Goal: Information Seeking & Learning: Find specific fact

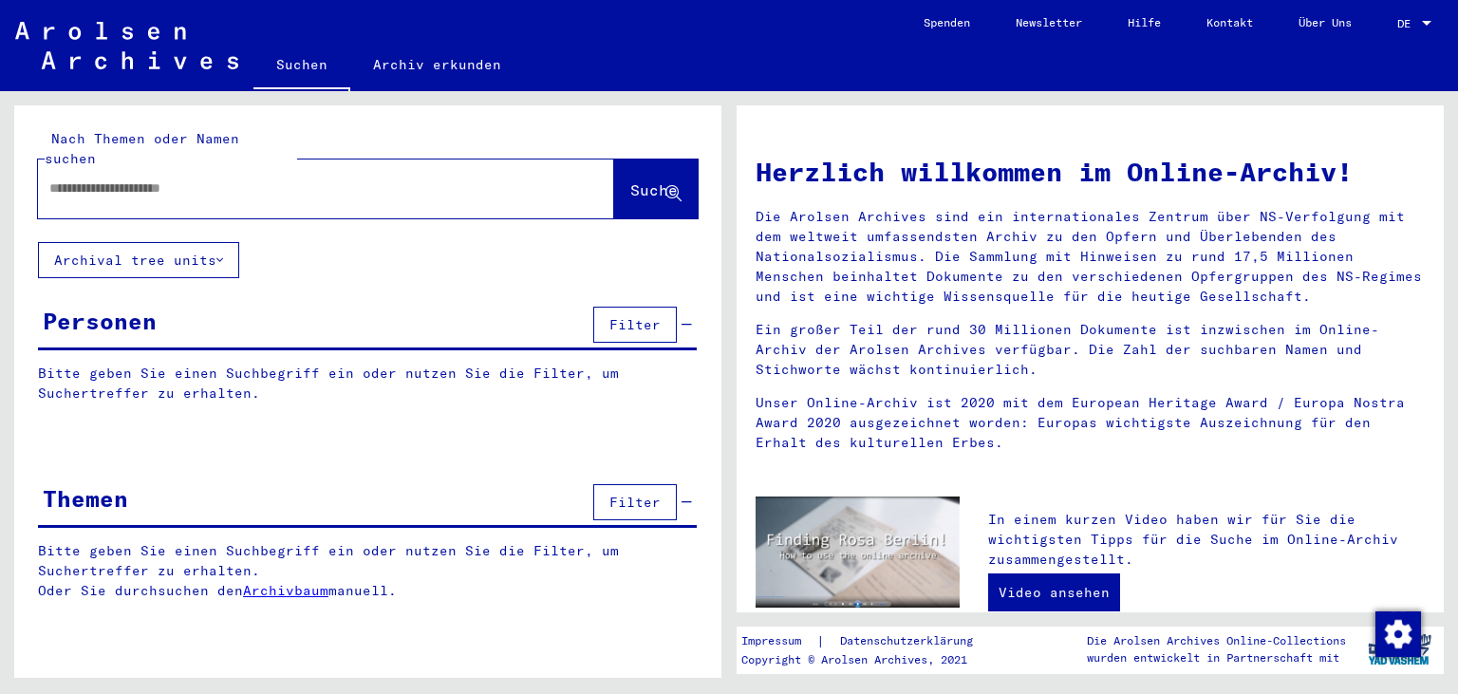
click at [243, 191] on div at bounding box center [326, 188] width 576 height 59
click at [233, 178] on input "text" at bounding box center [303, 188] width 508 height 20
type input "**********"
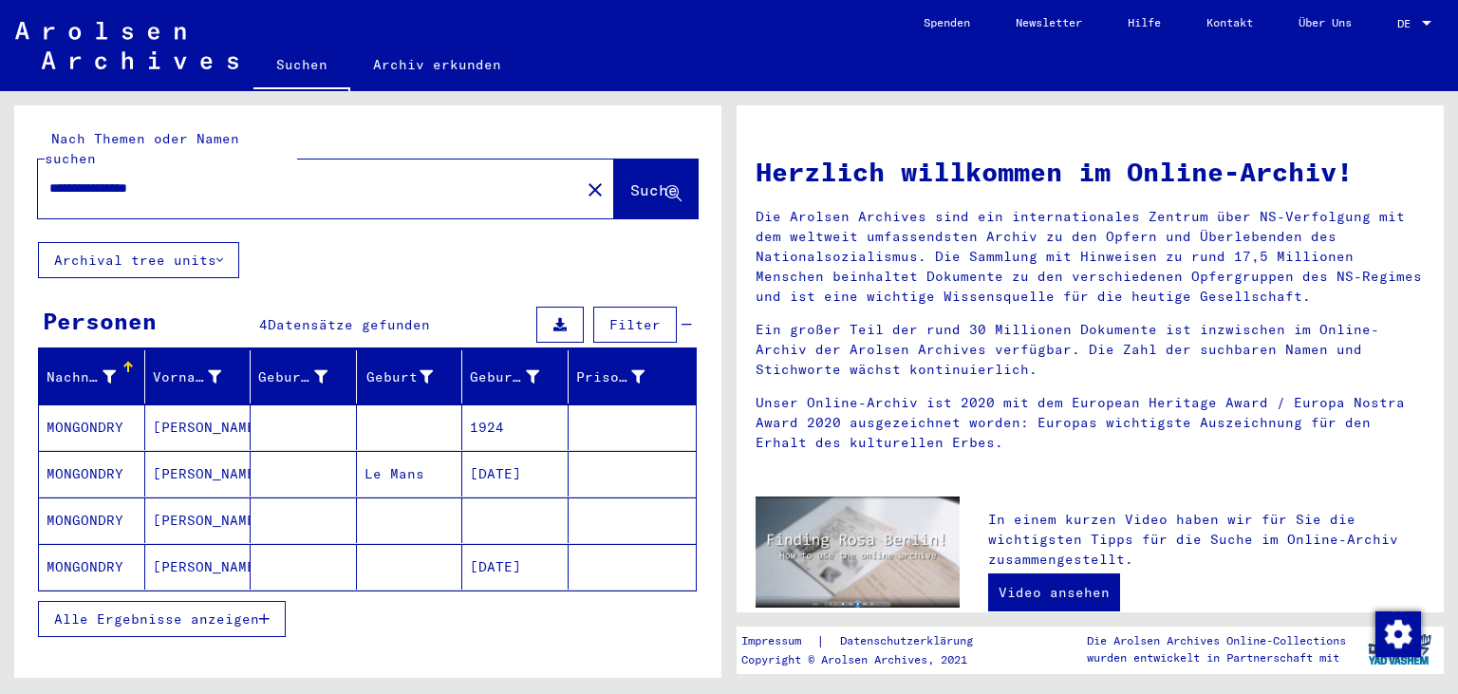
click at [284, 504] on mat-cell at bounding box center [304, 520] width 106 height 46
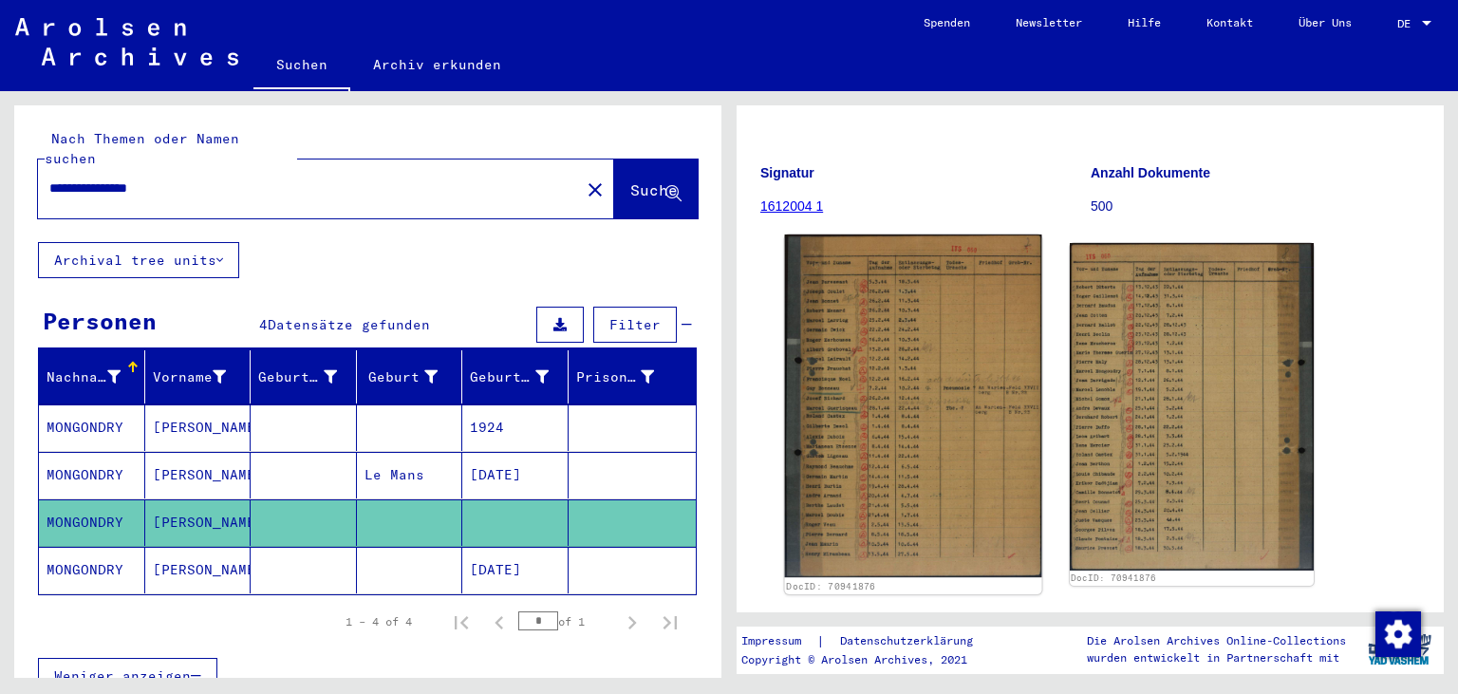
scroll to position [210, 0]
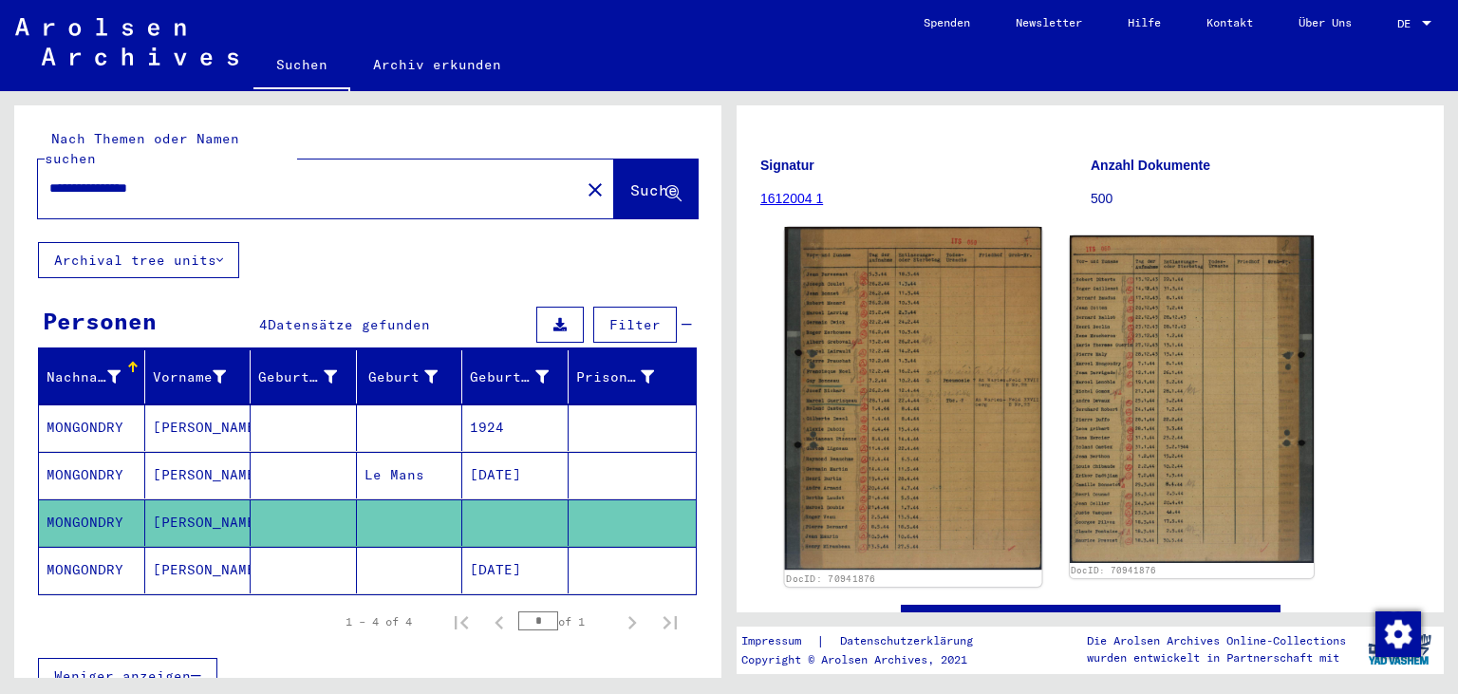
click at [890, 458] on img at bounding box center [913, 399] width 256 height 344
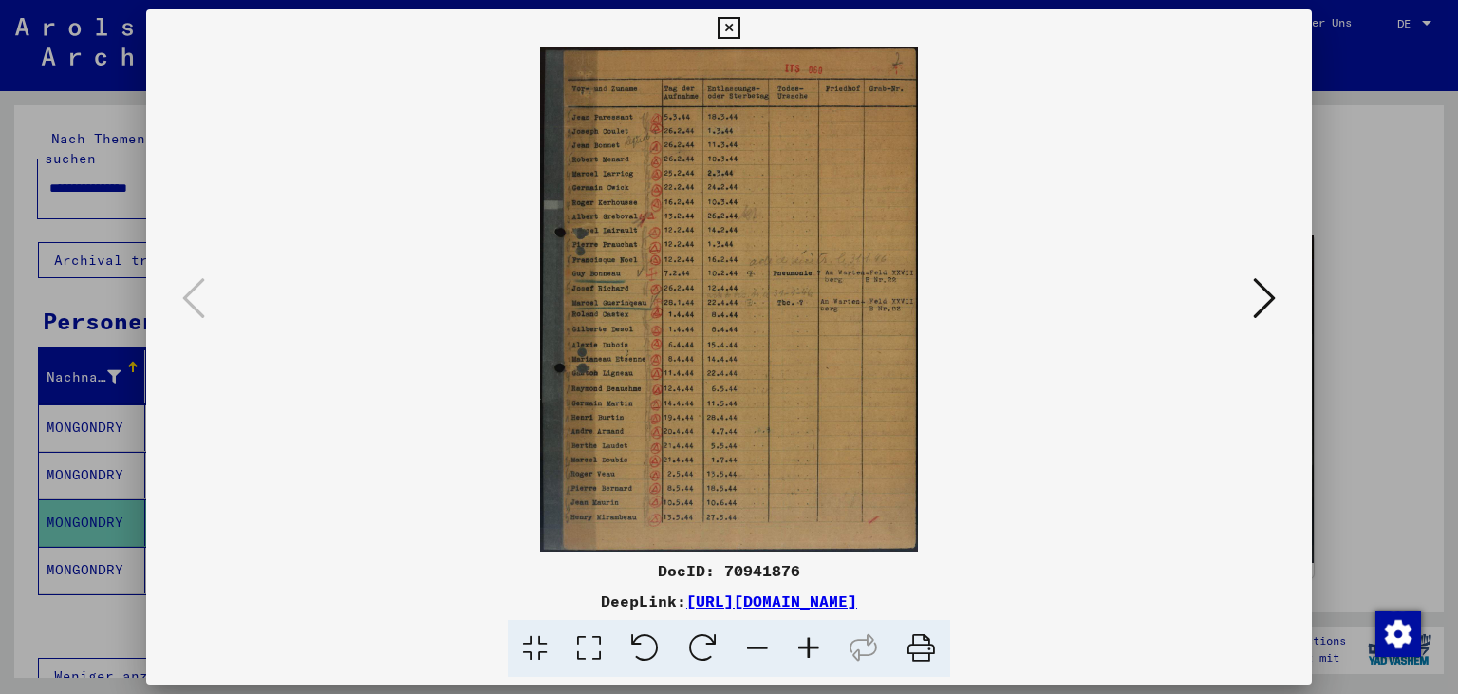
click at [808, 641] on icon at bounding box center [808, 649] width 51 height 58
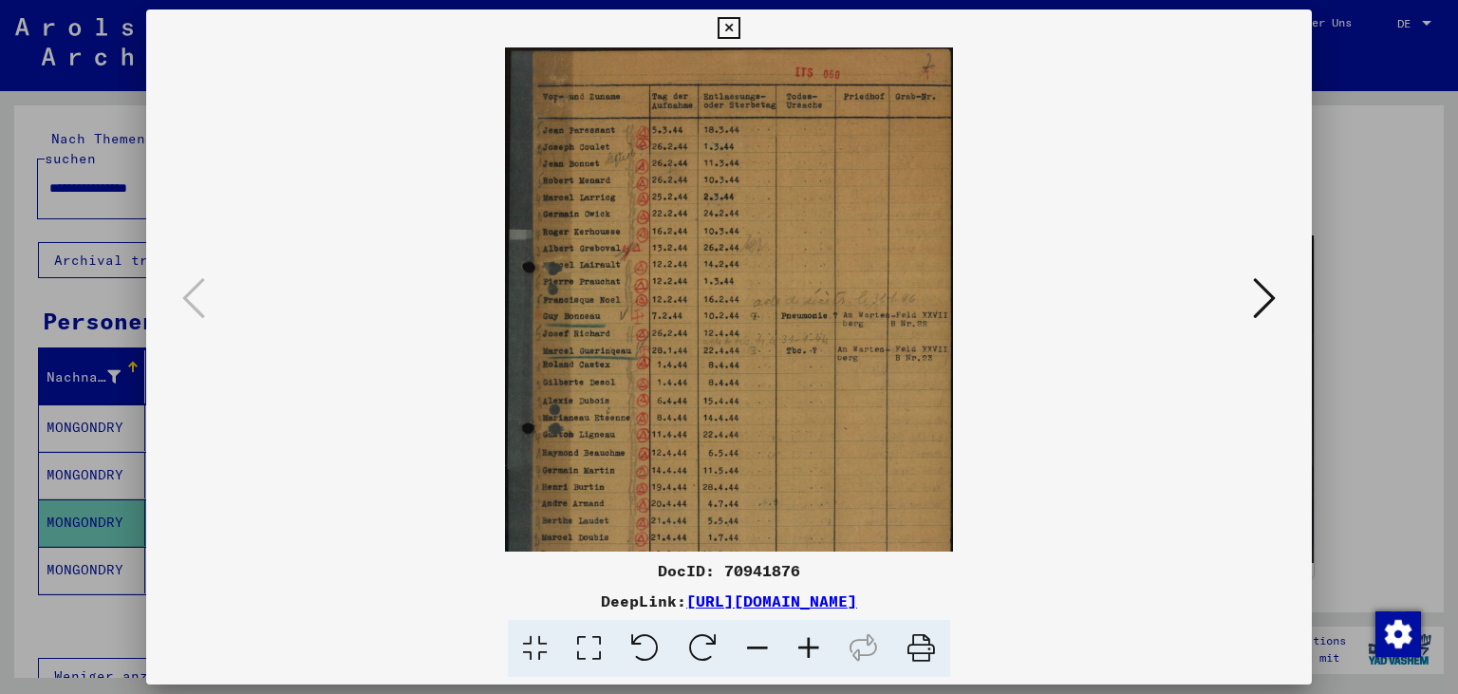
click at [808, 641] on icon at bounding box center [808, 649] width 51 height 58
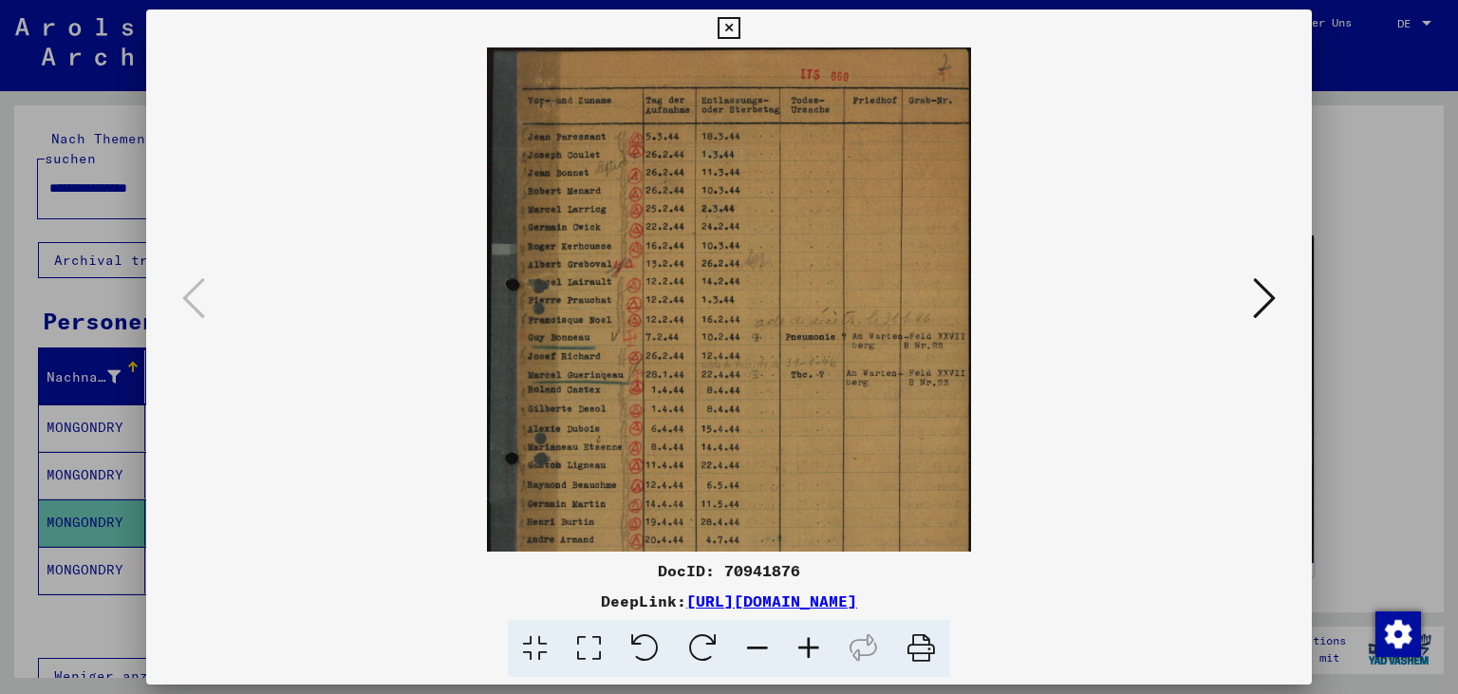
click at [808, 641] on icon at bounding box center [808, 649] width 51 height 58
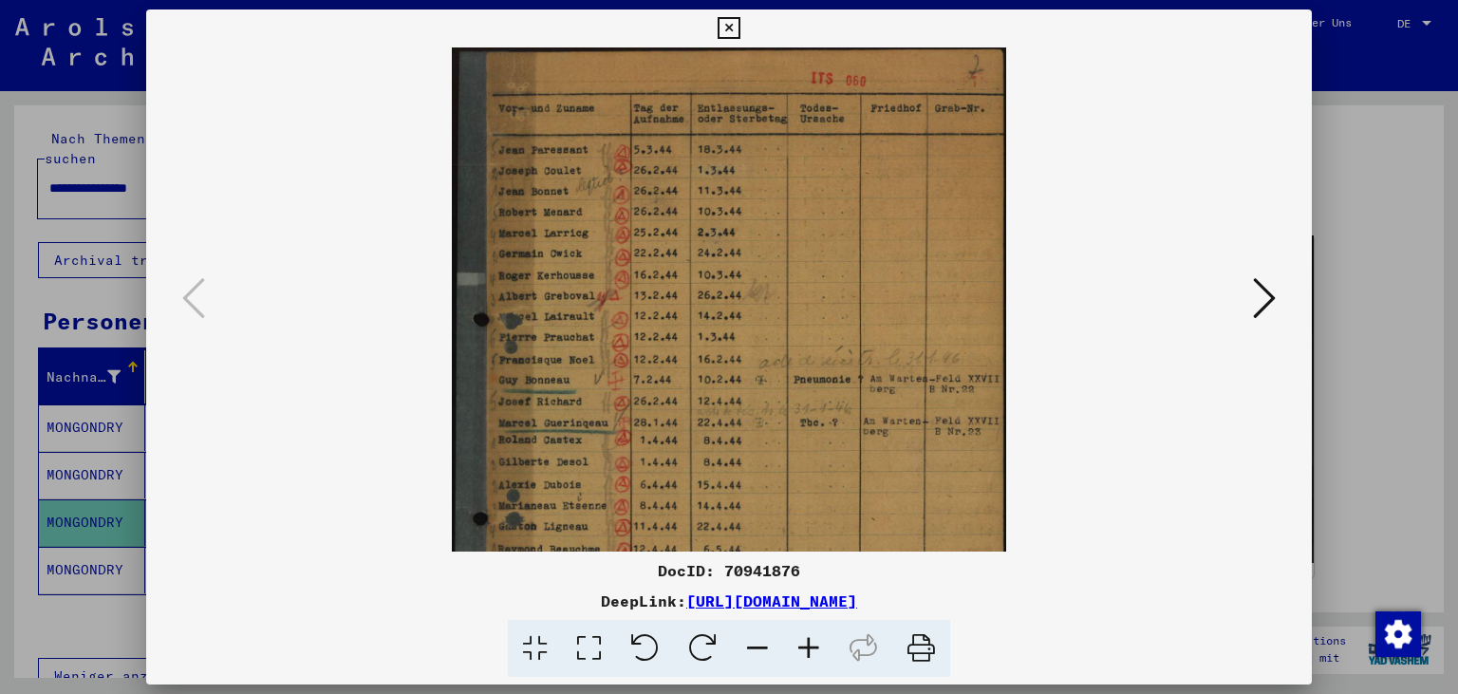
click at [808, 641] on icon at bounding box center [808, 649] width 51 height 58
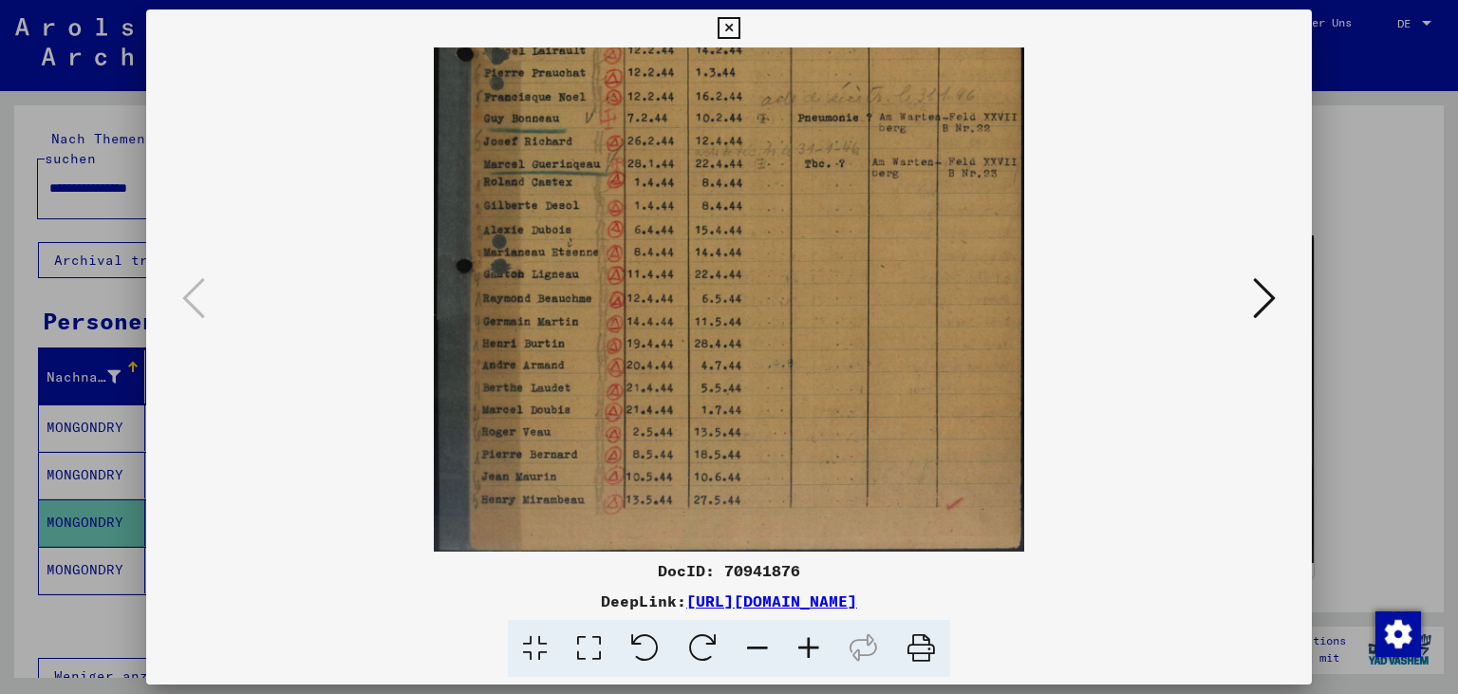
scroll to position [285, 0]
drag, startPoint x: 770, startPoint y: 382, endPoint x: 749, endPoint y: 142, distance: 241.0
click at [749, 142] on img at bounding box center [728, 157] width 589 height 789
click at [564, 256] on img at bounding box center [728, 157] width 589 height 789
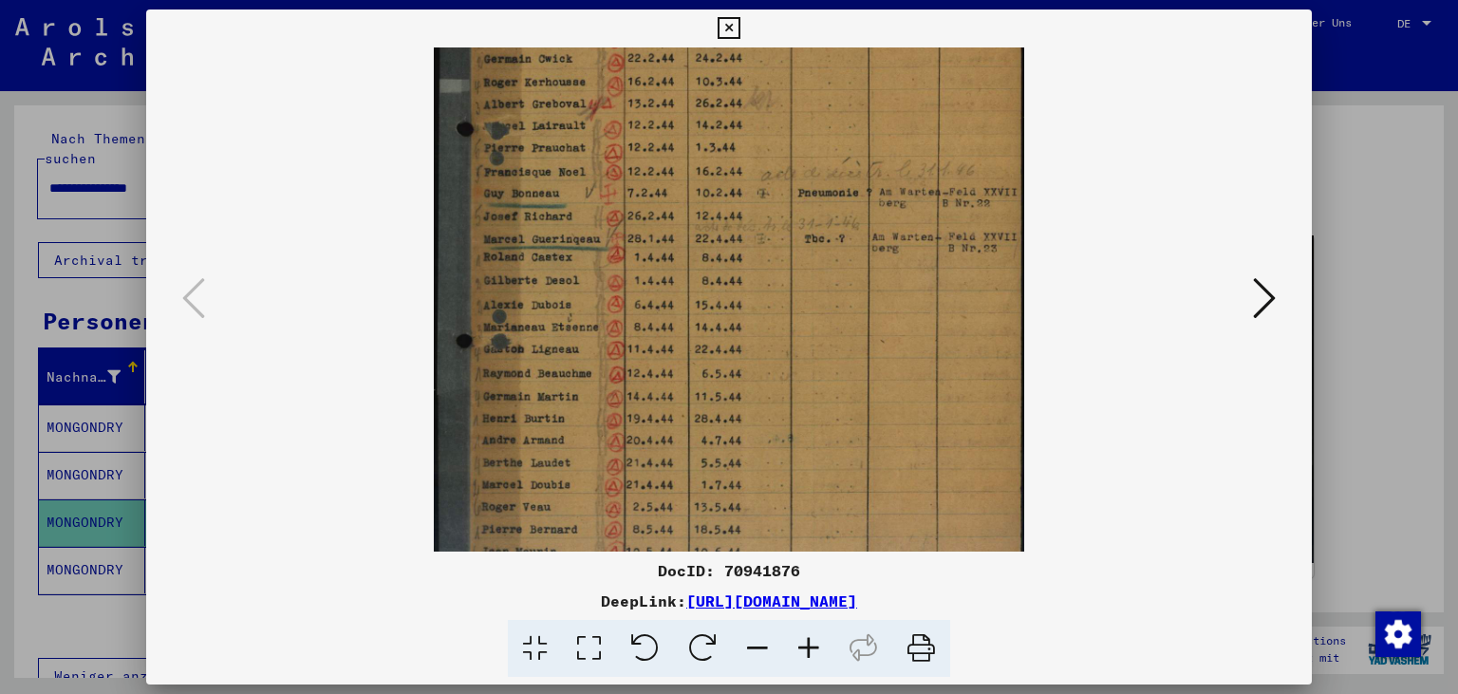
scroll to position [197, 0]
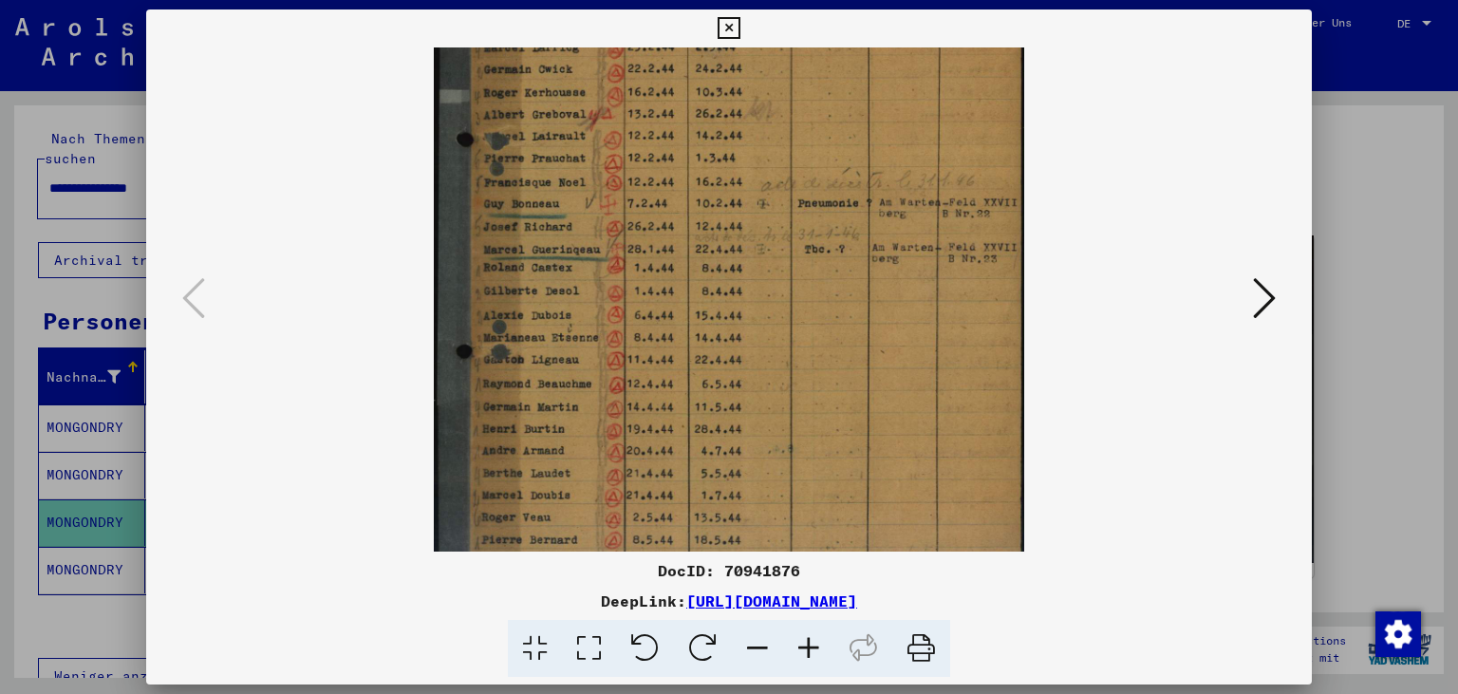
drag, startPoint x: 621, startPoint y: 247, endPoint x: 647, endPoint y: 334, distance: 91.3
click at [647, 334] on img at bounding box center [728, 244] width 589 height 789
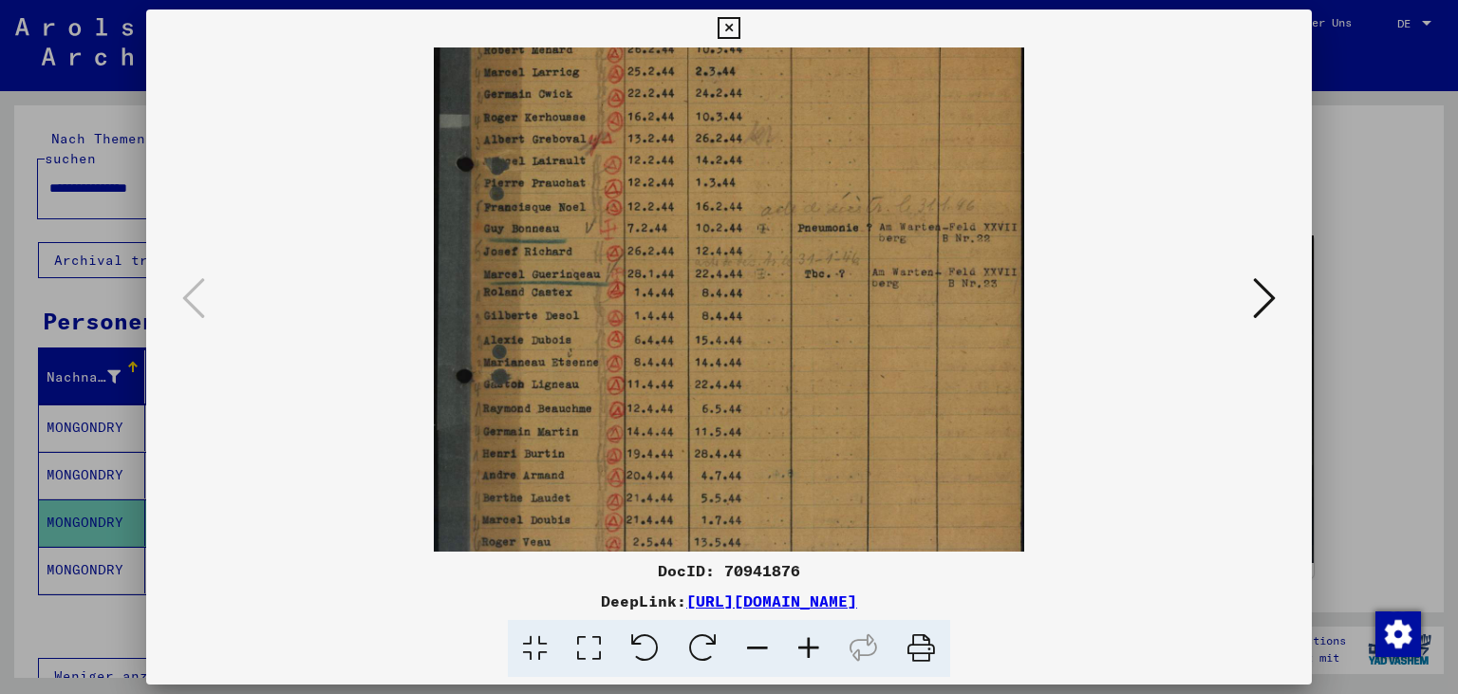
scroll to position [260, 0]
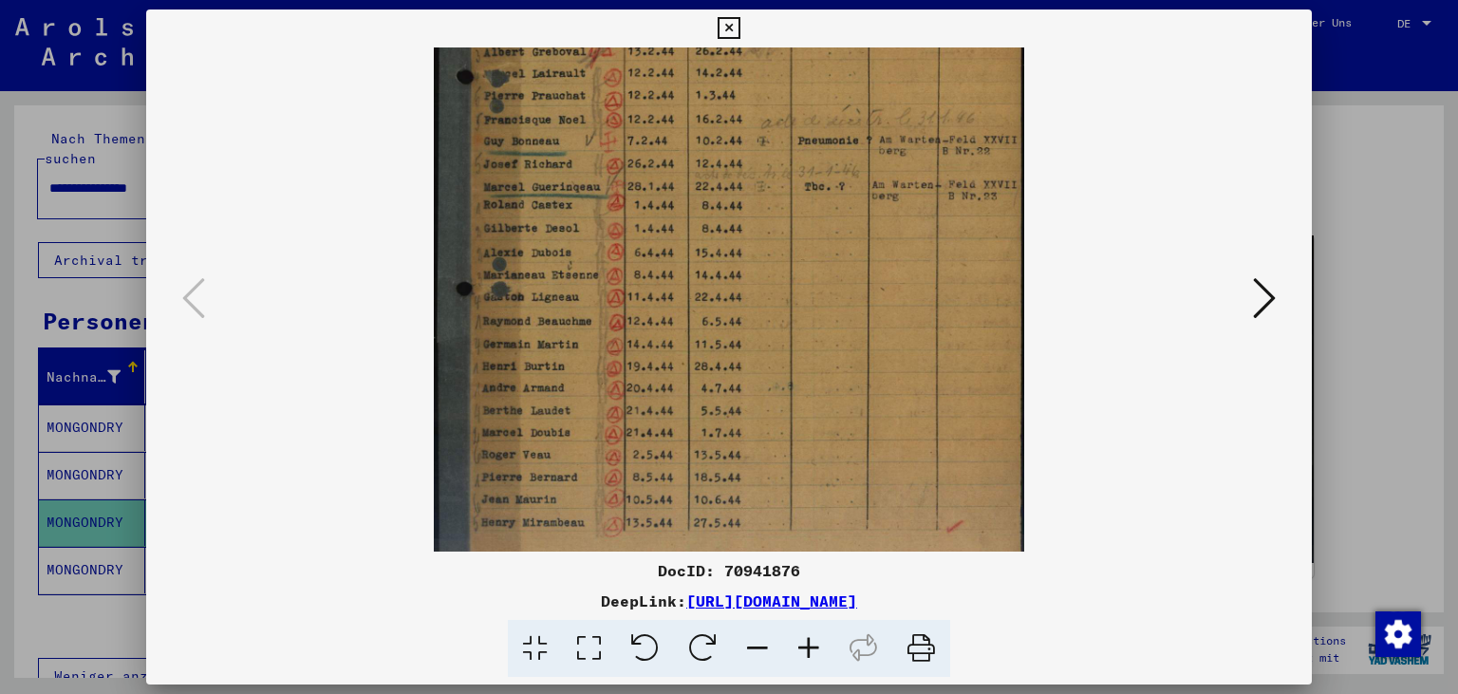
drag, startPoint x: 620, startPoint y: 285, endPoint x: 640, endPoint y: 271, distance: 23.9
click at [530, 222] on img at bounding box center [728, 181] width 589 height 789
click at [1268, 296] on icon at bounding box center [1264, 298] width 23 height 46
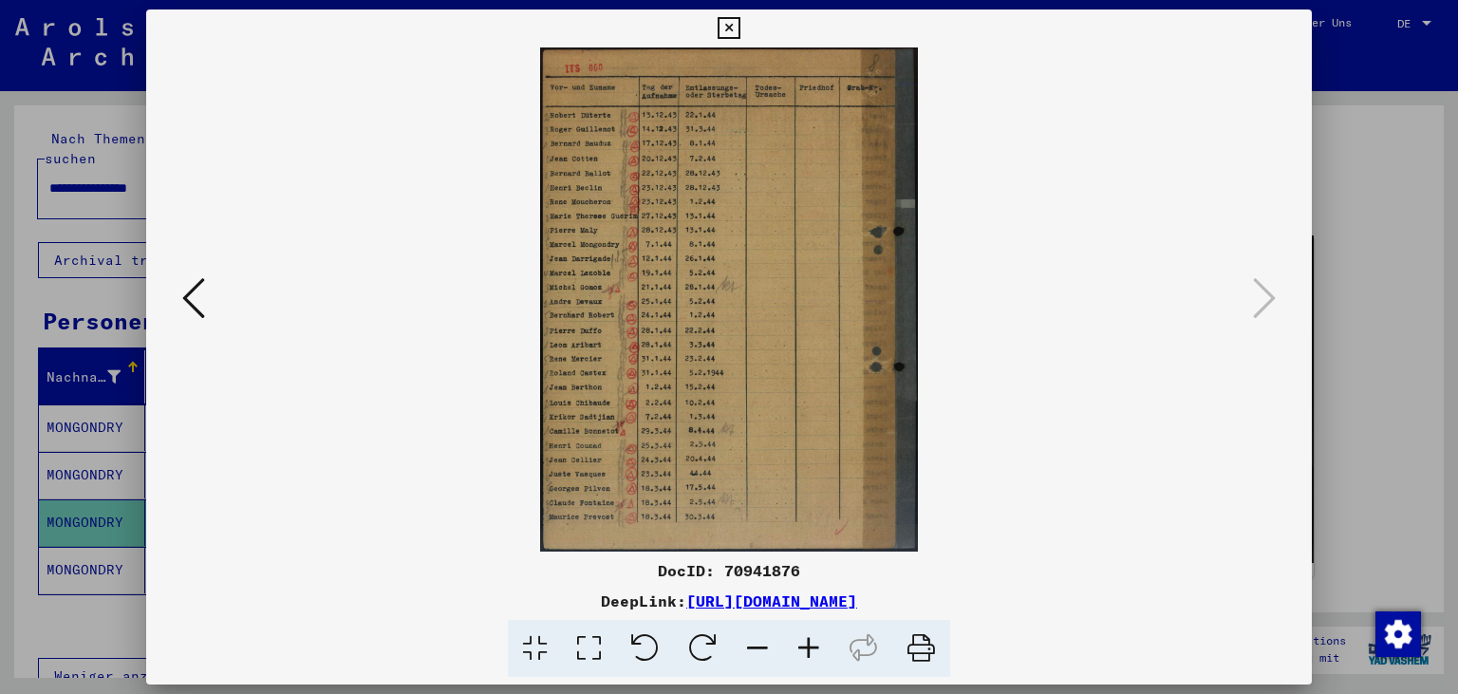
click at [815, 651] on icon at bounding box center [808, 649] width 51 height 58
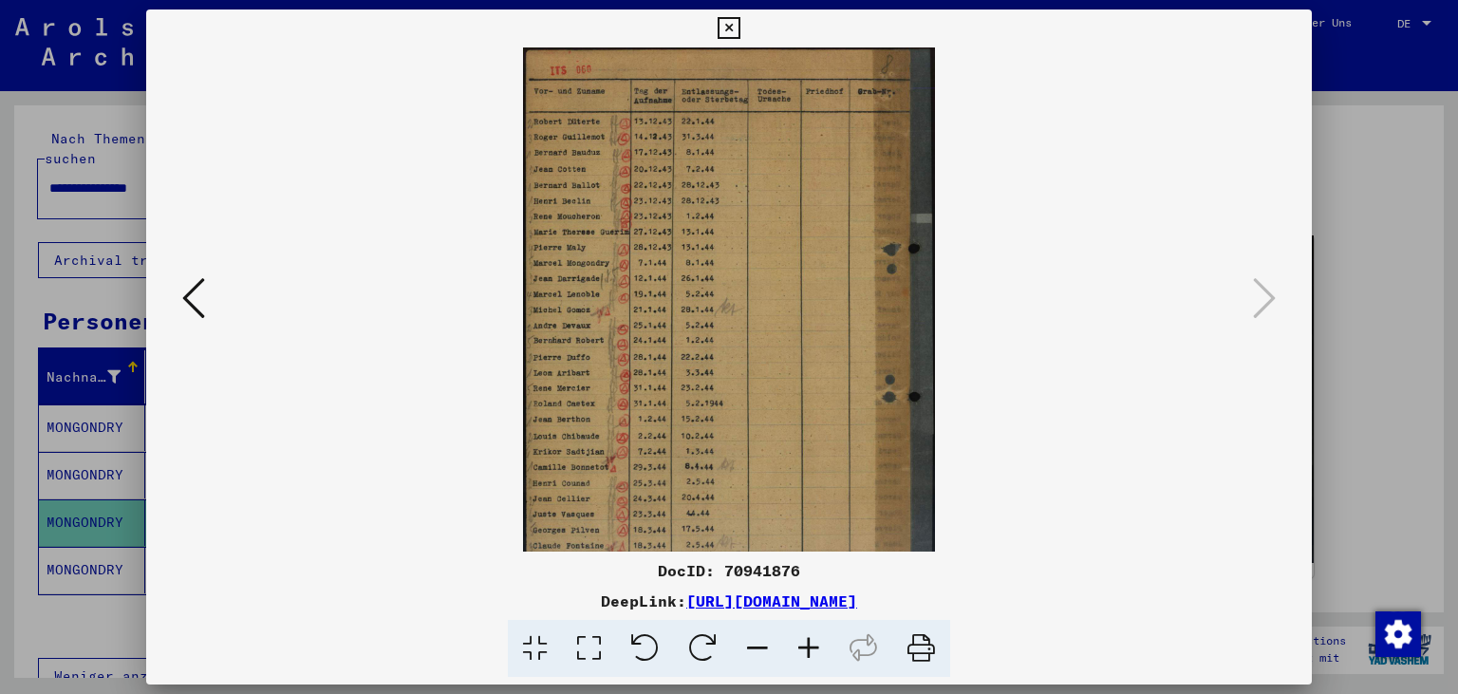
click at [815, 651] on icon at bounding box center [808, 649] width 51 height 58
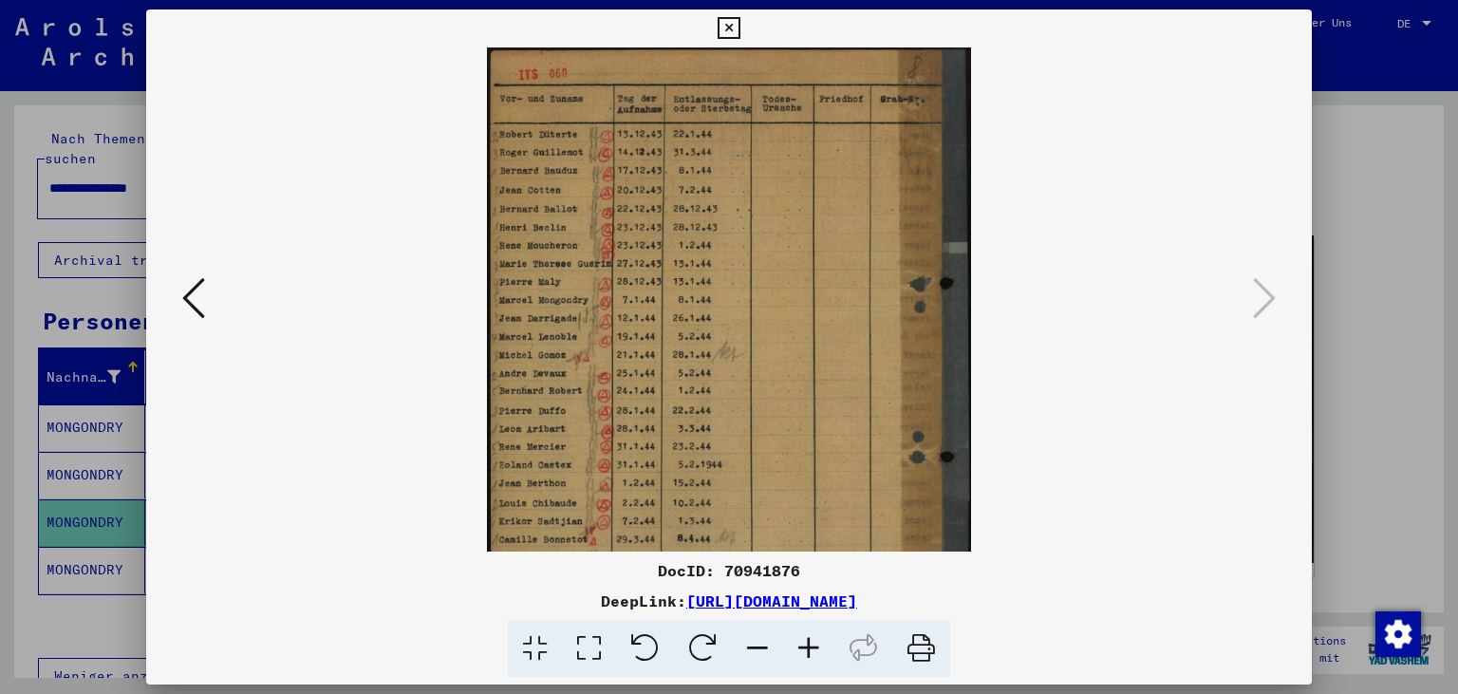
click at [815, 651] on icon at bounding box center [808, 649] width 51 height 58
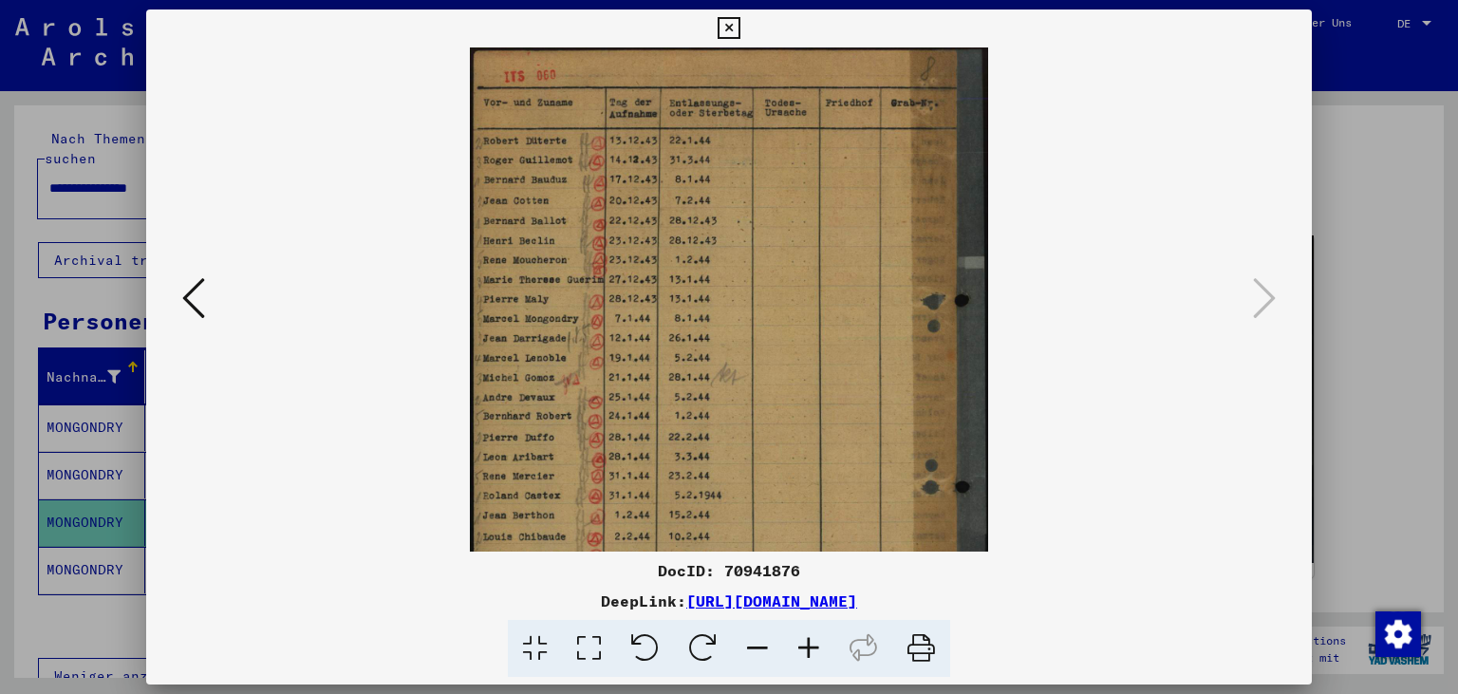
click at [815, 651] on icon at bounding box center [808, 649] width 51 height 58
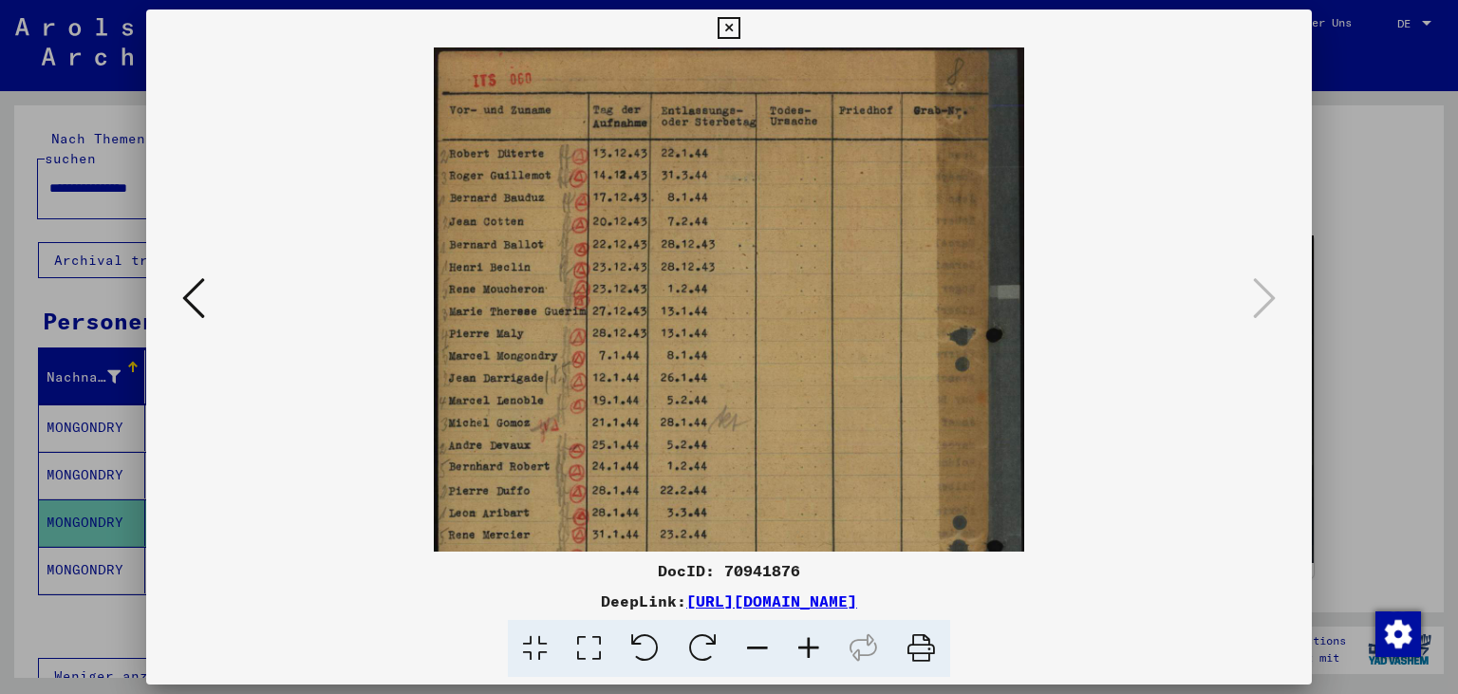
click at [815, 651] on icon at bounding box center [808, 649] width 51 height 58
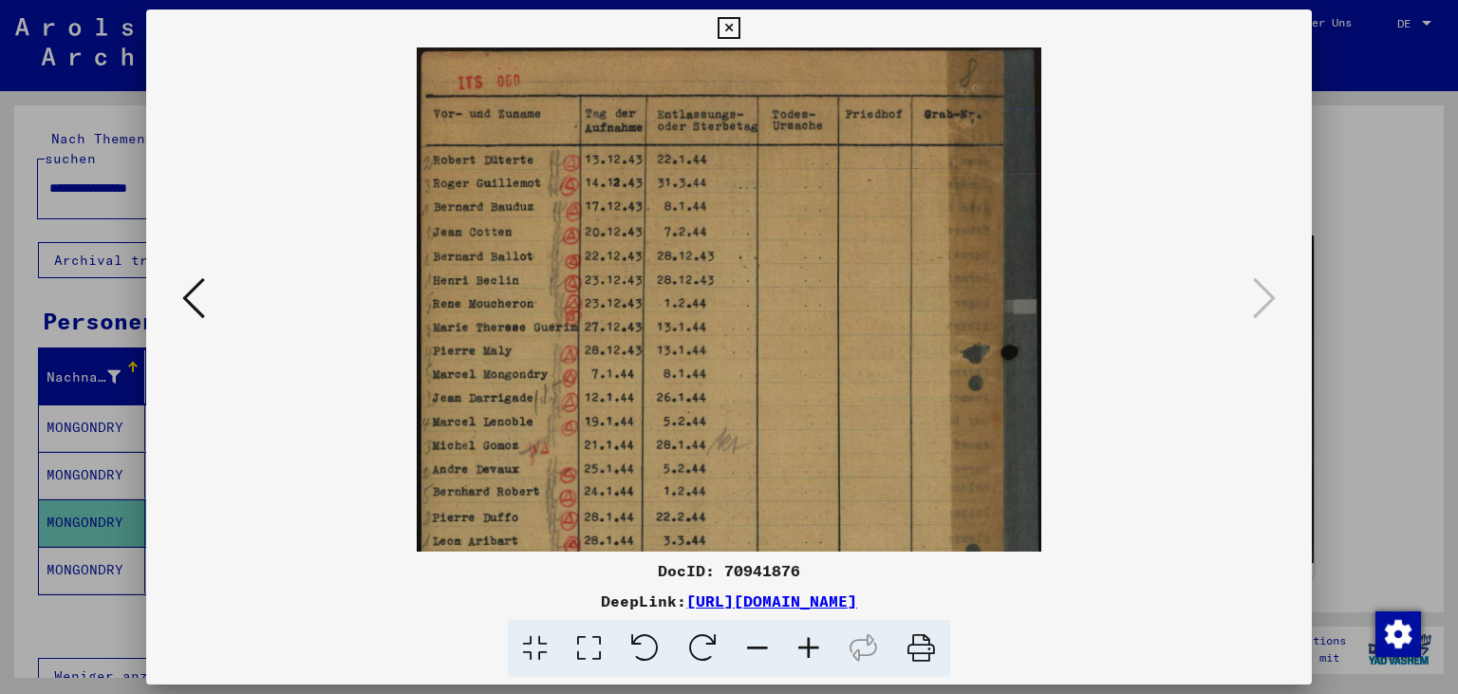
click at [815, 651] on icon at bounding box center [808, 649] width 51 height 58
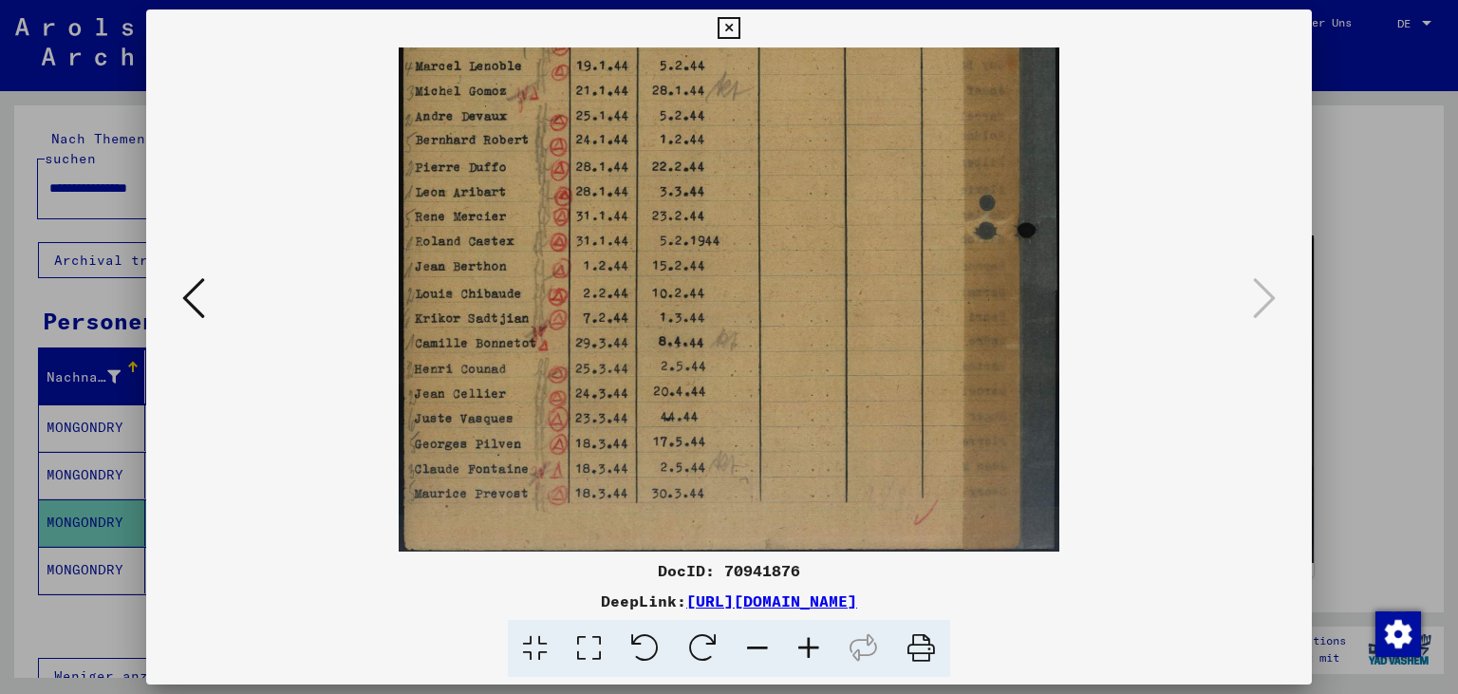
scroll to position [380, 0]
drag, startPoint x: 499, startPoint y: 404, endPoint x: 634, endPoint y: 25, distance: 402.8
click at [634, 25] on div "DocID: 70941876 DeepLink: [URL][DOMAIN_NAME]" at bounding box center [729, 343] width 1166 height 668
click at [739, 34] on icon at bounding box center [728, 28] width 22 height 23
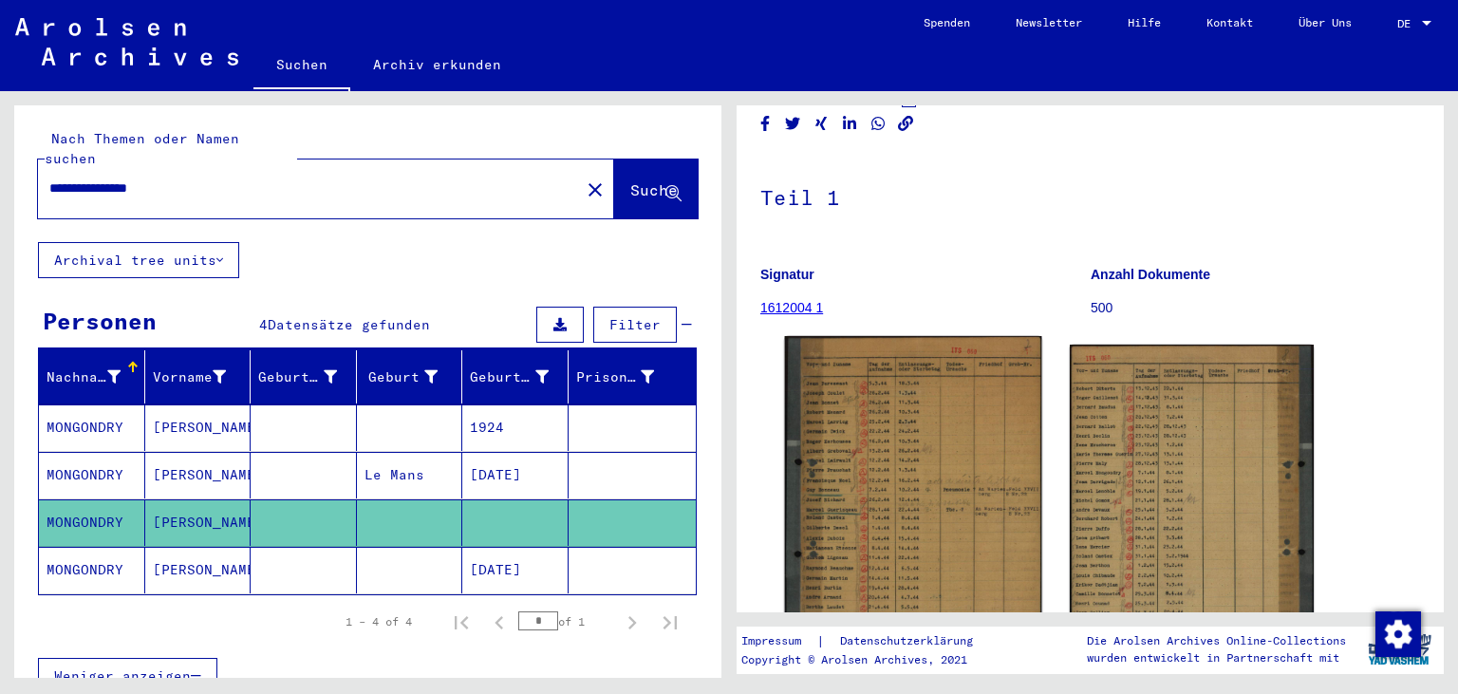
scroll to position [104, 0]
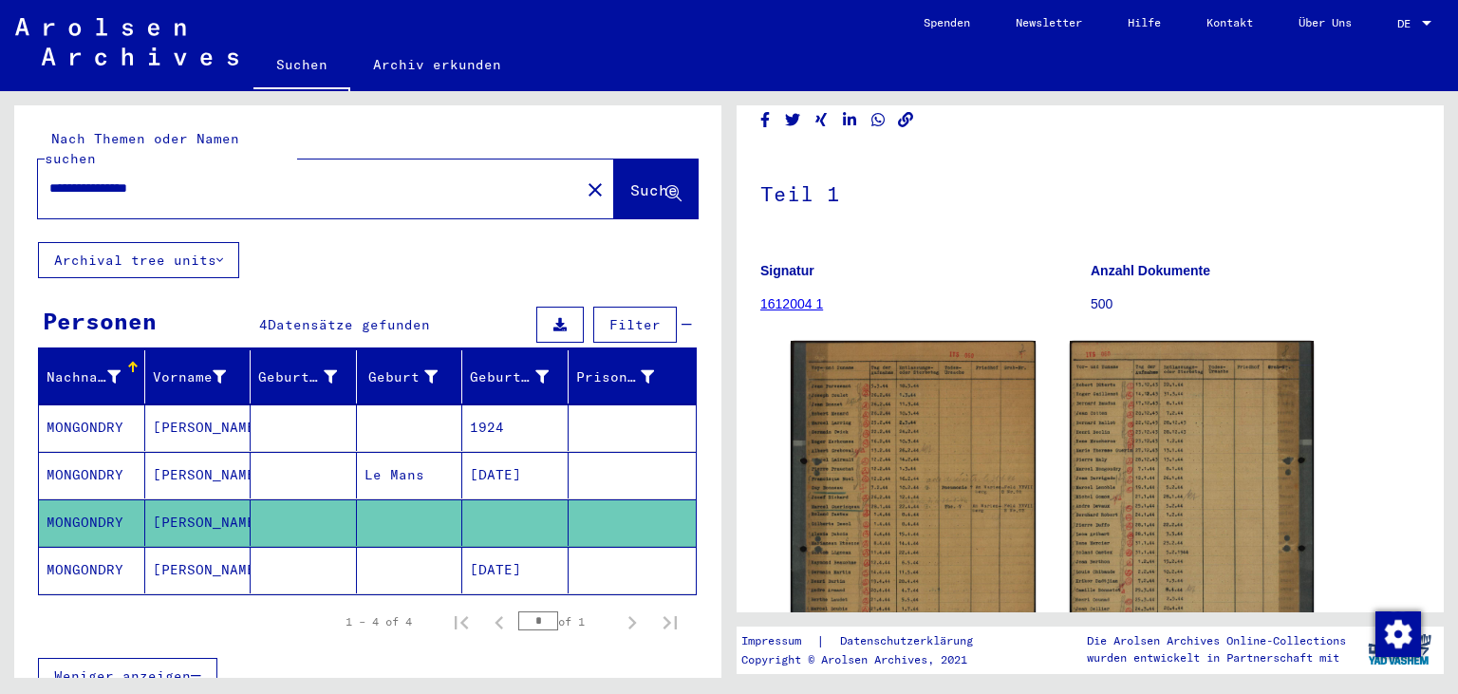
click at [795, 308] on link "1612004 1" at bounding box center [791, 303] width 63 height 15
click at [786, 303] on link "1612004 1" at bounding box center [791, 303] width 63 height 15
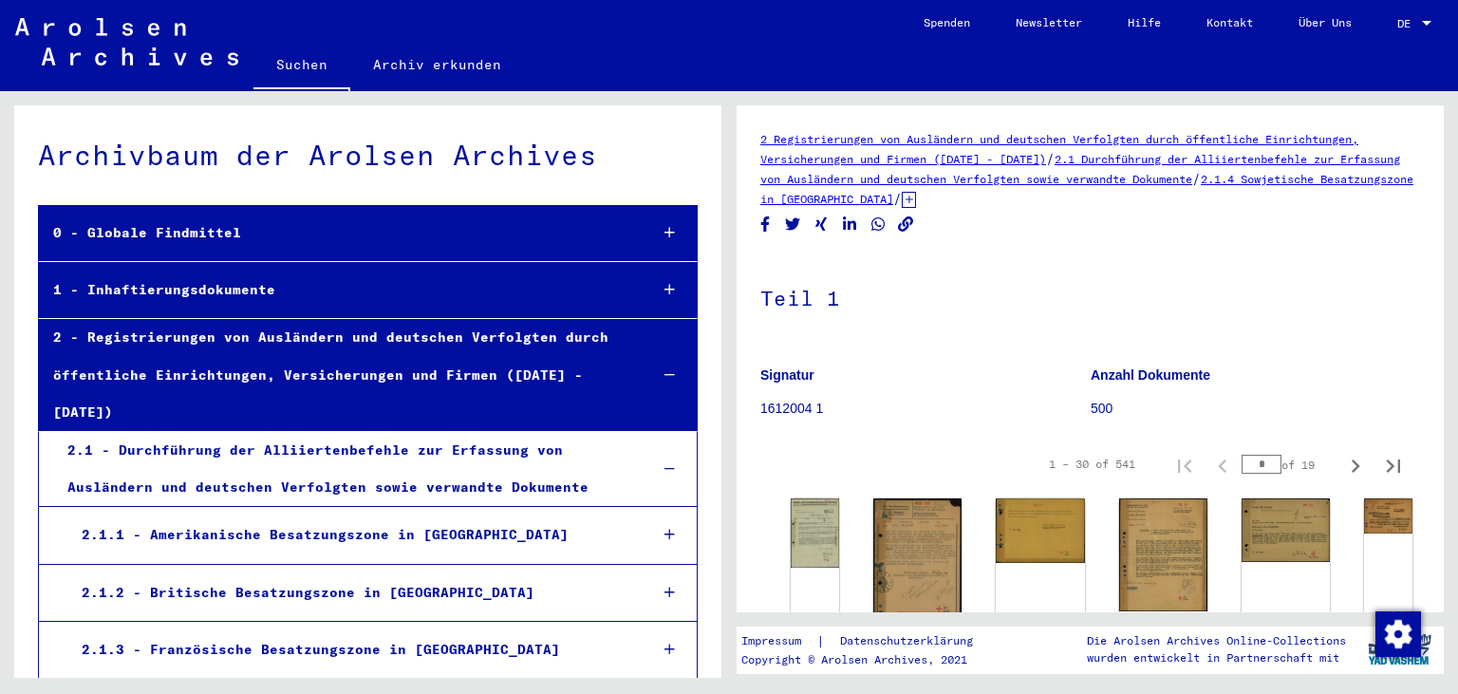
click at [822, 513] on img at bounding box center [815, 530] width 51 height 72
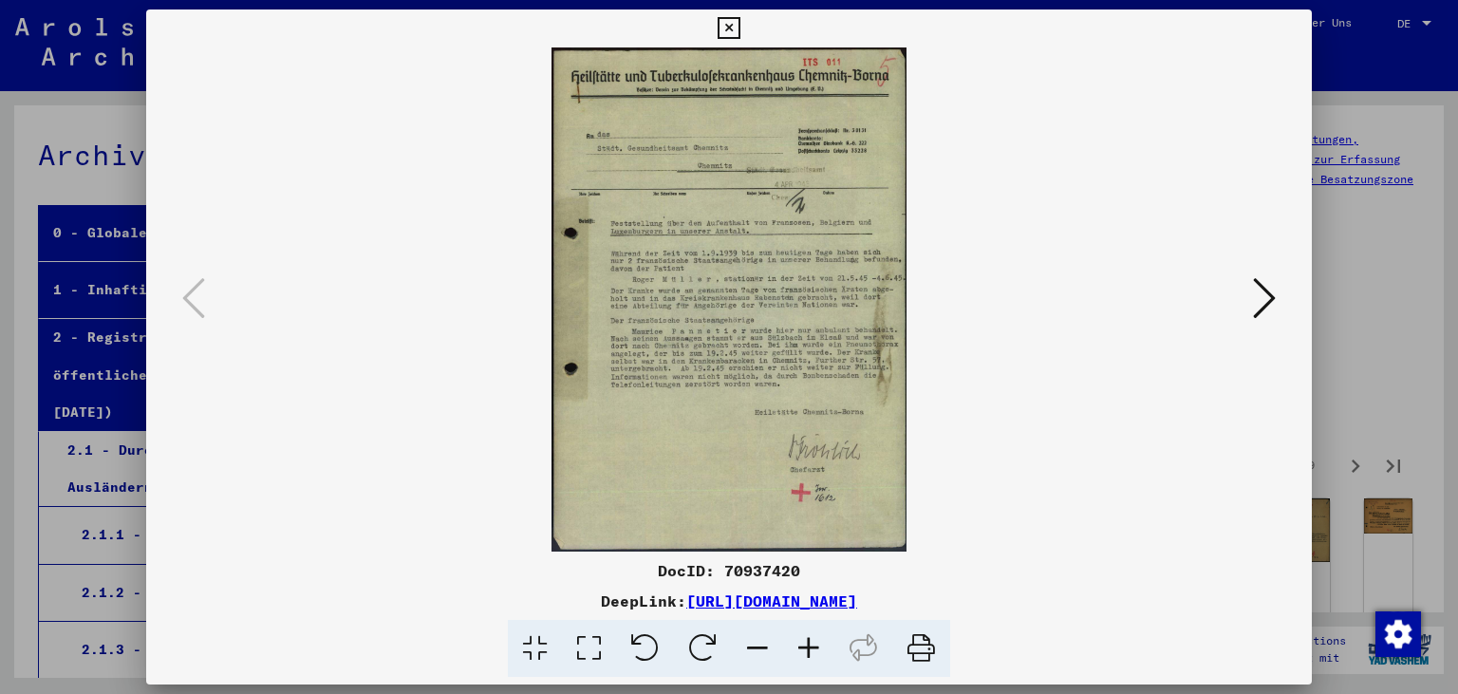
drag, startPoint x: 1296, startPoint y: 32, endPoint x: 1297, endPoint y: 49, distance: 17.1
click at [739, 34] on icon at bounding box center [728, 28] width 22 height 23
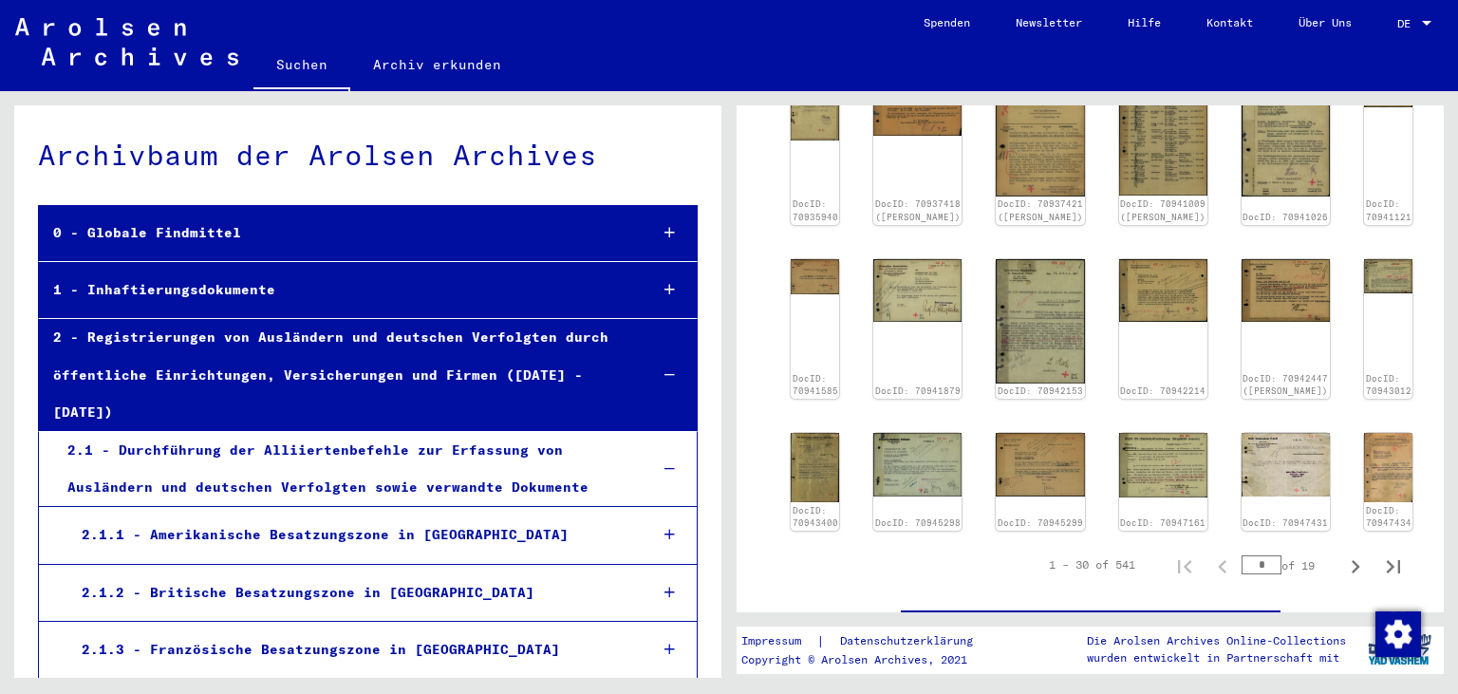
scroll to position [314, 0]
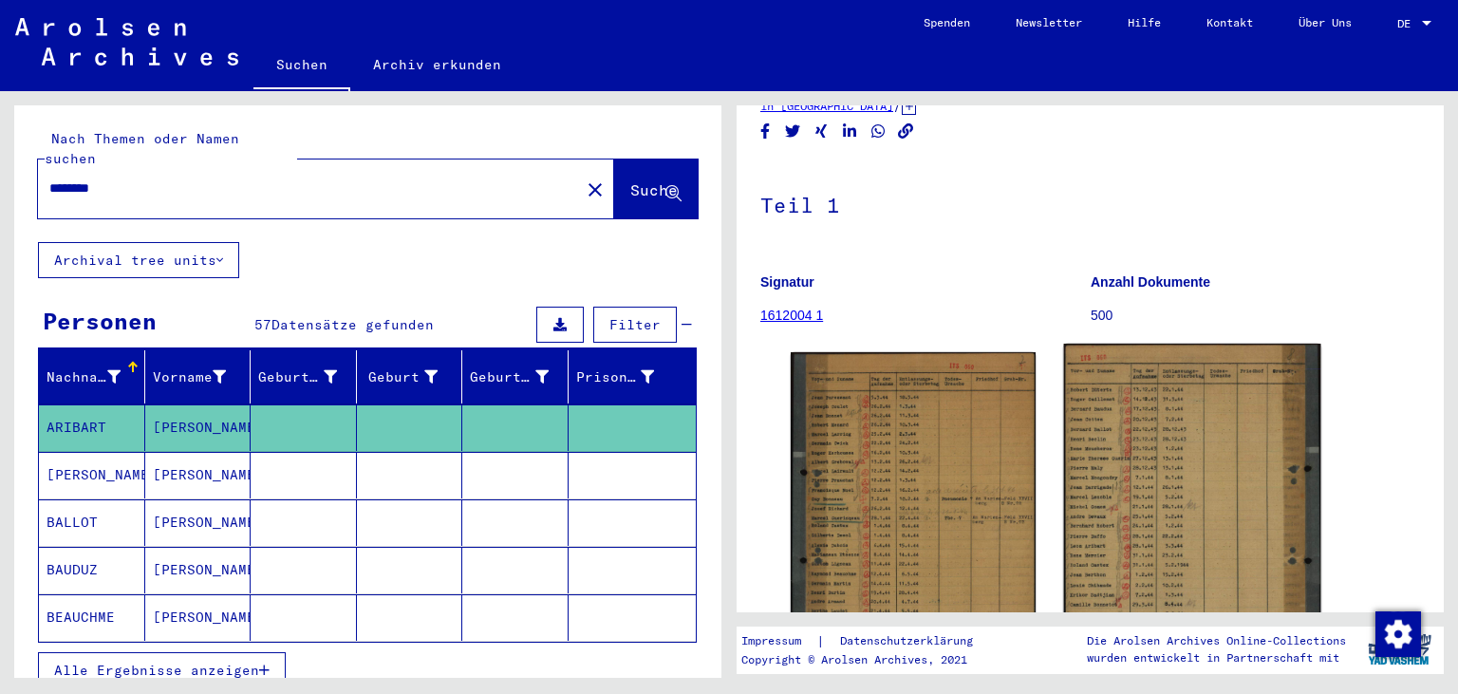
scroll to position [210, 0]
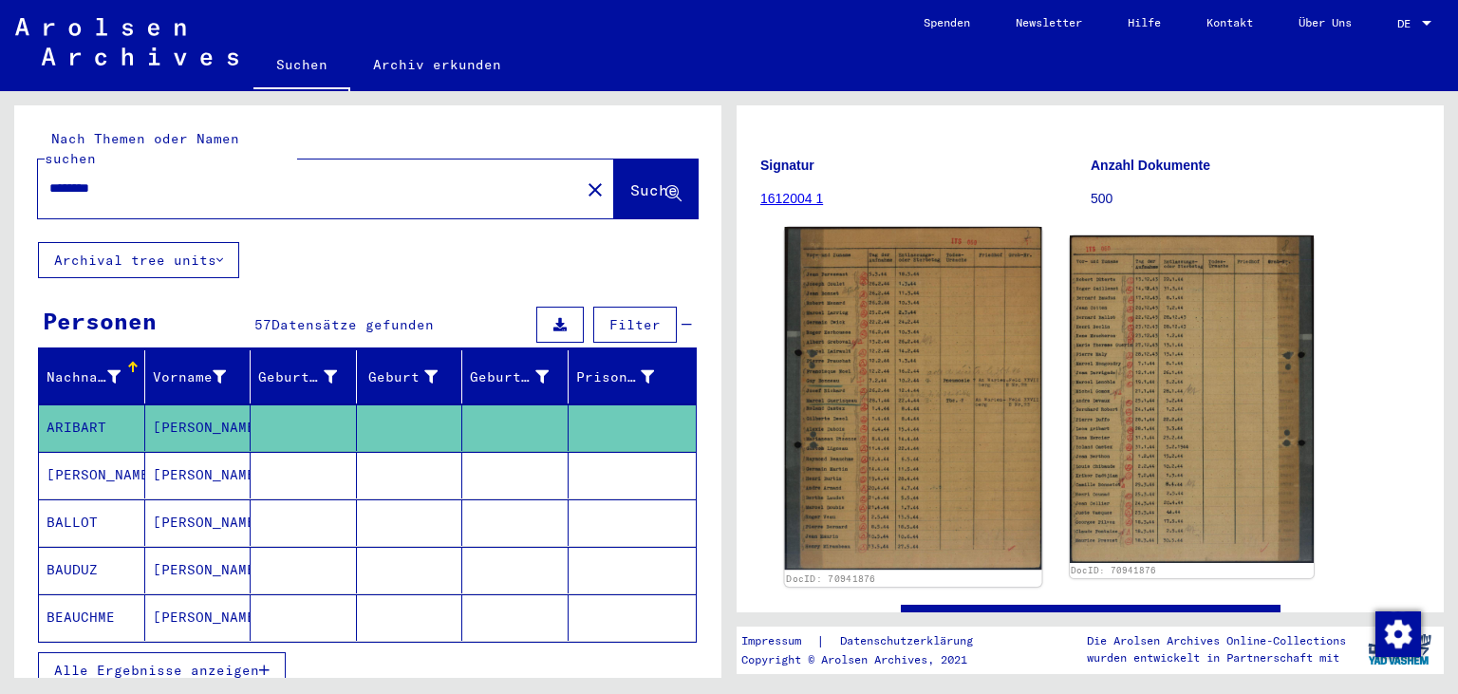
click at [860, 400] on img at bounding box center [913, 399] width 256 height 344
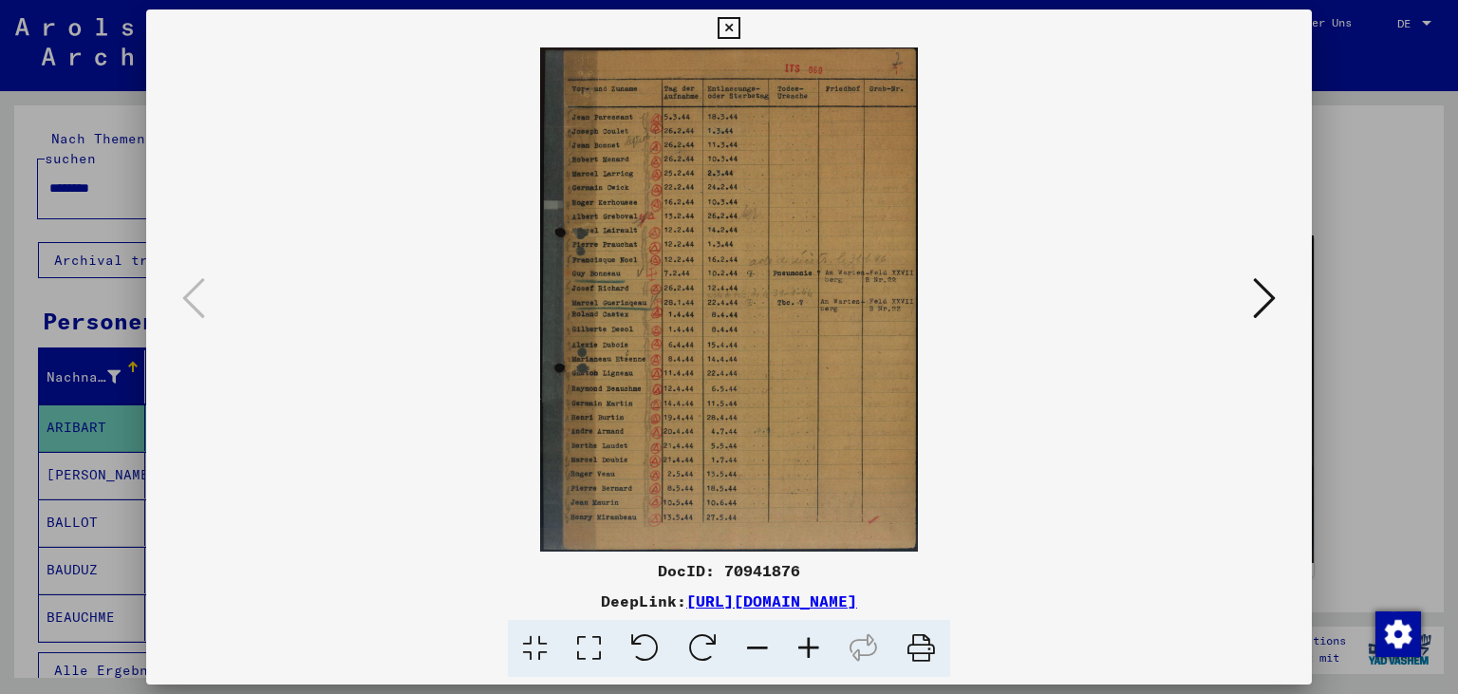
click at [811, 645] on icon at bounding box center [808, 649] width 51 height 58
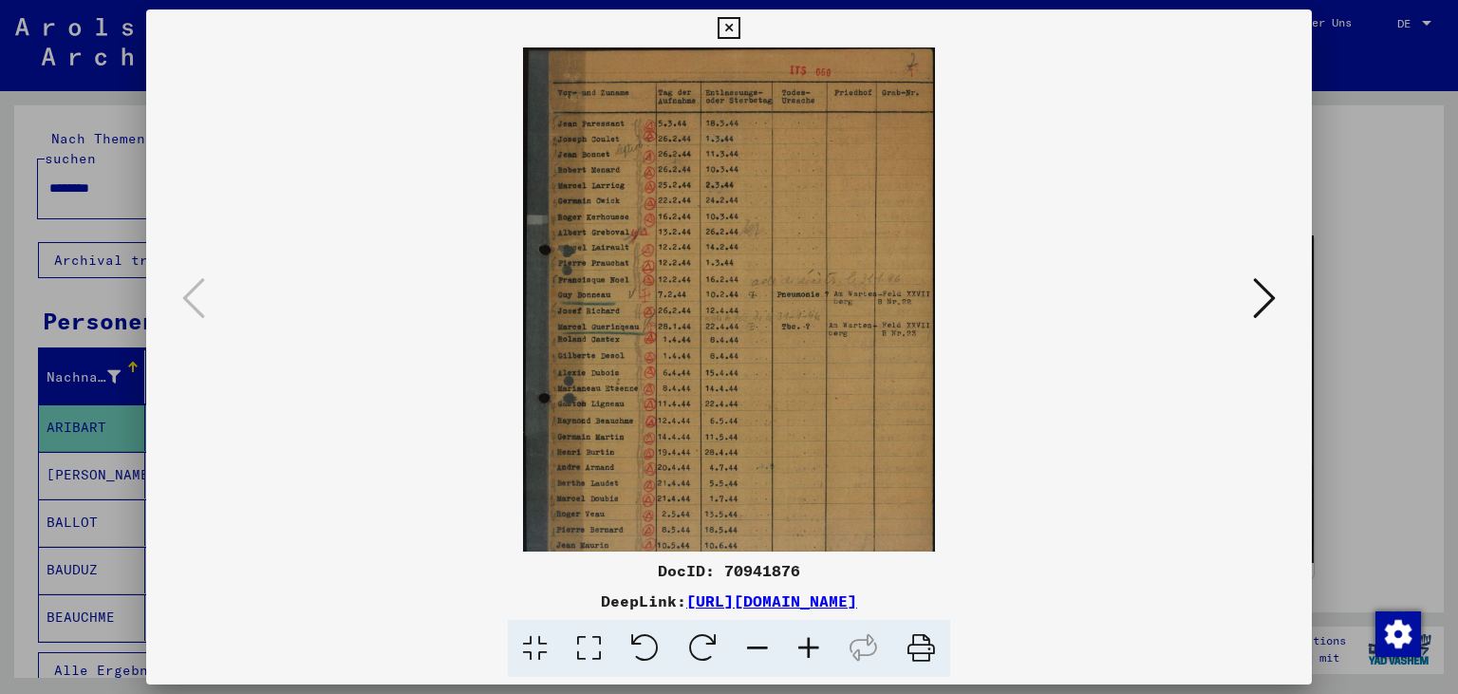
click at [811, 644] on icon at bounding box center [808, 649] width 51 height 58
click at [813, 644] on icon at bounding box center [808, 649] width 51 height 58
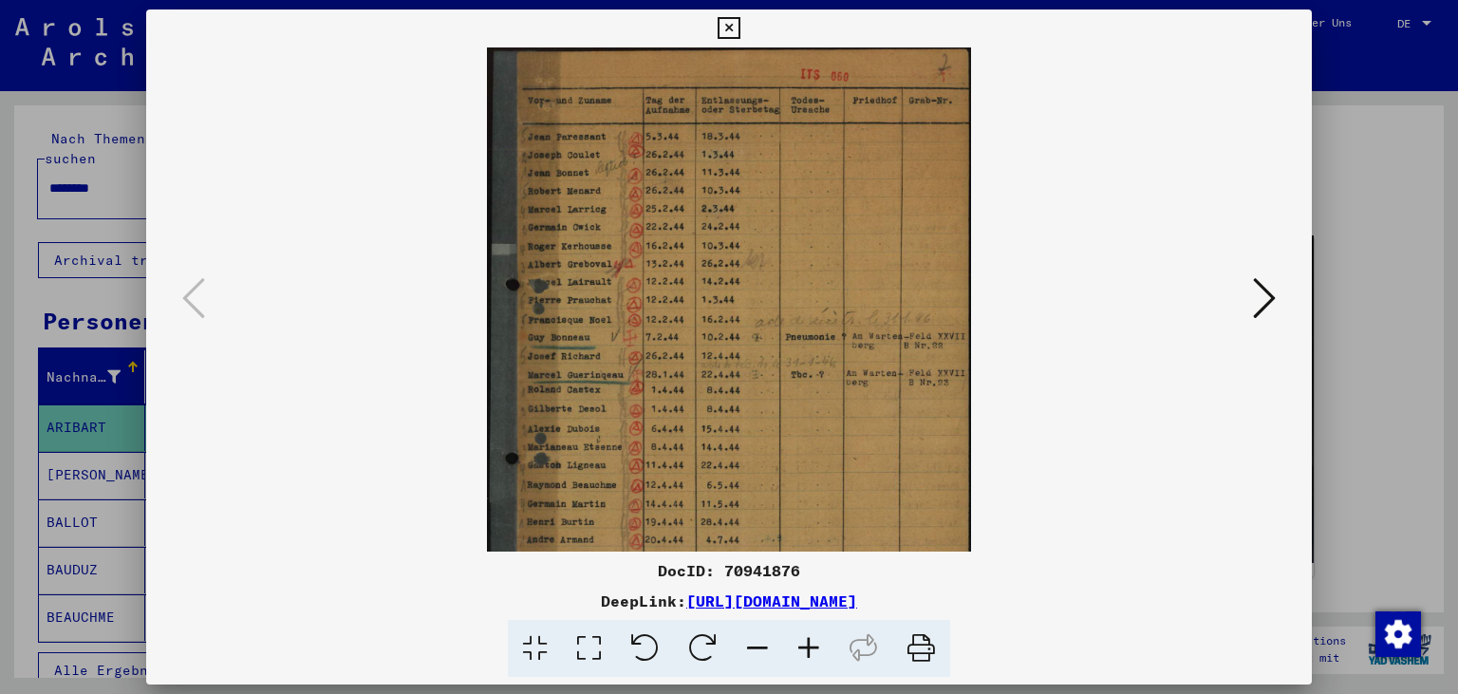
click at [814, 644] on icon at bounding box center [808, 649] width 51 height 58
click at [815, 644] on icon at bounding box center [808, 649] width 51 height 58
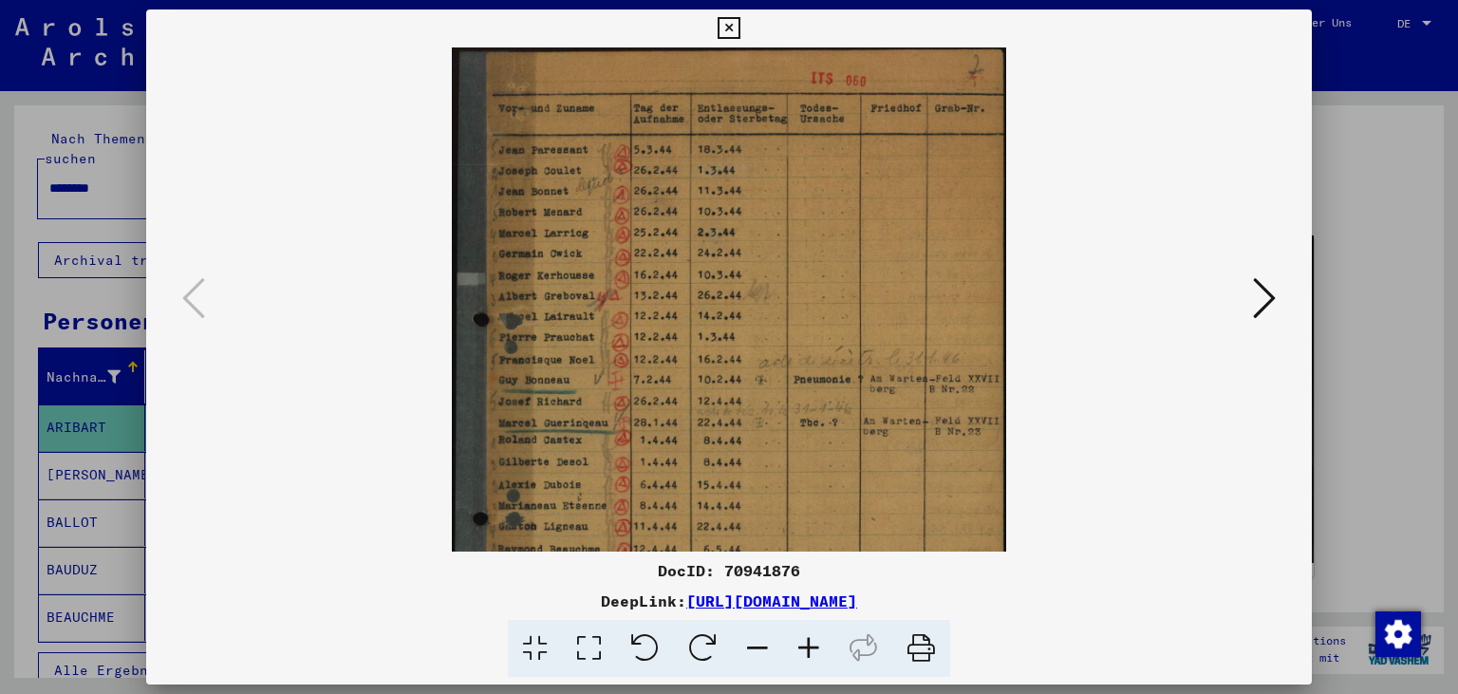
click at [815, 644] on icon at bounding box center [808, 649] width 51 height 58
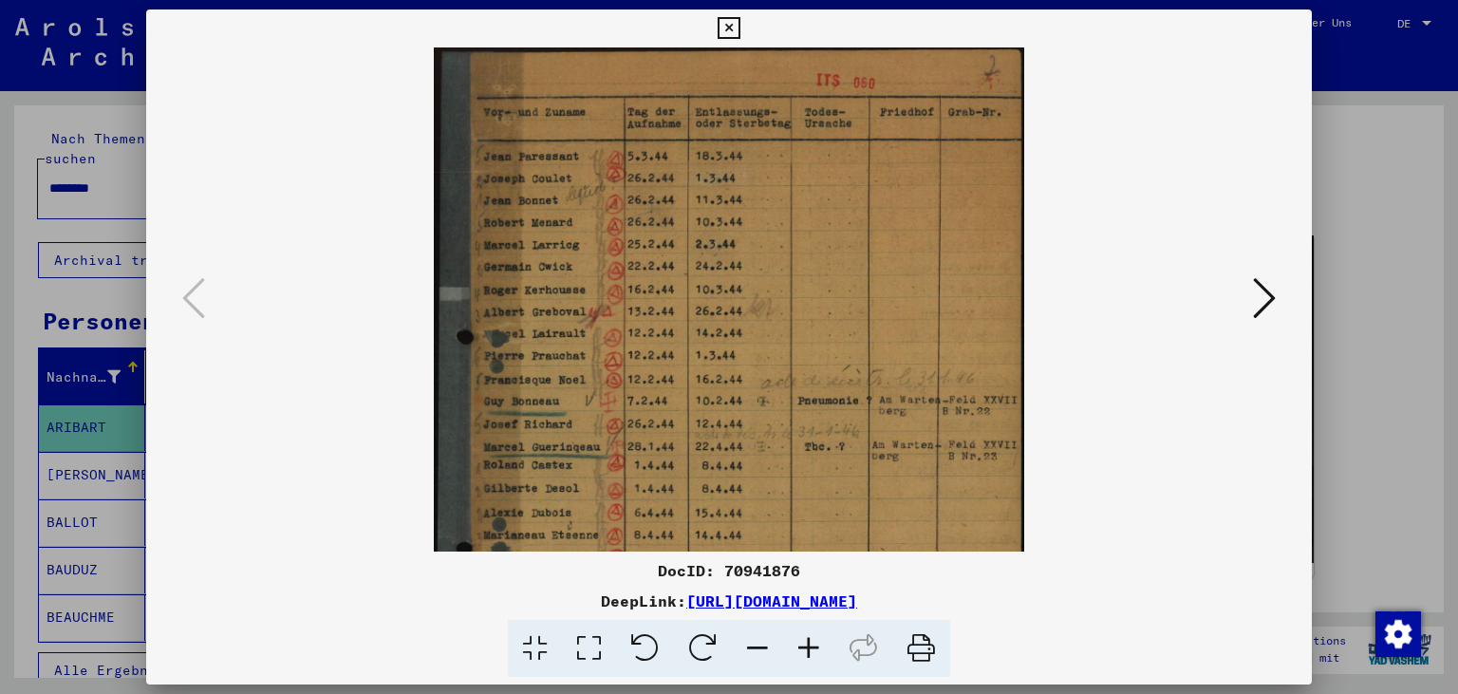
click at [815, 644] on icon at bounding box center [808, 649] width 51 height 58
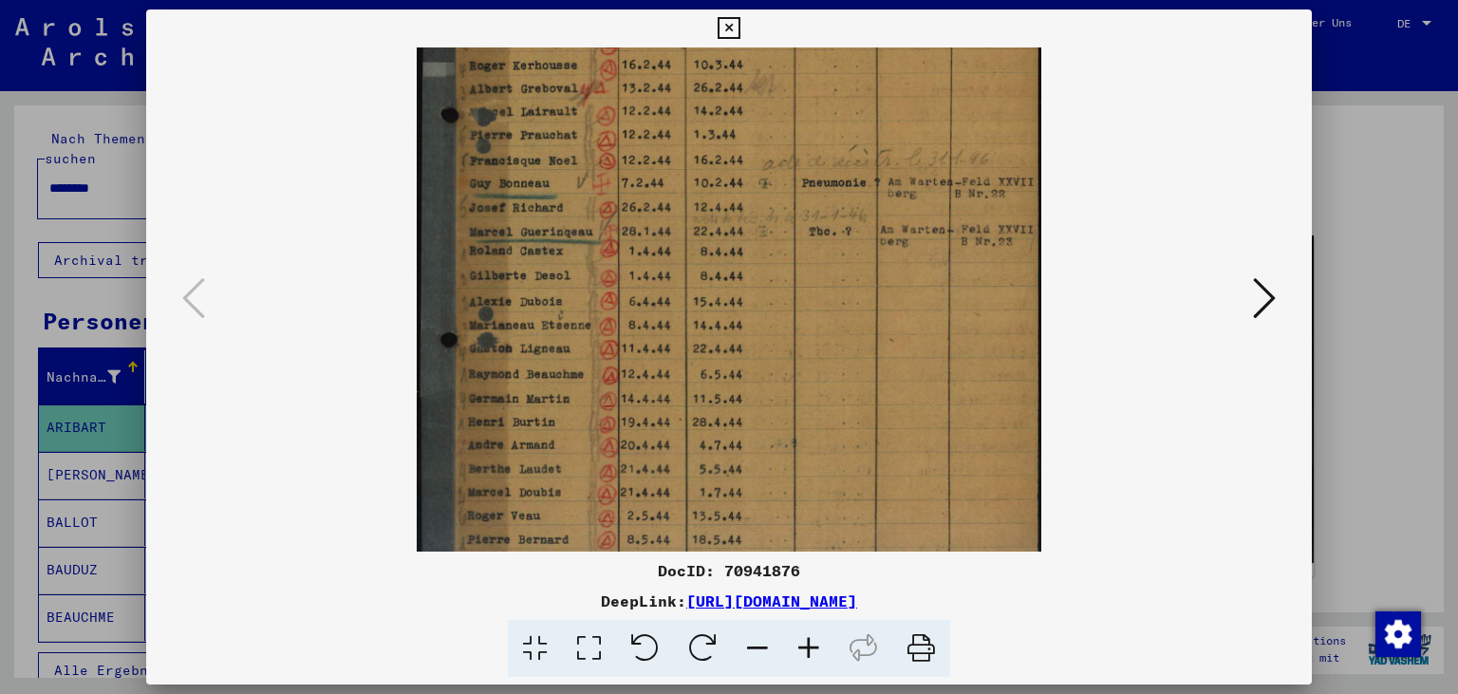
drag, startPoint x: 753, startPoint y: 309, endPoint x: 780, endPoint y: 107, distance: 204.0
click at [780, 107] on img at bounding box center [729, 226] width 625 height 836
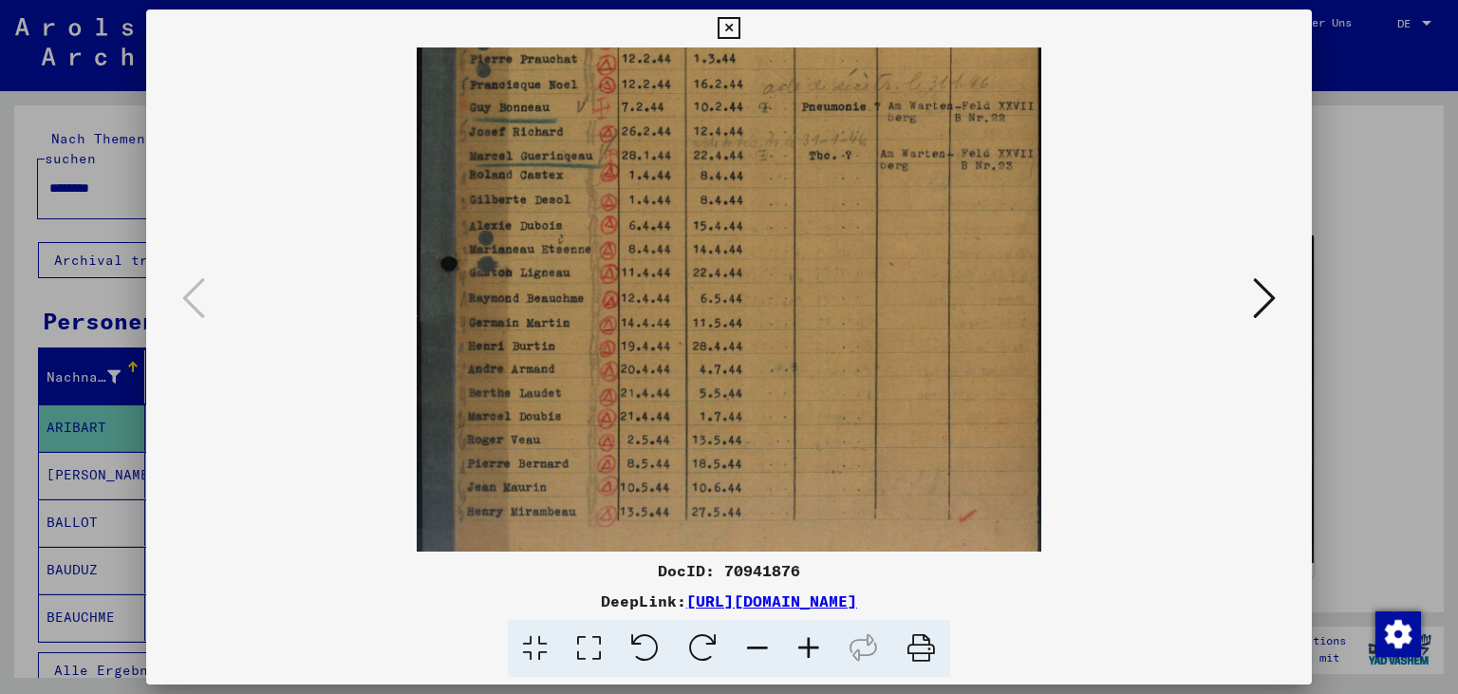
scroll to position [332, 0]
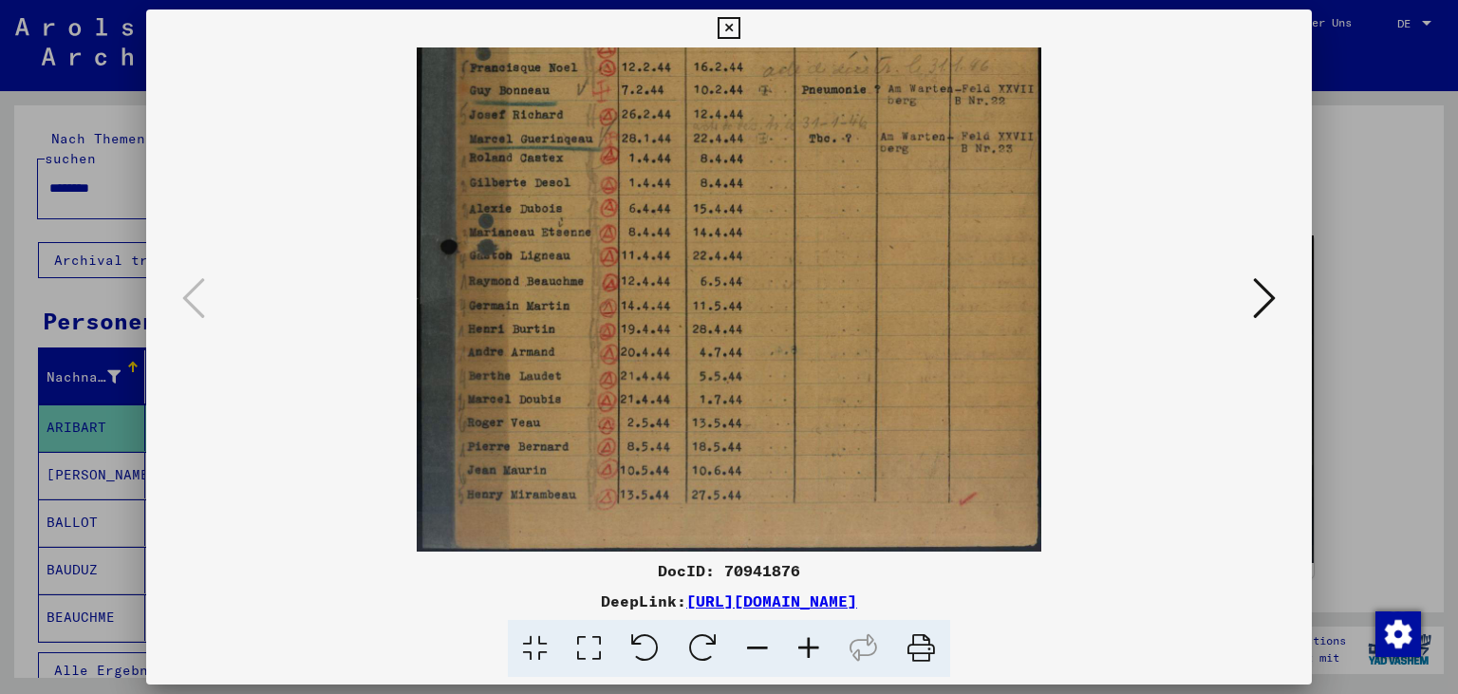
drag, startPoint x: 828, startPoint y: 291, endPoint x: 834, endPoint y: 203, distance: 88.4
click at [834, 203] on img at bounding box center [729, 133] width 625 height 836
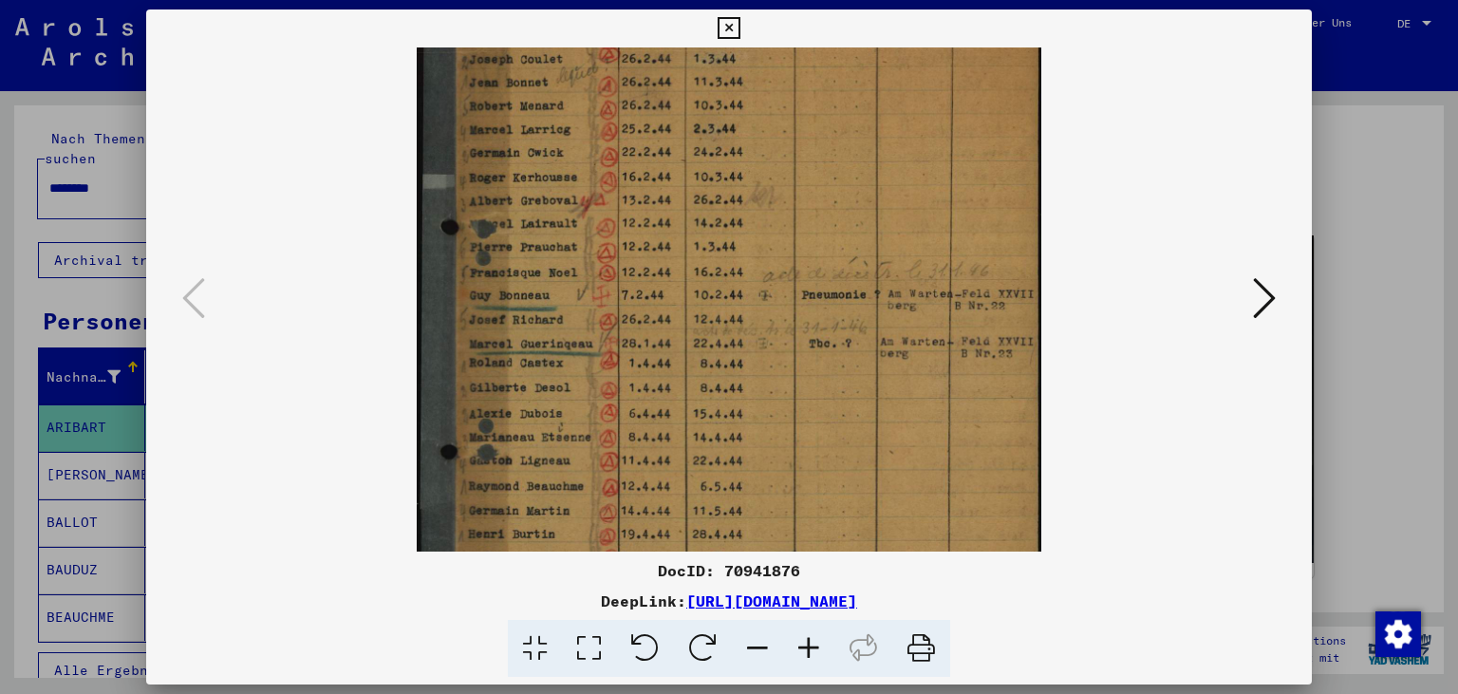
scroll to position [121, 0]
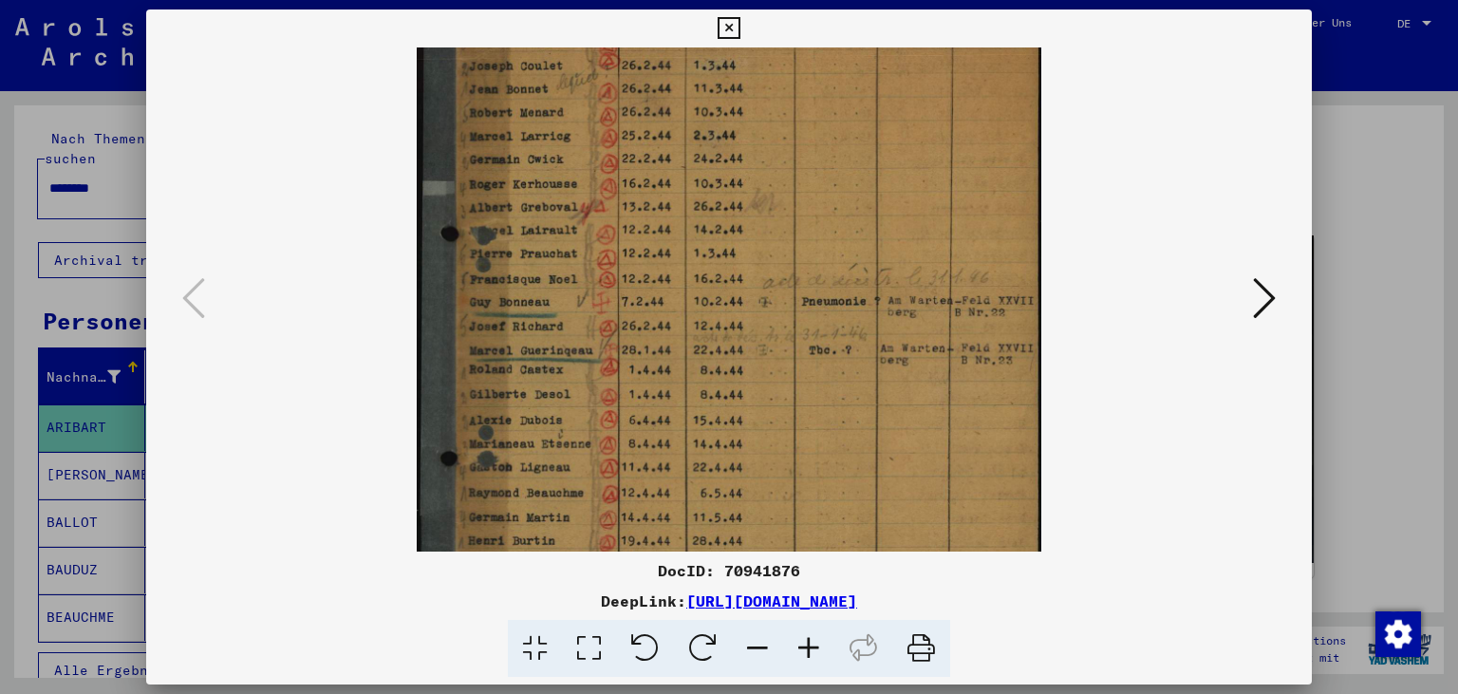
drag, startPoint x: 625, startPoint y: 316, endPoint x: 670, endPoint y: 528, distance: 216.3
click at [670, 528] on img at bounding box center [729, 345] width 625 height 836
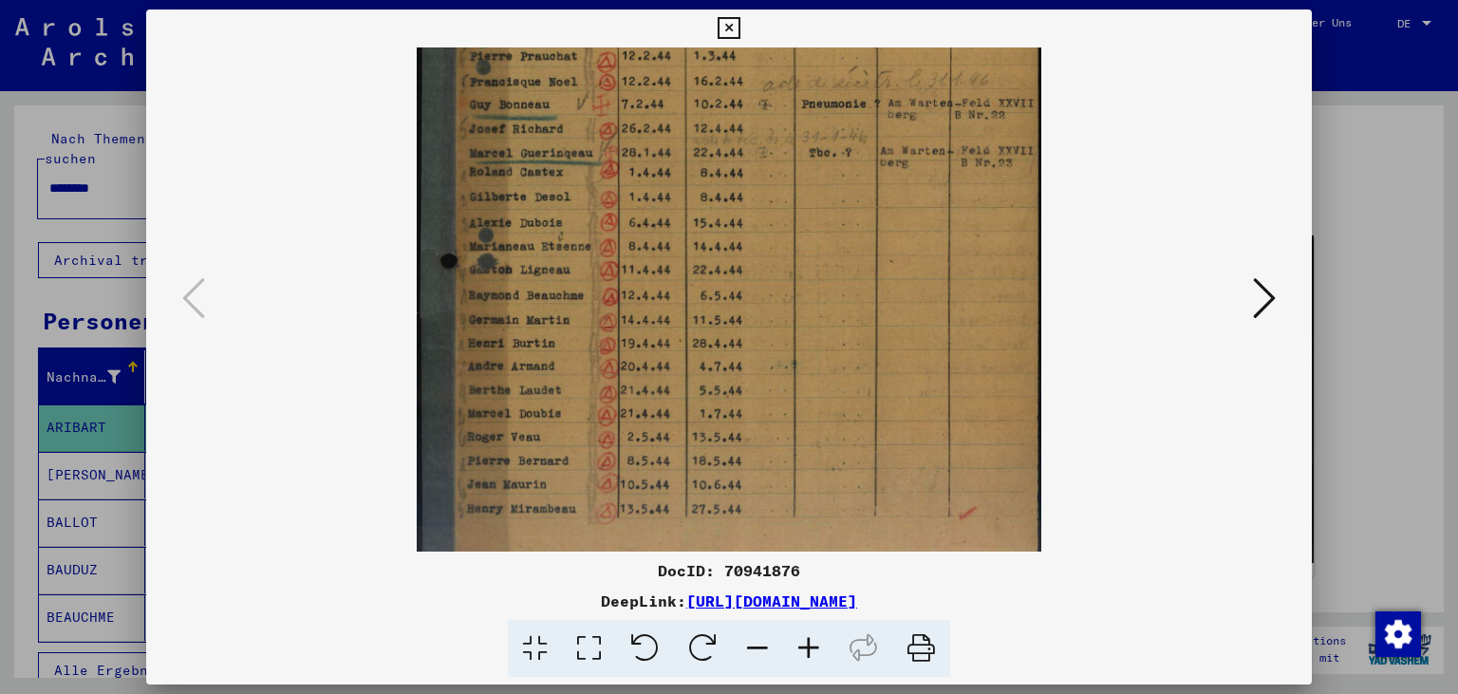
scroll to position [332, 0]
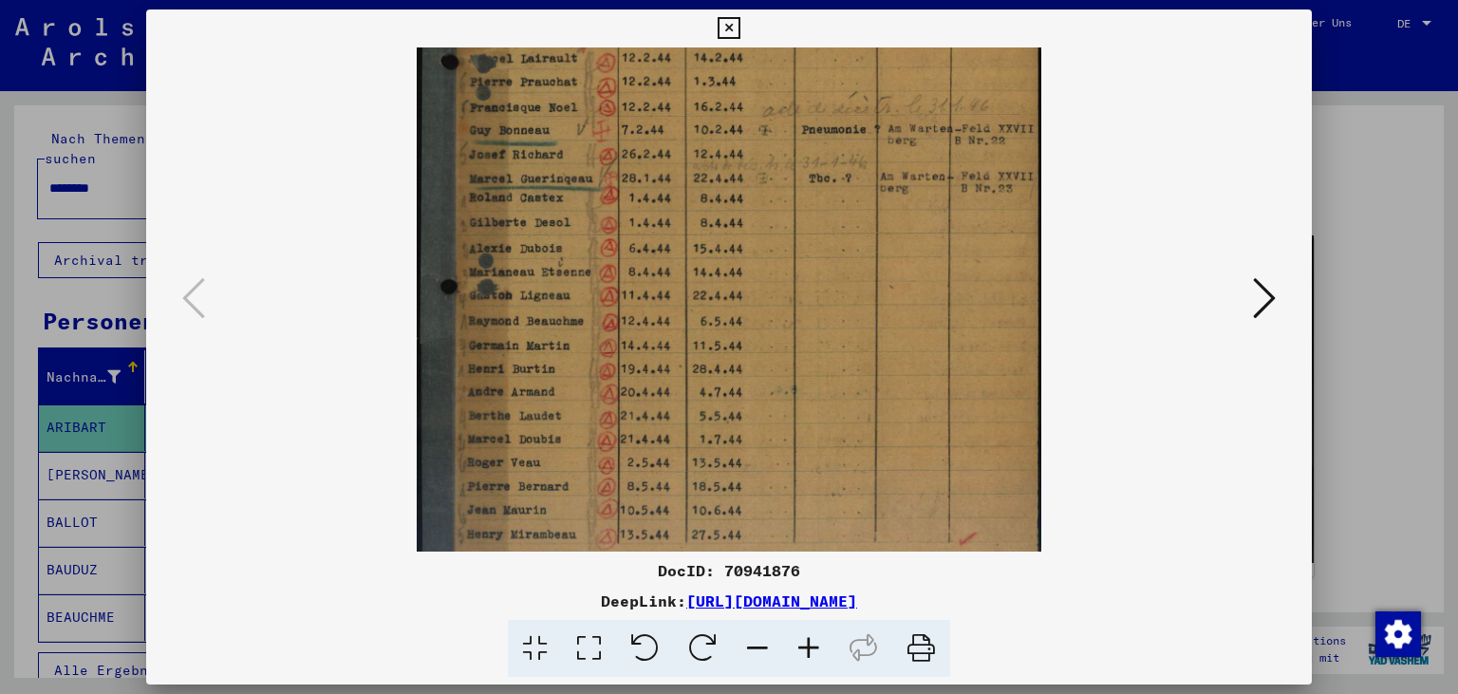
drag, startPoint x: 640, startPoint y: 306, endPoint x: 681, endPoint y: 195, distance: 117.7
click at [681, 188] on img at bounding box center [729, 173] width 625 height 836
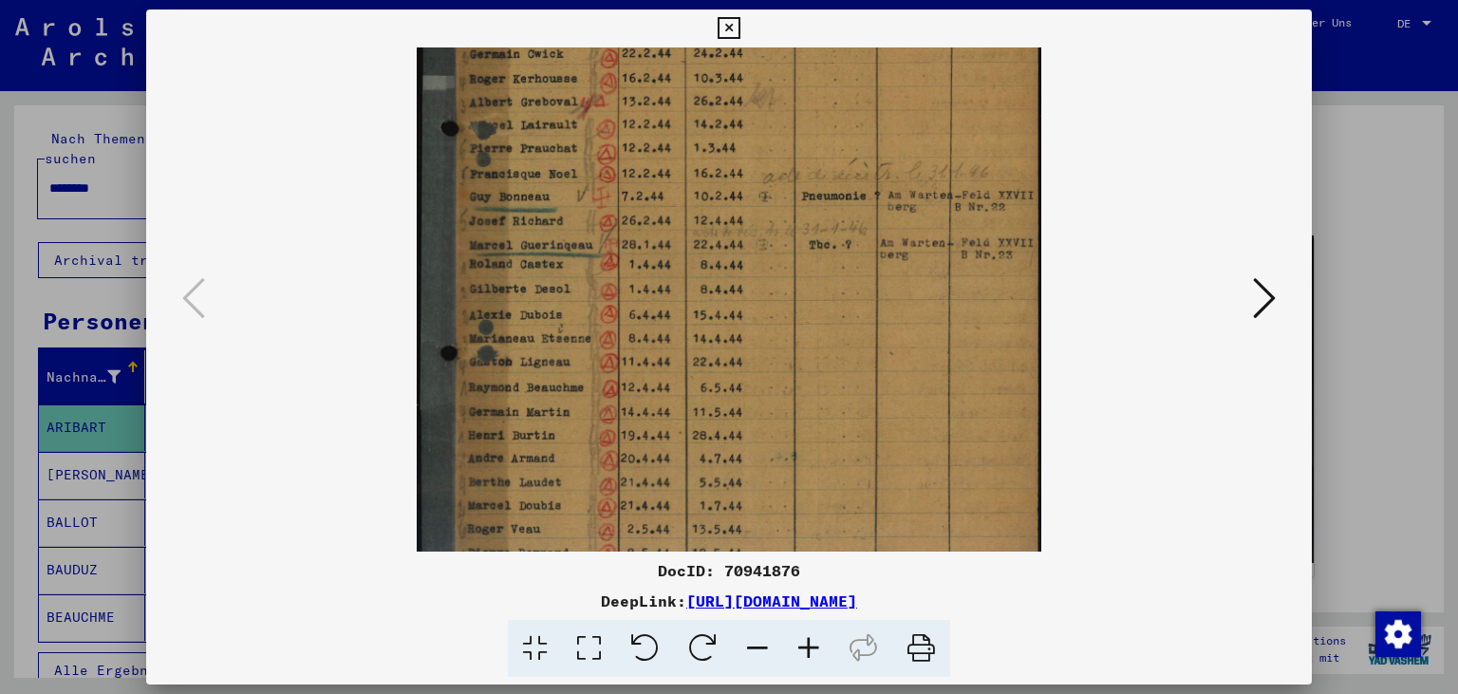
click at [1273, 307] on icon at bounding box center [1264, 298] width 23 height 46
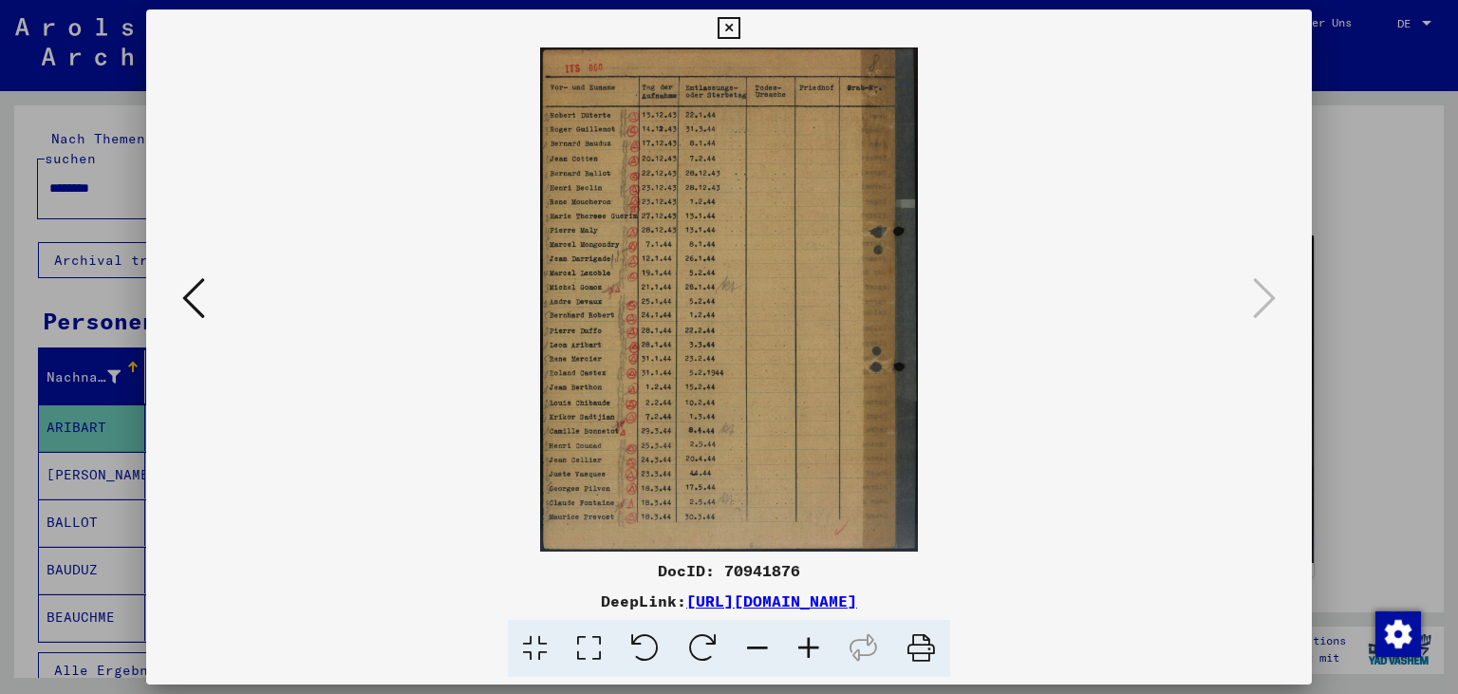
click at [190, 313] on icon at bounding box center [193, 298] width 23 height 46
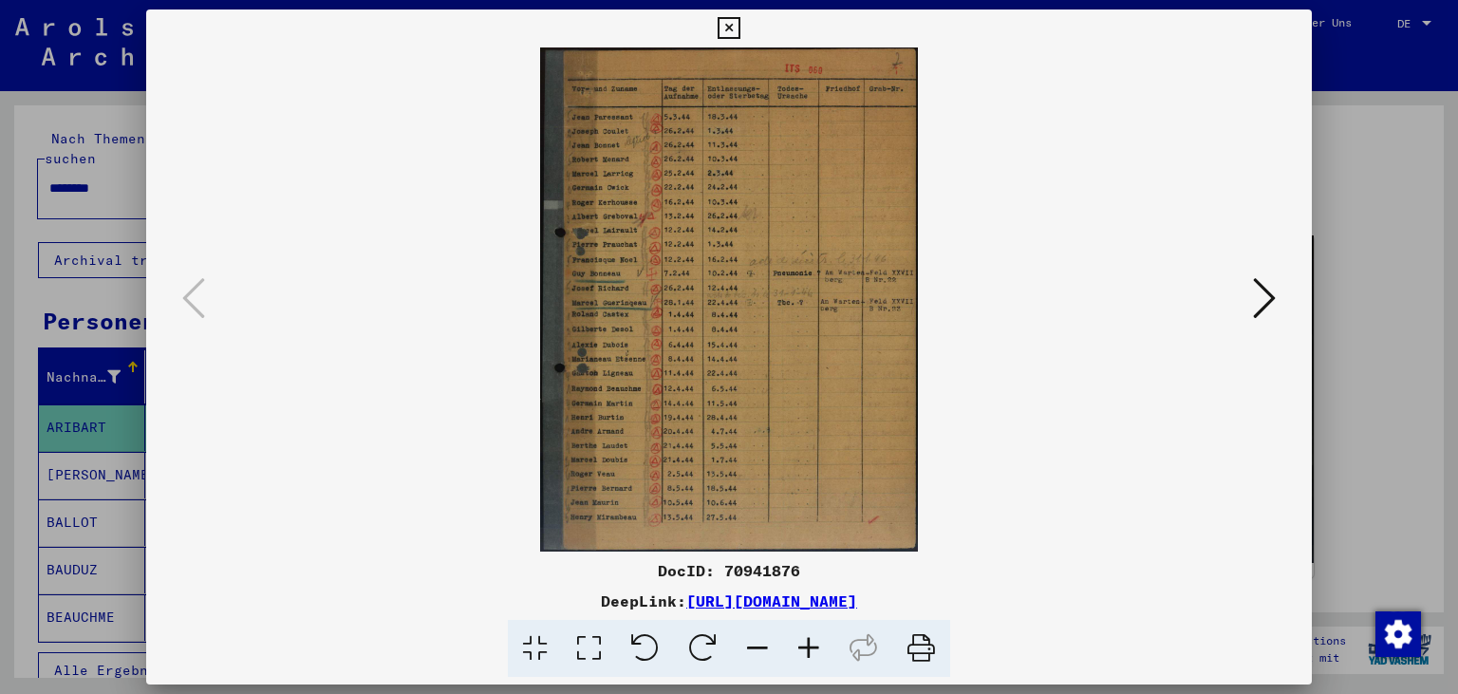
click at [814, 640] on icon at bounding box center [808, 649] width 51 height 58
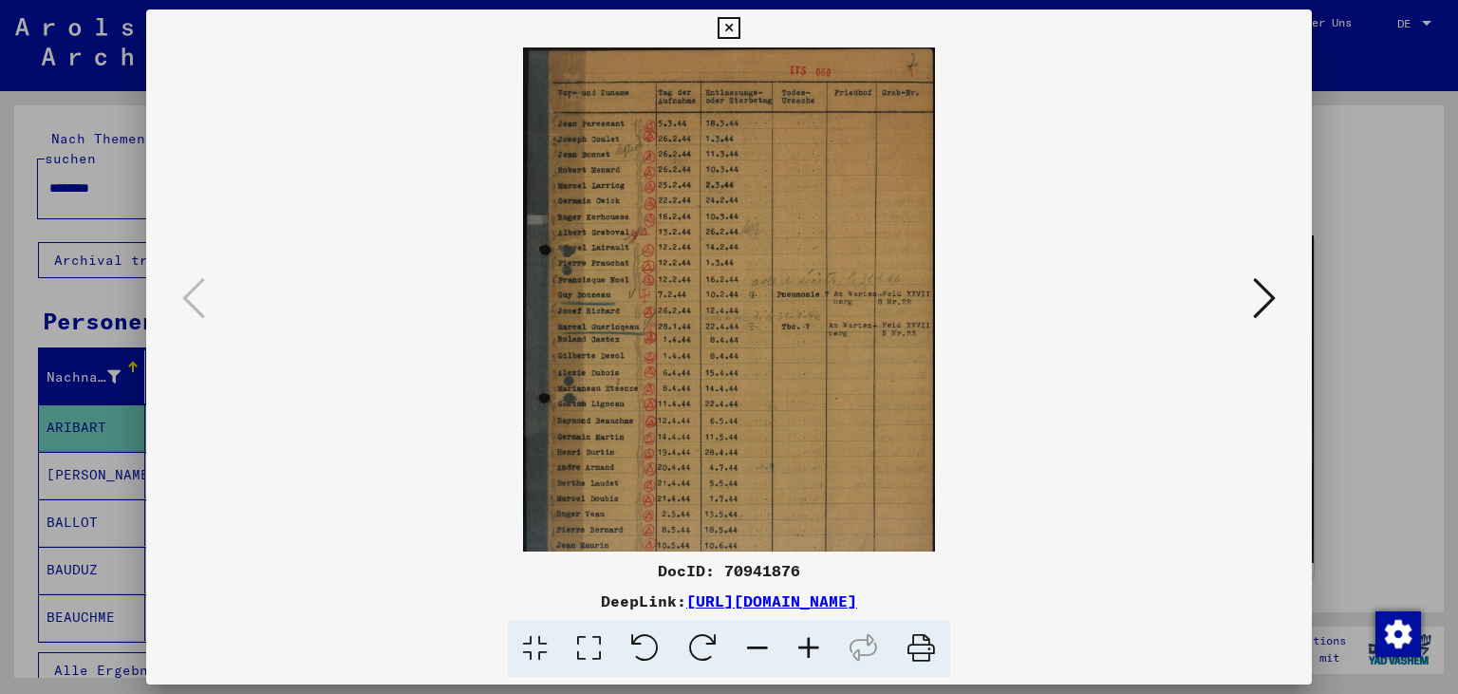
click at [814, 640] on icon at bounding box center [808, 649] width 51 height 58
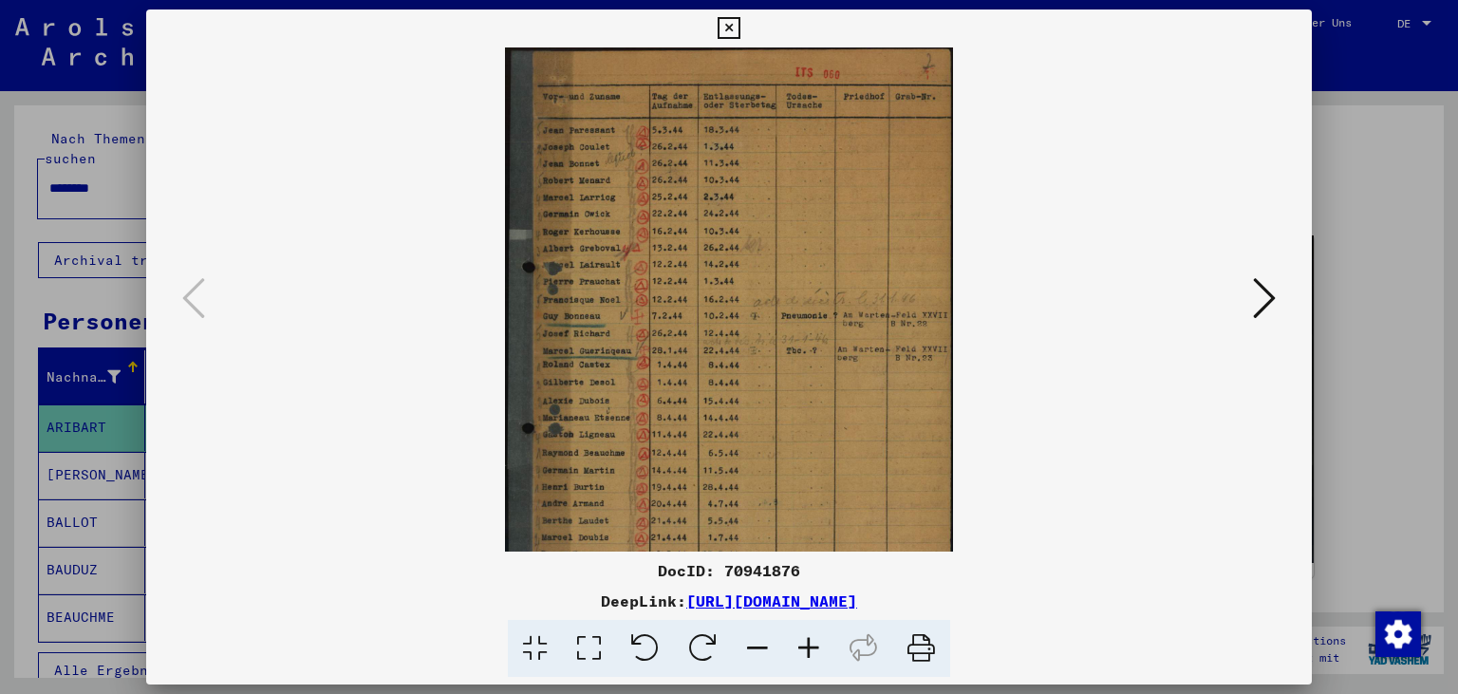
click at [814, 642] on icon at bounding box center [808, 649] width 51 height 58
click at [814, 643] on icon at bounding box center [808, 649] width 51 height 58
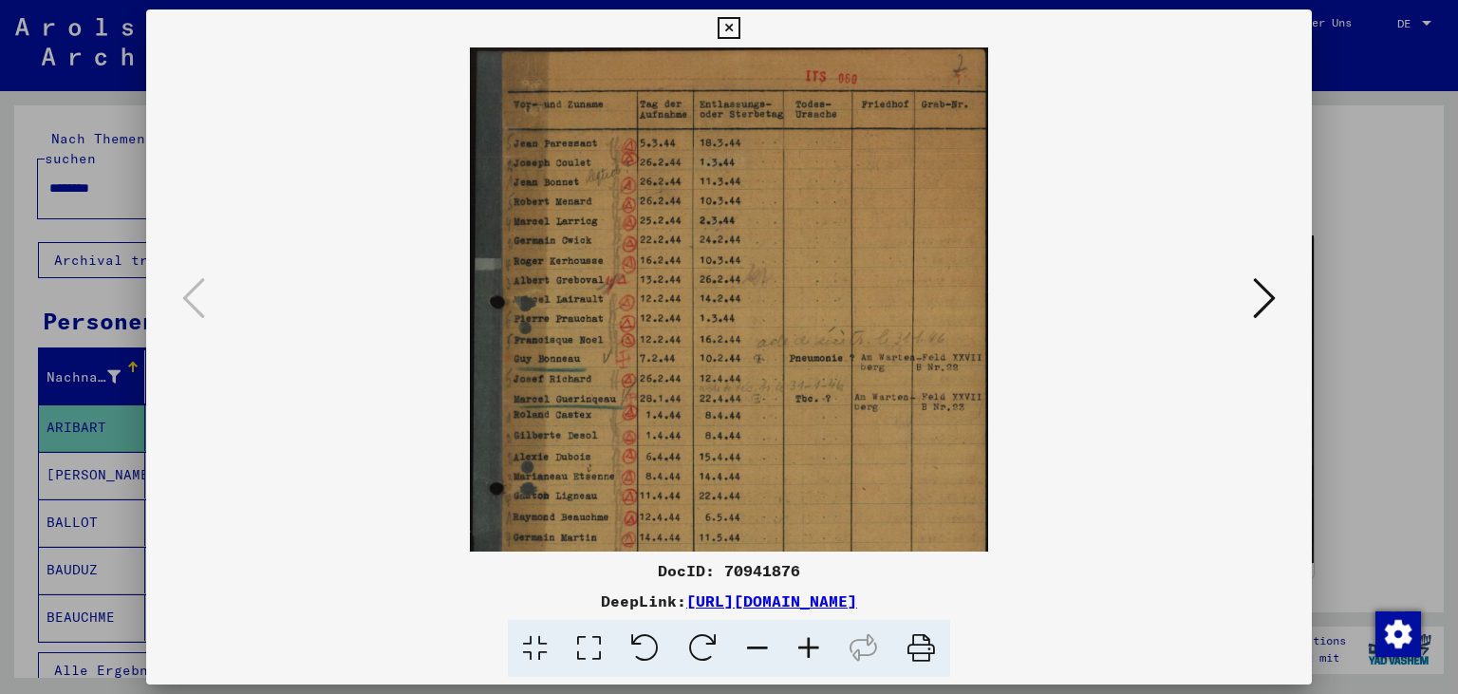
click at [814, 643] on icon at bounding box center [808, 649] width 51 height 58
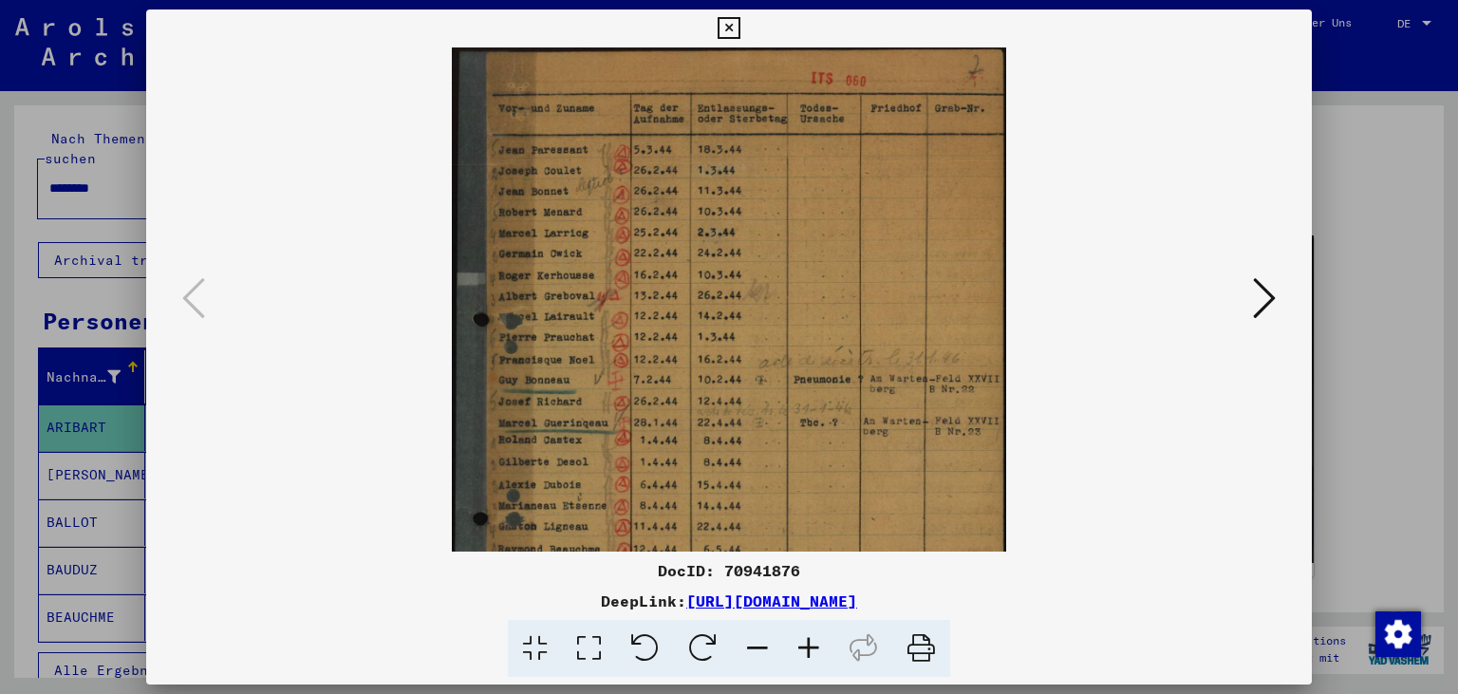
click at [814, 643] on icon at bounding box center [808, 649] width 51 height 58
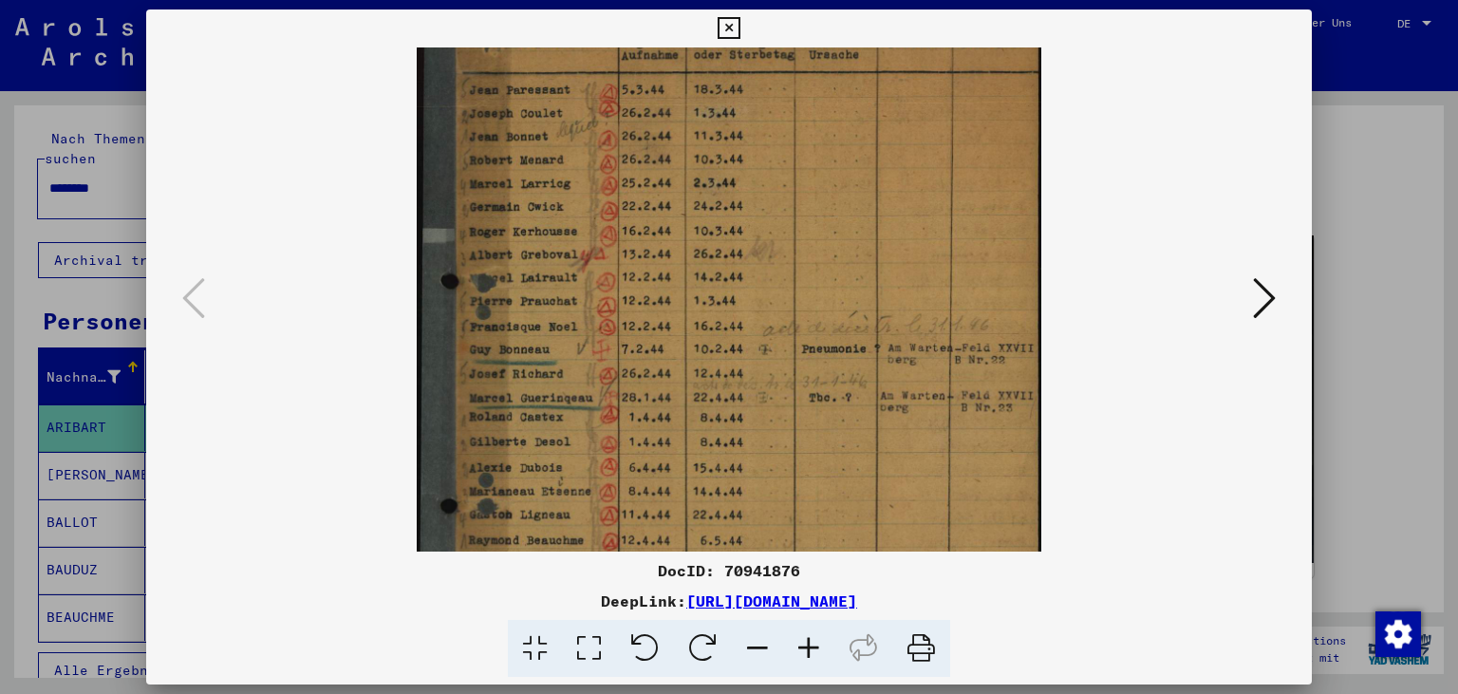
drag, startPoint x: 683, startPoint y: 444, endPoint x: 675, endPoint y: 372, distance: 72.6
click at [675, 372] on img at bounding box center [729, 392] width 625 height 836
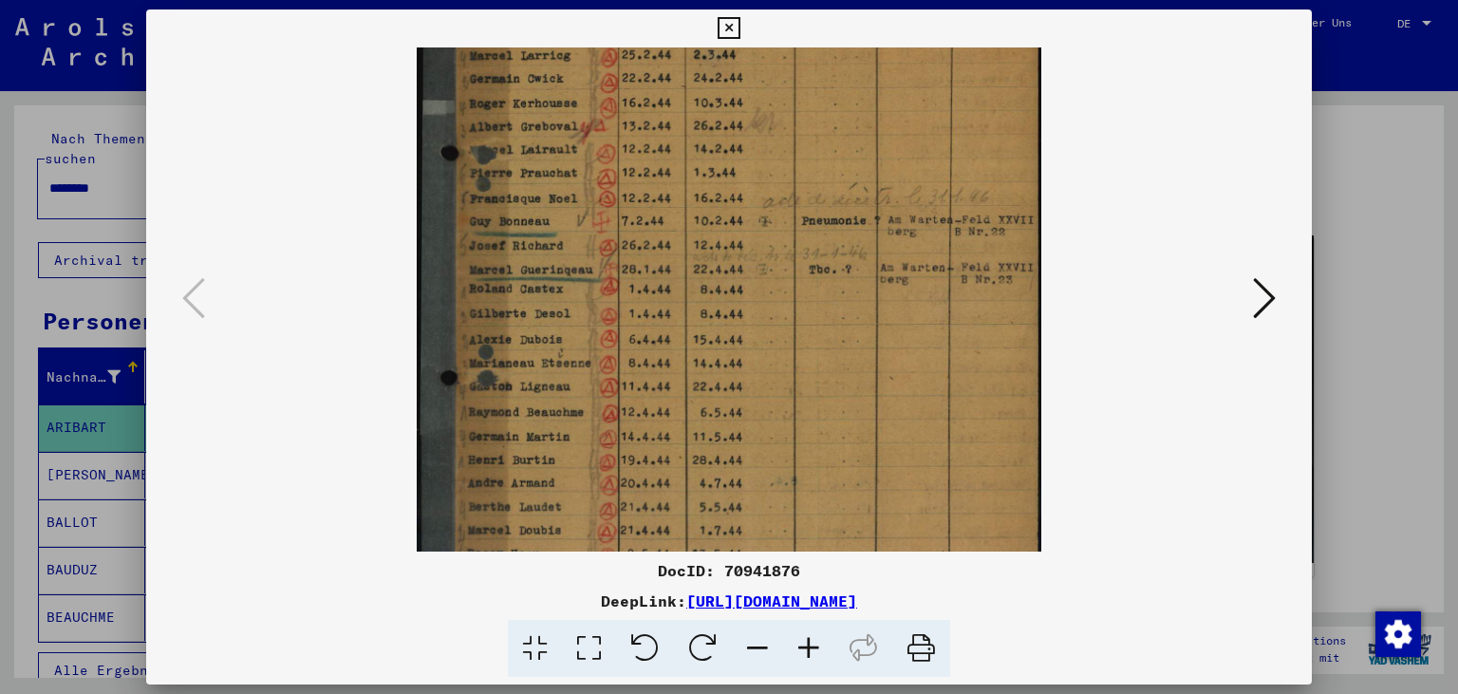
drag, startPoint x: 685, startPoint y: 385, endPoint x: 665, endPoint y: 273, distance: 113.7
click at [664, 273] on img at bounding box center [729, 264] width 625 height 836
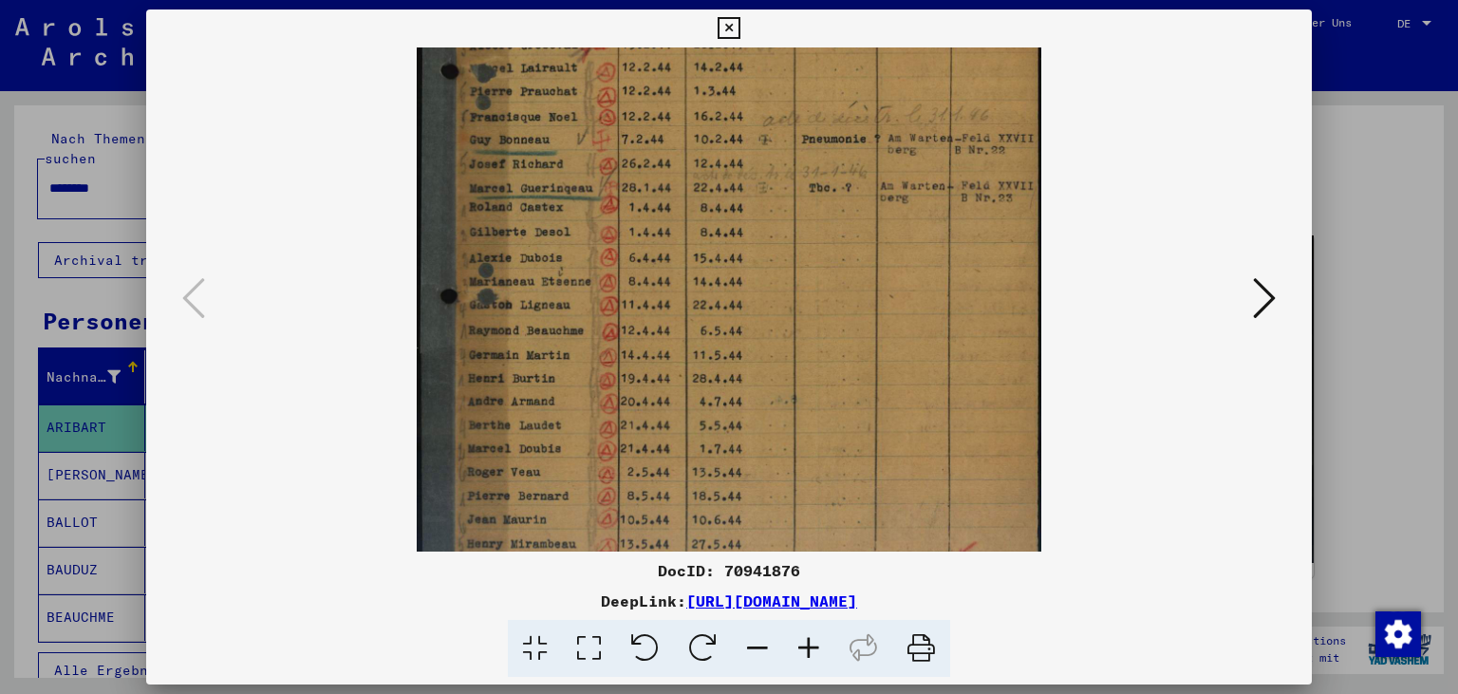
scroll to position [317, 0]
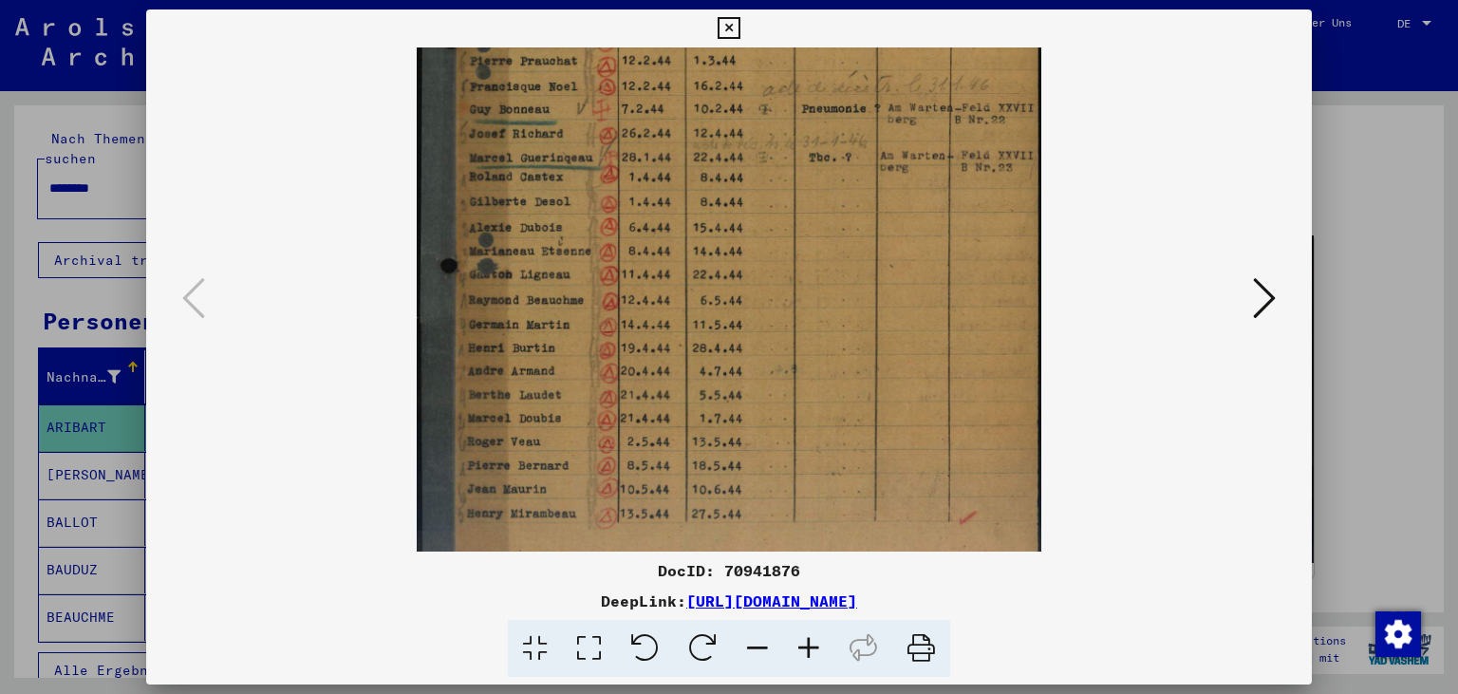
drag, startPoint x: 681, startPoint y: 320, endPoint x: 674, endPoint y: 214, distance: 106.6
click at [675, 218] on img at bounding box center [729, 151] width 625 height 836
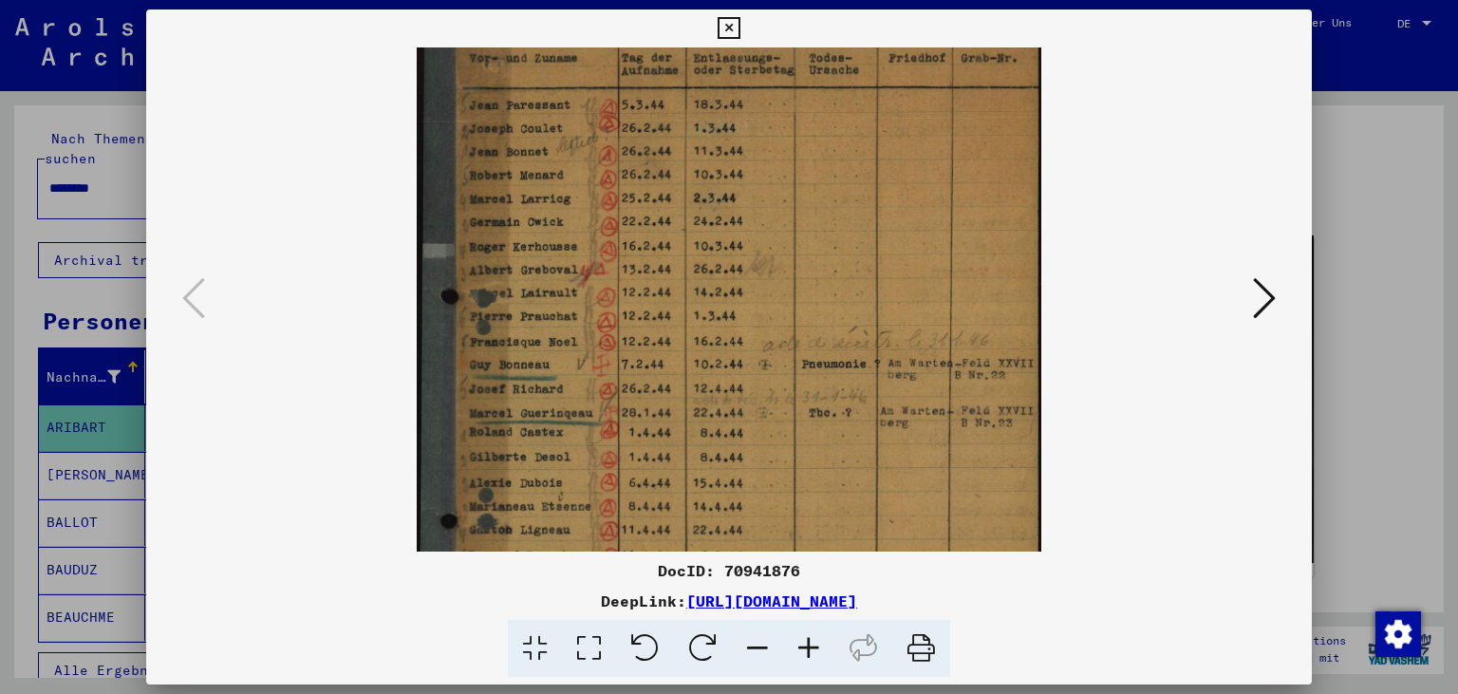
drag, startPoint x: 684, startPoint y: 277, endPoint x: 683, endPoint y: 507, distance: 229.6
click at [637, 537] on img at bounding box center [729, 408] width 625 height 836
click at [1259, 279] on icon at bounding box center [1264, 298] width 23 height 46
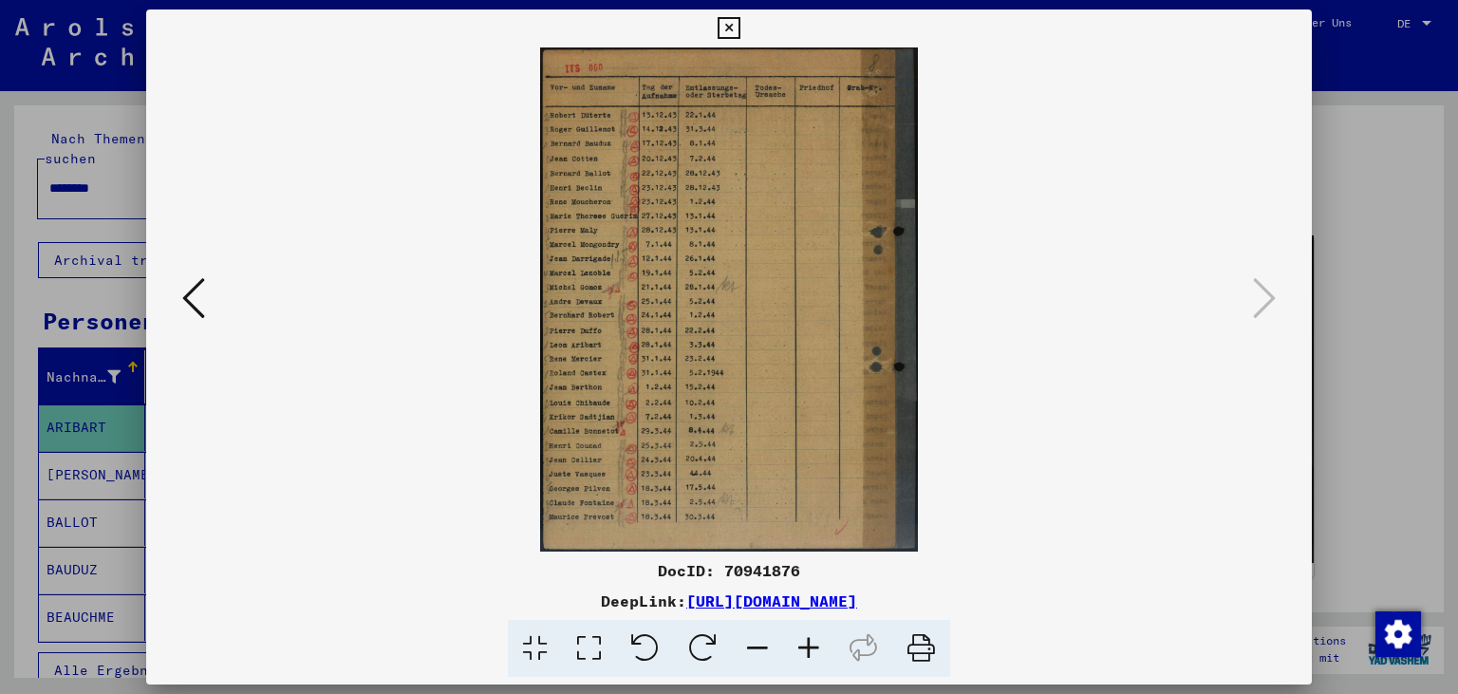
click at [811, 654] on icon at bounding box center [808, 649] width 51 height 58
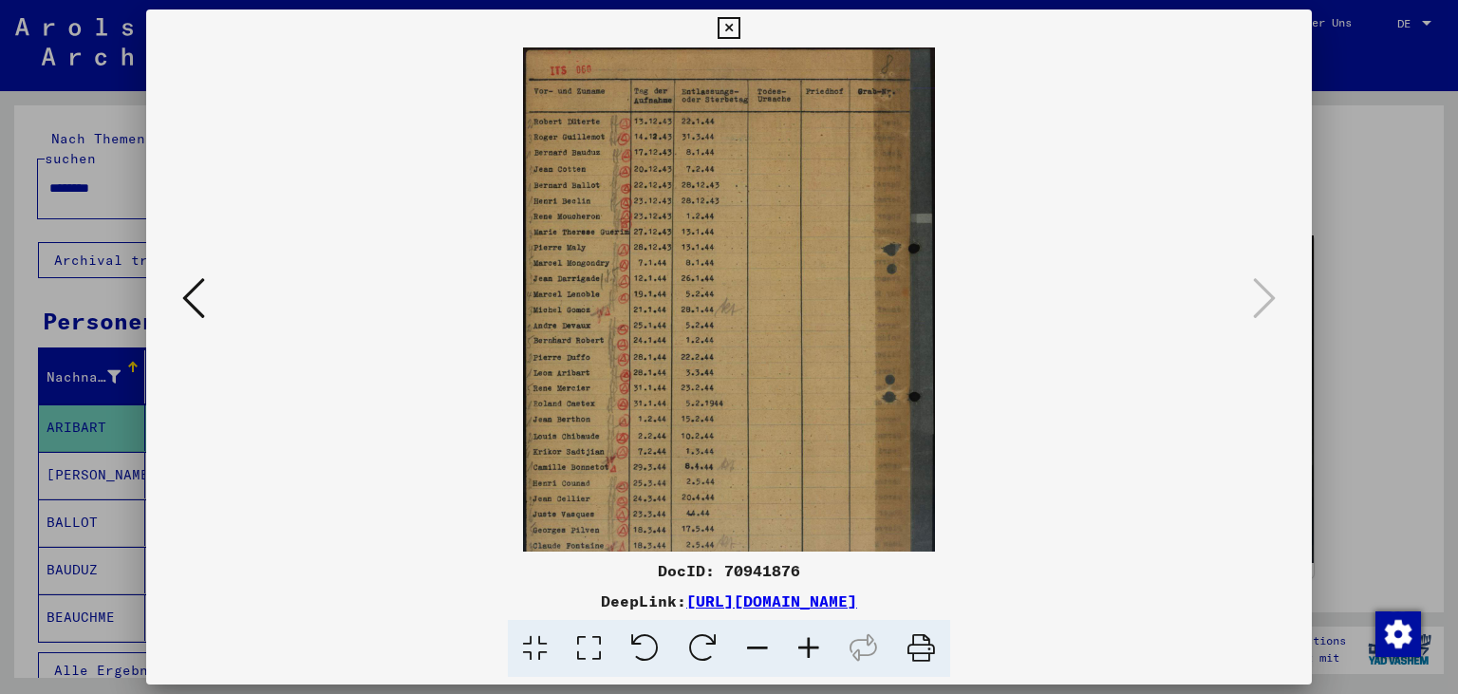
click at [811, 654] on icon at bounding box center [808, 649] width 51 height 58
click at [810, 652] on icon at bounding box center [808, 649] width 51 height 58
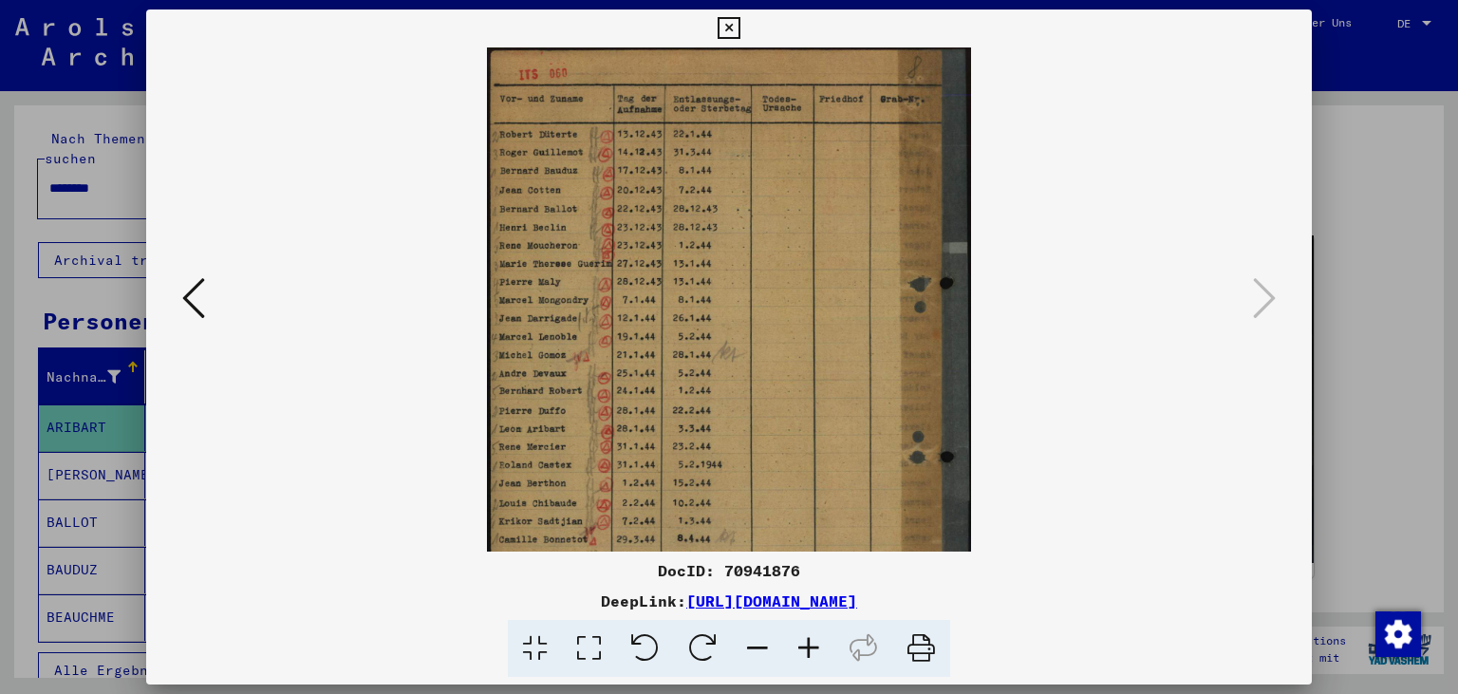
click at [809, 652] on icon at bounding box center [808, 649] width 51 height 58
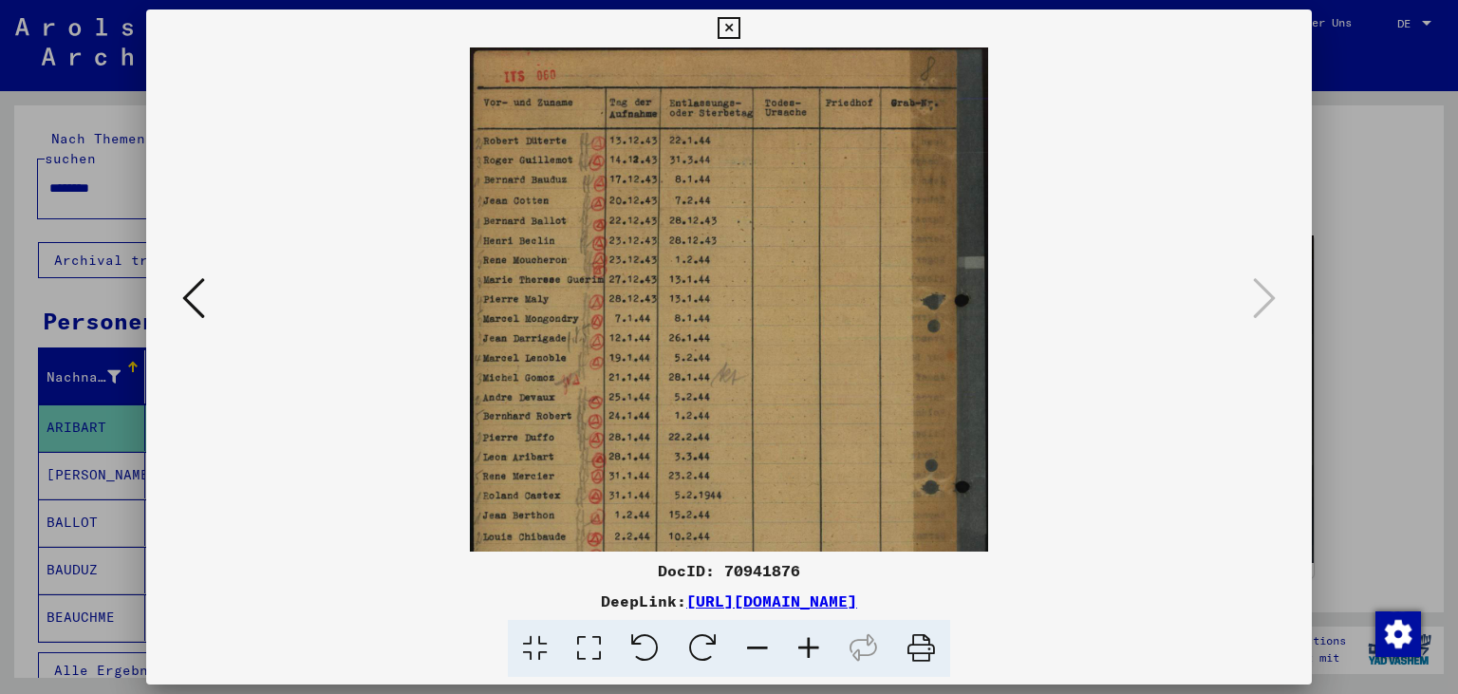
click at [806, 650] on icon at bounding box center [808, 649] width 51 height 58
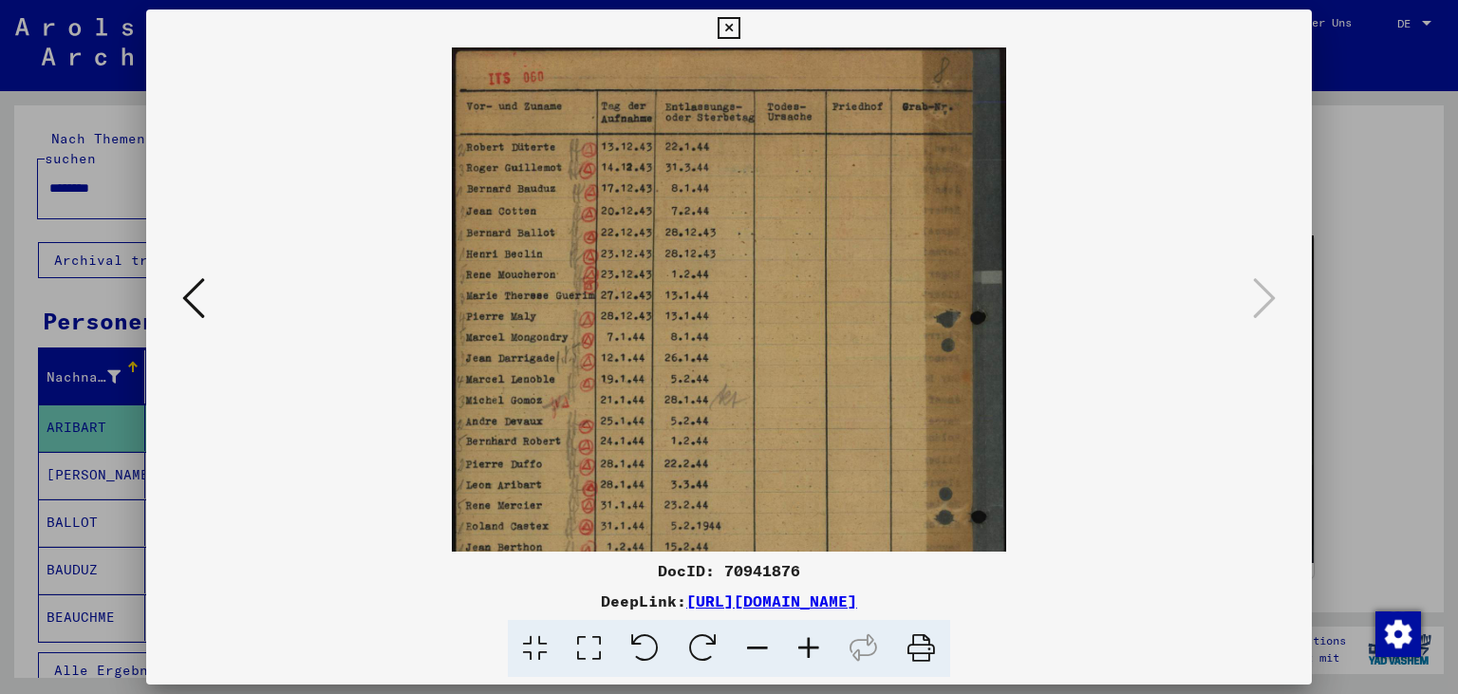
click at [806, 650] on icon at bounding box center [808, 649] width 51 height 58
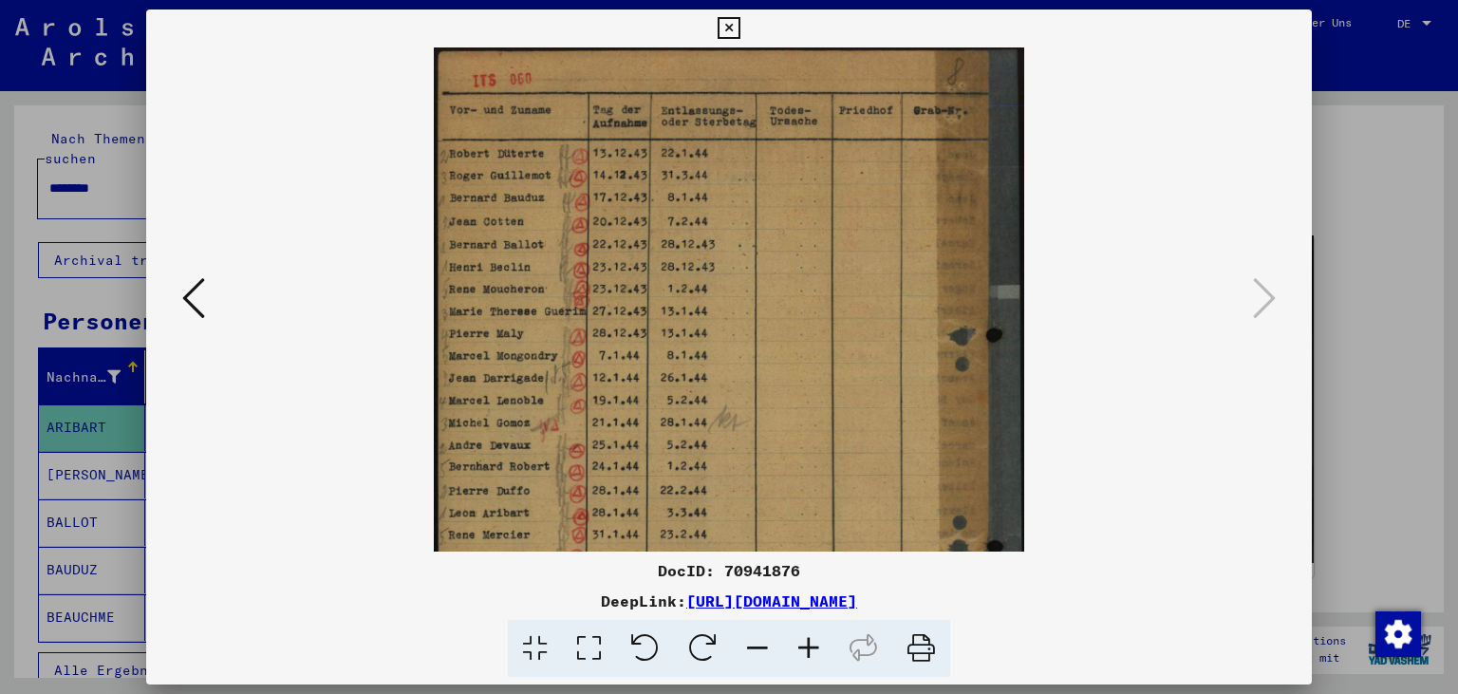
click at [806, 650] on icon at bounding box center [808, 649] width 51 height 58
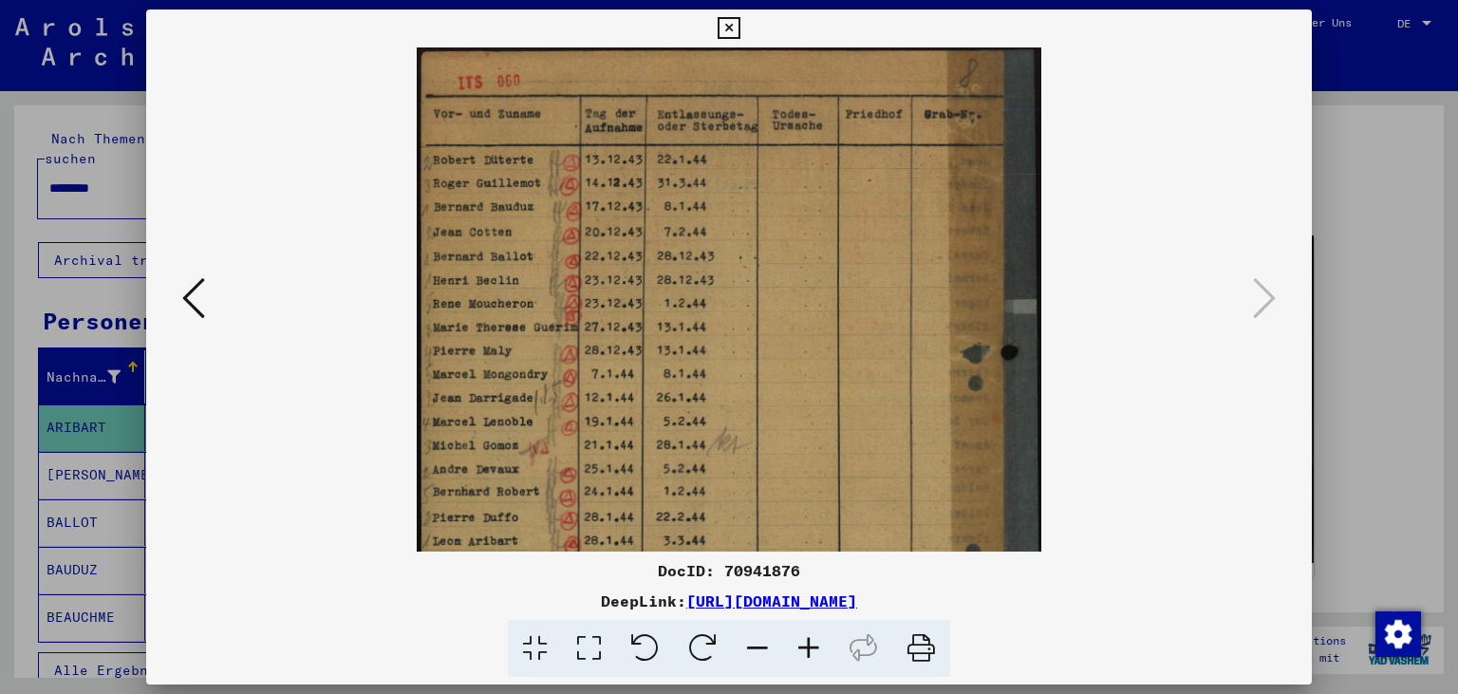
click at [803, 649] on icon at bounding box center [808, 649] width 51 height 58
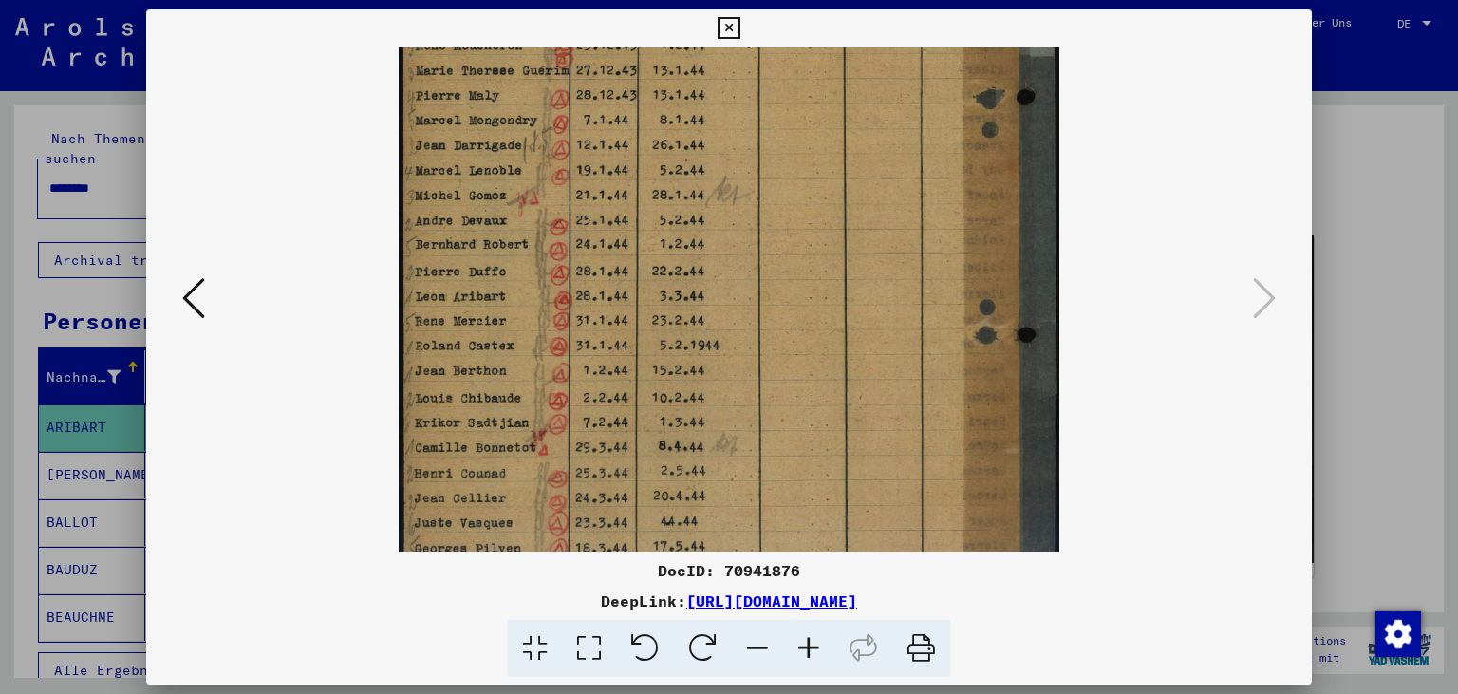
drag, startPoint x: 604, startPoint y: 426, endPoint x: 571, endPoint y: 154, distance: 274.2
click at [571, 154] on img at bounding box center [729, 216] width 660 height 883
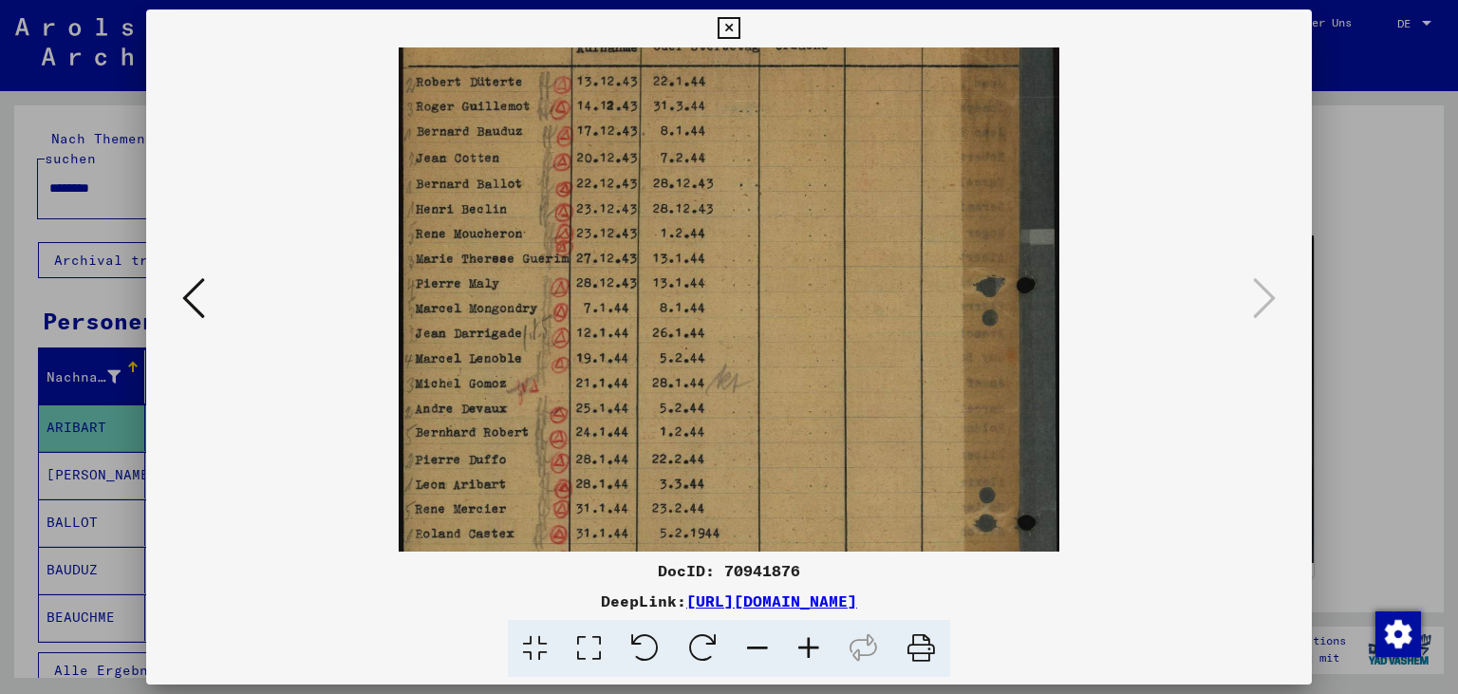
scroll to position [74, 0]
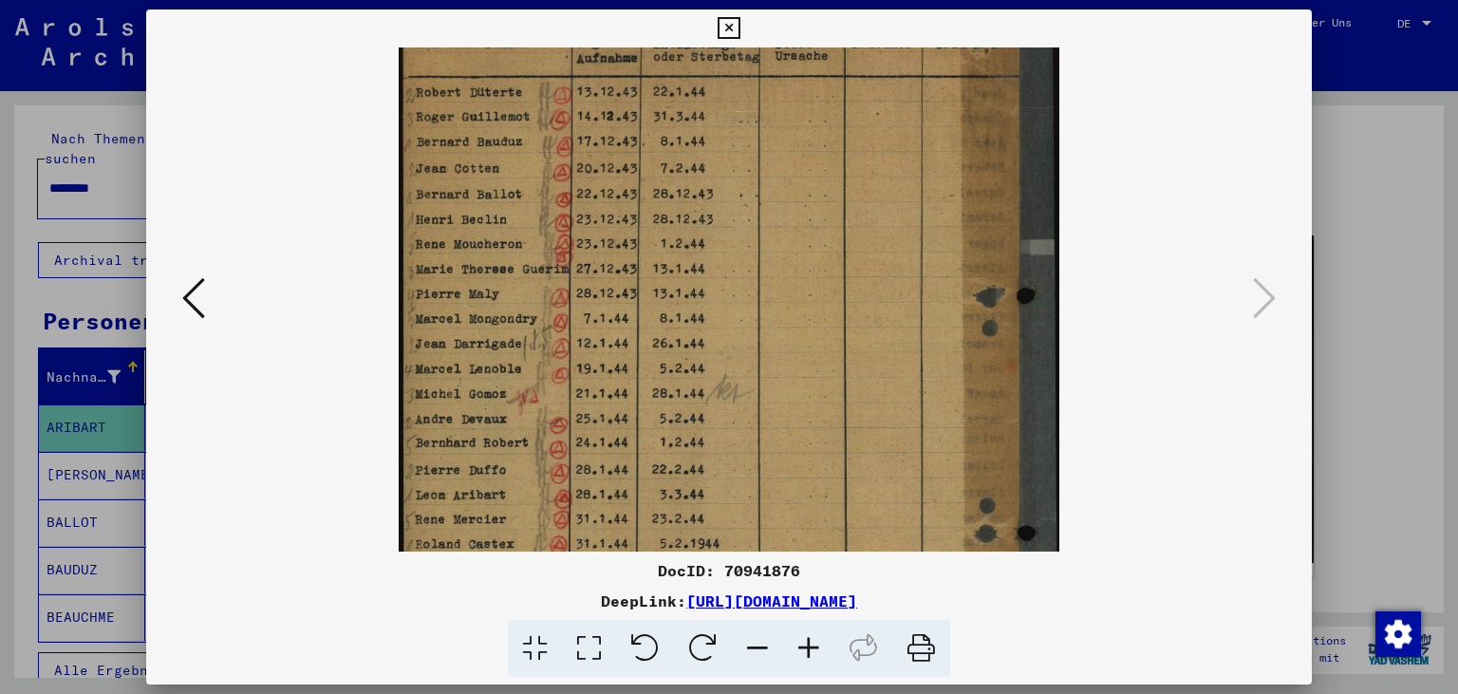
drag, startPoint x: 617, startPoint y: 369, endPoint x: 635, endPoint y: 554, distance: 185.9
click at [635, 554] on div "DocID: 70941876 DeepLink: [URL][DOMAIN_NAME]" at bounding box center [729, 343] width 1166 height 668
click at [176, 288] on div at bounding box center [729, 299] width 1166 height 504
click at [739, 25] on icon at bounding box center [728, 28] width 22 height 23
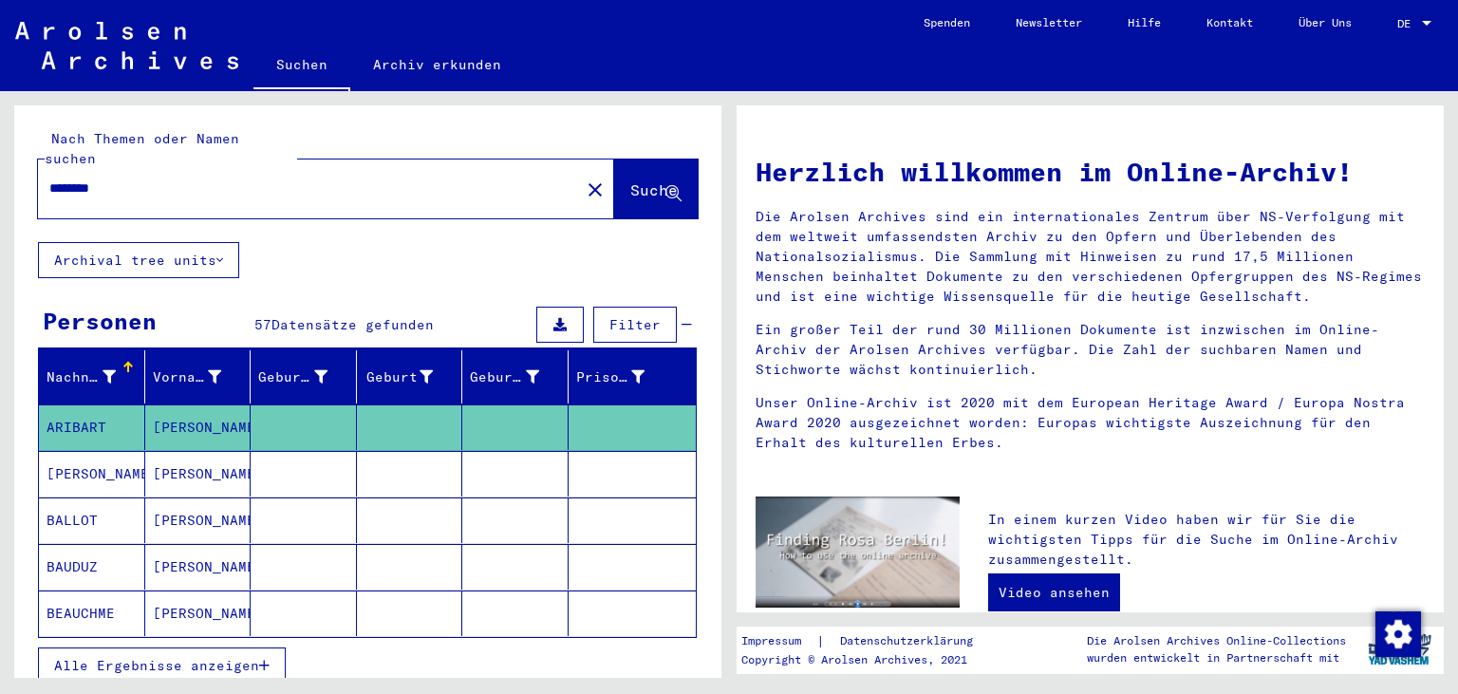
type input "**********"
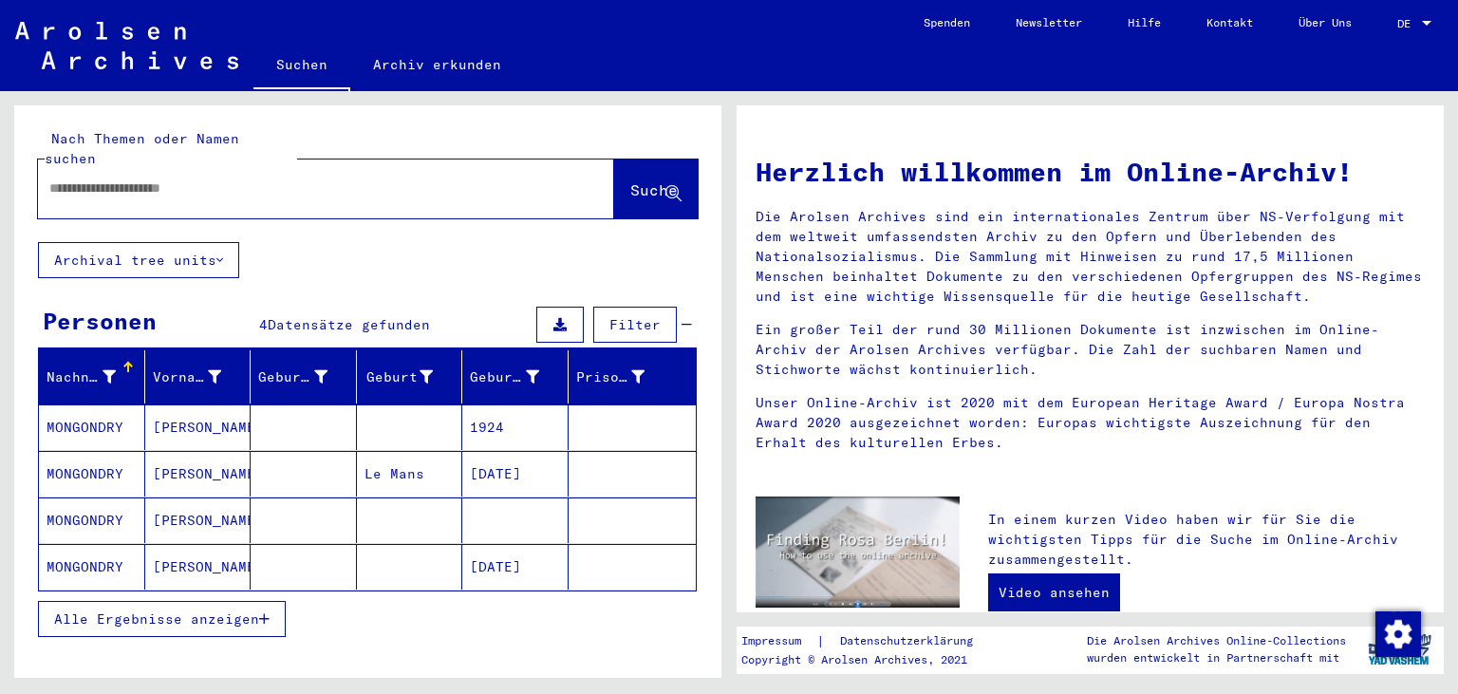
click at [251, 179] on div at bounding box center [297, 188] width 519 height 43
drag, startPoint x: 216, startPoint y: 150, endPoint x: 222, endPoint y: 160, distance: 11.9
click at [222, 167] on div at bounding box center [297, 188] width 519 height 43
click at [224, 178] on input "text" at bounding box center [303, 188] width 508 height 20
click at [251, 178] on input "text" at bounding box center [303, 188] width 508 height 20
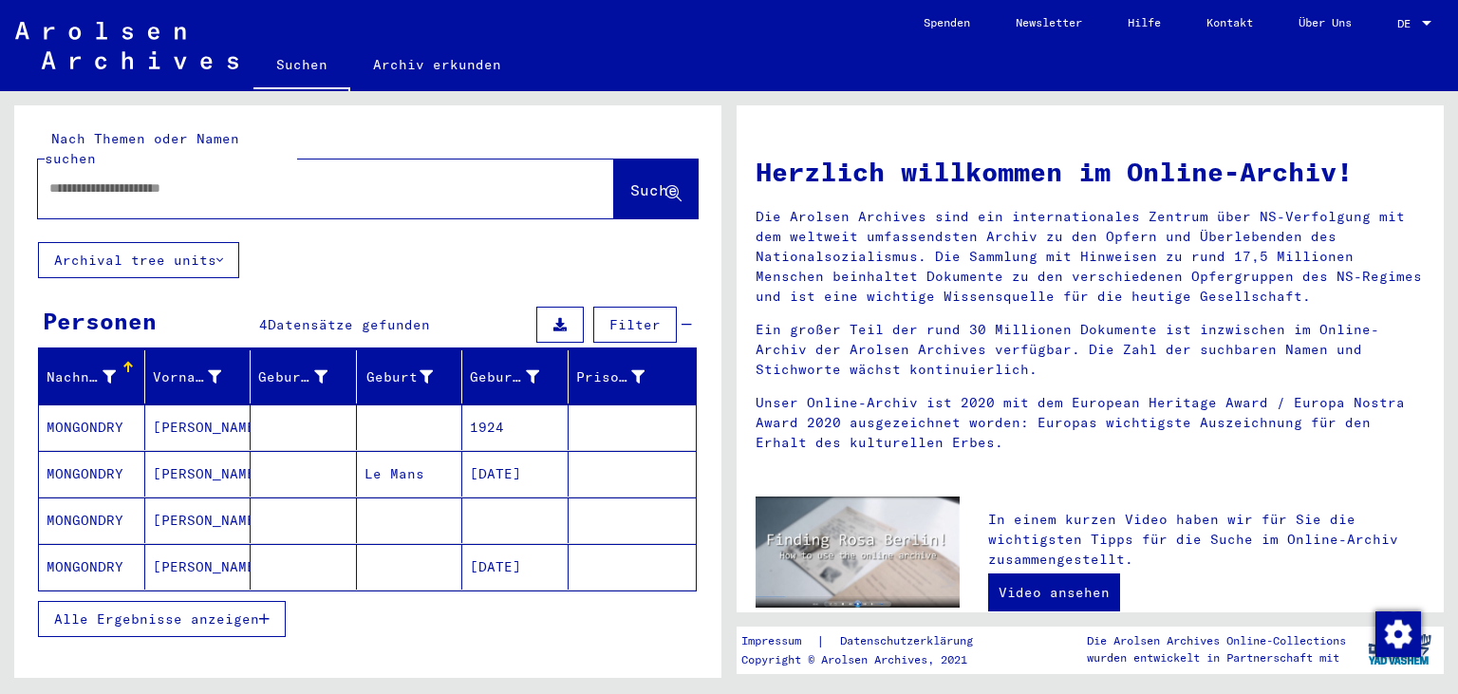
paste input "**********"
type input "**********"
click at [158, 497] on mat-cell "[PERSON_NAME]" at bounding box center [198, 520] width 106 height 46
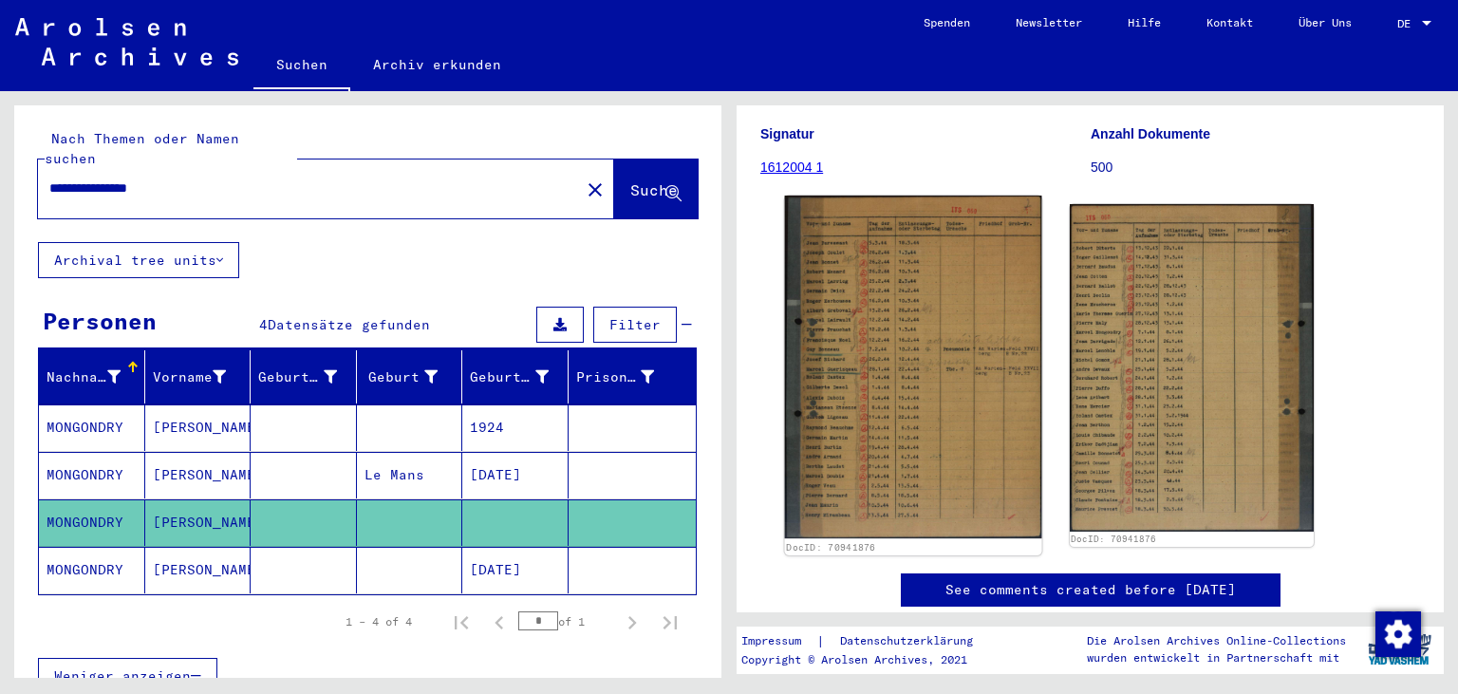
scroll to position [314, 0]
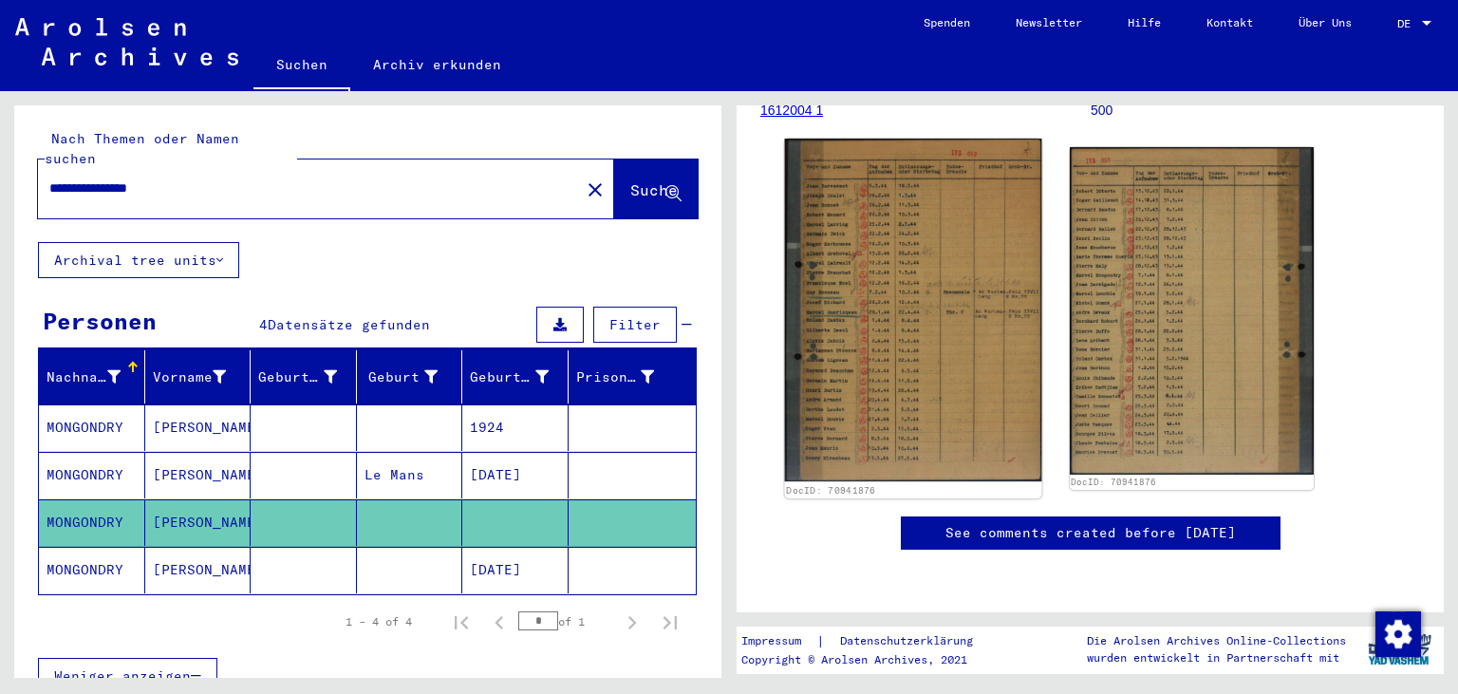
click at [947, 392] on img at bounding box center [913, 311] width 256 height 344
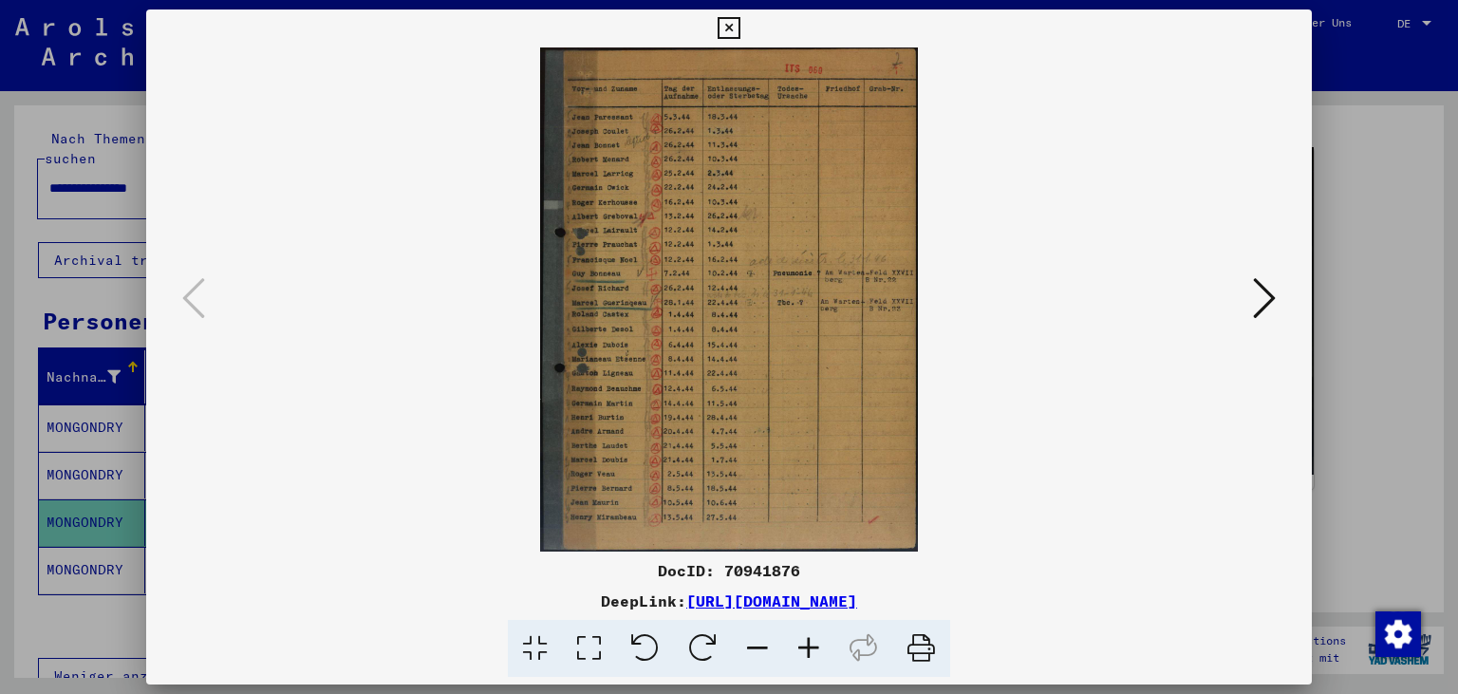
click at [824, 648] on icon at bounding box center [808, 649] width 51 height 58
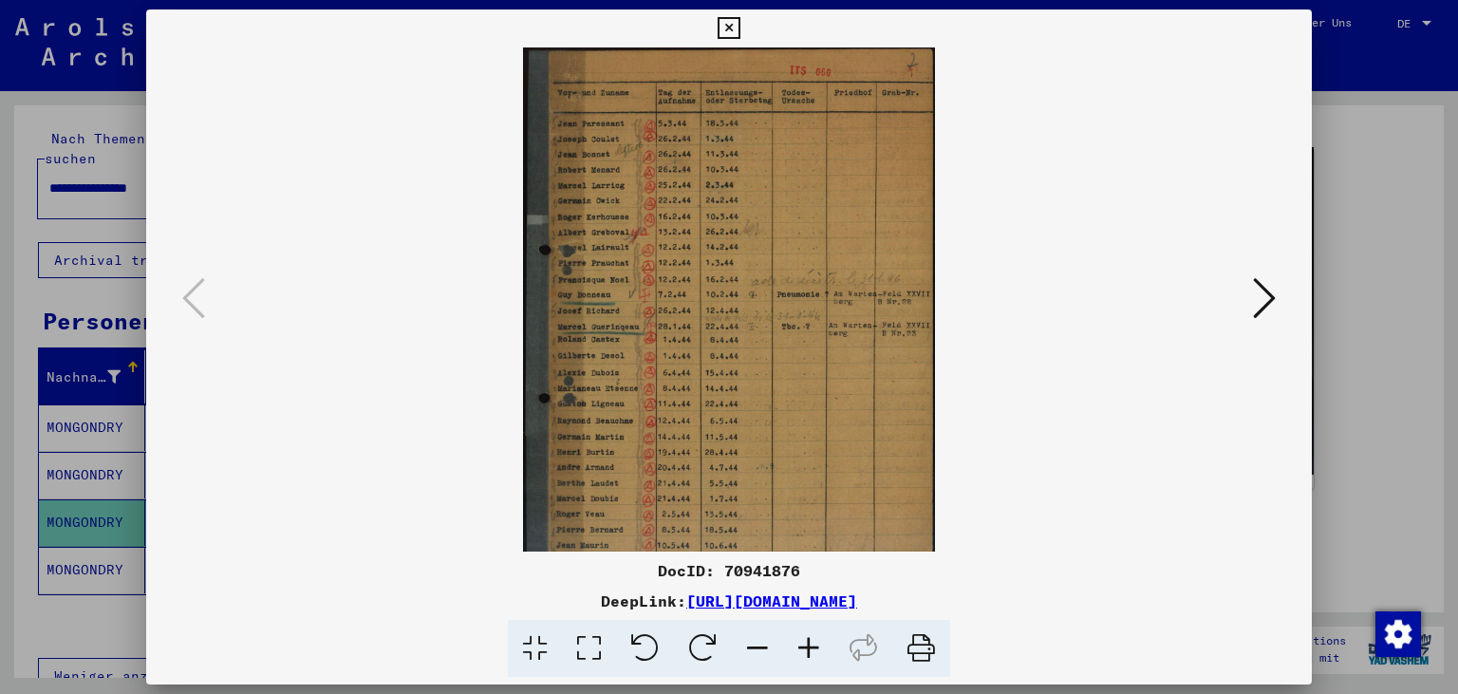
click at [824, 648] on icon at bounding box center [808, 649] width 51 height 58
click at [823, 648] on icon at bounding box center [808, 649] width 51 height 58
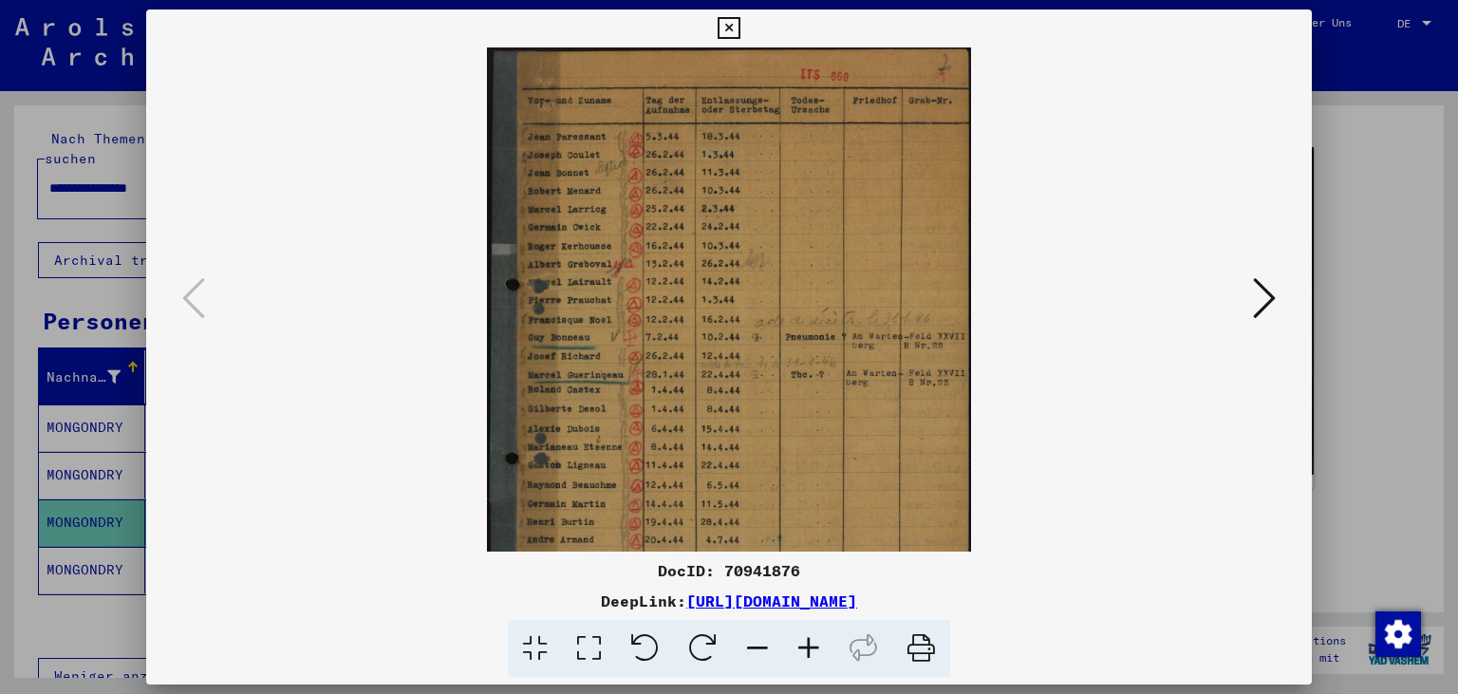
click at [823, 648] on icon at bounding box center [808, 649] width 51 height 58
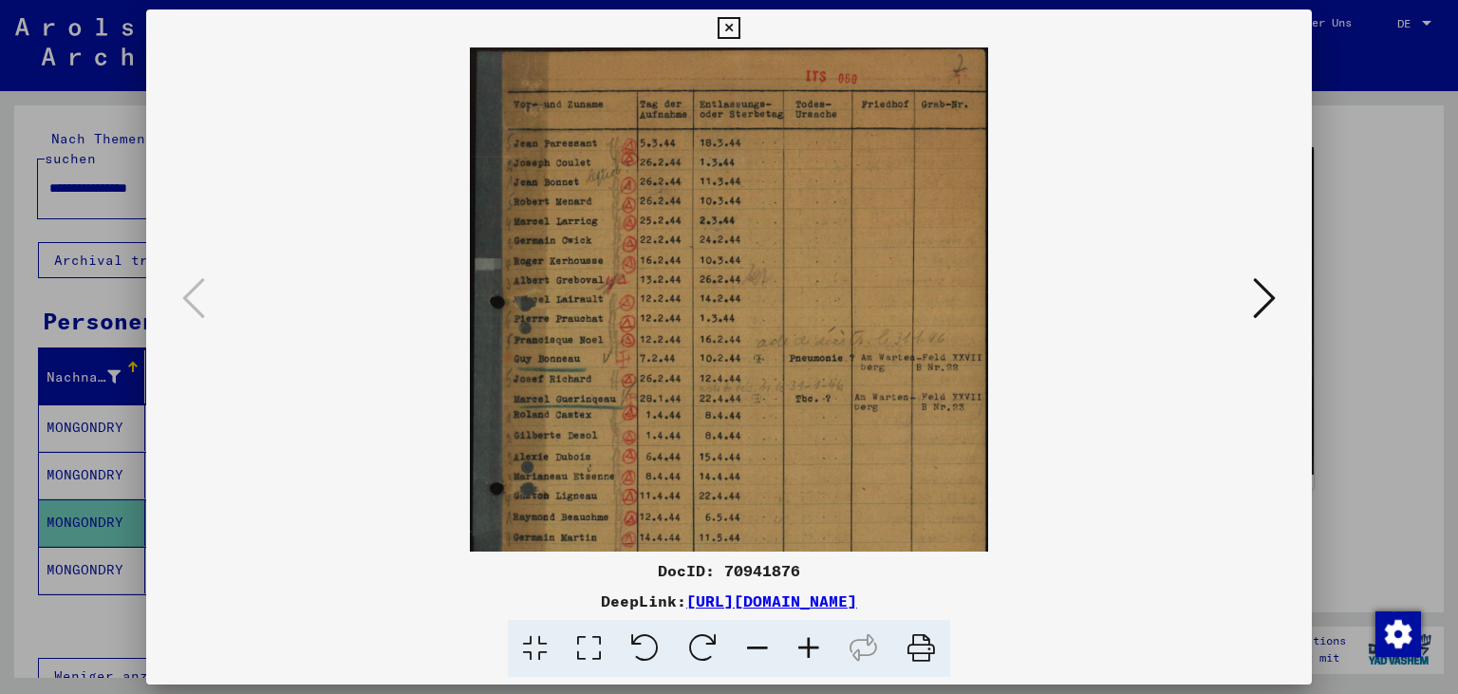
click at [823, 648] on icon at bounding box center [808, 649] width 51 height 58
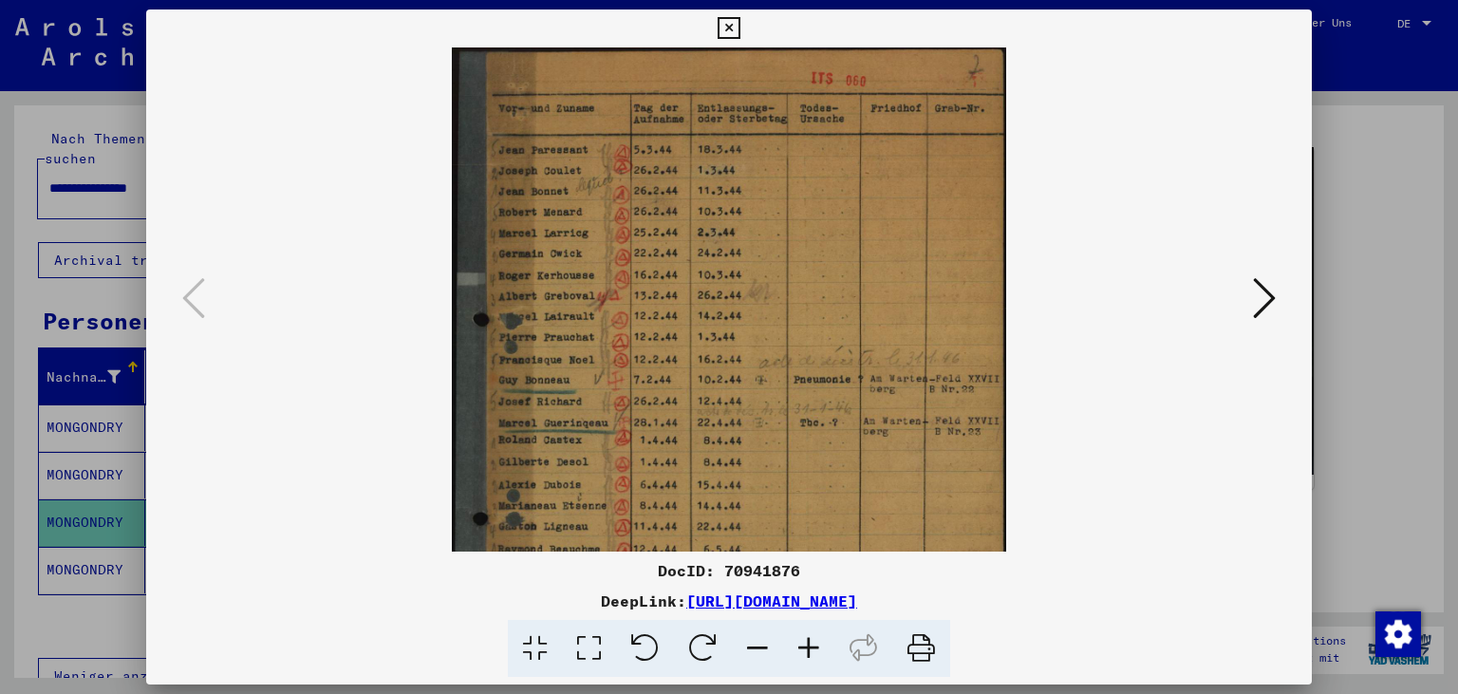
click at [823, 648] on icon at bounding box center [808, 649] width 51 height 58
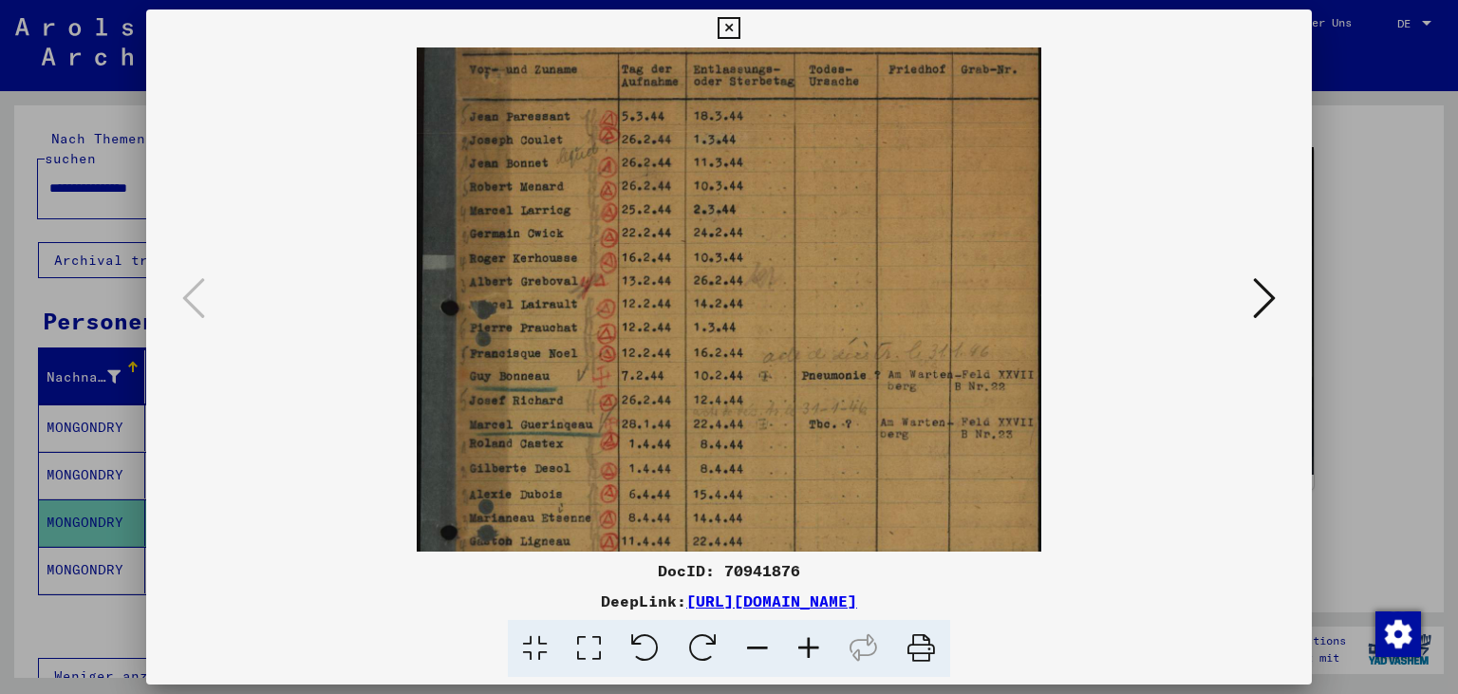
scroll to position [0, 0]
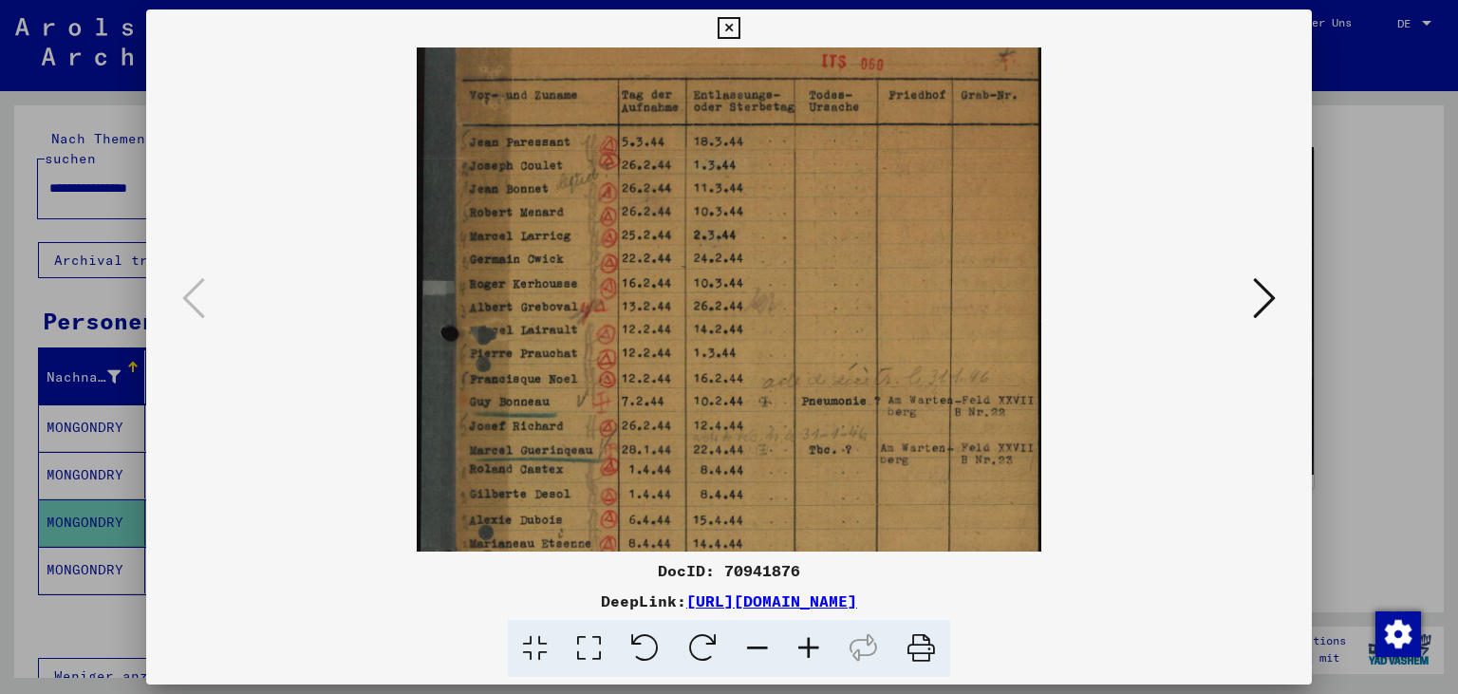
drag, startPoint x: 564, startPoint y: 342, endPoint x: 582, endPoint y: 376, distance: 38.6
click at [582, 376] on img at bounding box center [729, 445] width 625 height 836
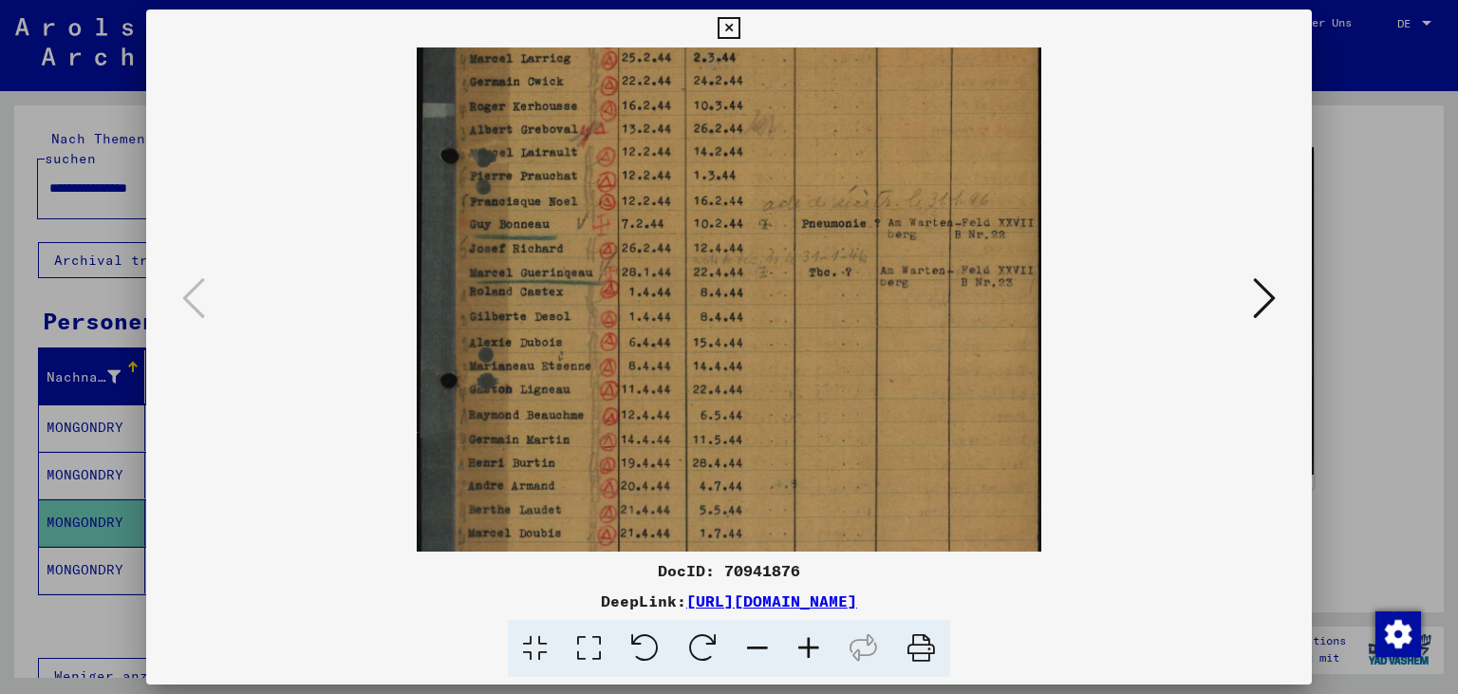
drag, startPoint x: 582, startPoint y: 373, endPoint x: 598, endPoint y: 195, distance: 178.2
click at [598, 195] on img at bounding box center [729, 267] width 625 height 836
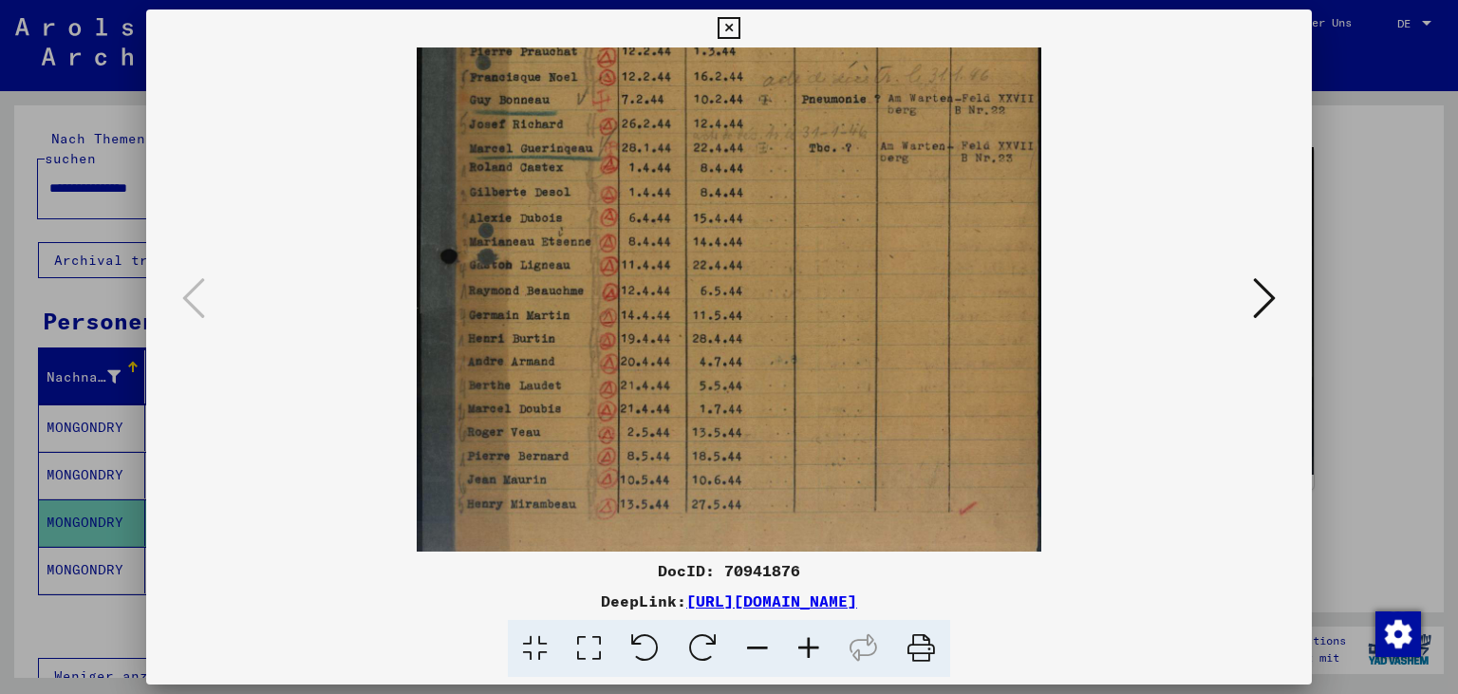
scroll to position [332, 0]
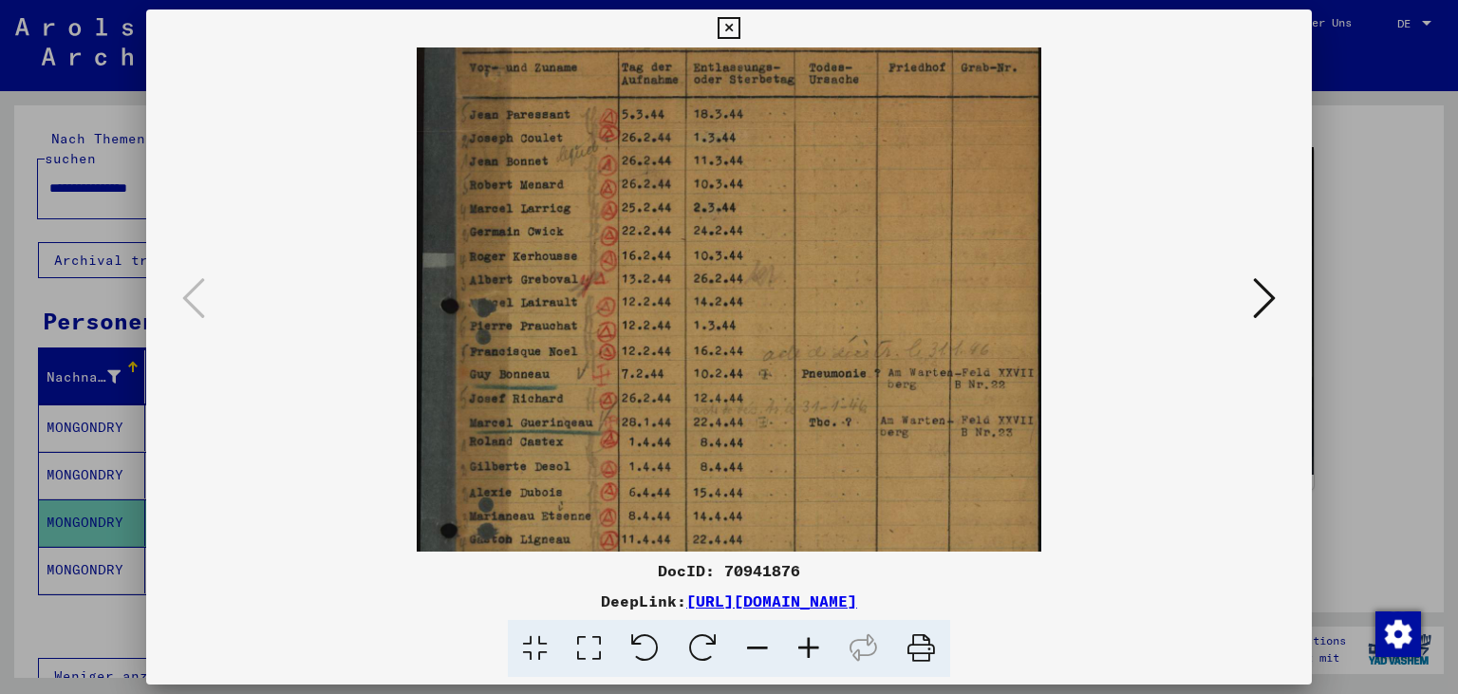
drag, startPoint x: 592, startPoint y: 328, endPoint x: 608, endPoint y: 435, distance: 107.5
click at [610, 446] on img at bounding box center [729, 417] width 625 height 836
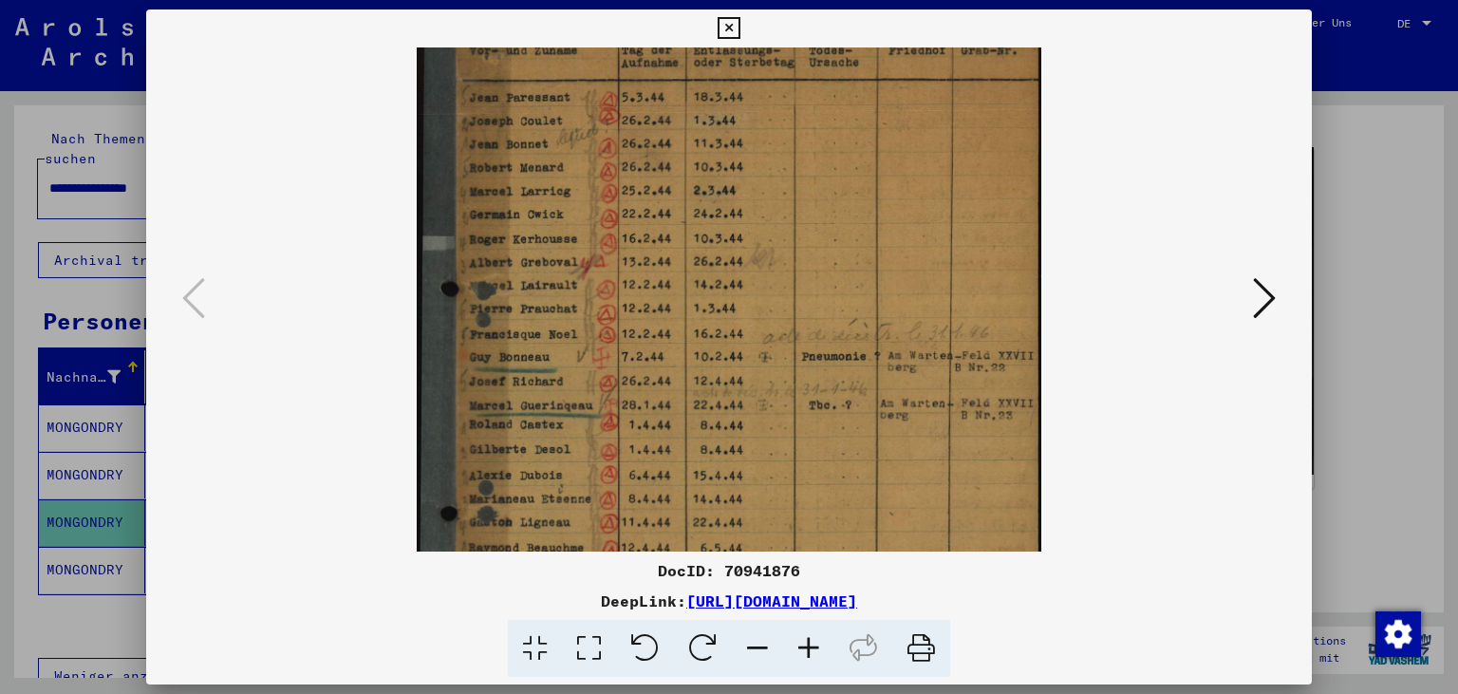
click at [1277, 302] on button at bounding box center [1264, 299] width 34 height 54
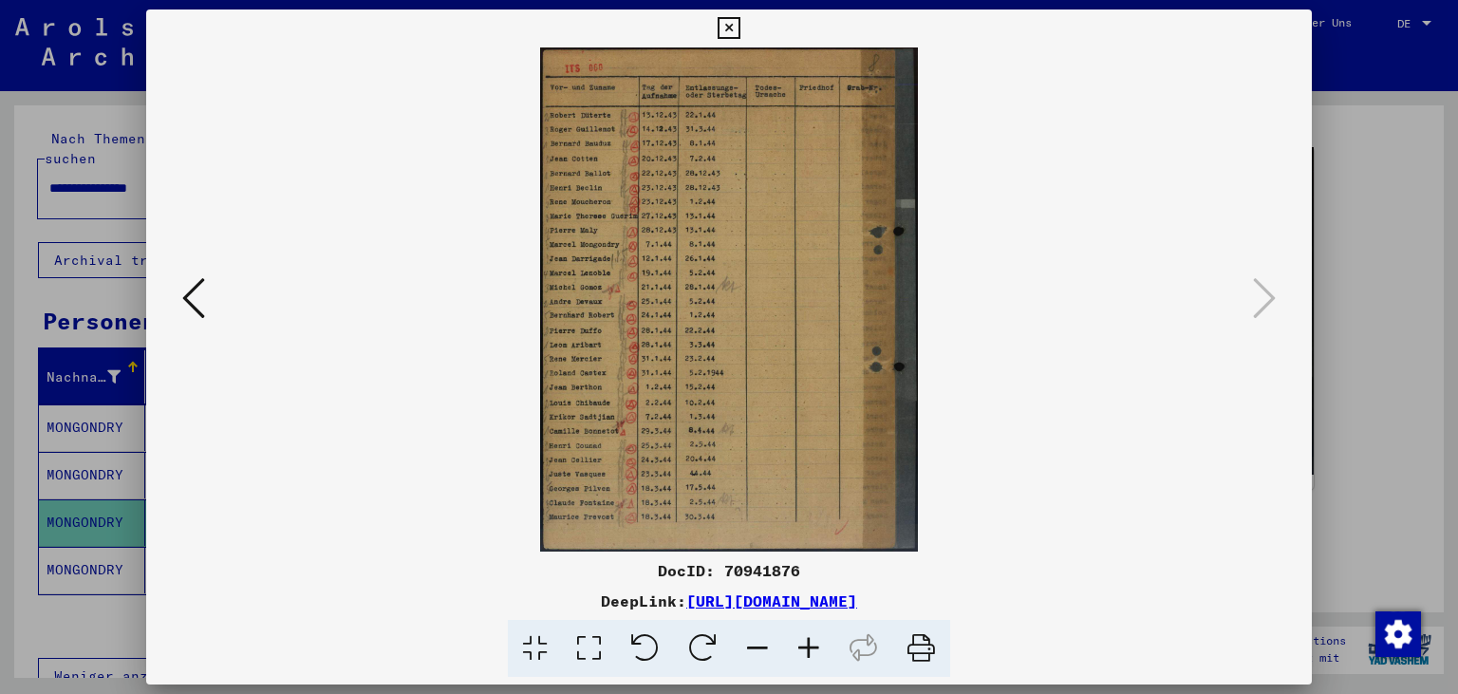
click at [802, 636] on icon at bounding box center [808, 649] width 51 height 58
click at [802, 637] on icon at bounding box center [808, 649] width 51 height 58
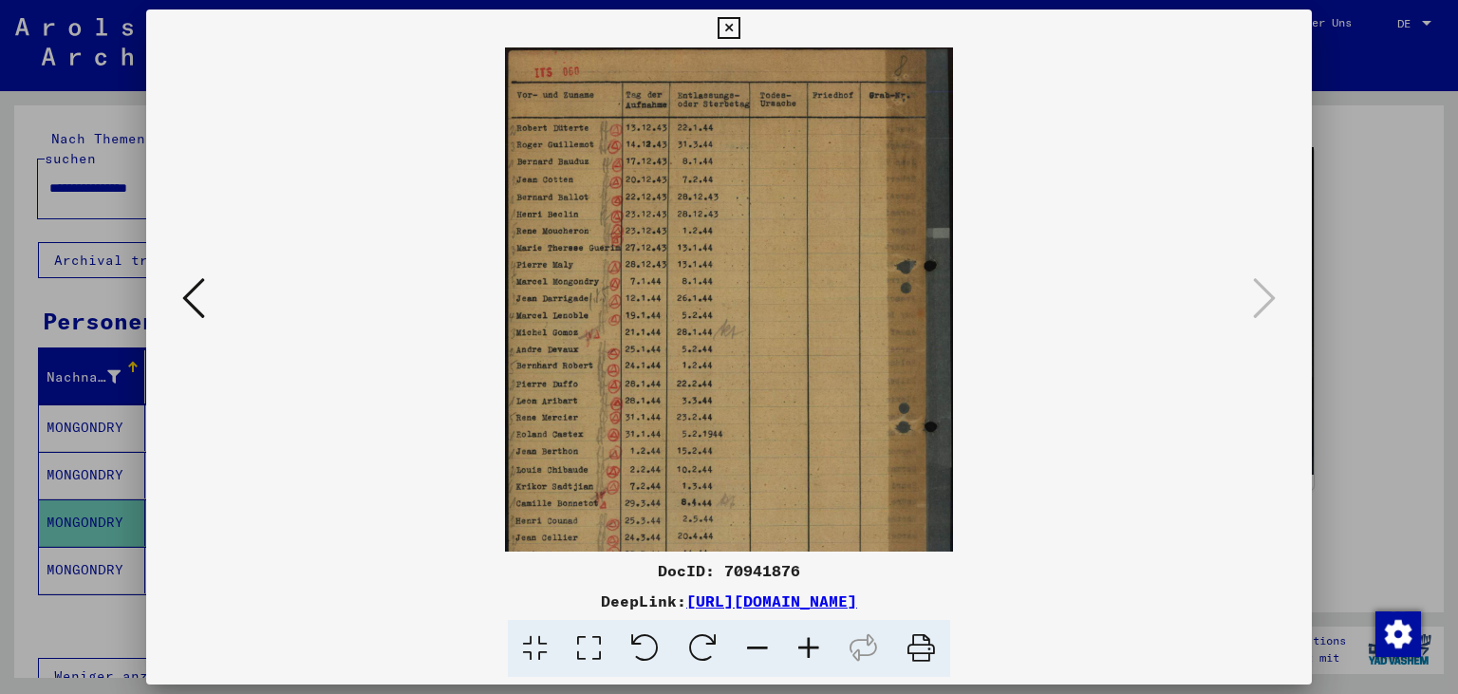
click at [802, 637] on icon at bounding box center [808, 649] width 51 height 58
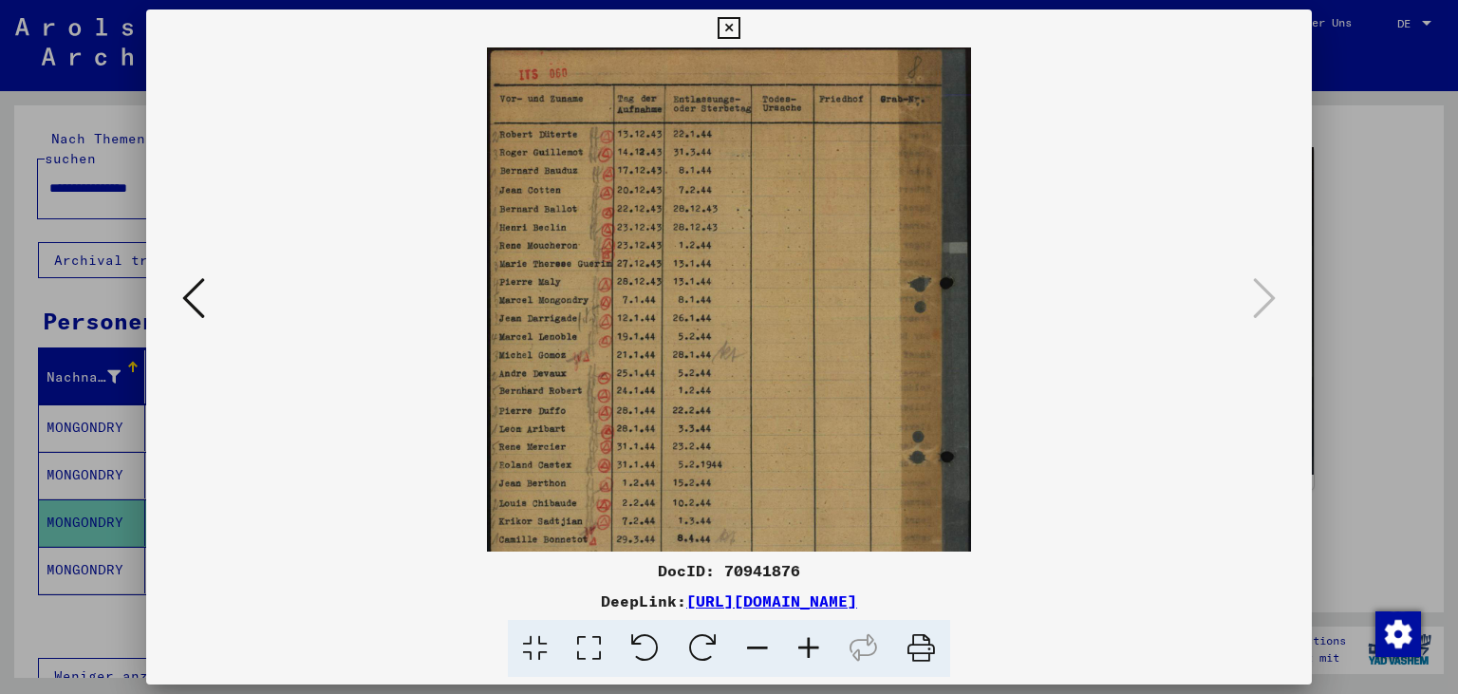
click at [801, 636] on icon at bounding box center [808, 649] width 51 height 58
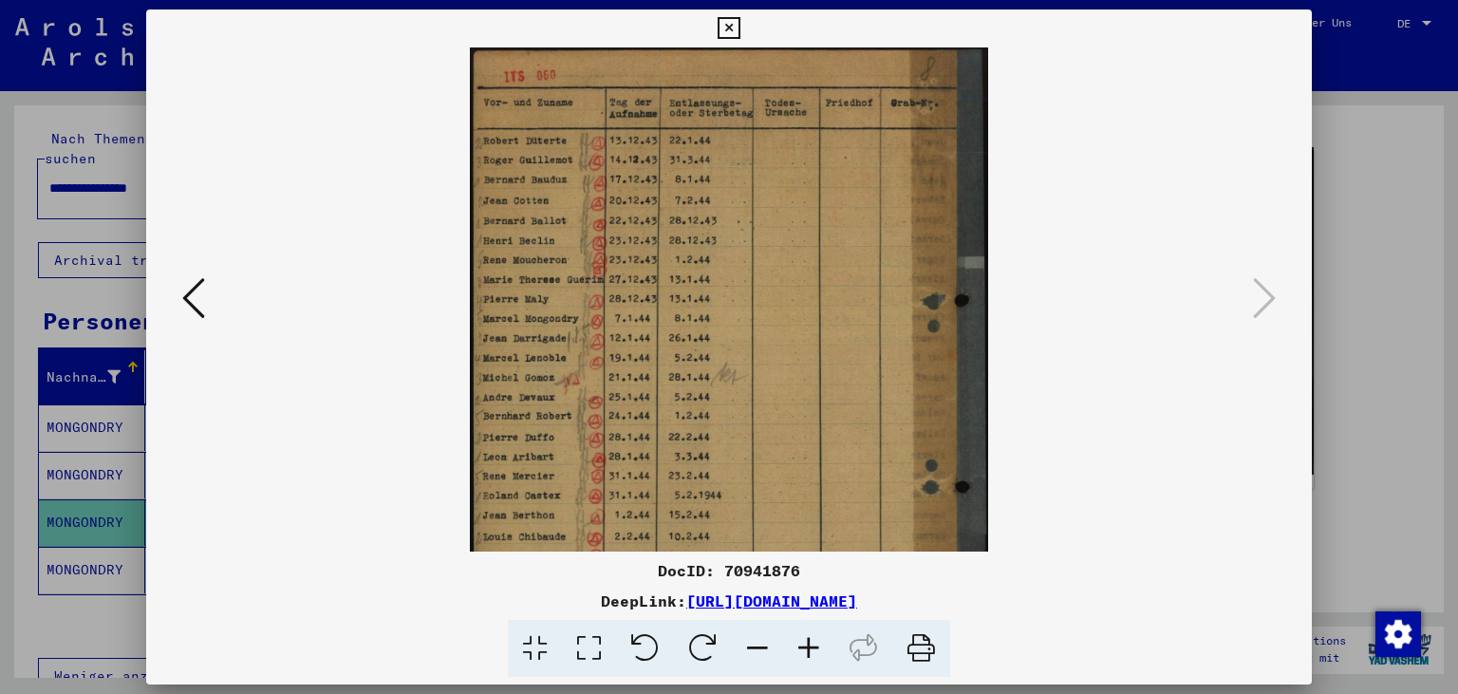
click at [800, 636] on icon at bounding box center [808, 649] width 51 height 58
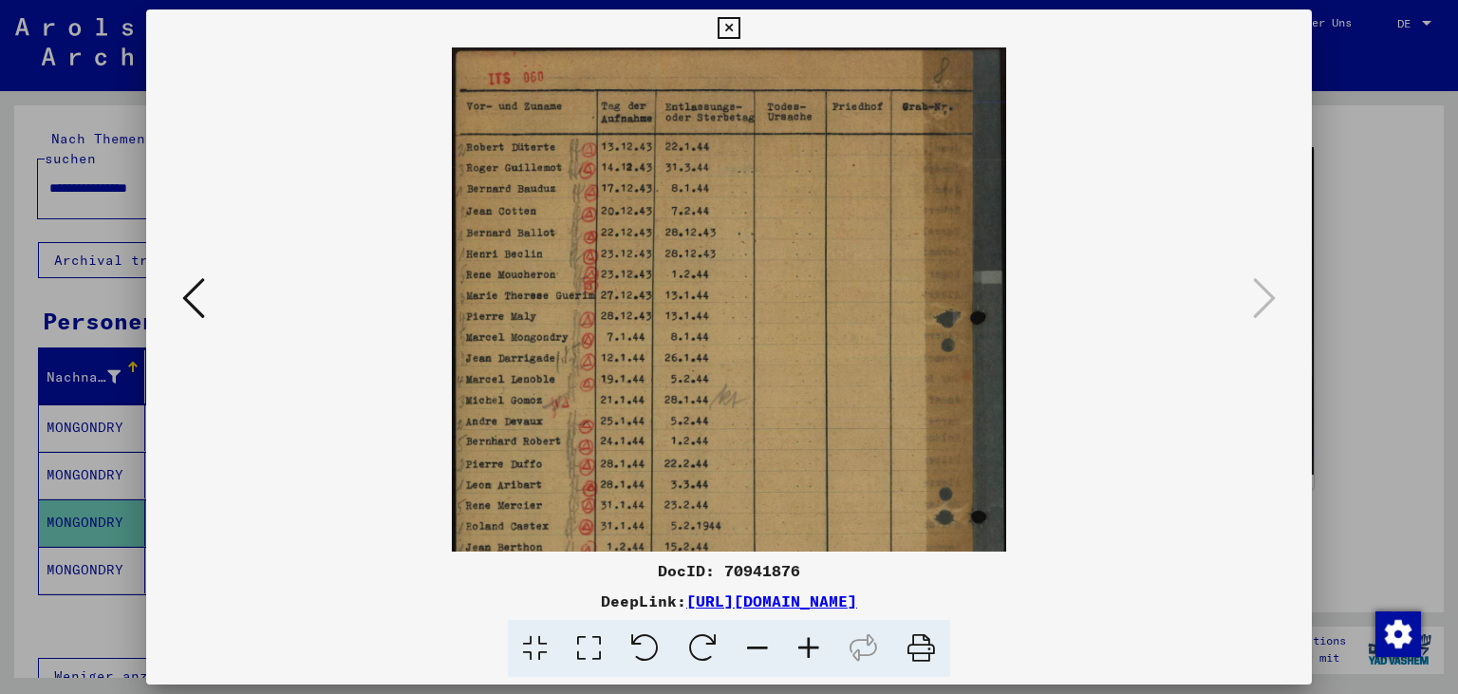
drag, startPoint x: 809, startPoint y: 572, endPoint x: 662, endPoint y: 574, distance: 147.1
click at [662, 574] on div "DocID: 70941876" at bounding box center [729, 570] width 1166 height 23
copy div "DocID: 70941876"
click at [403, 391] on viewer-one-image at bounding box center [729, 299] width 1037 height 504
click at [739, 24] on icon at bounding box center [728, 28] width 22 height 23
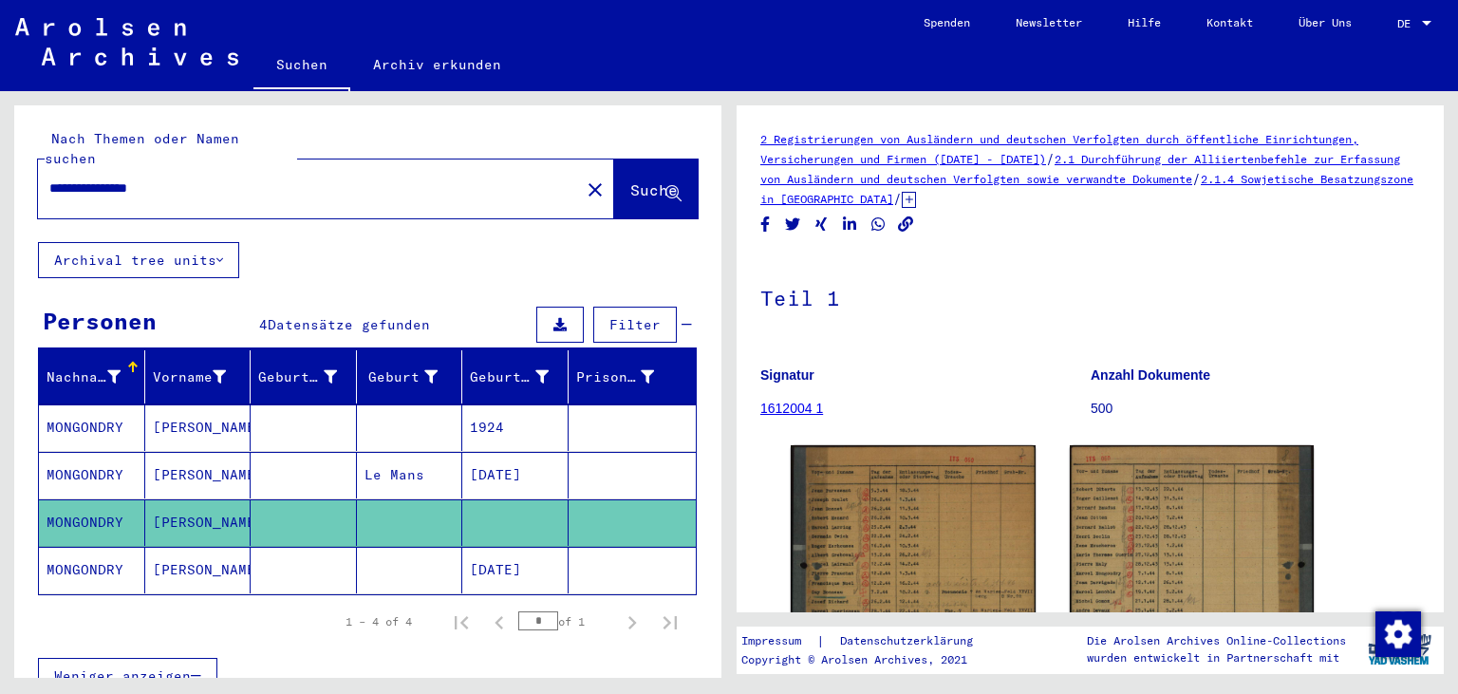
click at [788, 410] on link "1612004 1" at bounding box center [791, 407] width 63 height 15
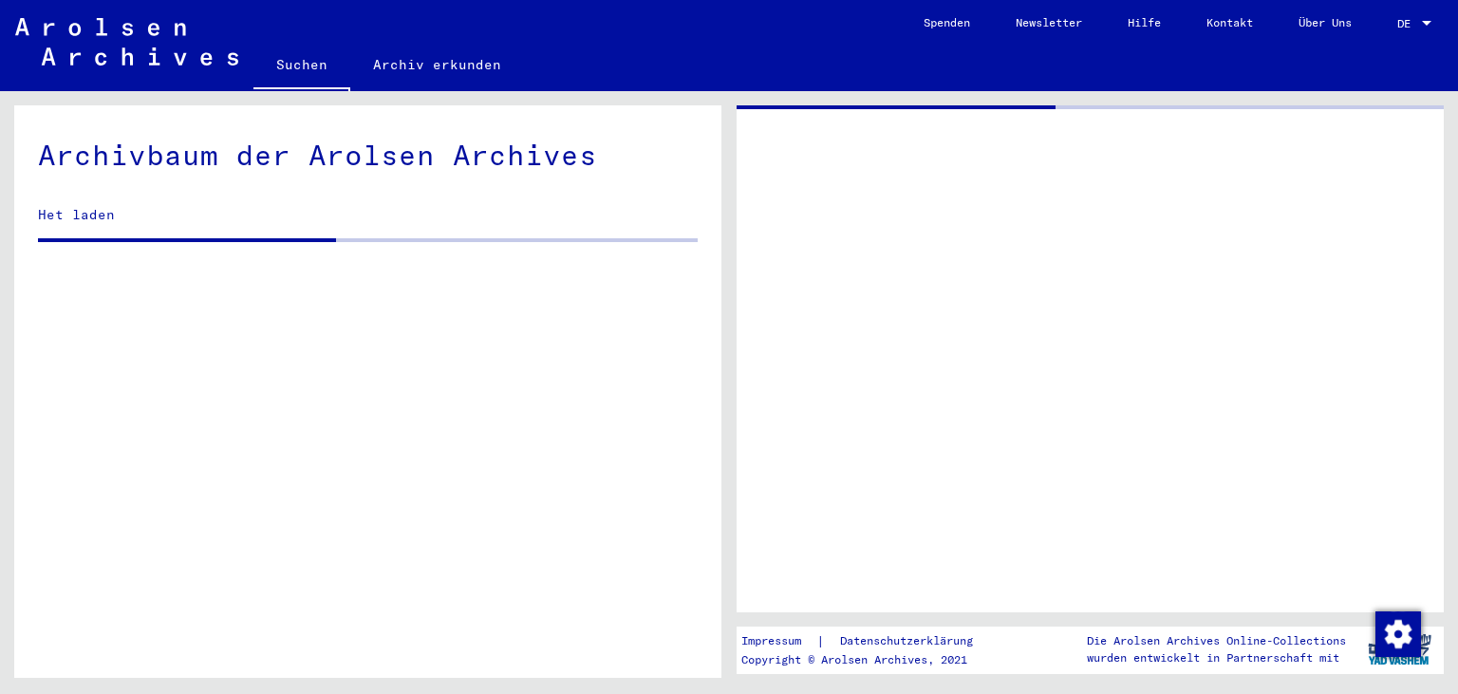
click at [811, 407] on div at bounding box center [1089, 358] width 707 height 507
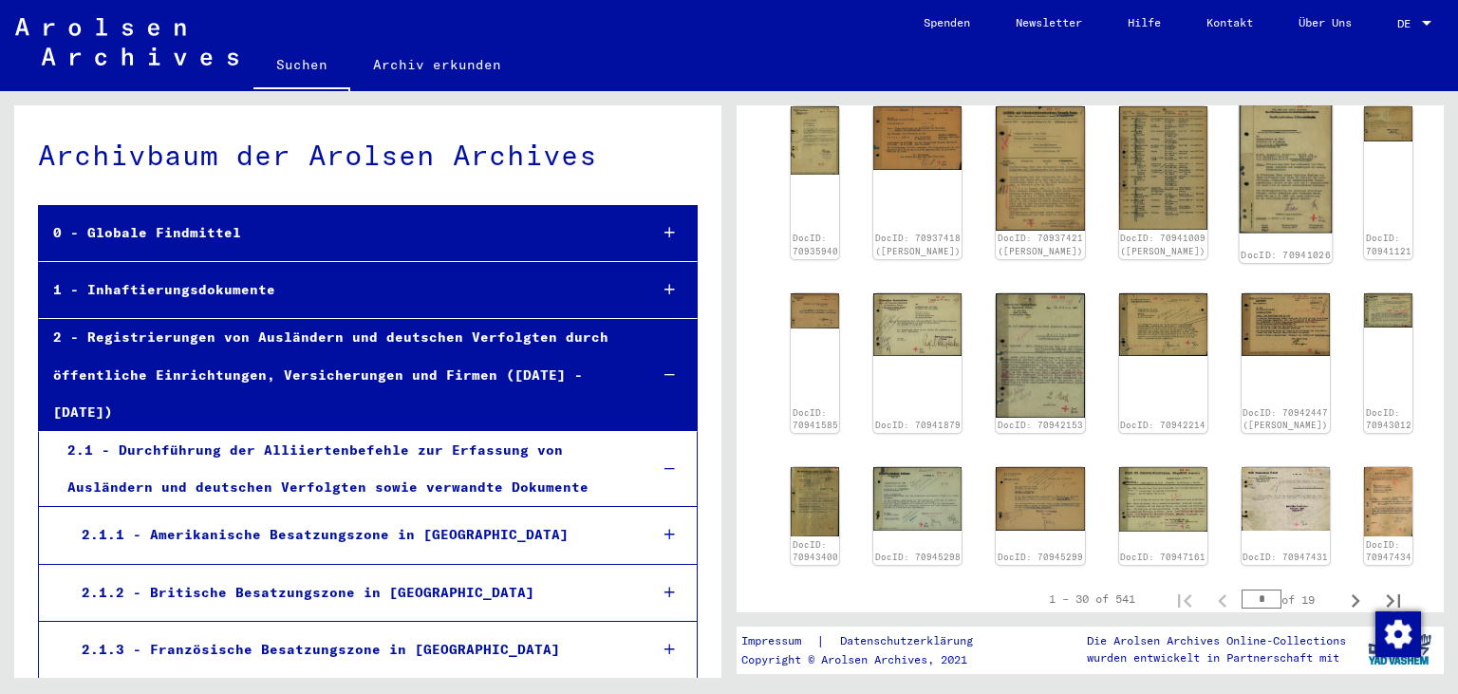
scroll to position [838, 0]
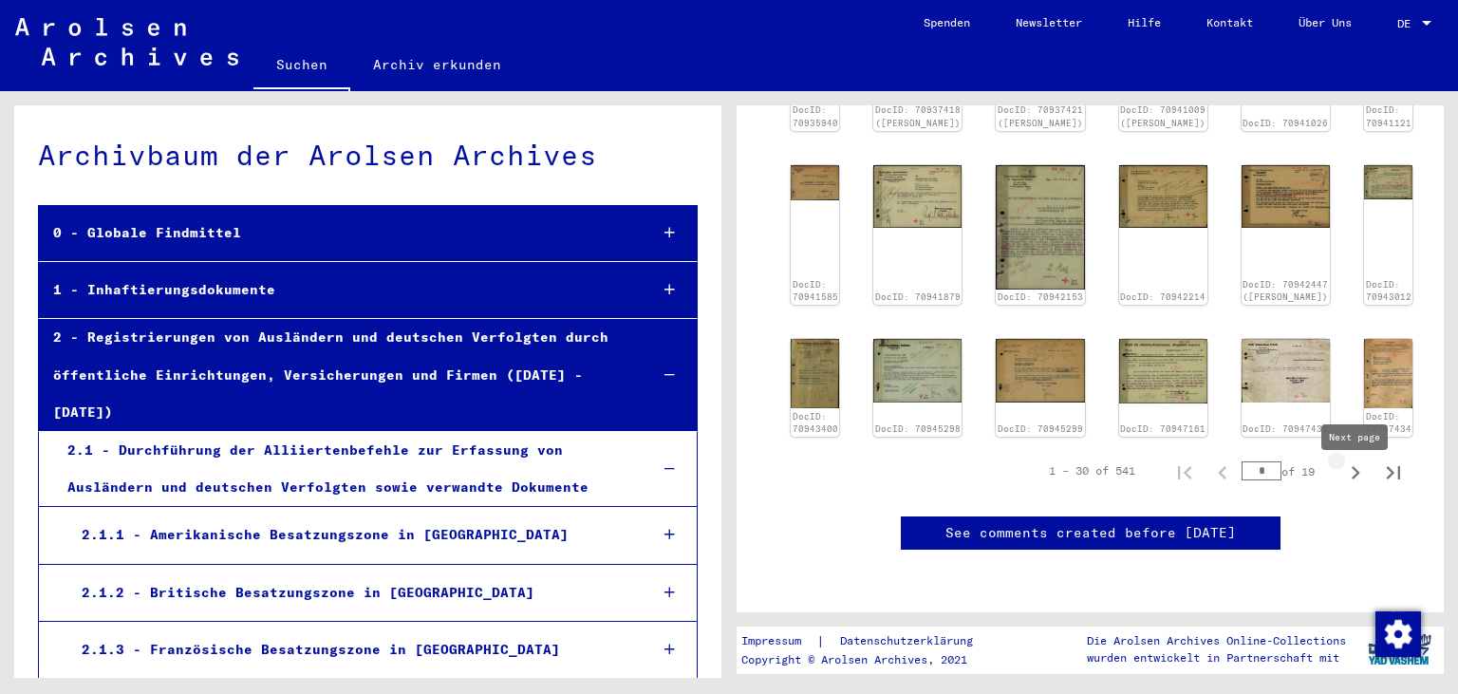
click at [1349, 483] on icon "Next page" at bounding box center [1355, 472] width 27 height 27
type input "*"
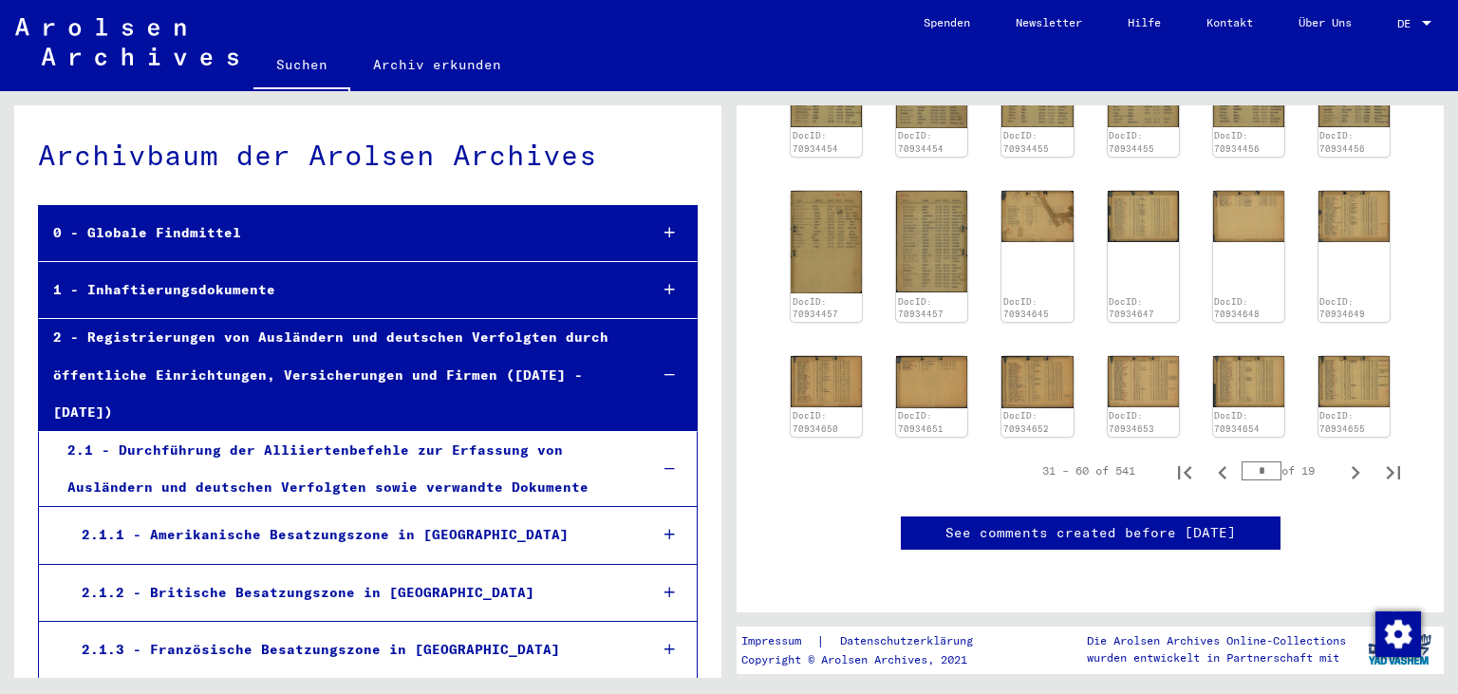
scroll to position [514, 0]
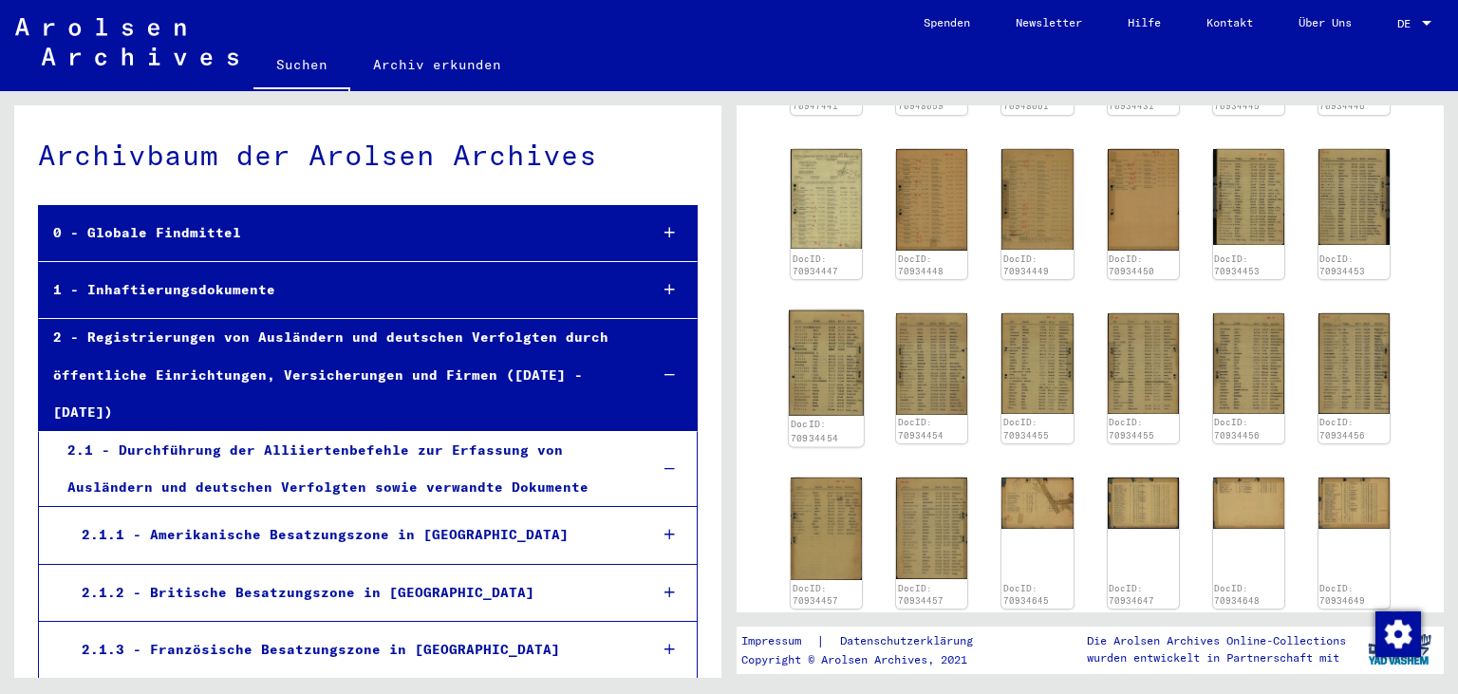
click at [829, 351] on img at bounding box center [826, 363] width 75 height 106
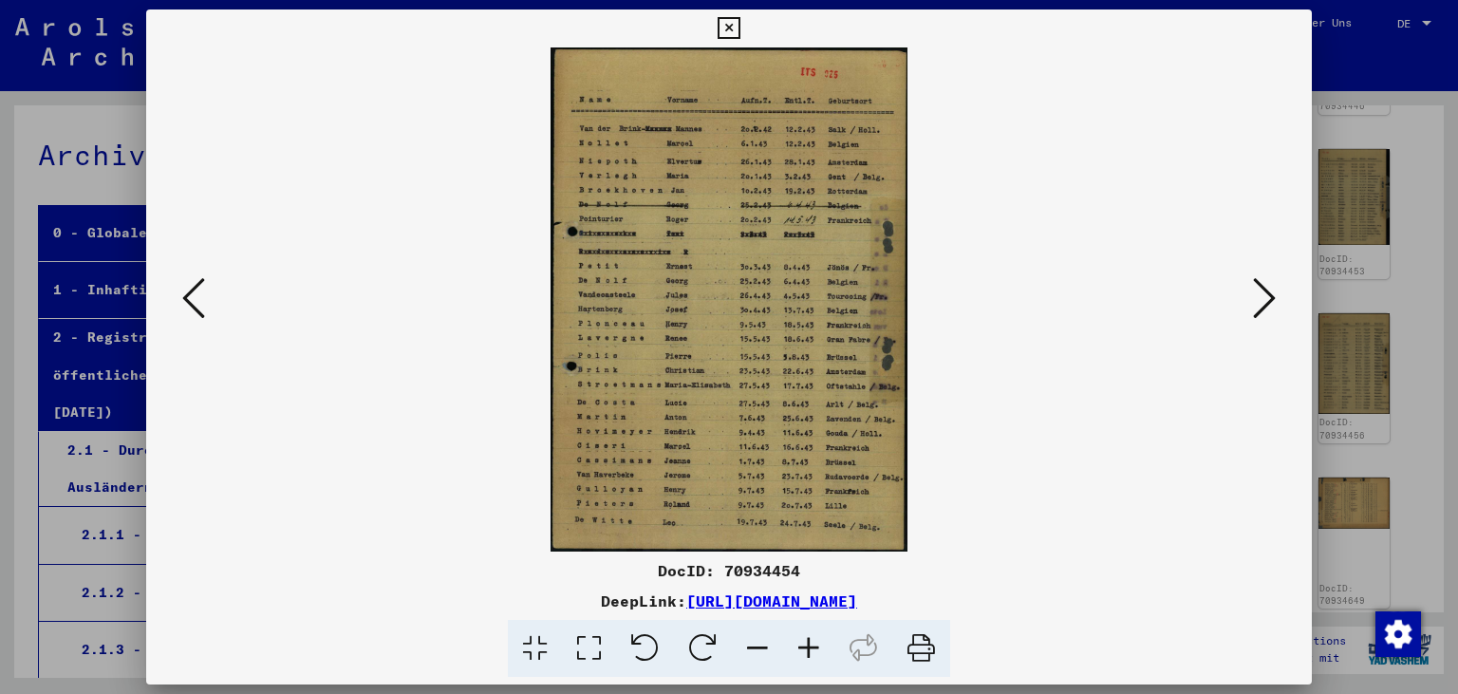
click at [739, 33] on icon at bounding box center [728, 28] width 22 height 23
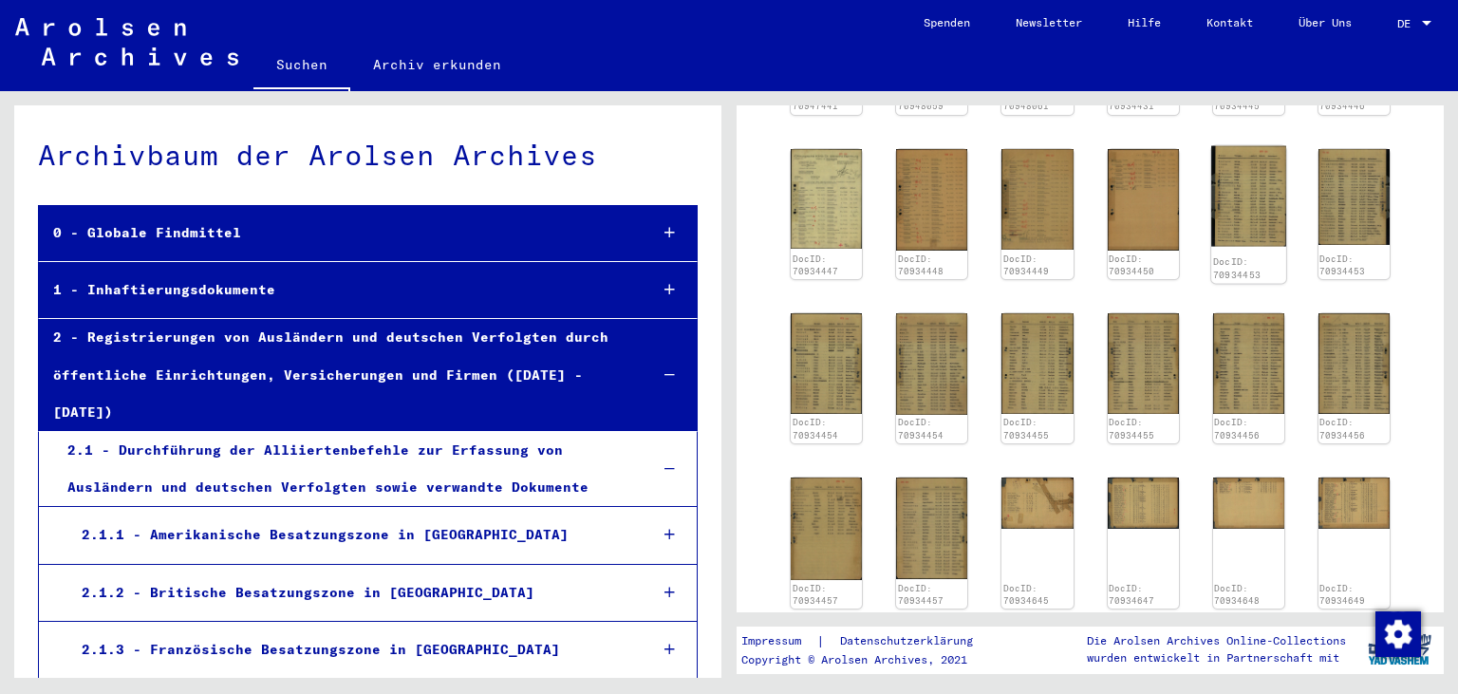
click at [1262, 192] on img at bounding box center [1248, 195] width 75 height 101
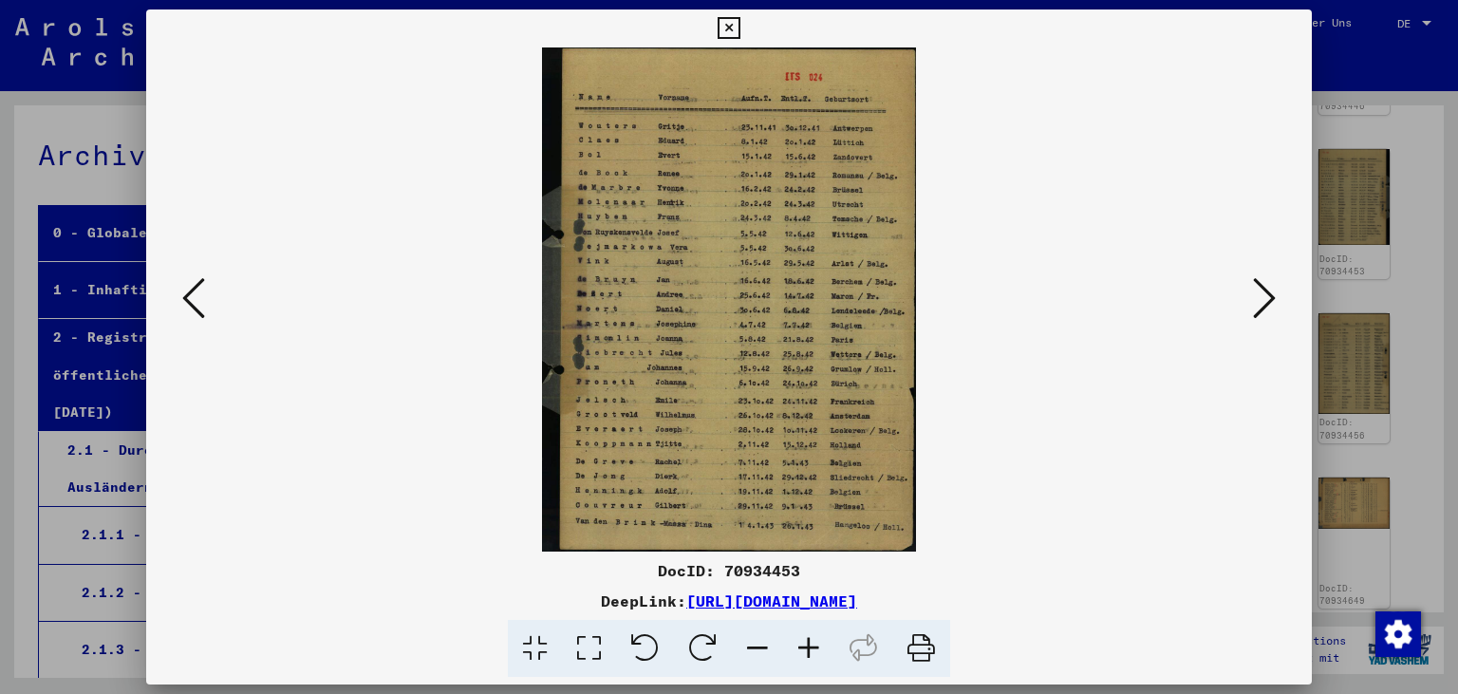
click at [739, 32] on icon at bounding box center [728, 28] width 22 height 23
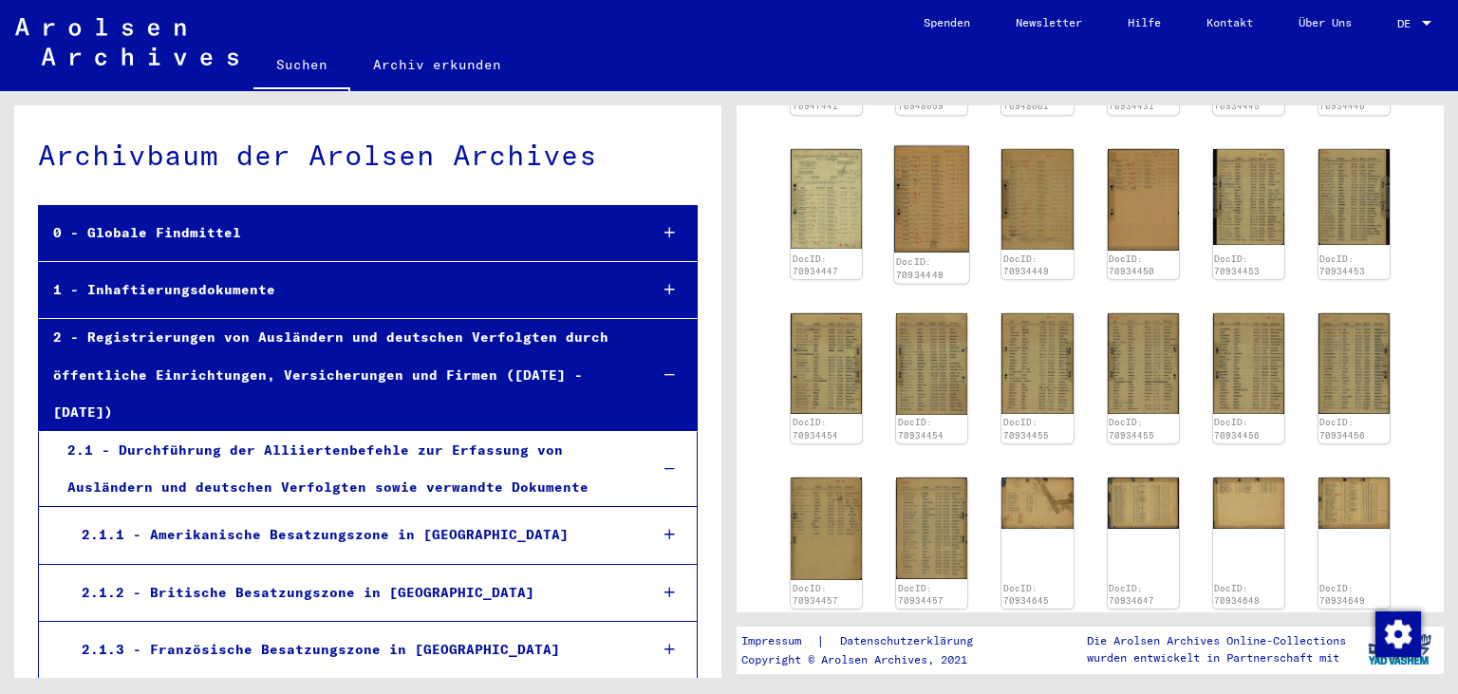
click at [958, 190] on img at bounding box center [931, 198] width 75 height 107
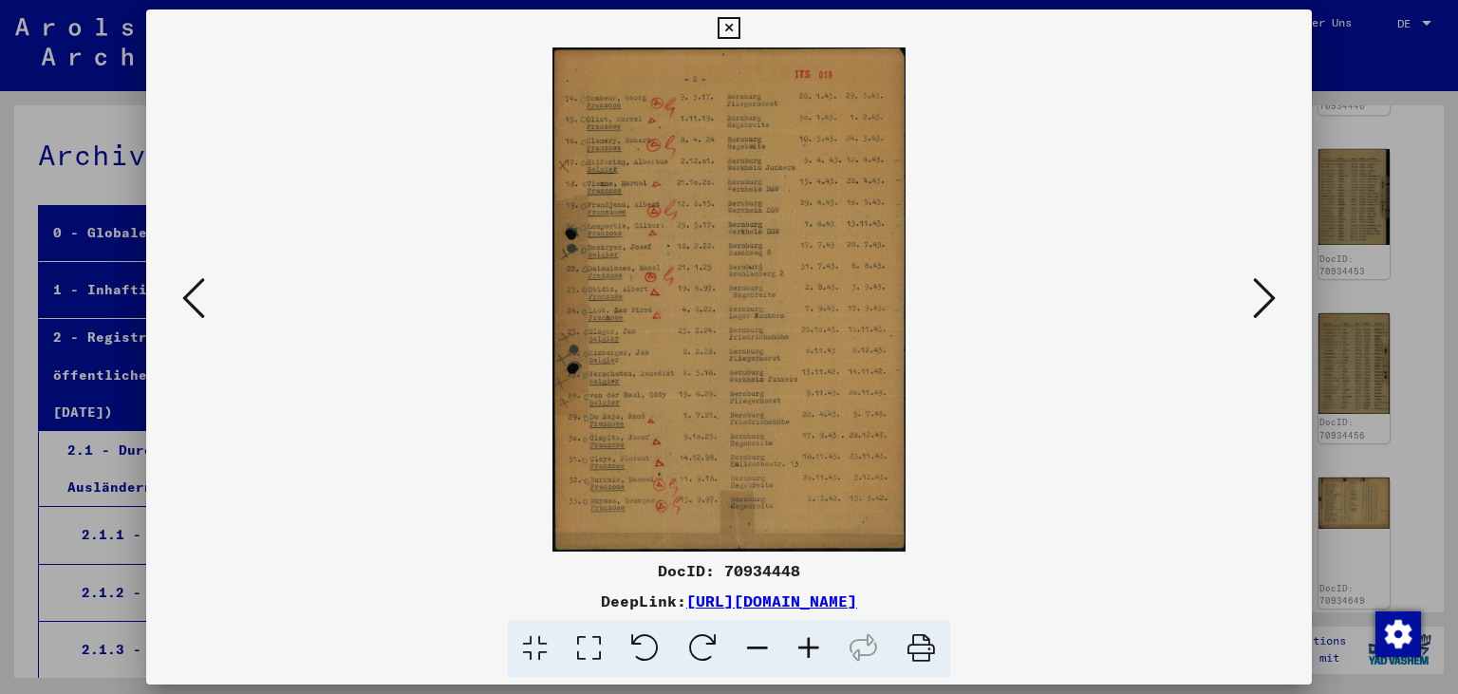
click at [739, 27] on icon at bounding box center [728, 28] width 22 height 23
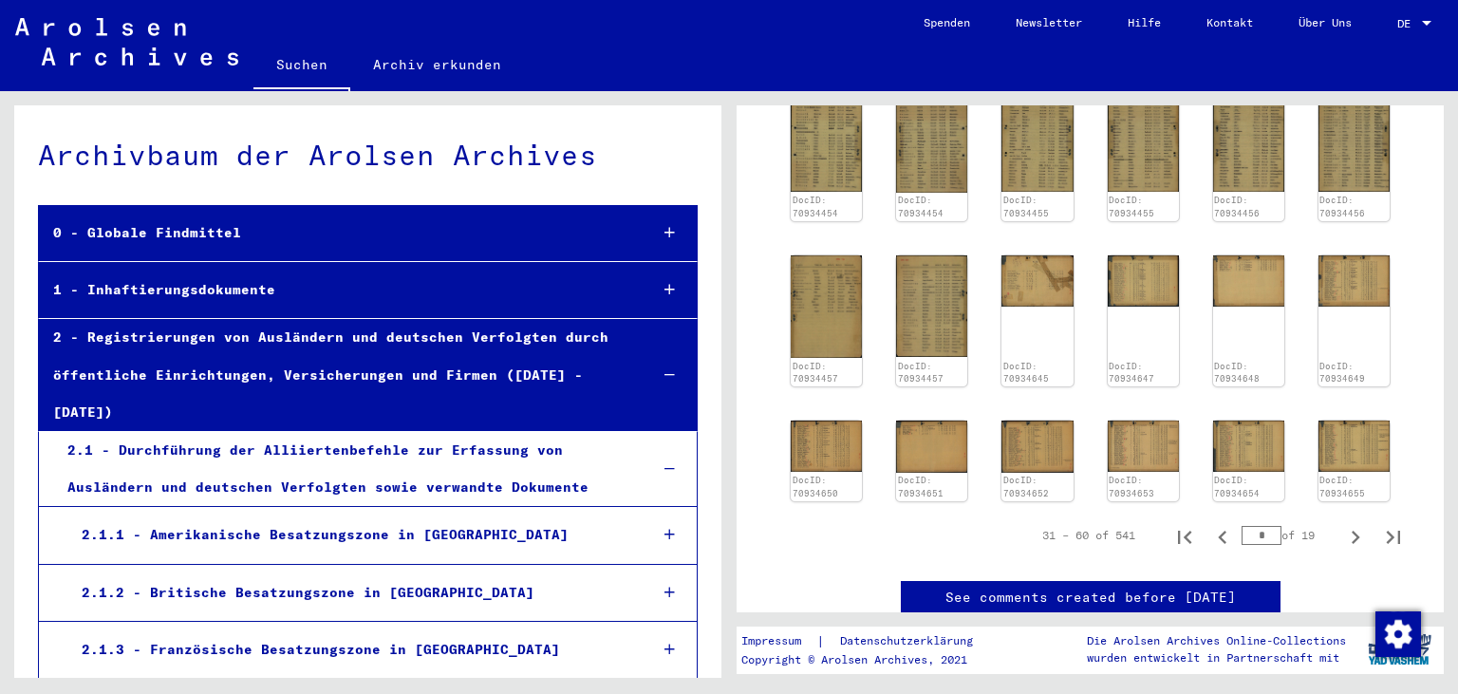
scroll to position [934, 0]
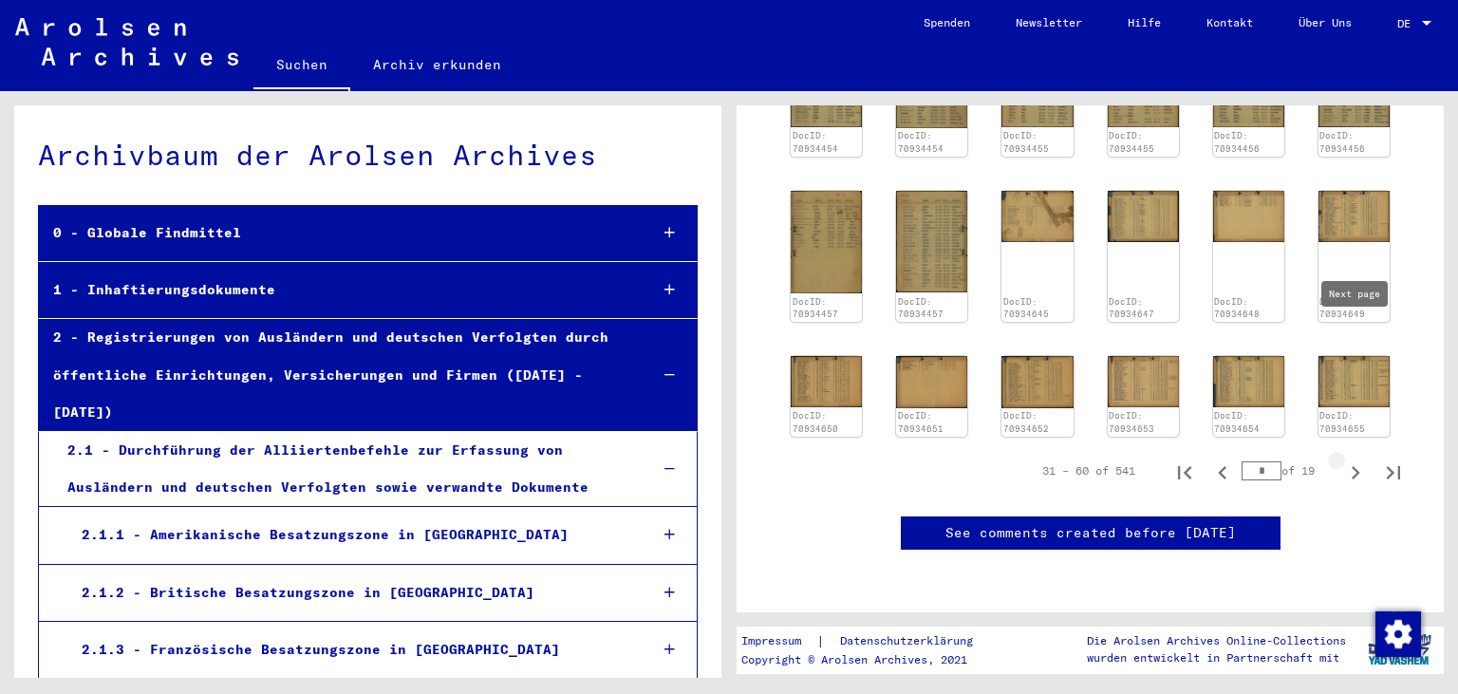
click at [1348, 459] on icon "Next page" at bounding box center [1355, 472] width 27 height 27
type input "*"
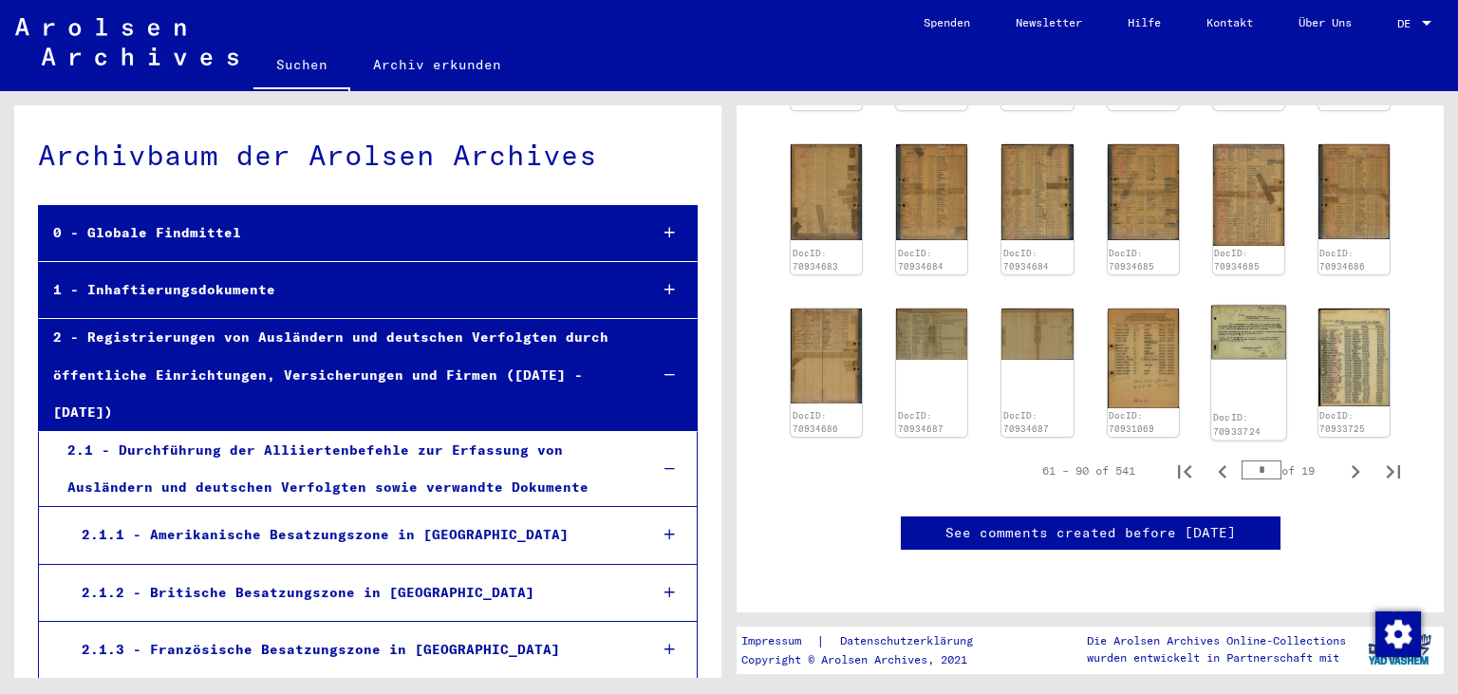
scroll to position [873, 0]
click at [1353, 465] on icon "Next page" at bounding box center [1355, 471] width 9 height 13
type input "*"
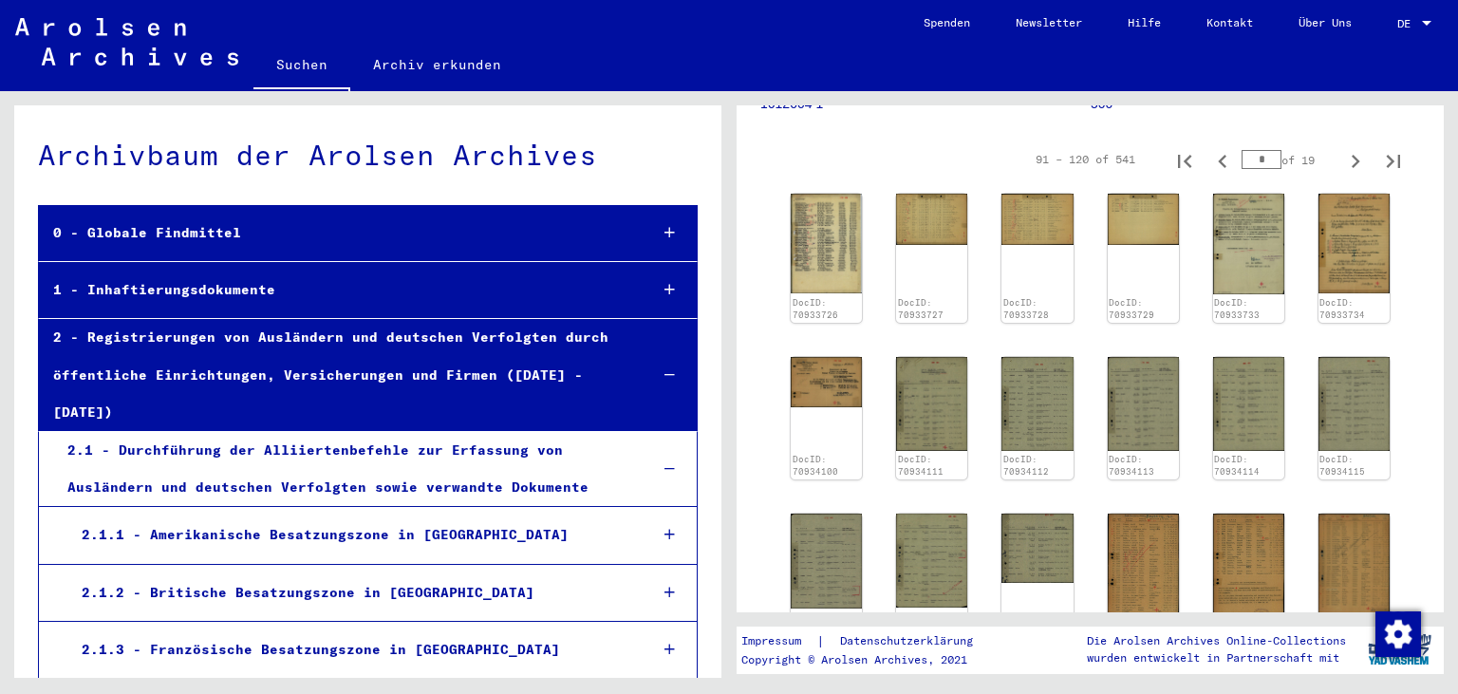
scroll to position [126, 0]
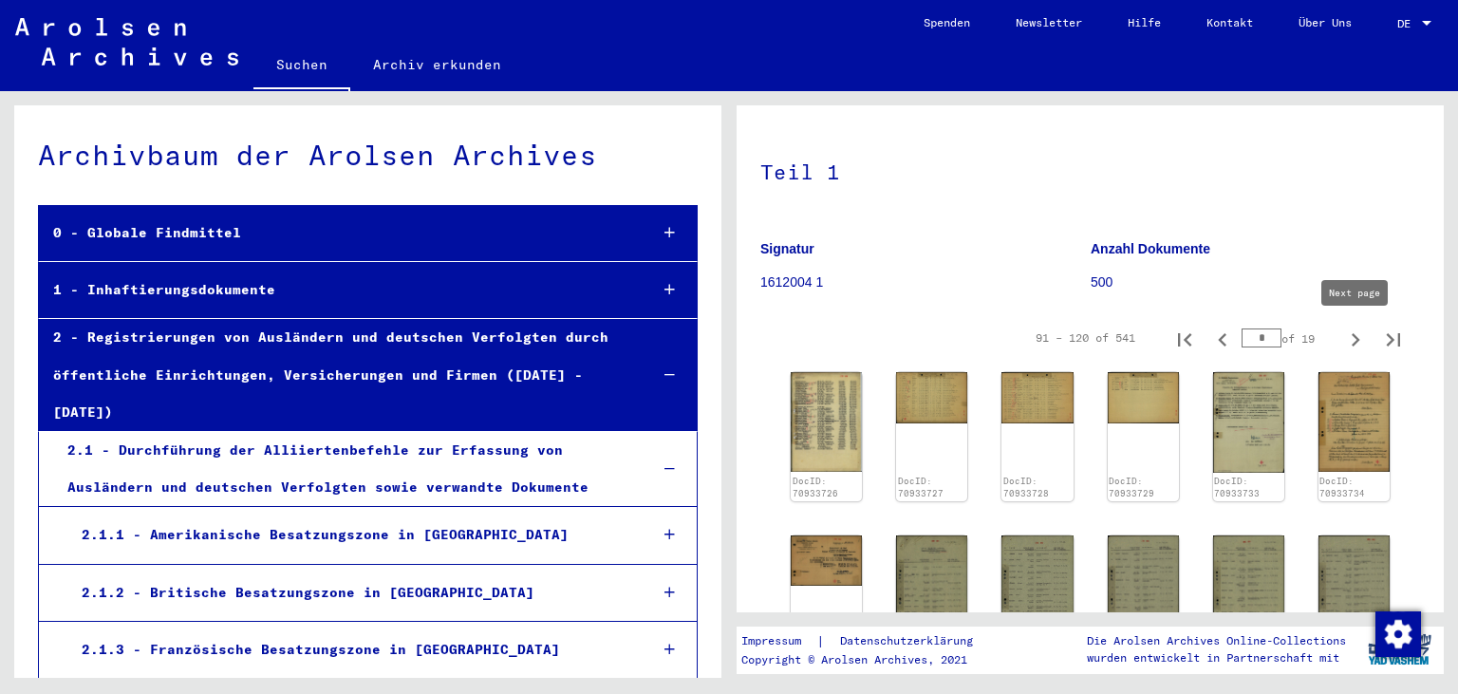
click at [1348, 344] on icon "Next page" at bounding box center [1355, 339] width 27 height 27
type input "*"
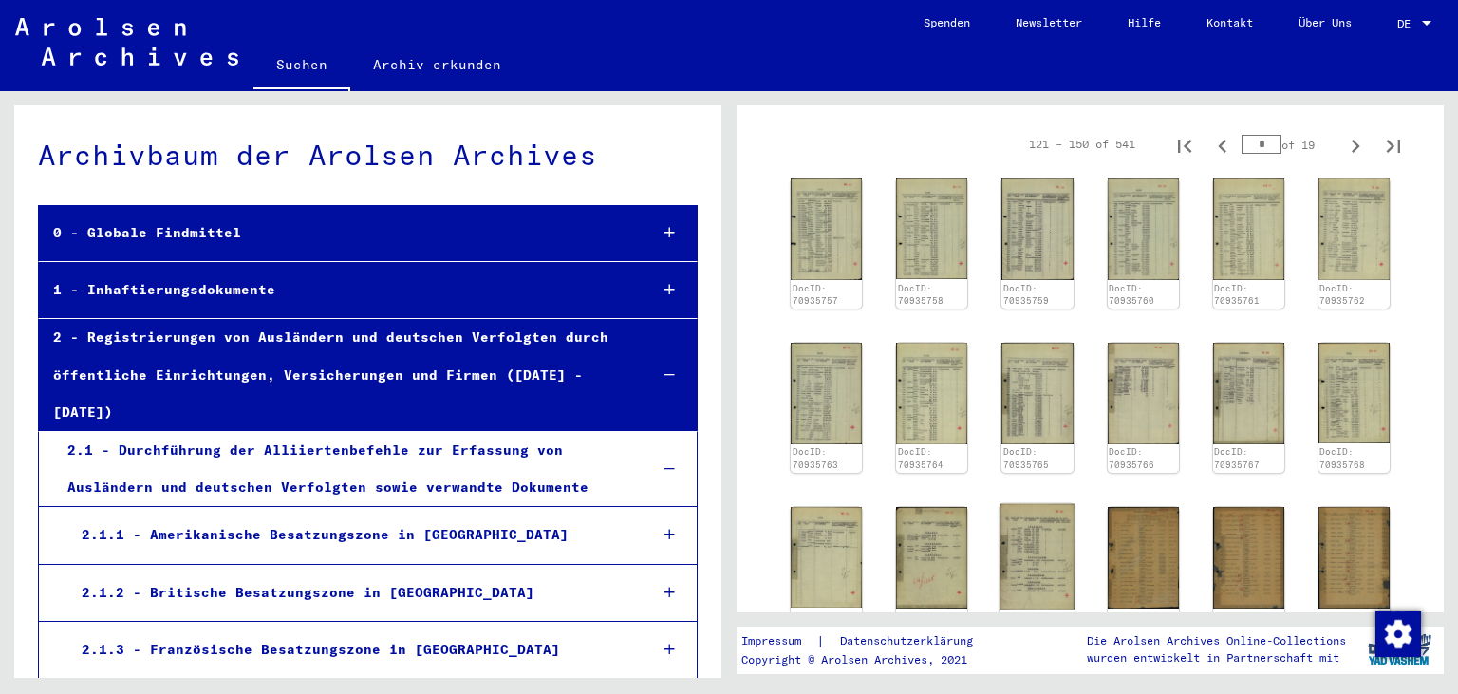
scroll to position [440, 0]
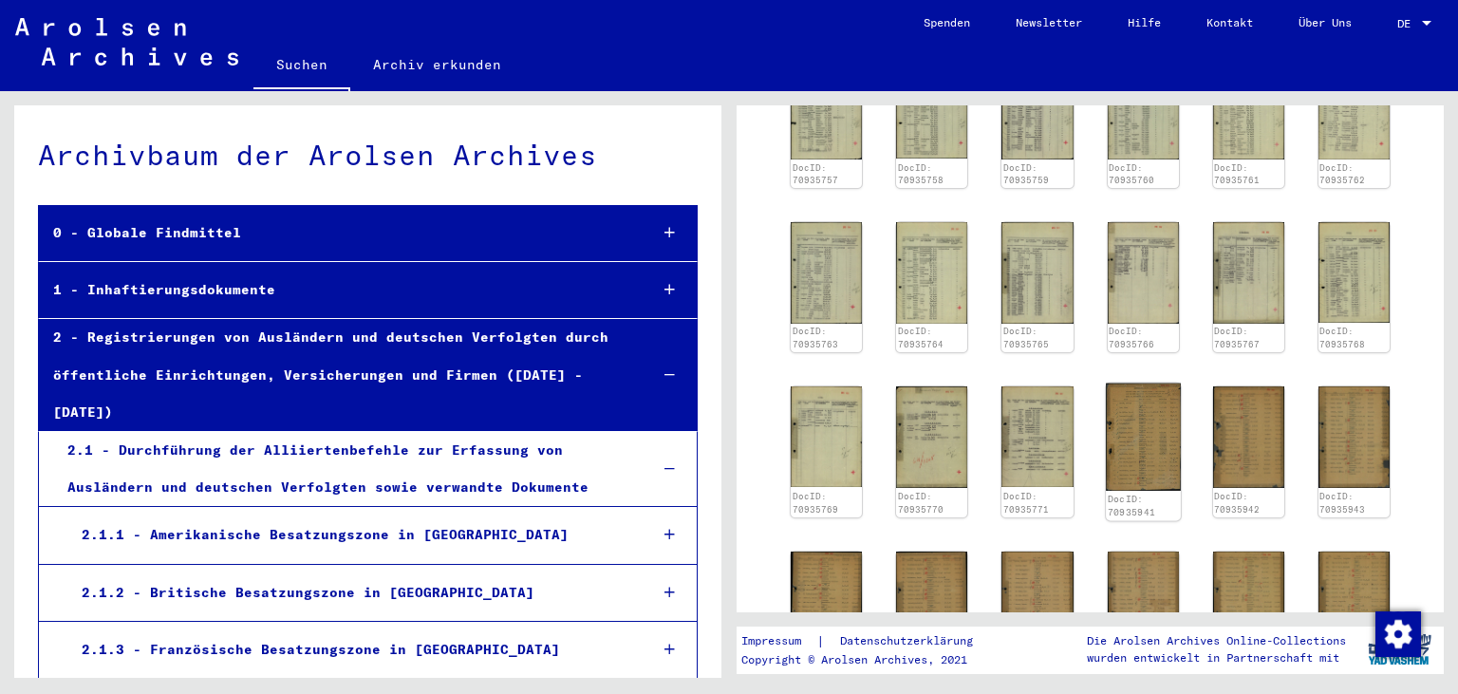
click at [1164, 411] on img at bounding box center [1143, 435] width 75 height 107
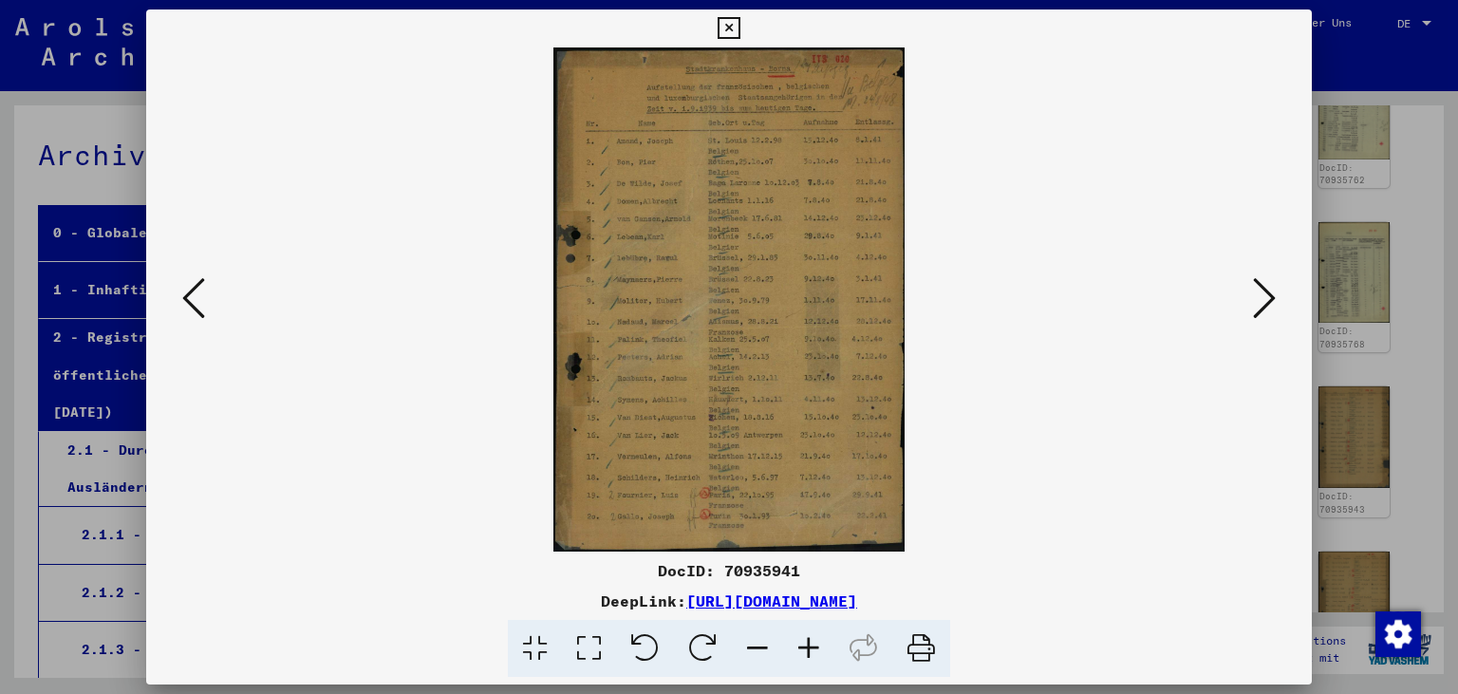
drag, startPoint x: 1291, startPoint y: 29, endPoint x: 1203, endPoint y: 281, distance: 266.5
click at [739, 30] on icon at bounding box center [728, 28] width 22 height 23
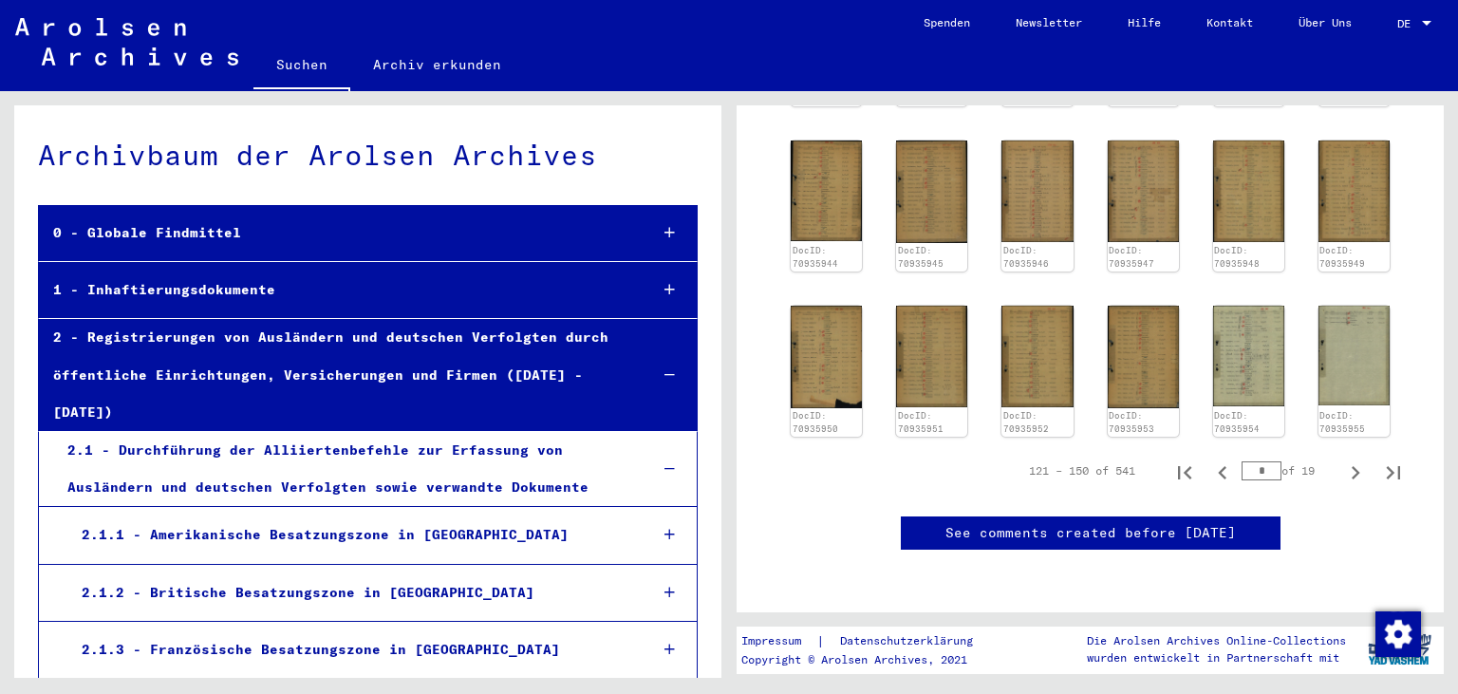
scroll to position [943, 0]
click at [1356, 459] on icon "Next page" at bounding box center [1355, 472] width 27 height 27
type input "*"
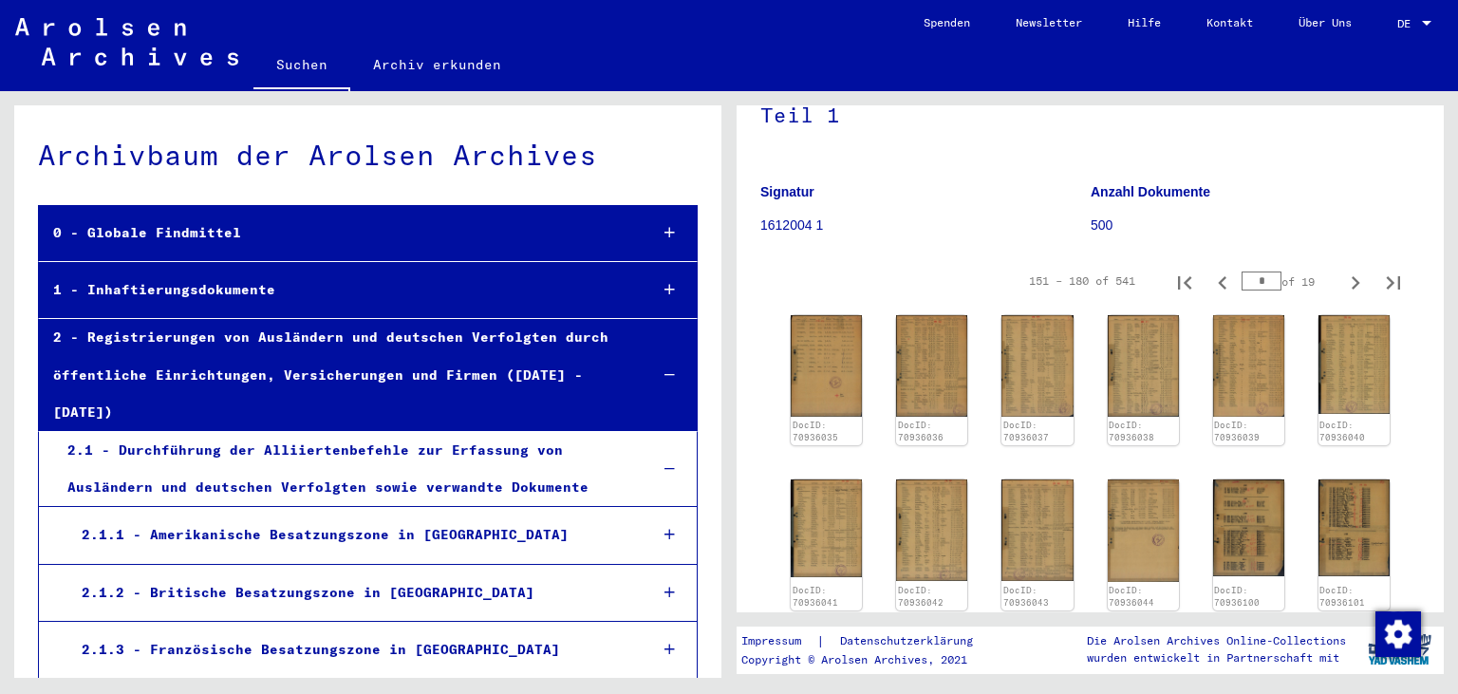
scroll to position [84, 0]
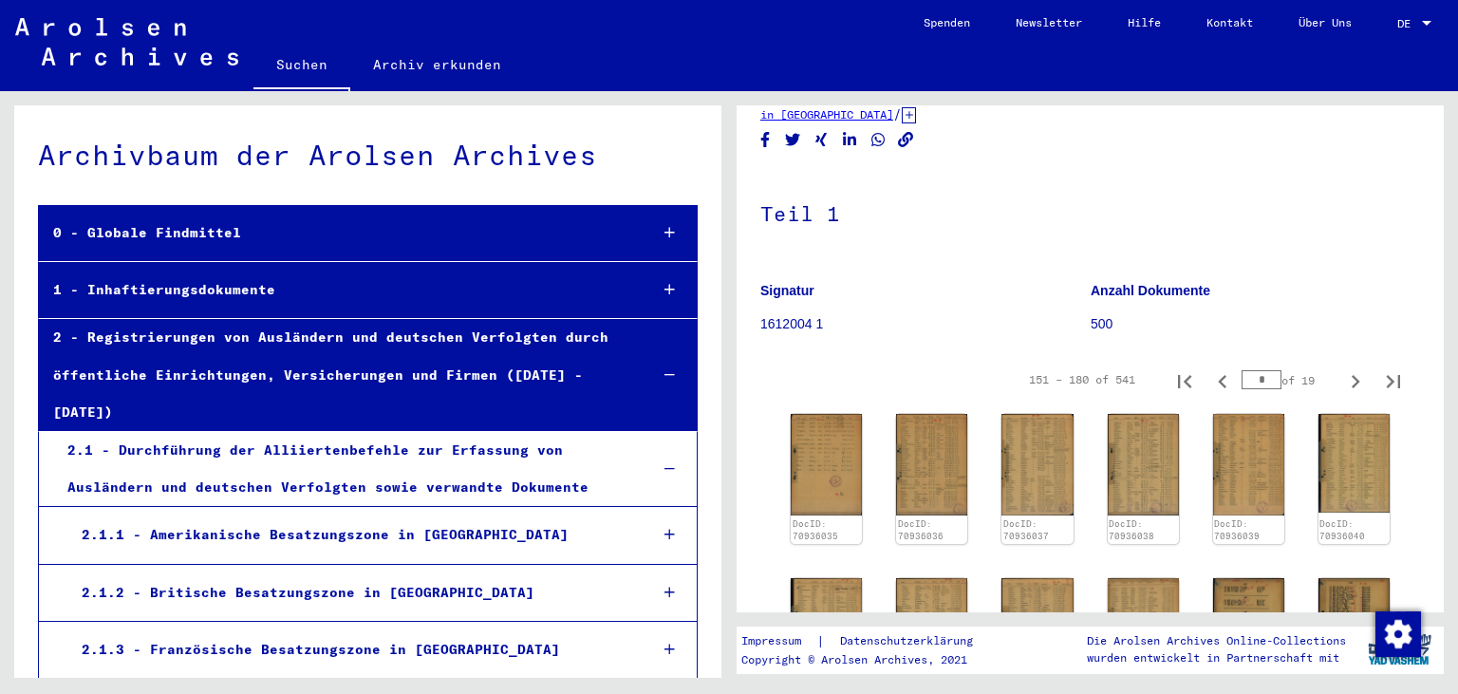
click at [836, 441] on img at bounding box center [826, 464] width 75 height 106
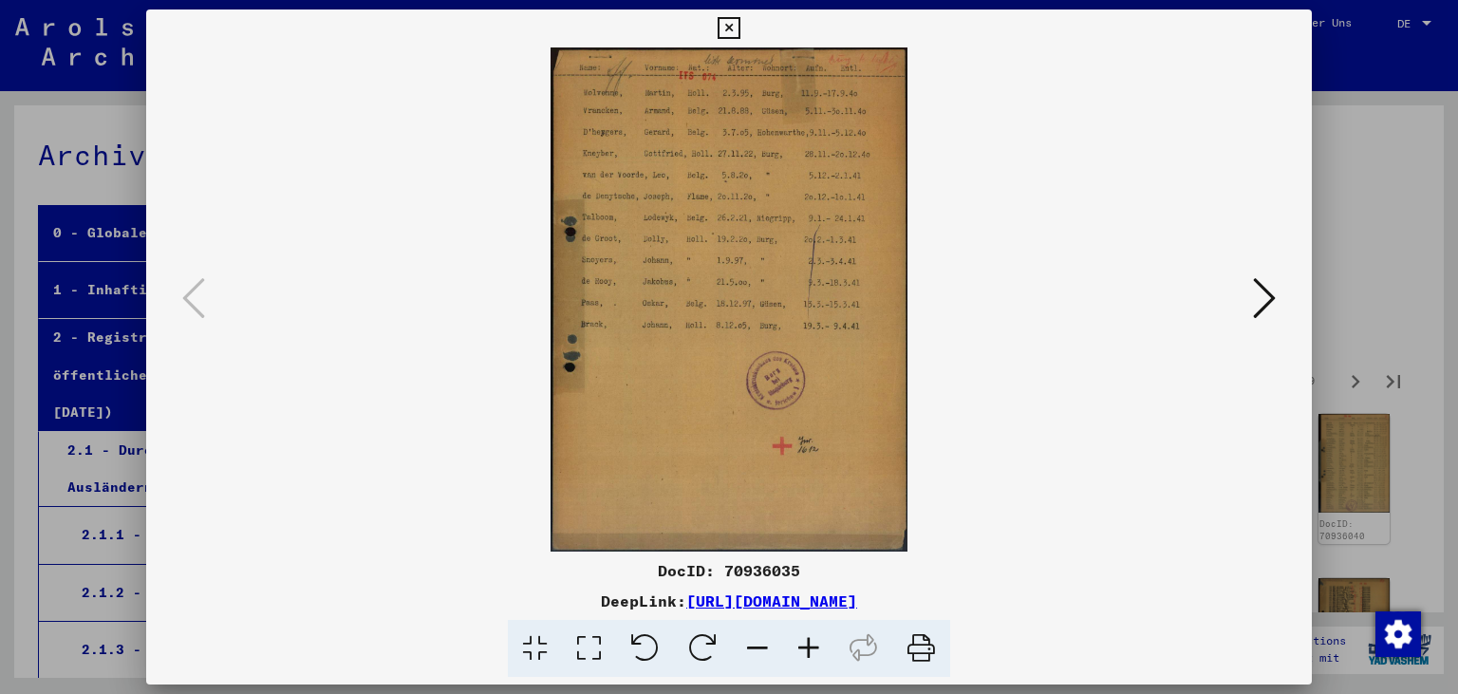
click at [745, 27] on button at bounding box center [728, 28] width 33 height 38
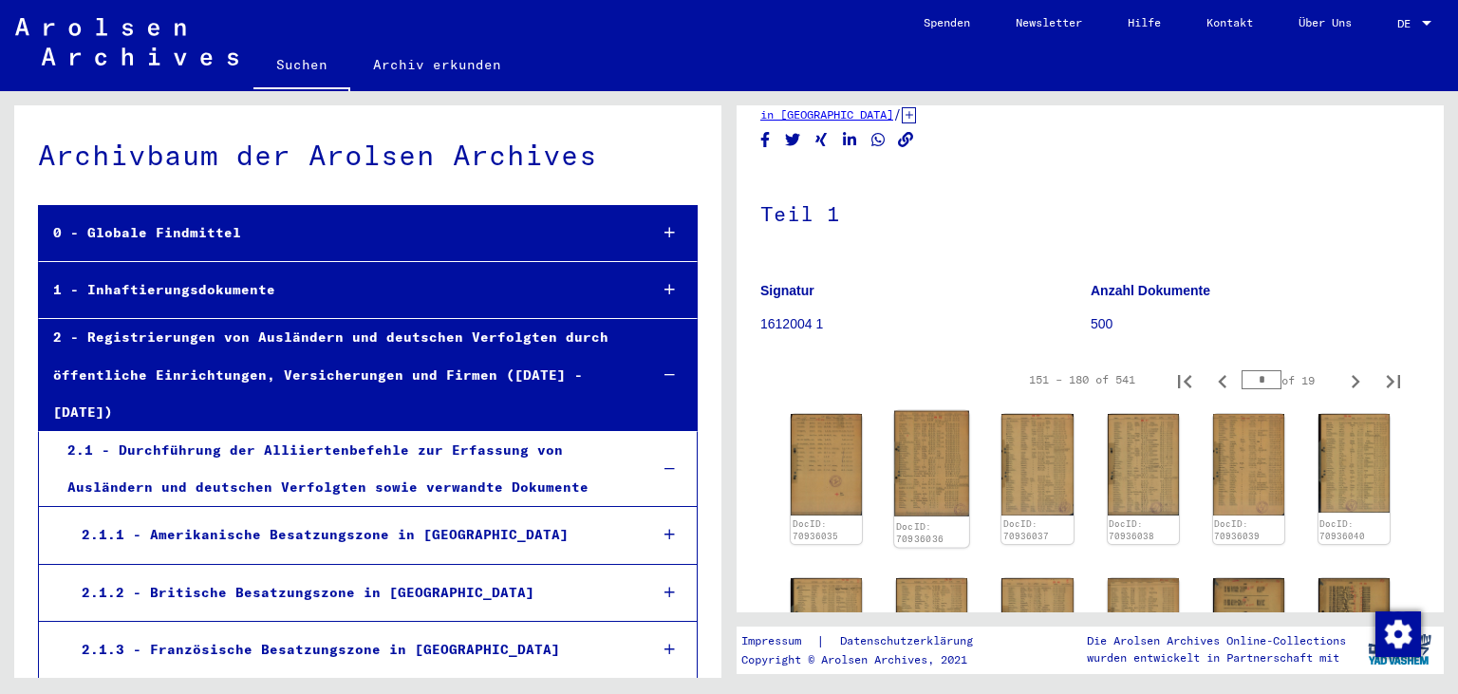
click at [954, 450] on img at bounding box center [931, 464] width 75 height 106
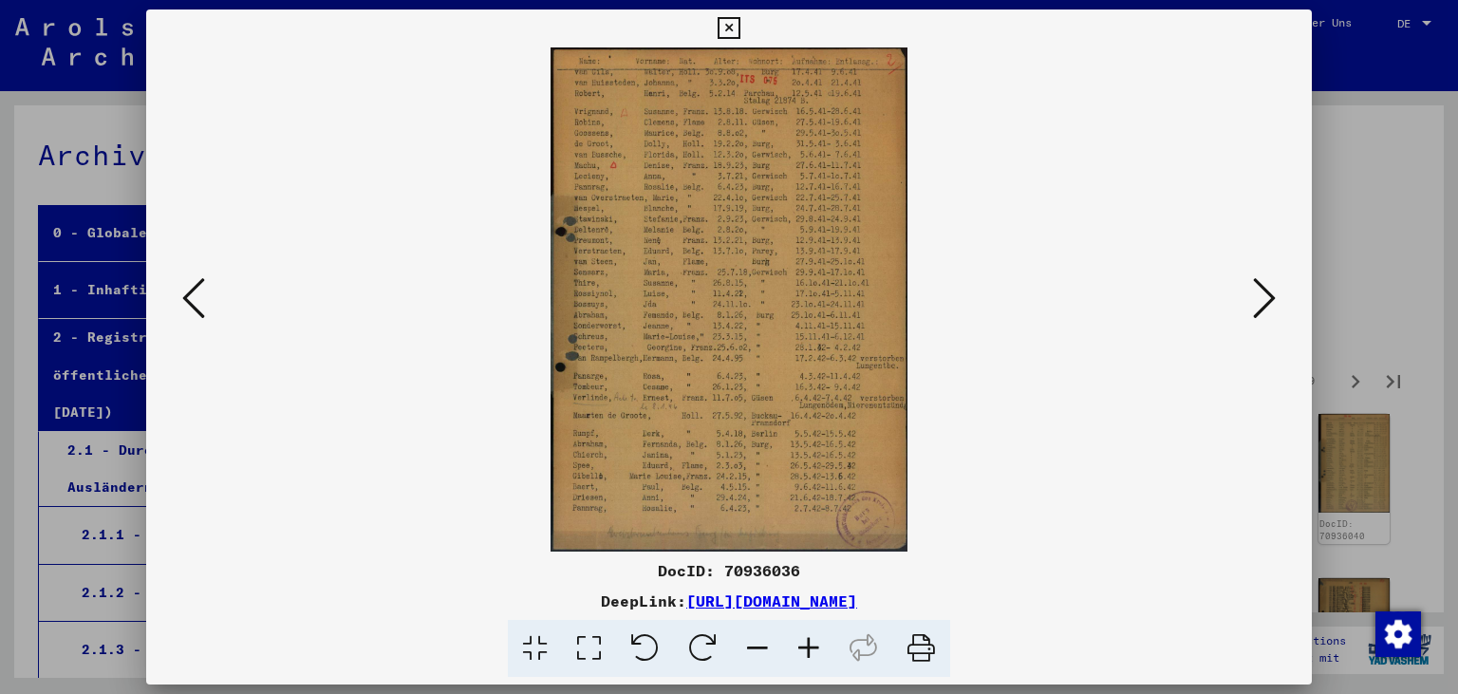
click at [739, 28] on icon at bounding box center [728, 28] width 22 height 23
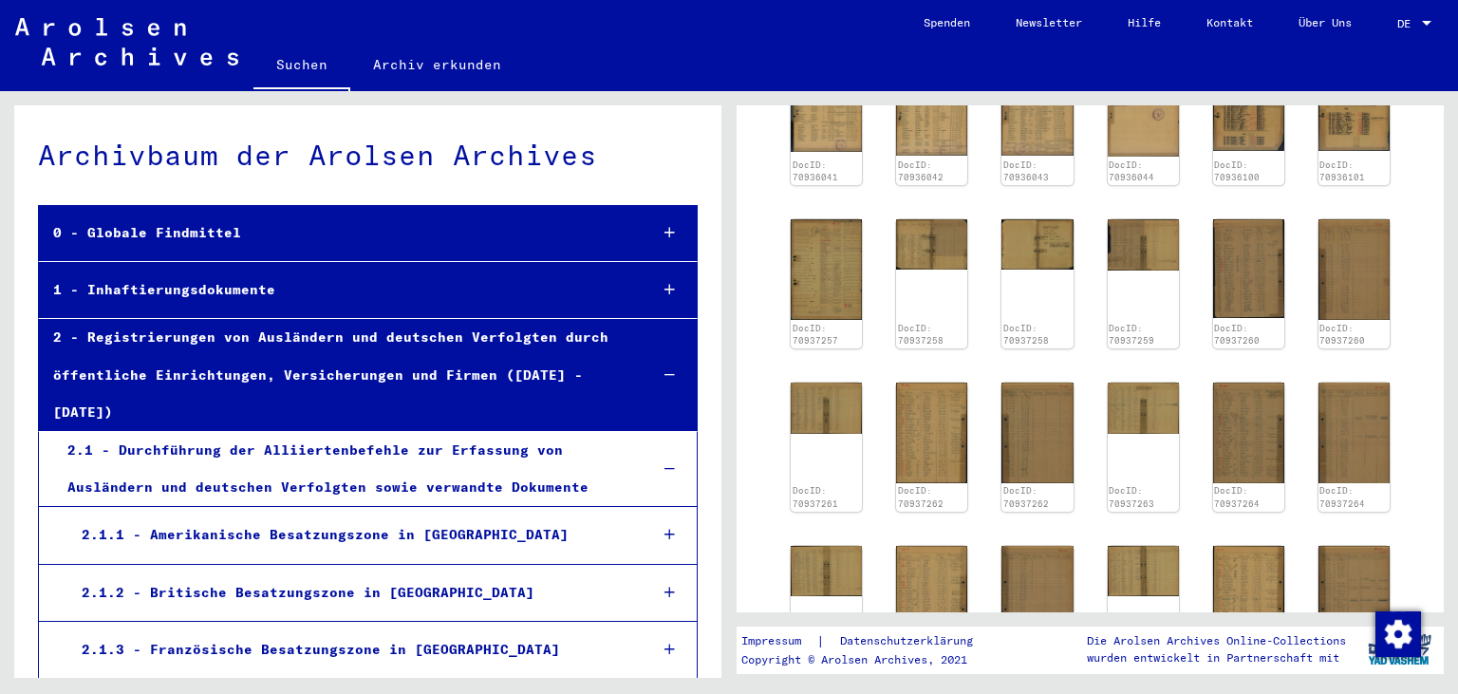
scroll to position [922, 0]
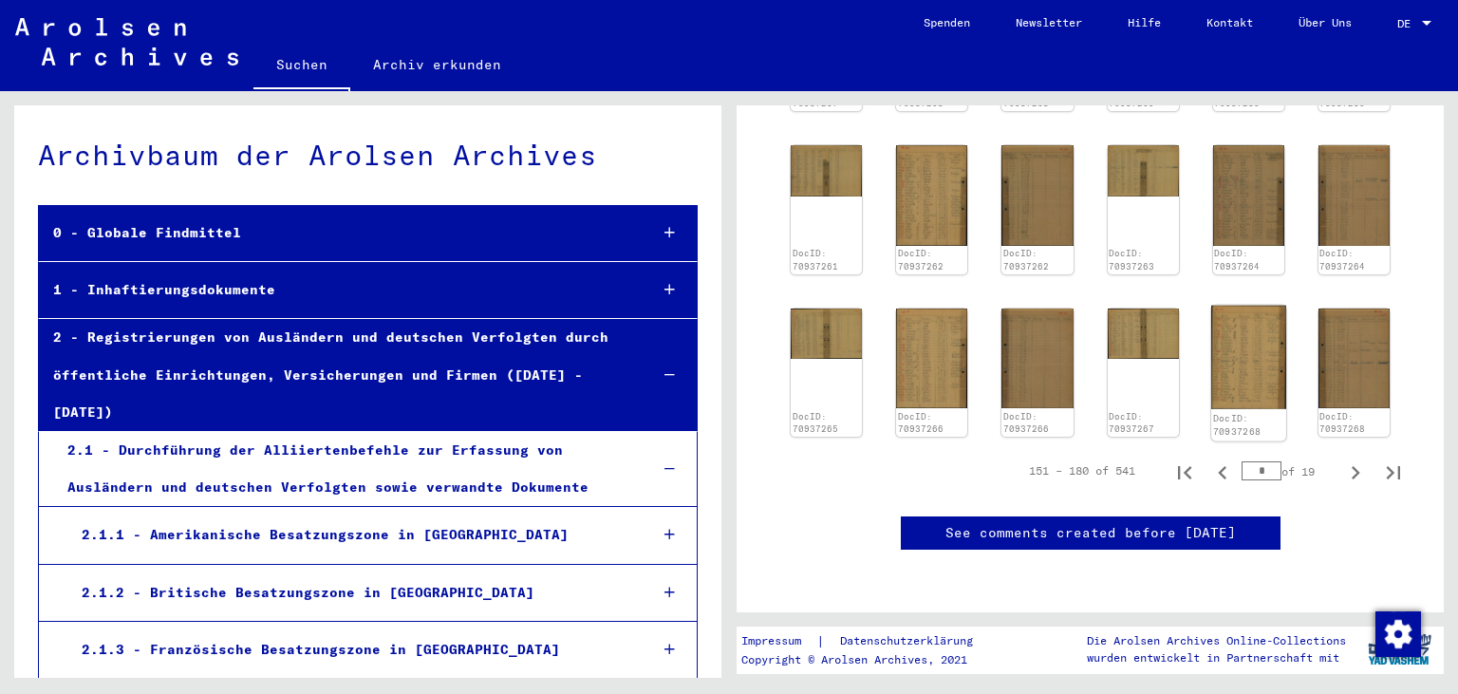
click at [1282, 305] on img at bounding box center [1248, 356] width 75 height 103
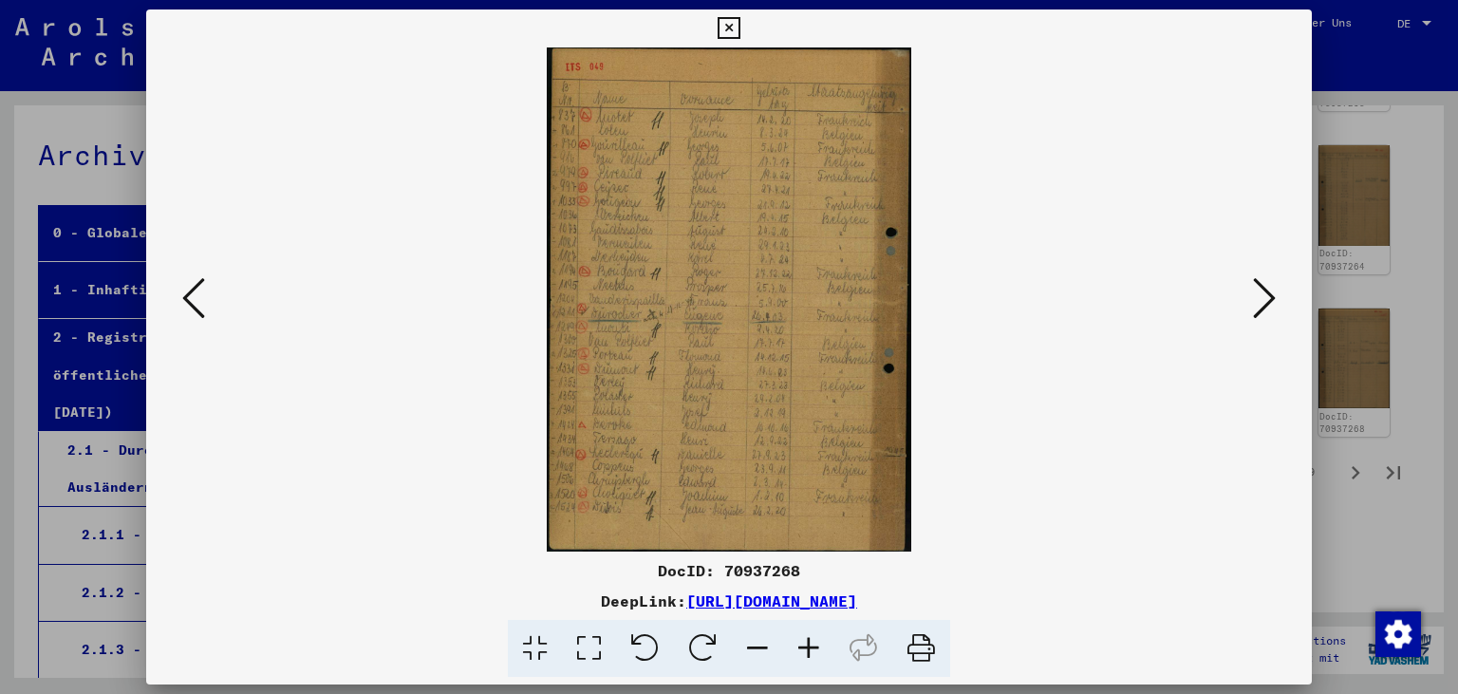
click at [739, 25] on icon at bounding box center [728, 28] width 22 height 23
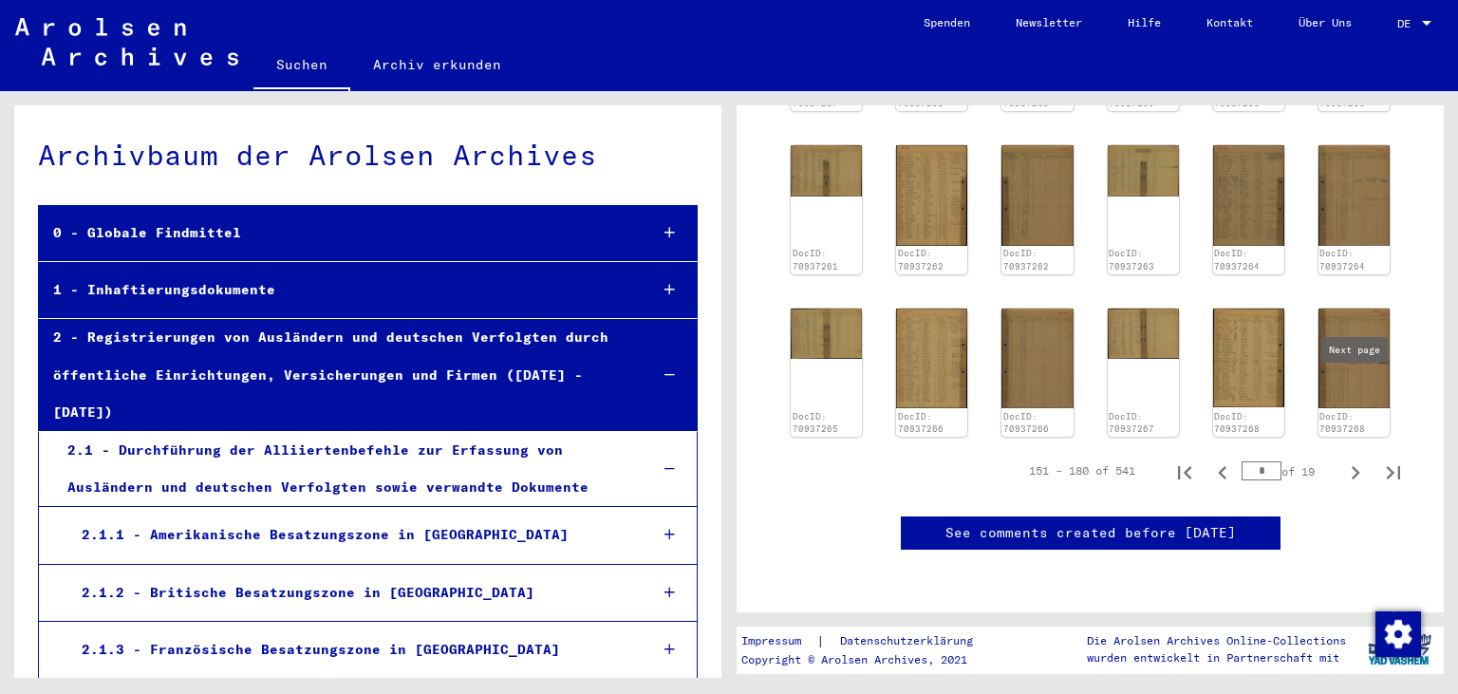
click at [1357, 466] on icon "Next page" at bounding box center [1355, 472] width 9 height 13
type input "*"
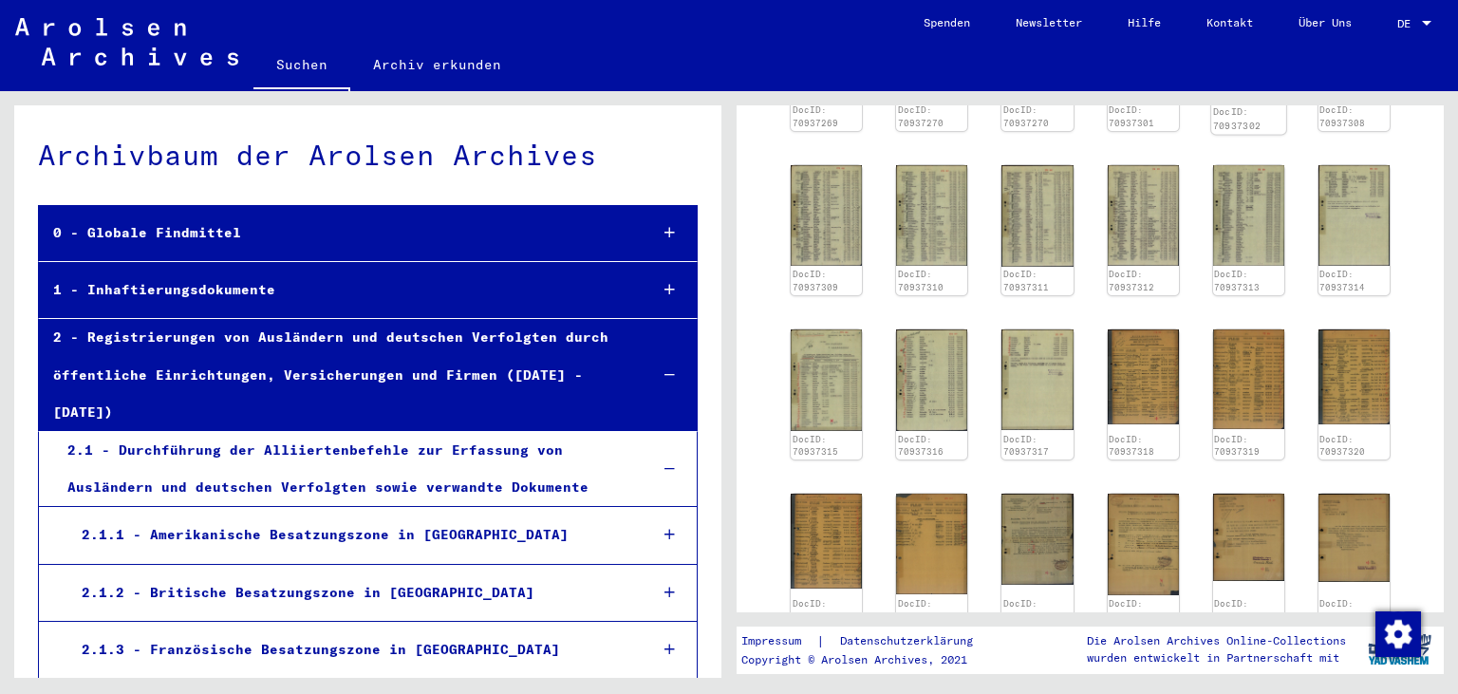
scroll to position [595, 0]
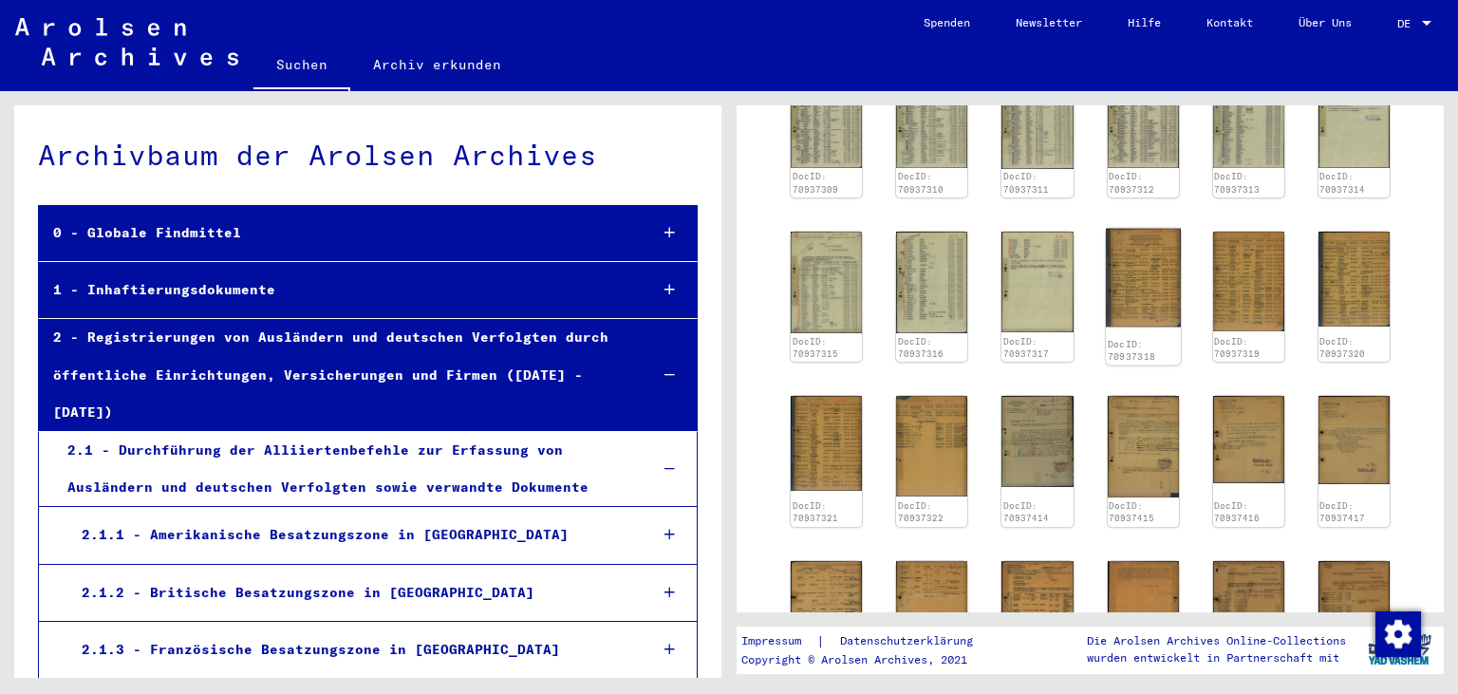
click at [1142, 259] on img at bounding box center [1143, 278] width 75 height 99
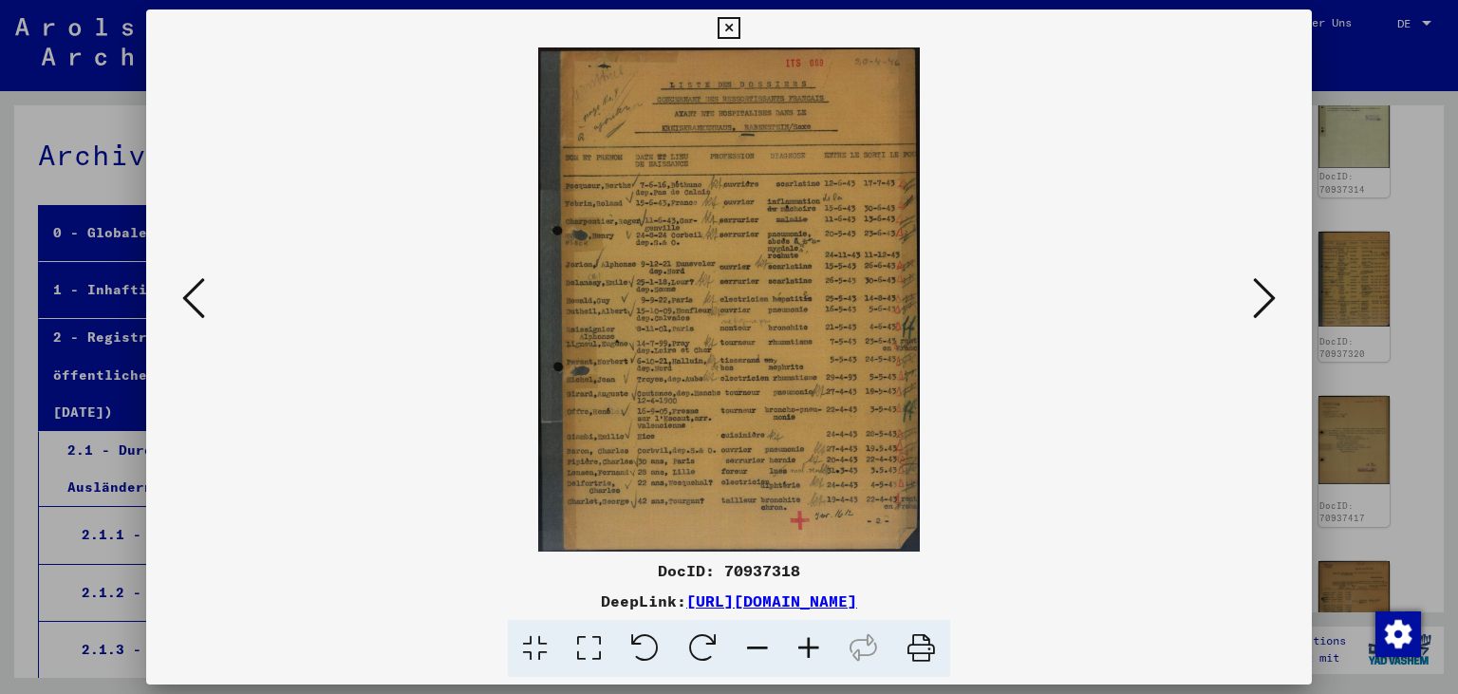
click at [808, 632] on icon at bounding box center [808, 649] width 51 height 58
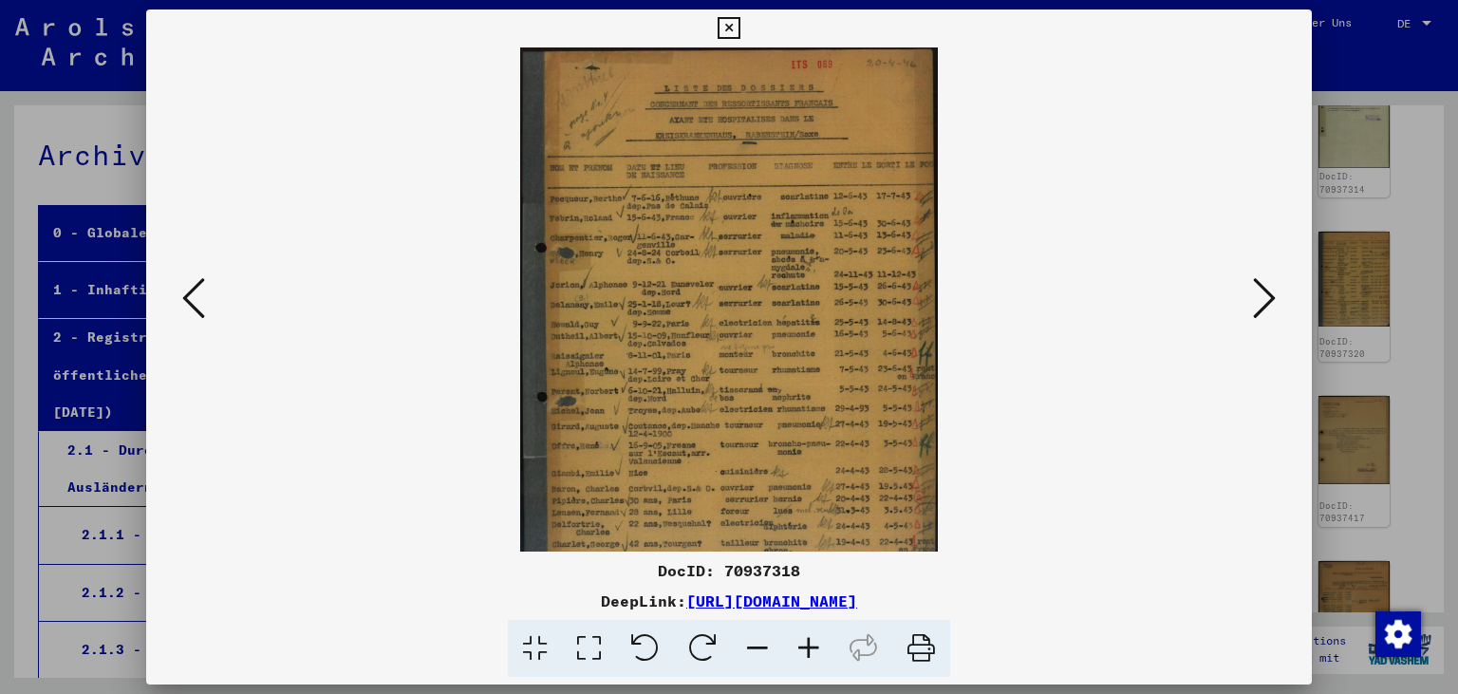
click at [808, 633] on icon at bounding box center [808, 649] width 51 height 58
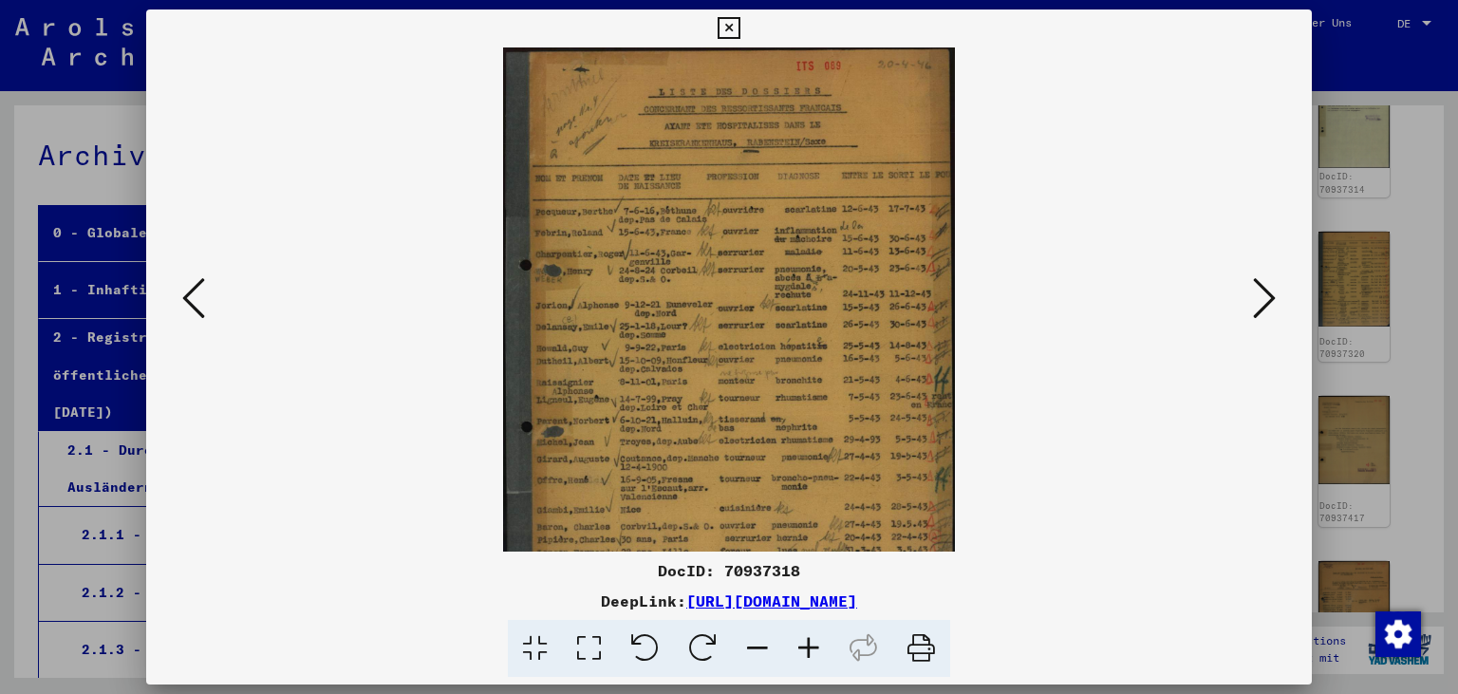
click at [808, 633] on icon at bounding box center [808, 649] width 51 height 58
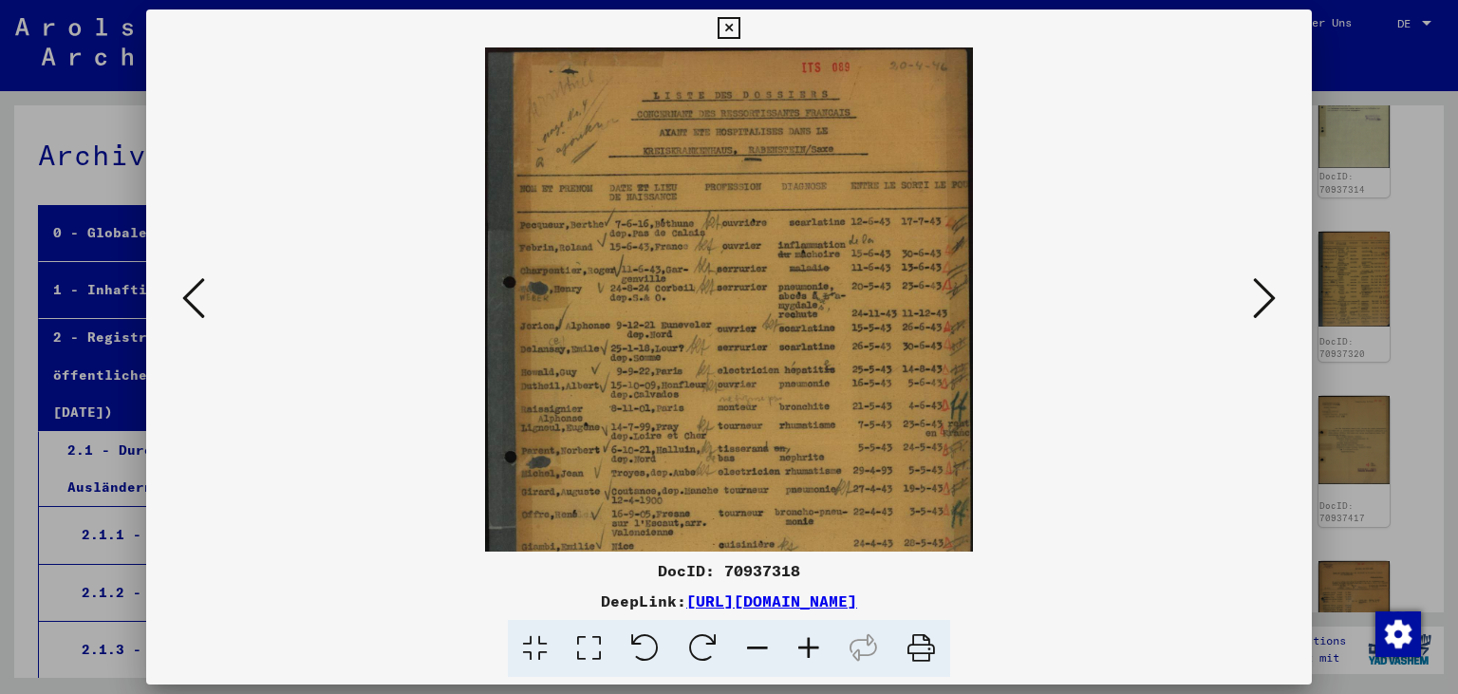
click at [808, 633] on icon at bounding box center [808, 649] width 51 height 58
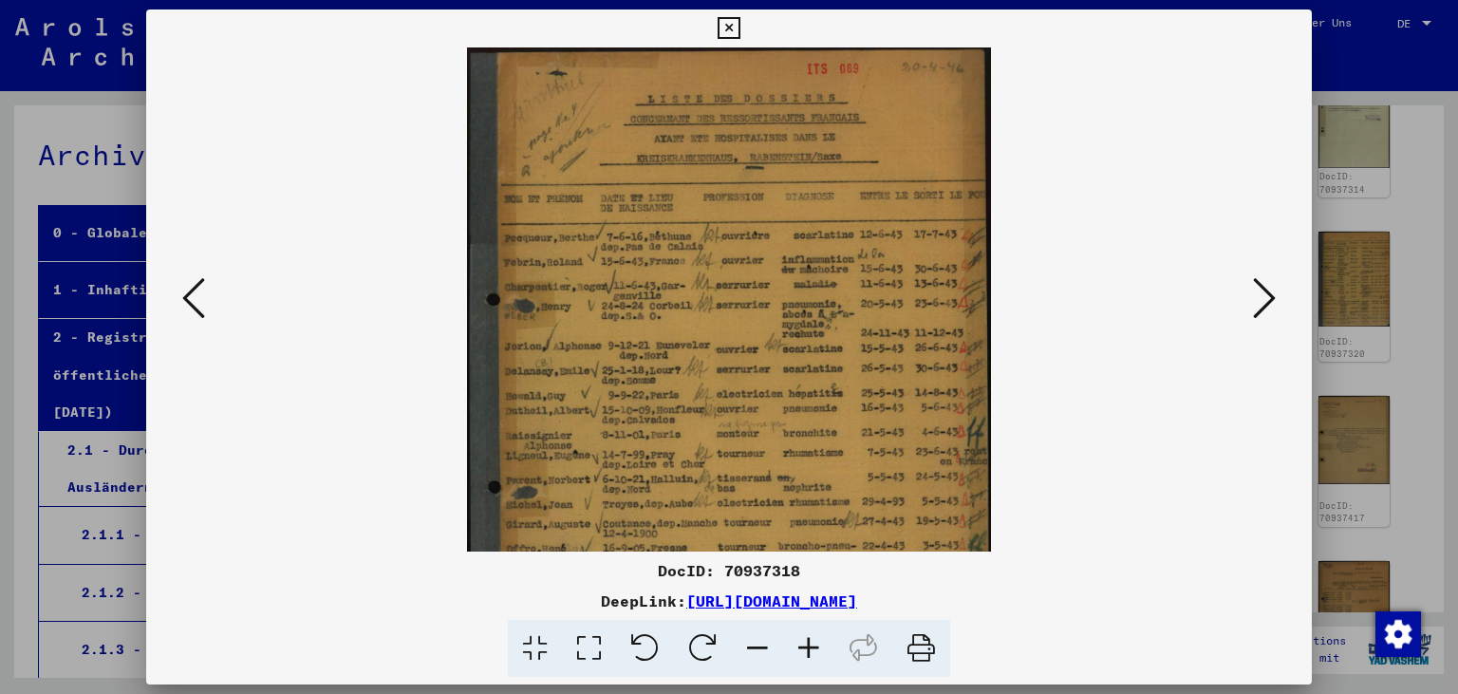
click at [808, 633] on icon at bounding box center [808, 649] width 51 height 58
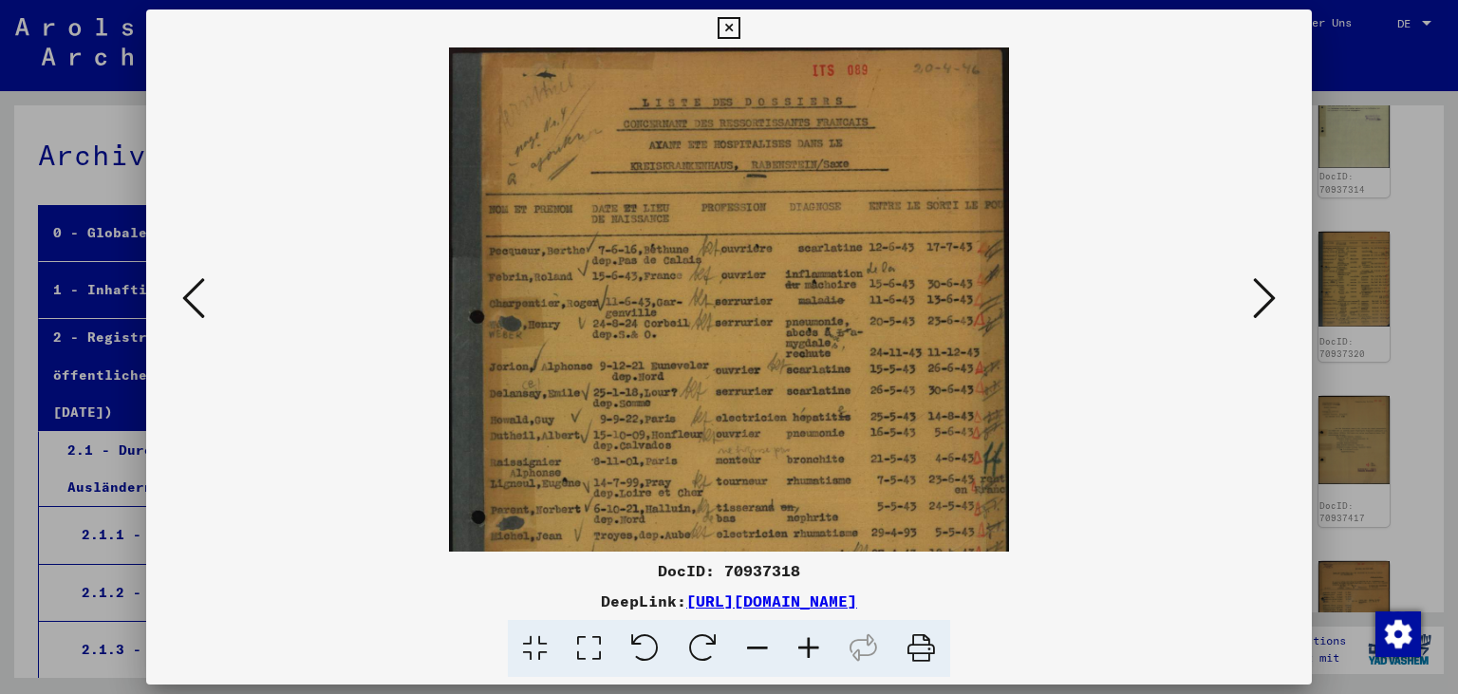
click at [808, 633] on icon at bounding box center [808, 649] width 51 height 58
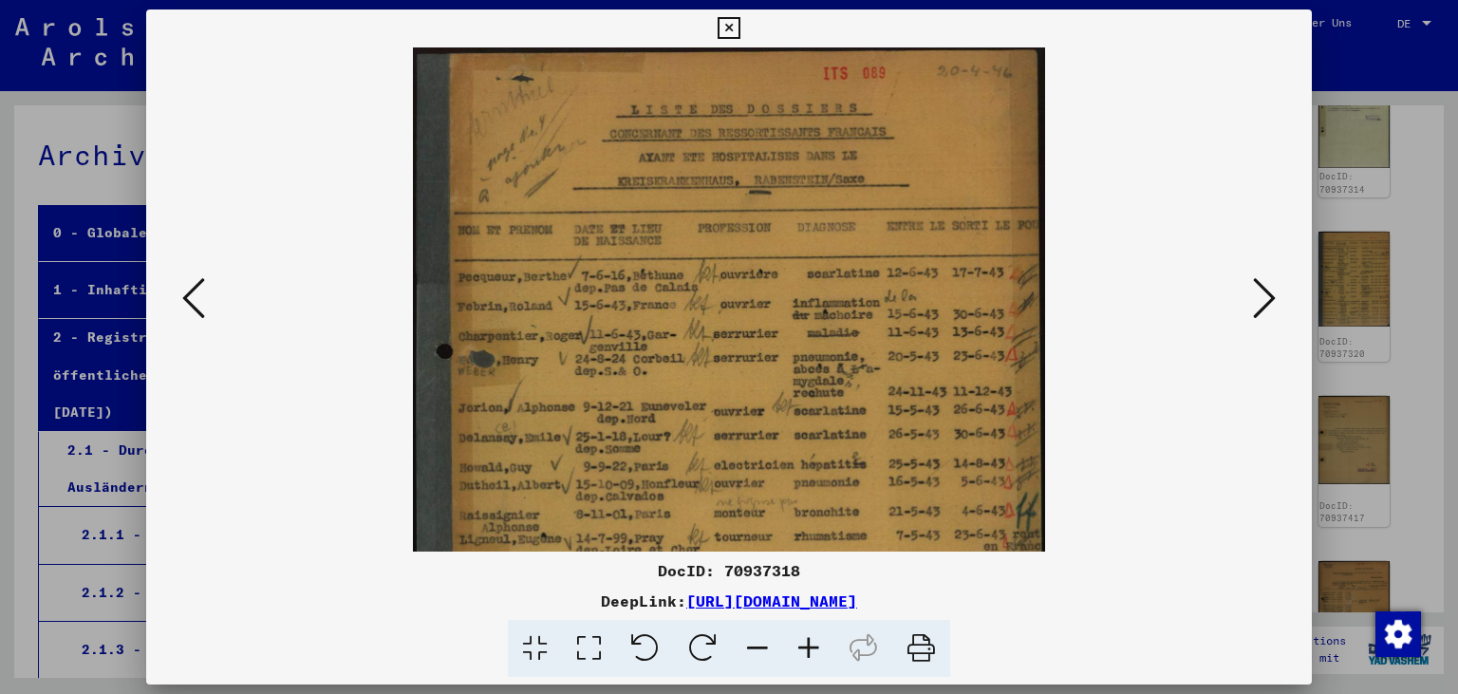
click at [808, 633] on icon at bounding box center [808, 649] width 51 height 58
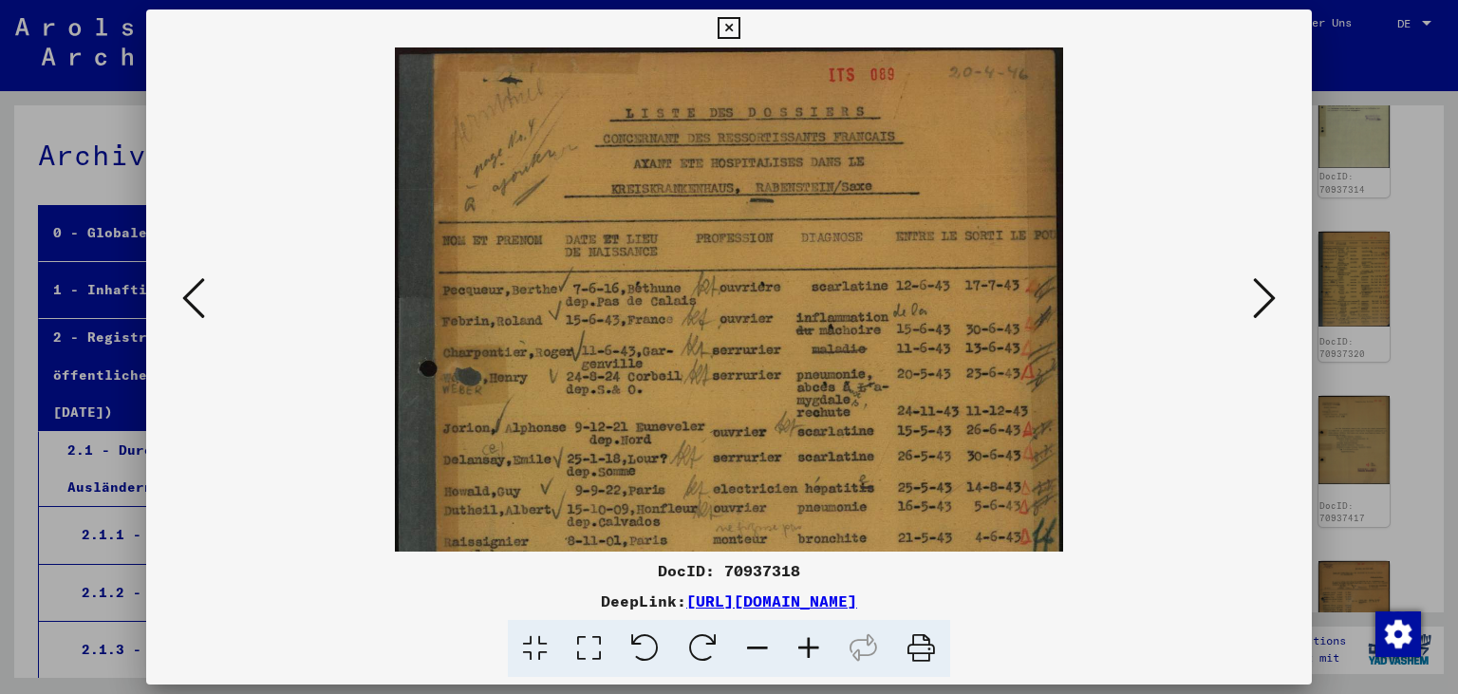
click at [808, 631] on icon at bounding box center [808, 649] width 51 height 58
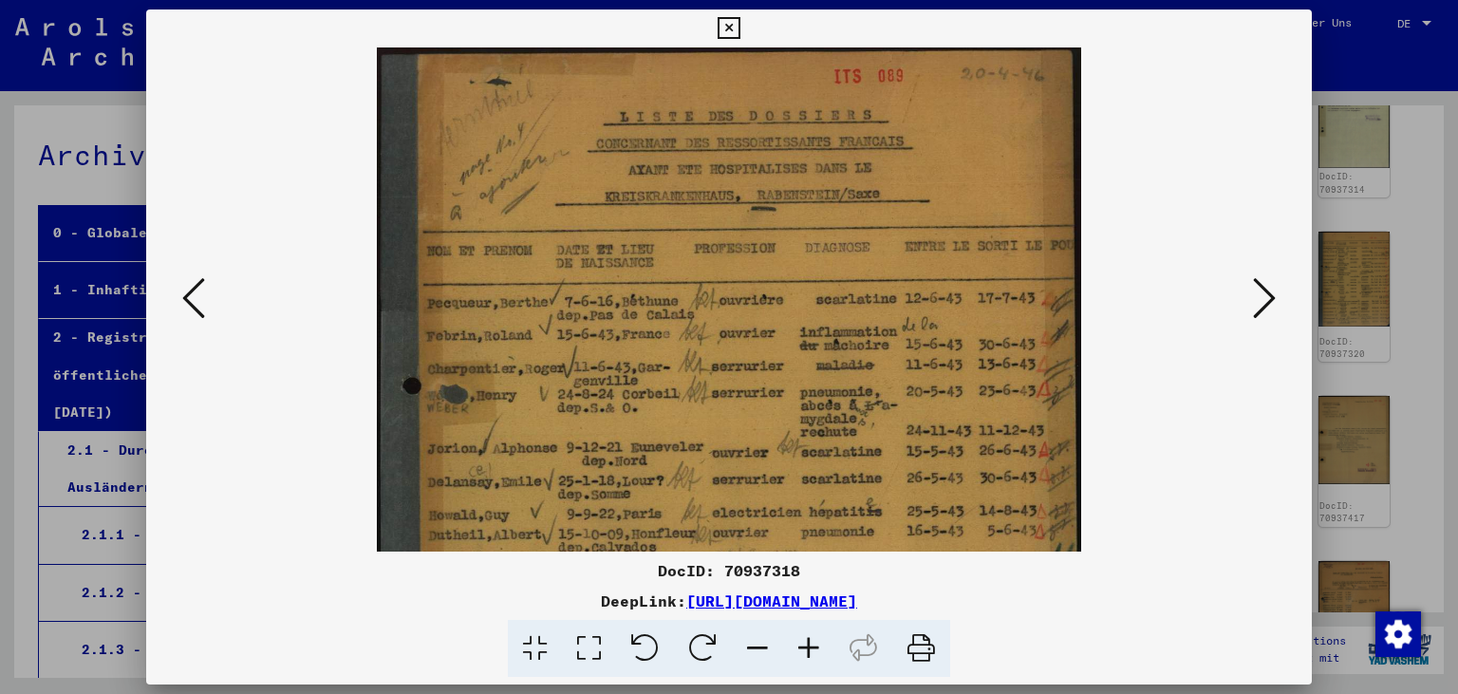
click at [808, 631] on icon at bounding box center [808, 649] width 51 height 58
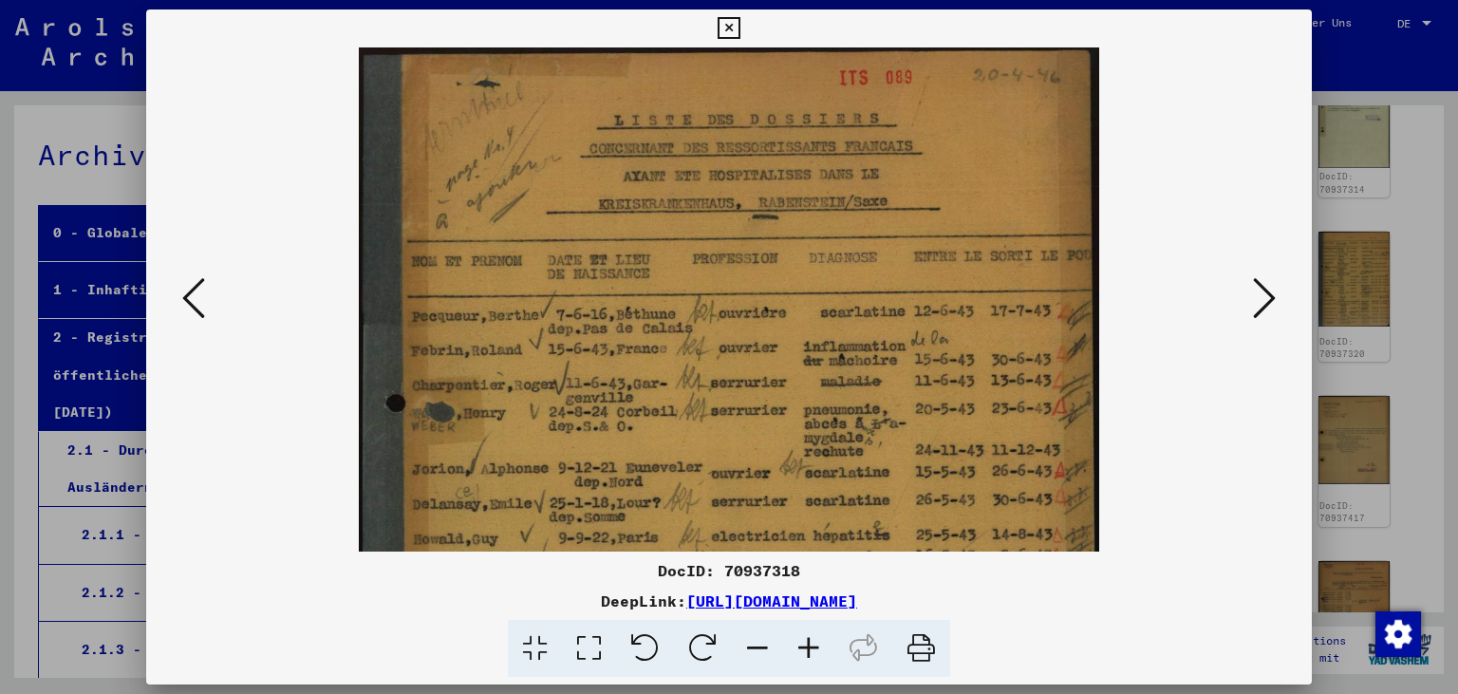
click at [739, 28] on icon at bounding box center [728, 28] width 22 height 23
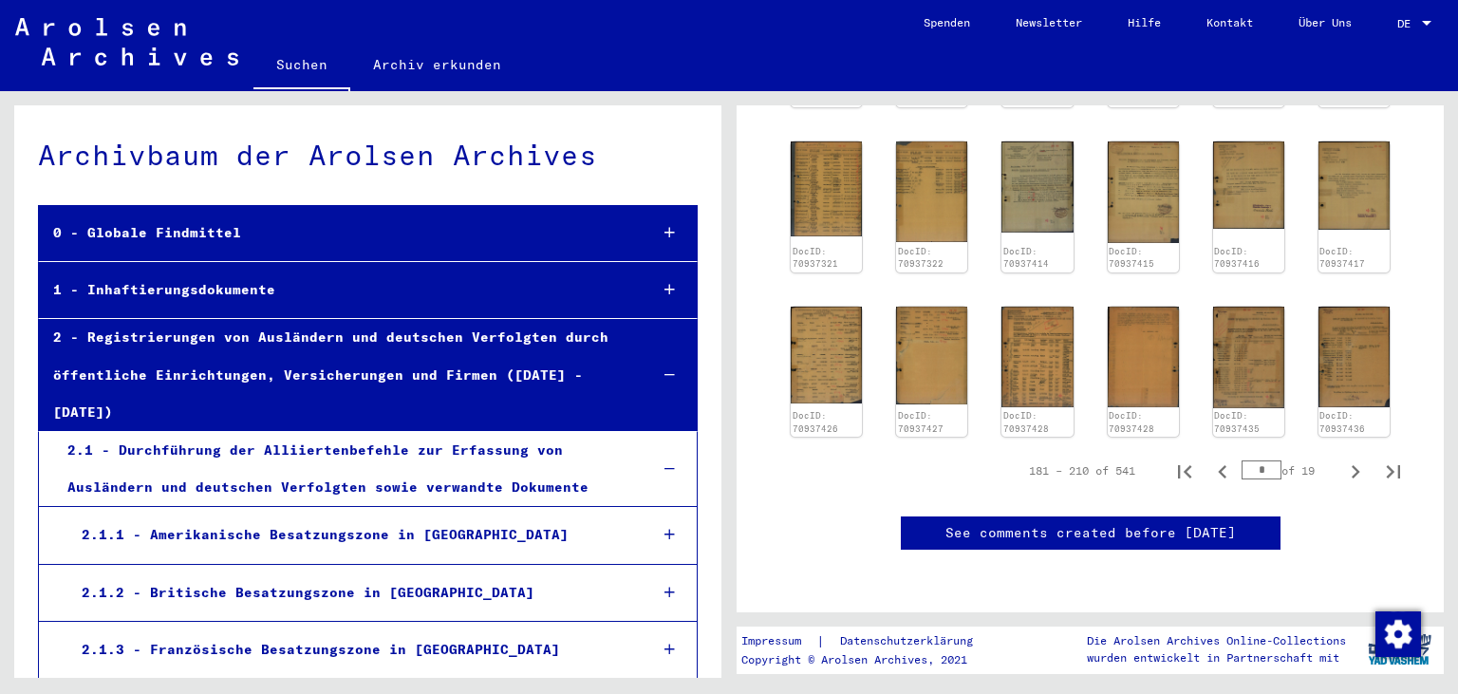
scroll to position [1119, 0]
click at [1358, 458] on icon "Next page" at bounding box center [1355, 471] width 27 height 27
type input "*"
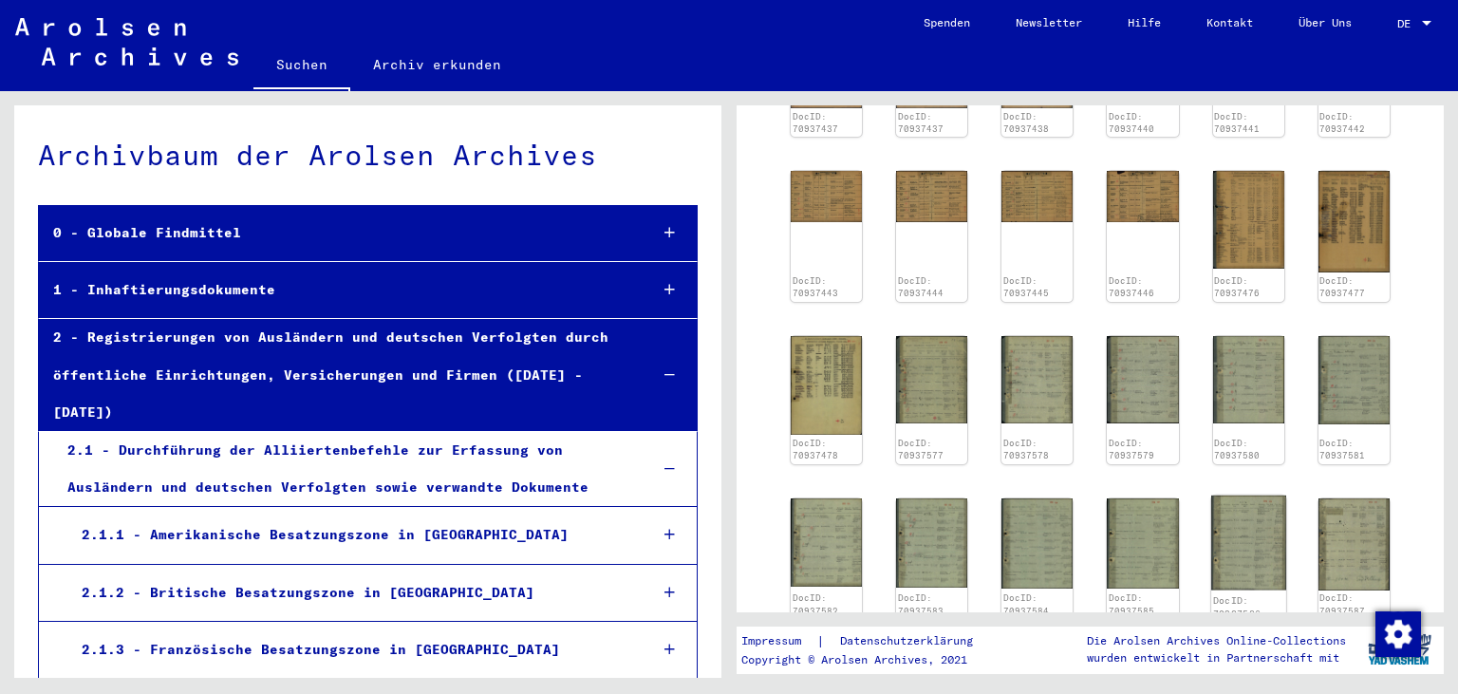
scroll to position [563, 0]
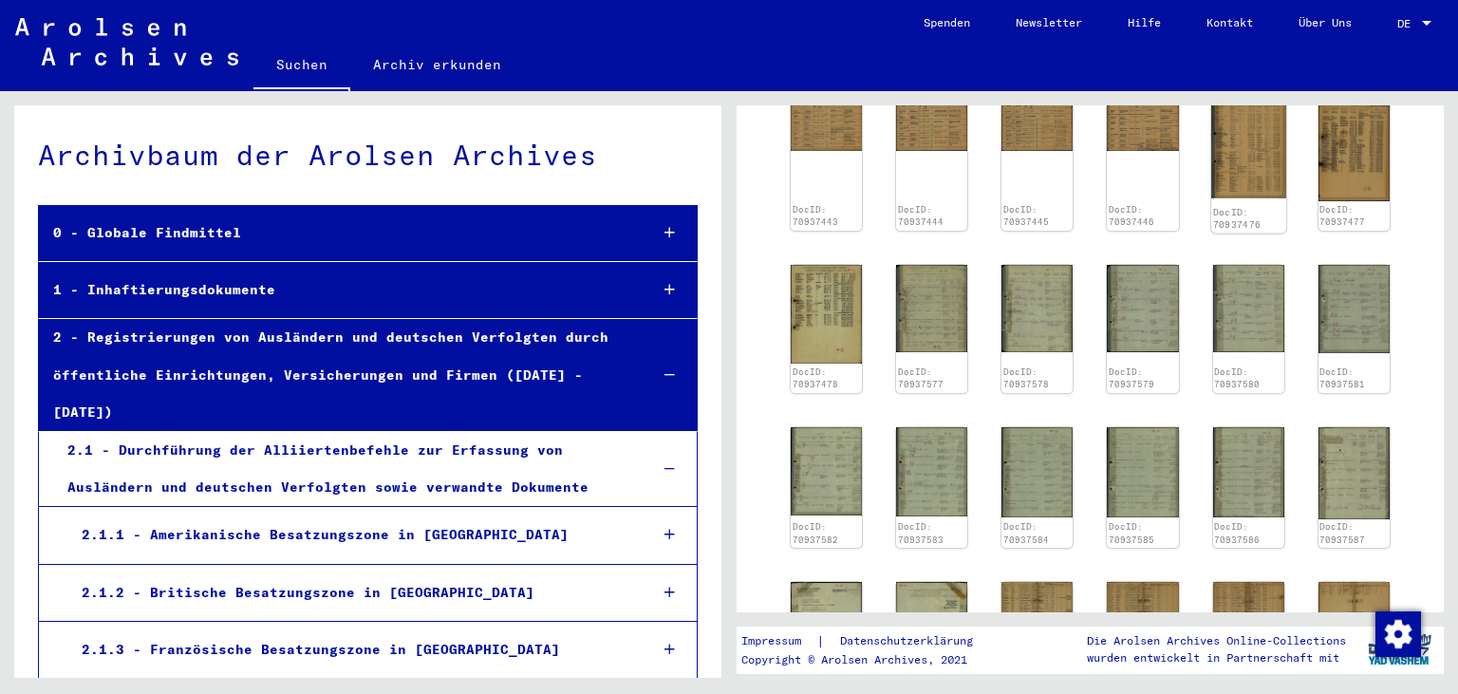
click at [1224, 145] on img at bounding box center [1248, 148] width 75 height 102
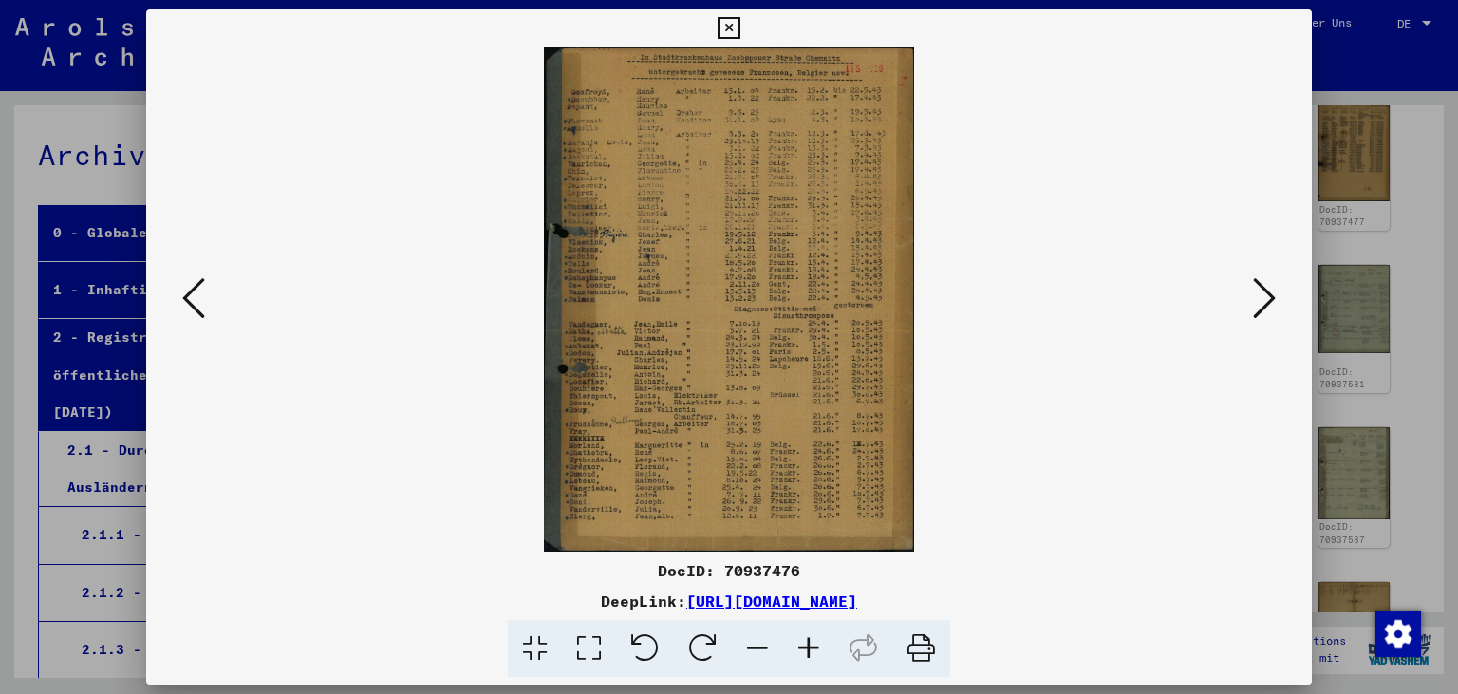
click at [739, 26] on icon at bounding box center [728, 28] width 22 height 23
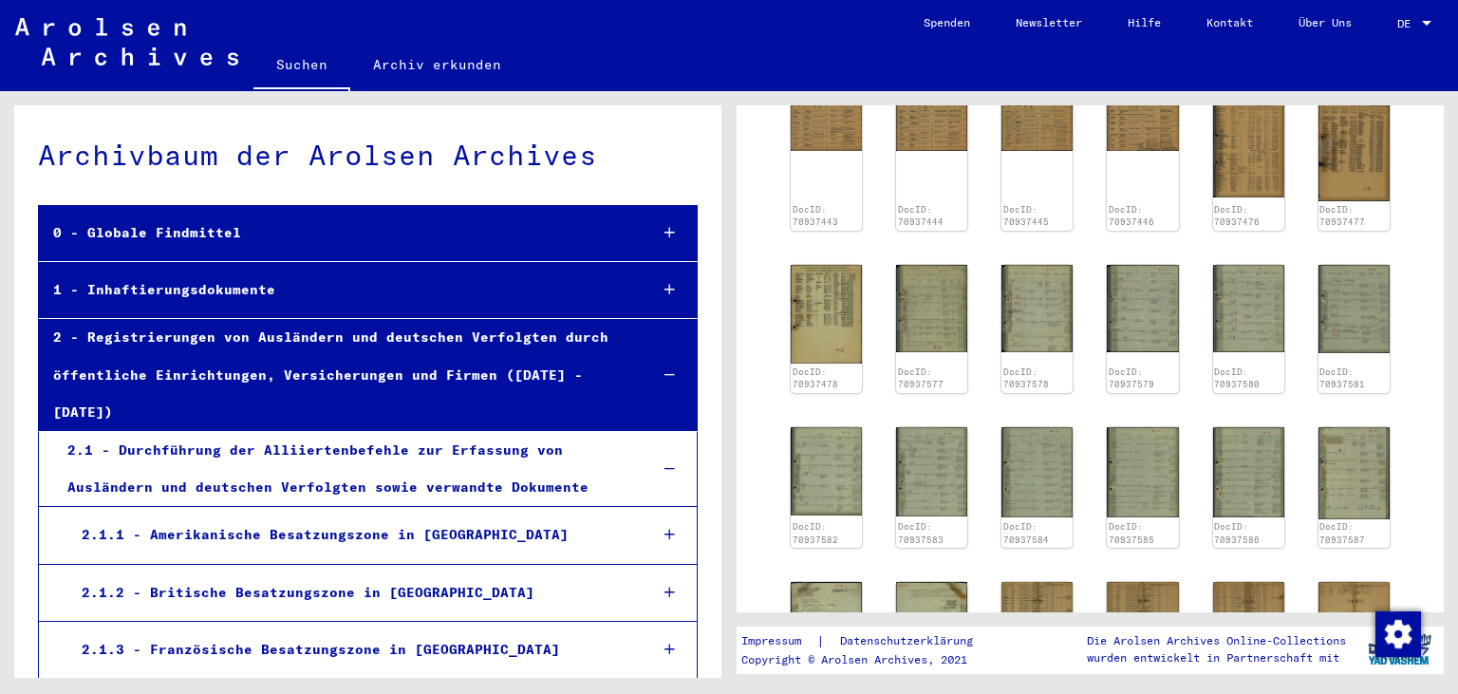
scroll to position [143, 0]
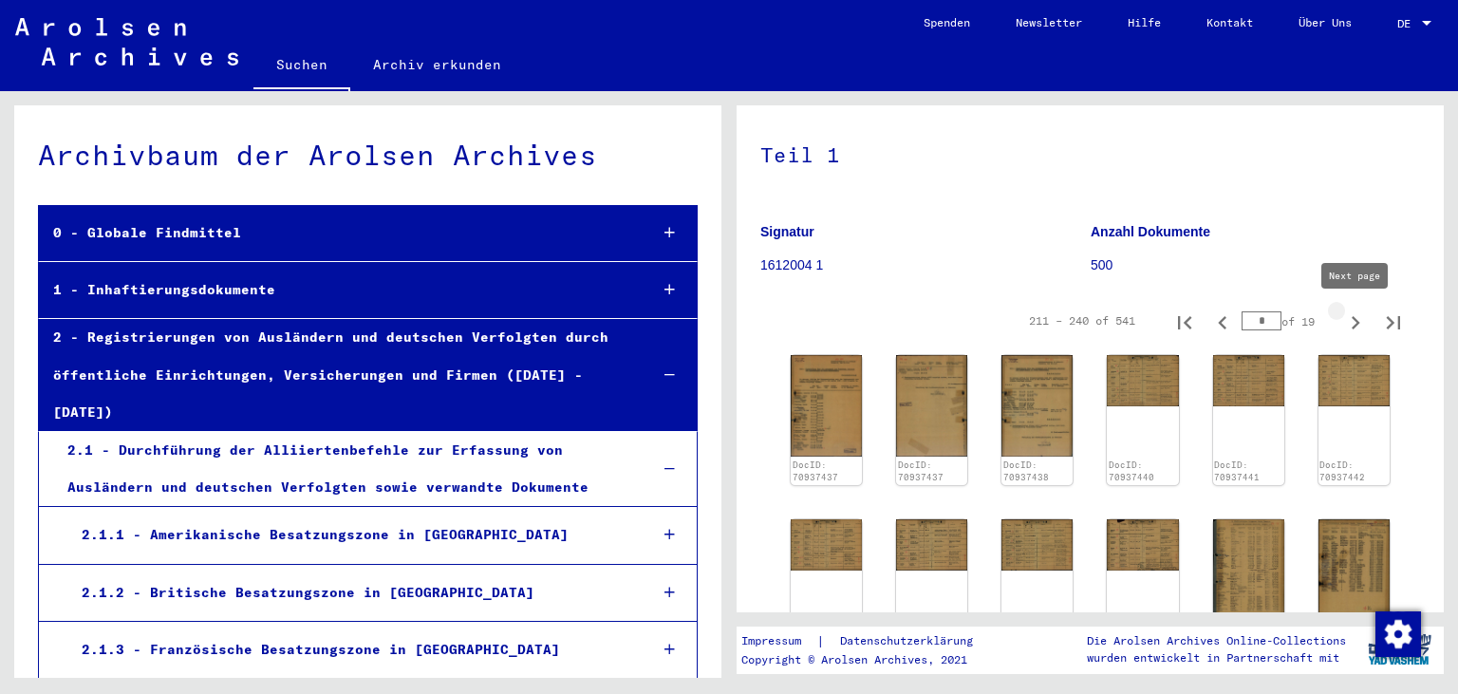
click at [1352, 325] on icon "Next page" at bounding box center [1355, 322] width 27 height 27
type input "*"
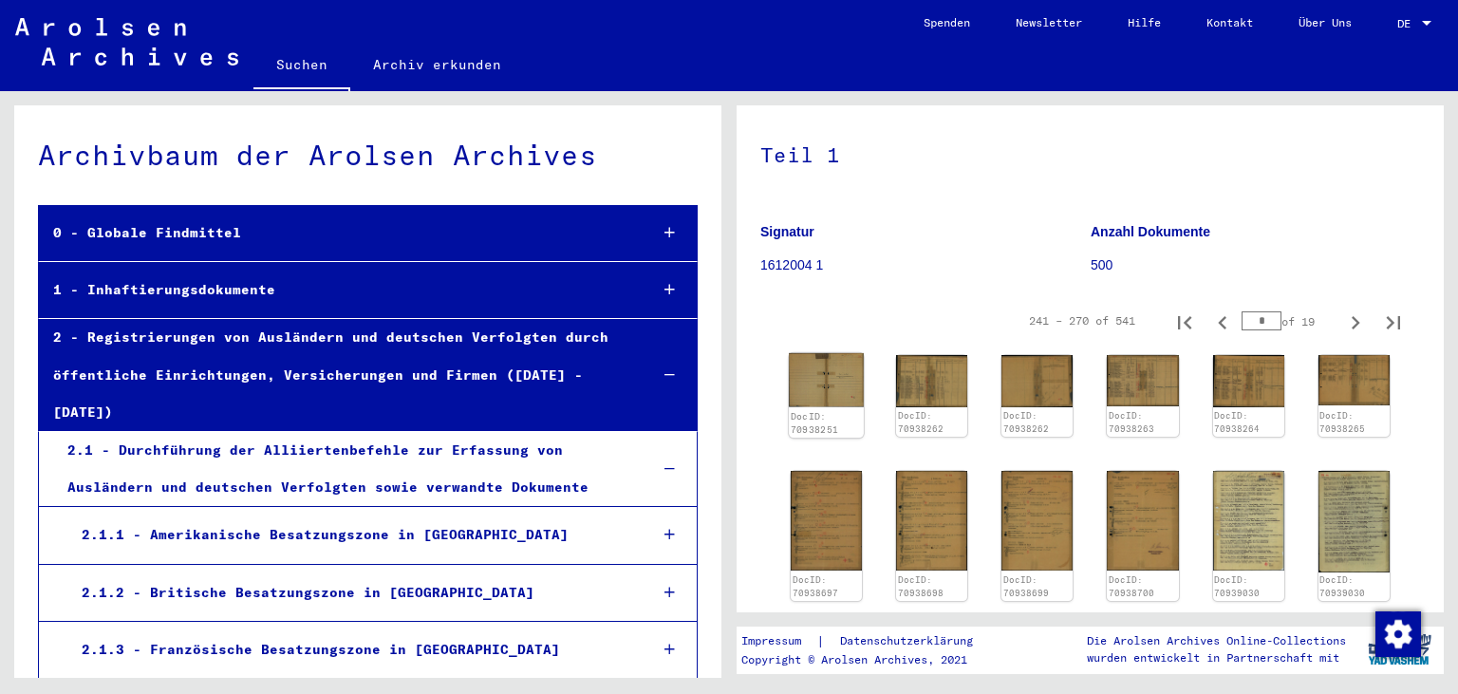
click at [808, 404] on img at bounding box center [826, 380] width 75 height 54
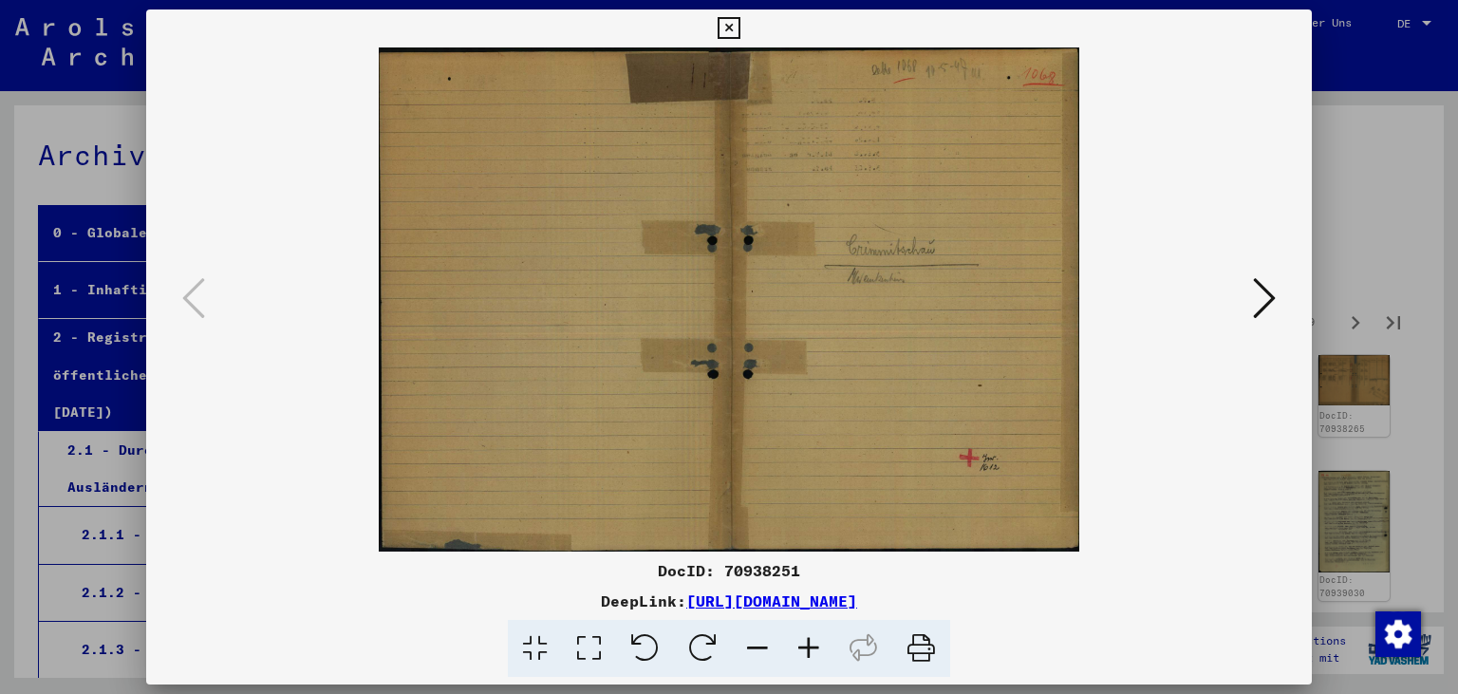
click at [745, 25] on button at bounding box center [728, 28] width 33 height 38
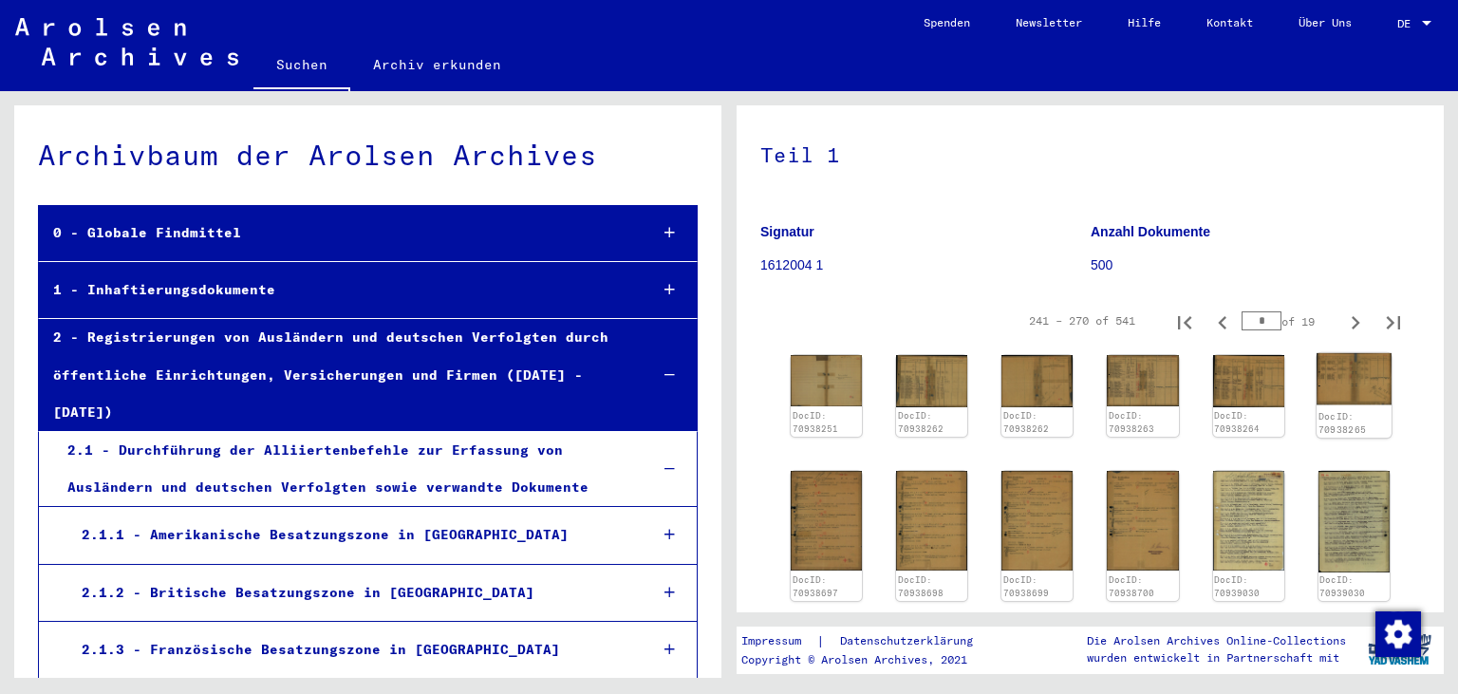
click at [1346, 378] on img at bounding box center [1353, 379] width 75 height 52
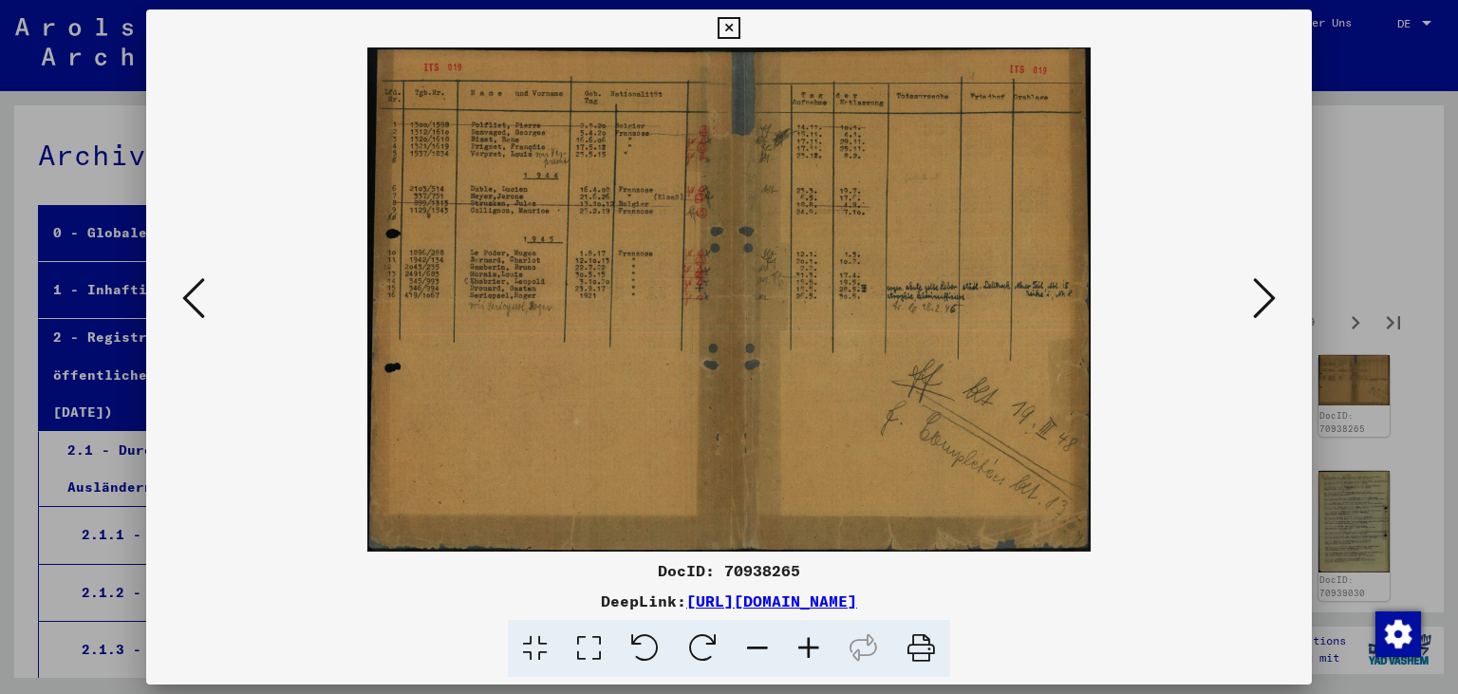
drag, startPoint x: 1299, startPoint y: 31, endPoint x: 1287, endPoint y: 78, distance: 48.1
click at [739, 31] on icon at bounding box center [728, 28] width 22 height 23
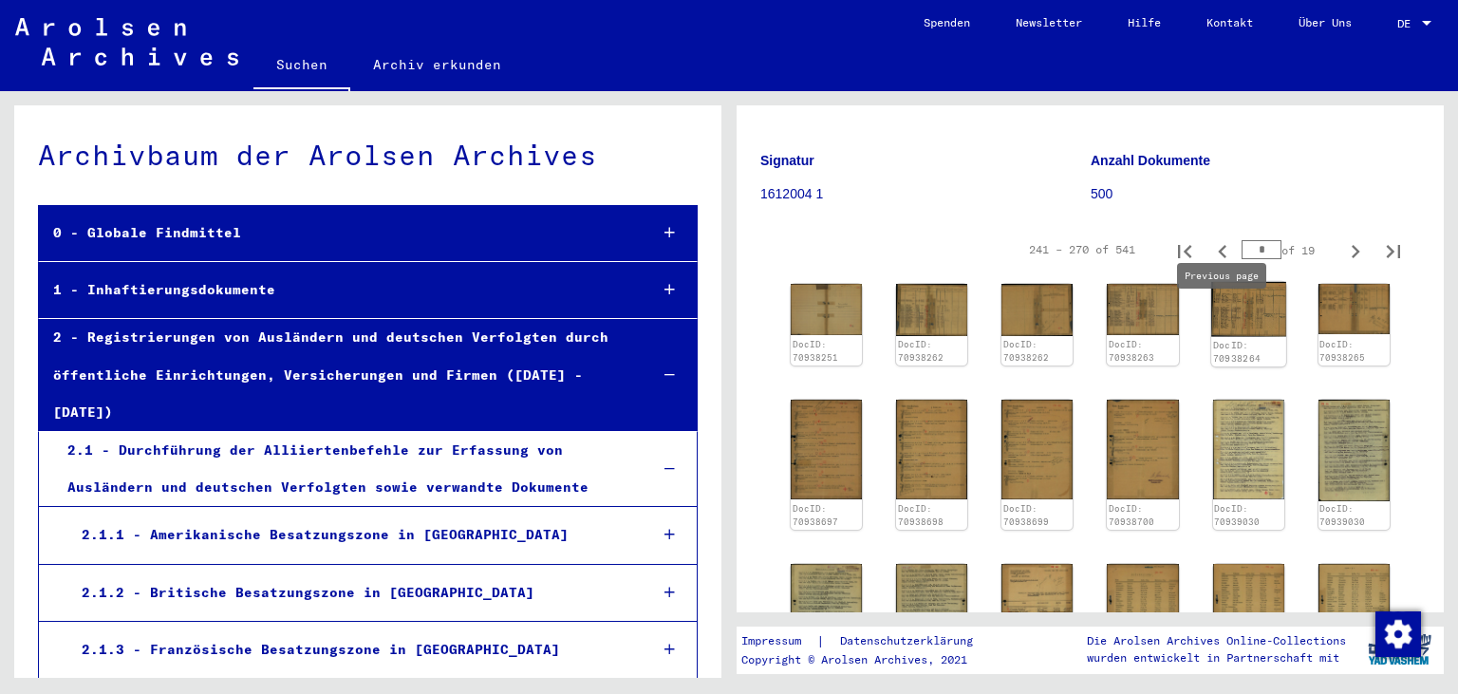
scroll to position [457, 0]
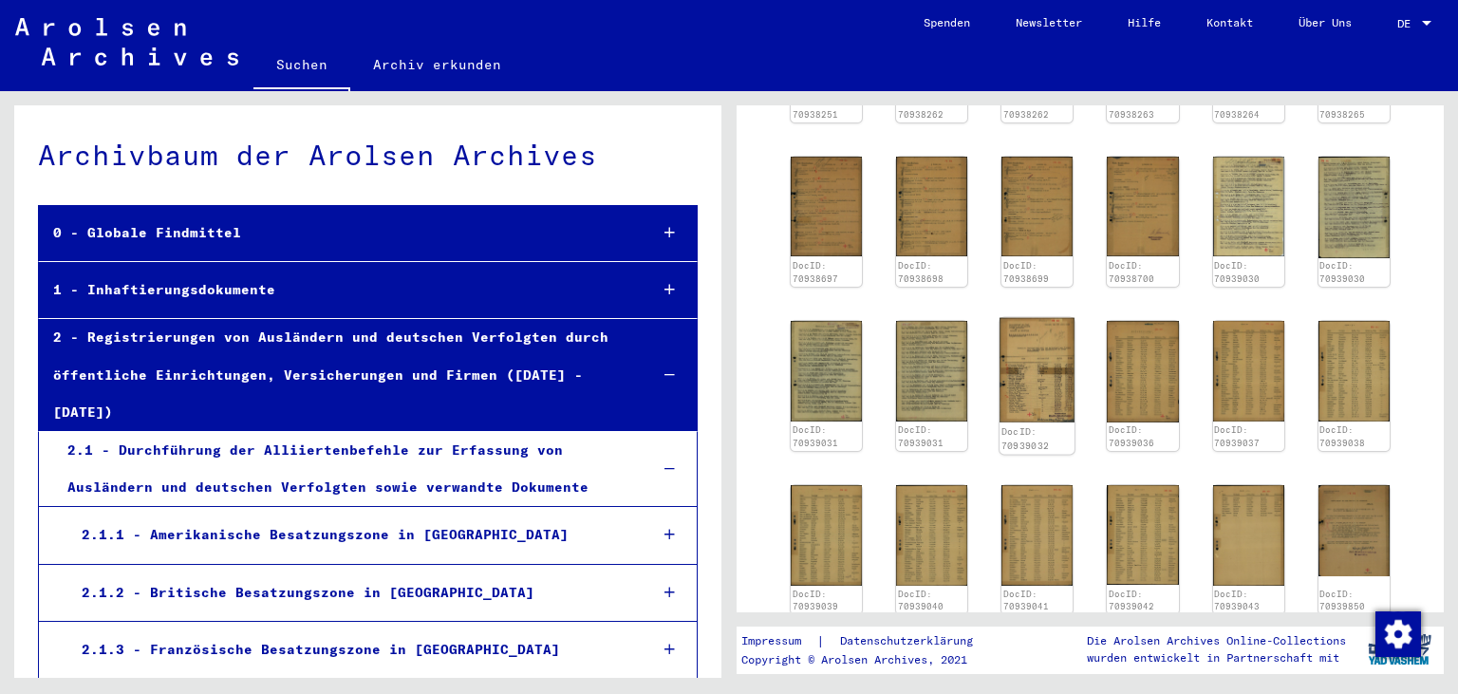
click at [1039, 362] on img at bounding box center [1036, 370] width 75 height 104
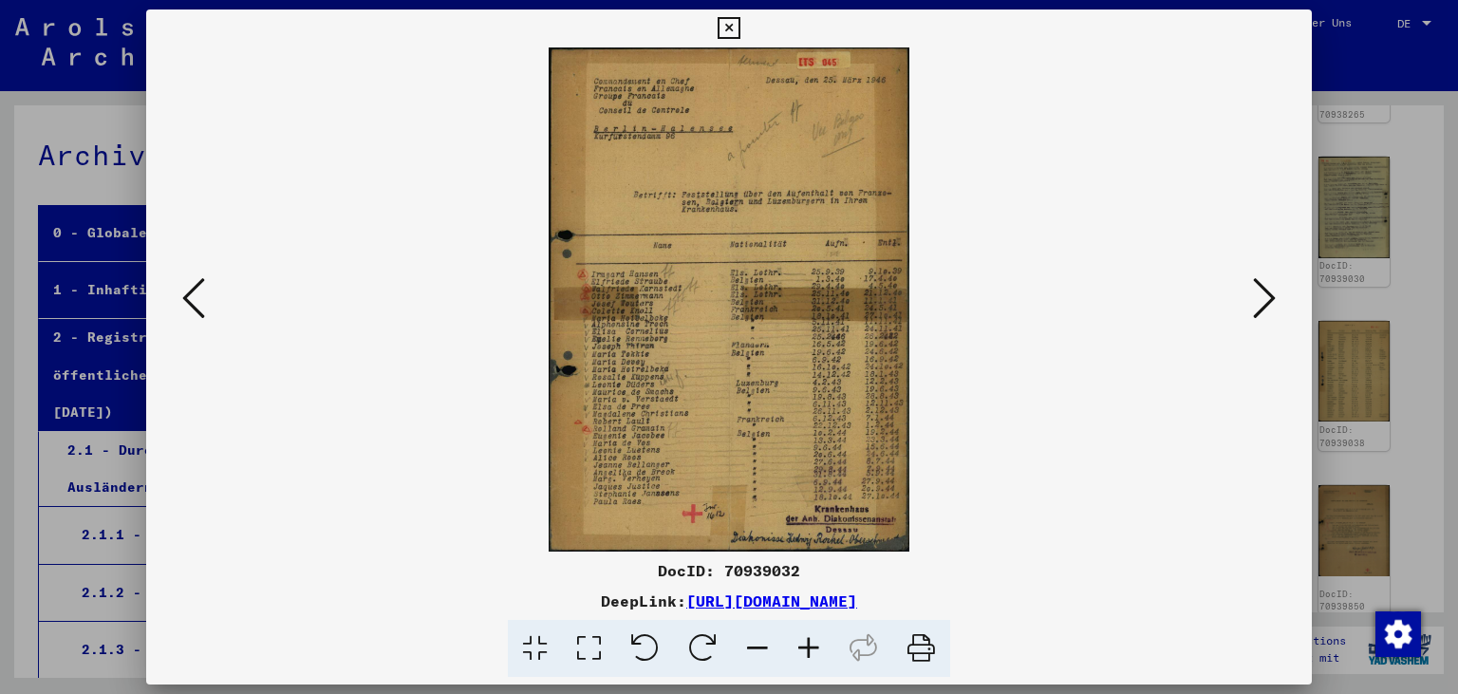
click at [739, 36] on icon at bounding box center [728, 28] width 22 height 23
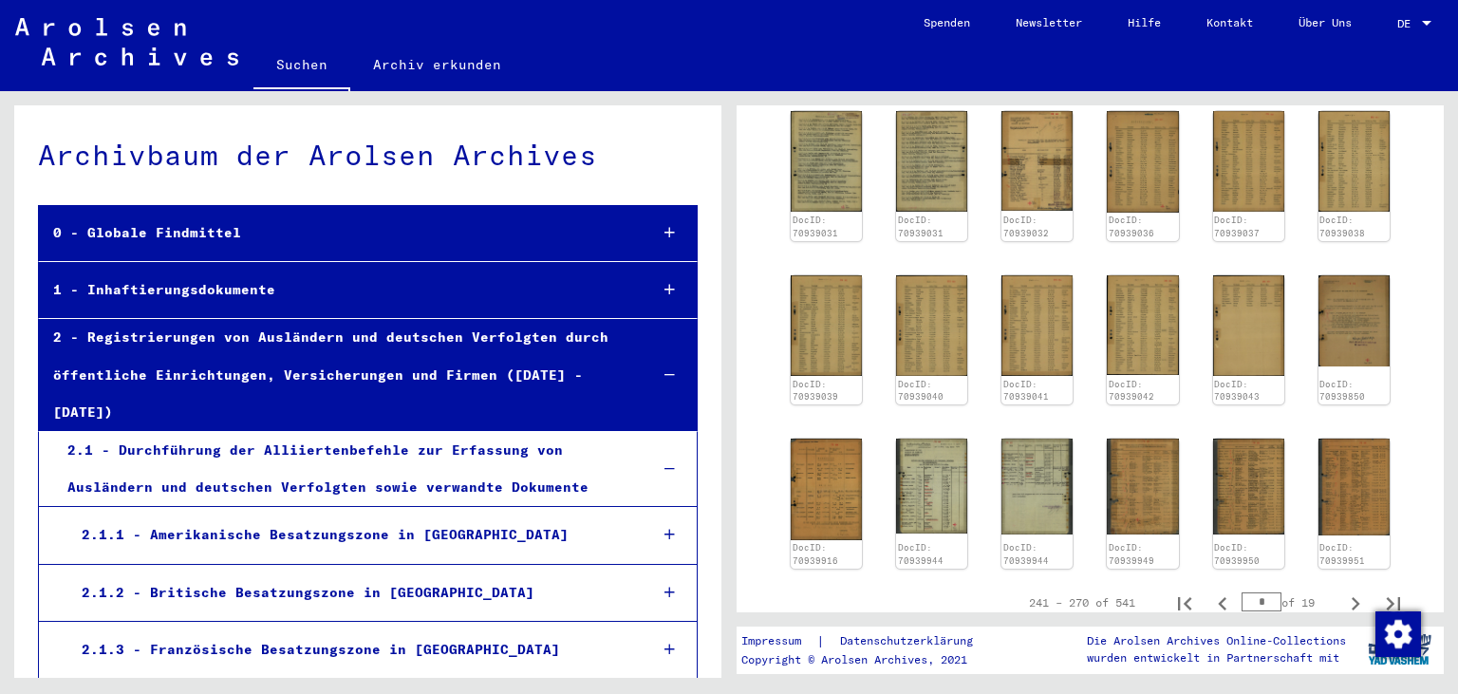
scroll to position [772, 0]
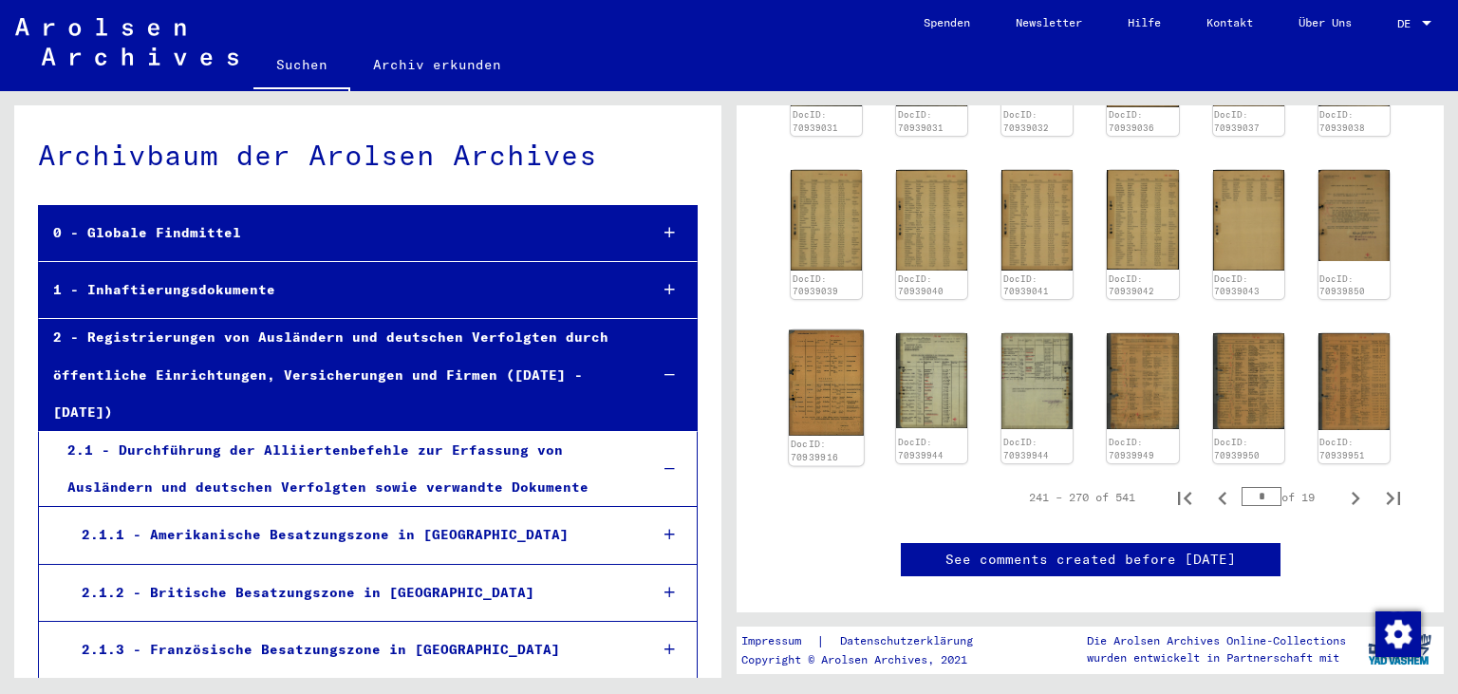
click at [828, 404] on img at bounding box center [826, 382] width 75 height 105
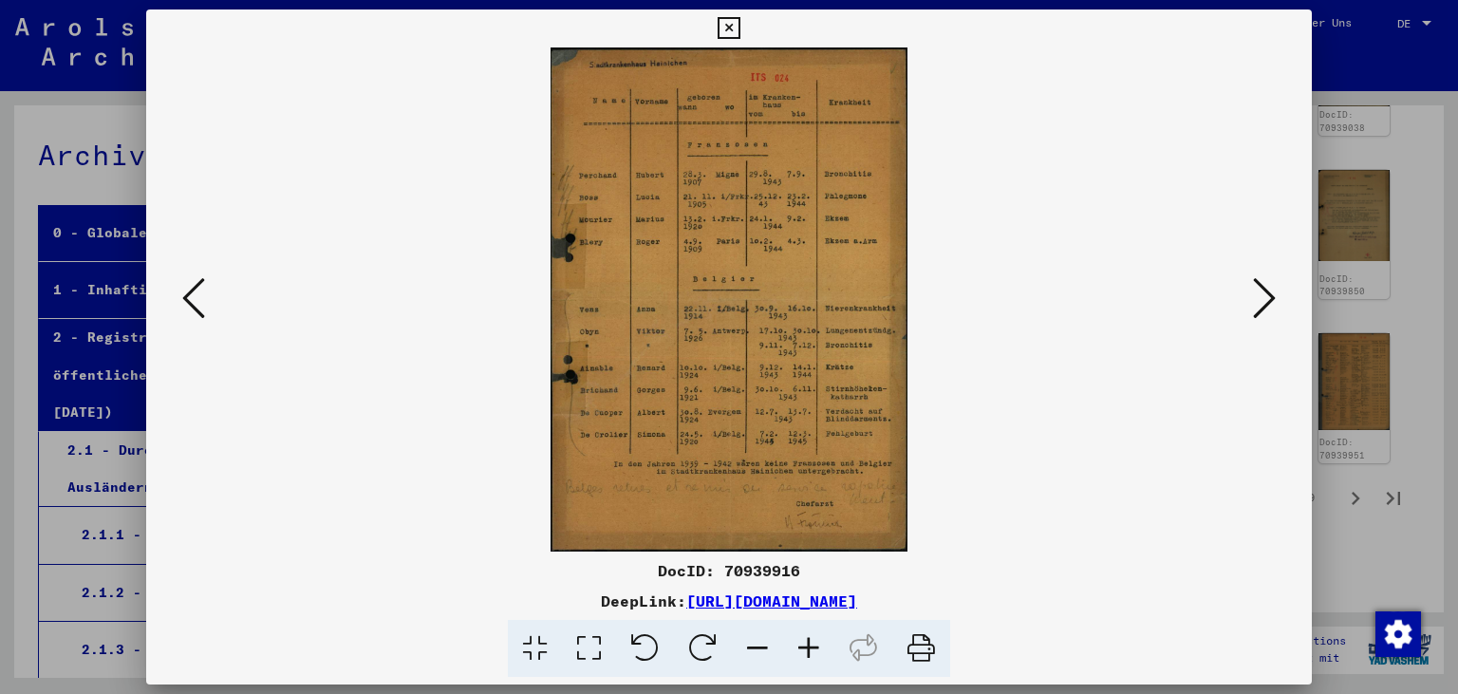
click at [818, 647] on icon at bounding box center [808, 649] width 51 height 58
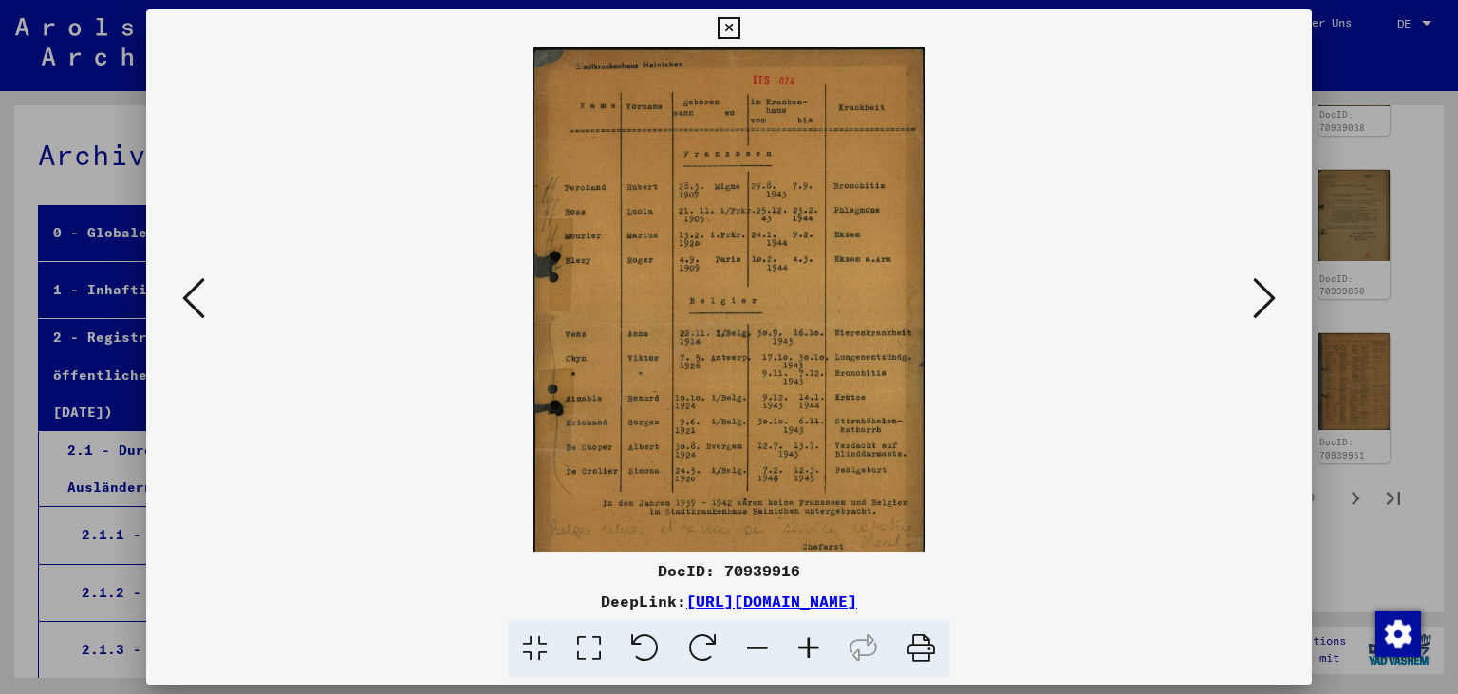
click at [816, 645] on icon at bounding box center [808, 649] width 51 height 58
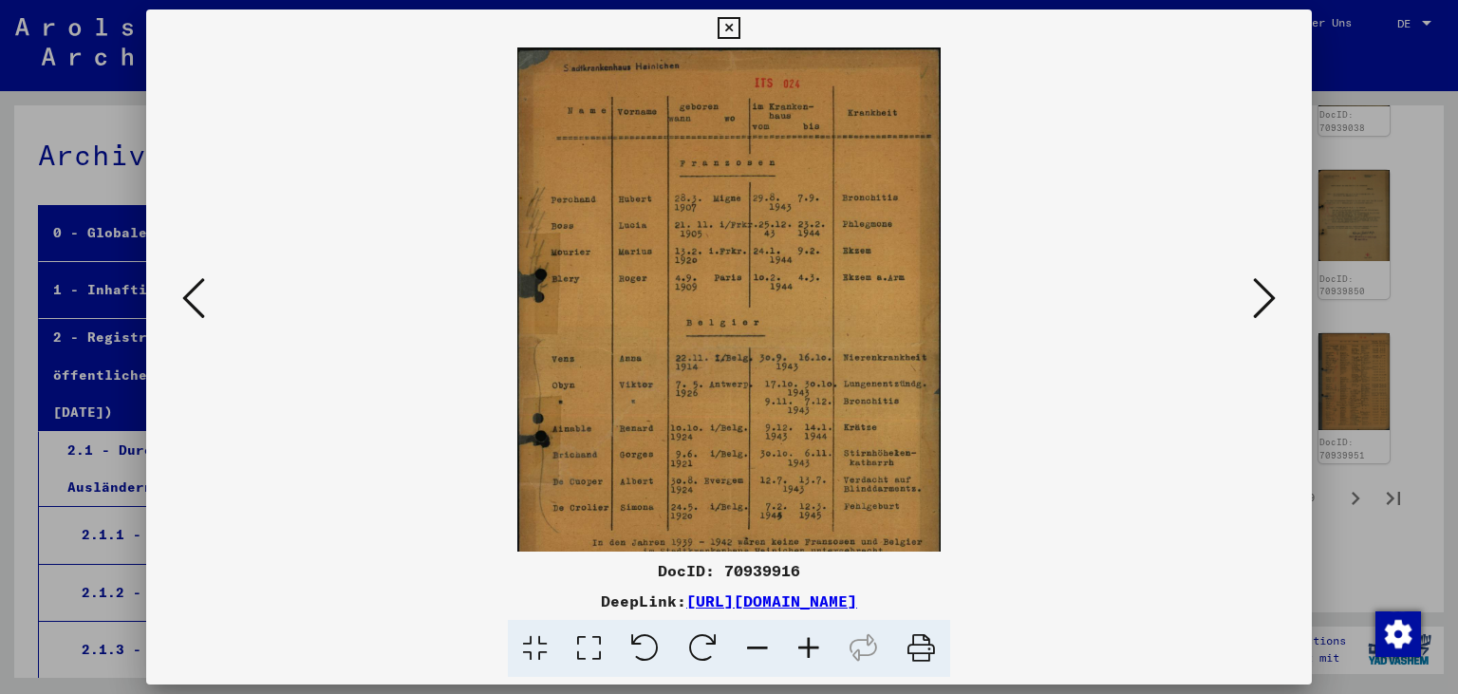
click at [816, 645] on icon at bounding box center [808, 649] width 51 height 58
click at [816, 644] on icon at bounding box center [808, 649] width 51 height 58
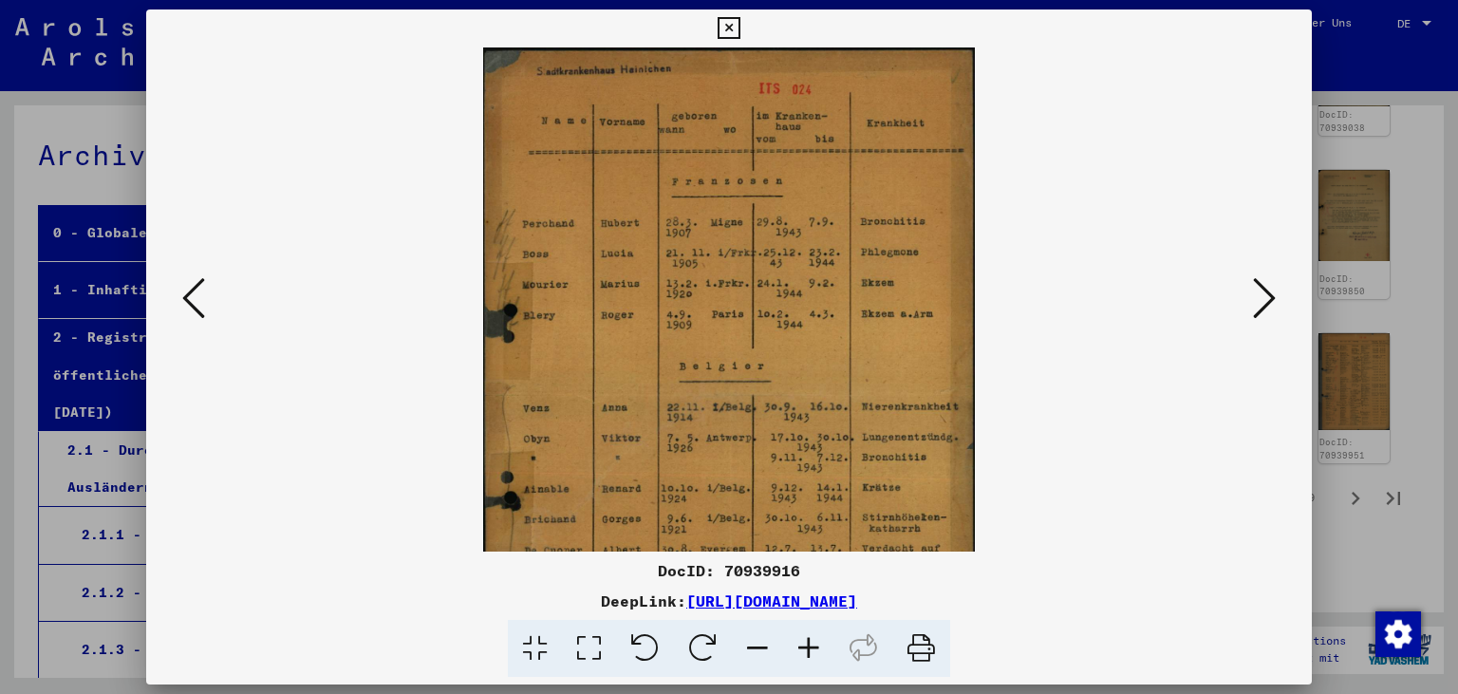
click at [745, 11] on button at bounding box center [728, 28] width 33 height 38
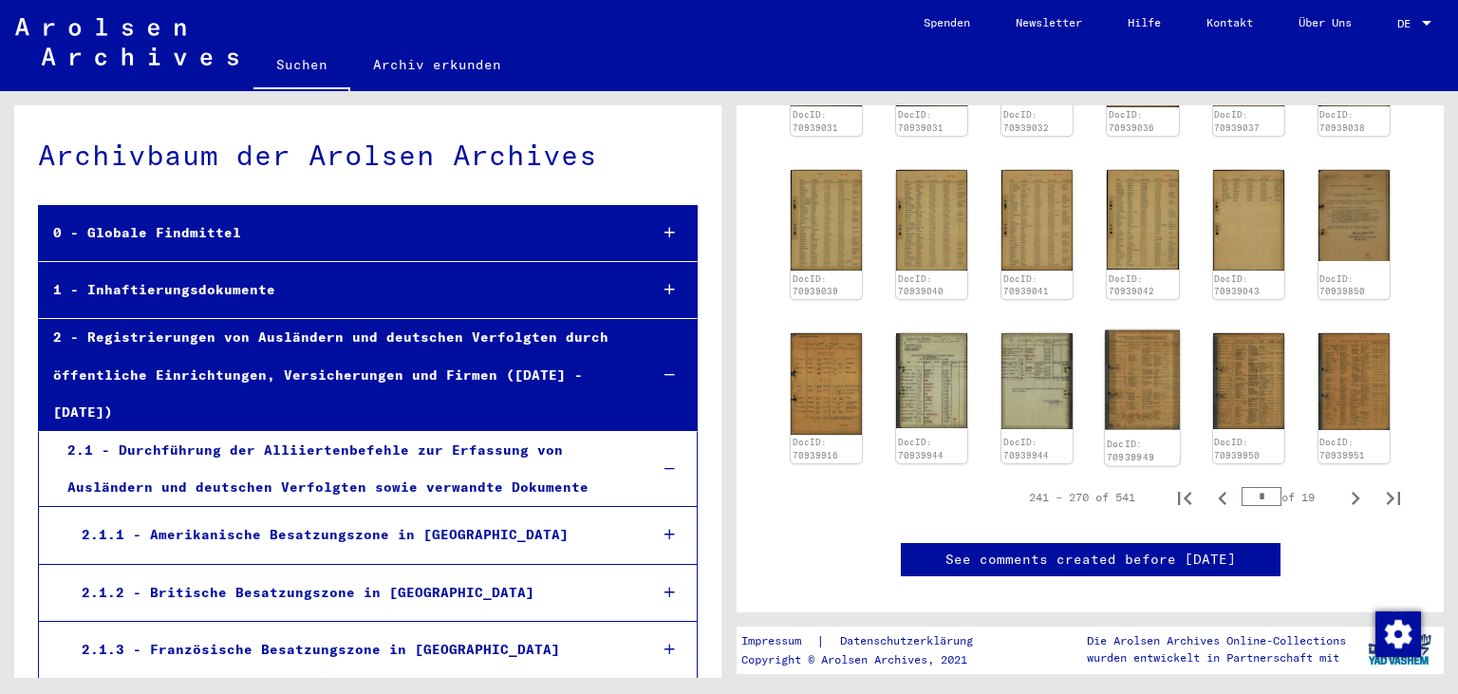
click at [1150, 385] on img at bounding box center [1143, 380] width 75 height 100
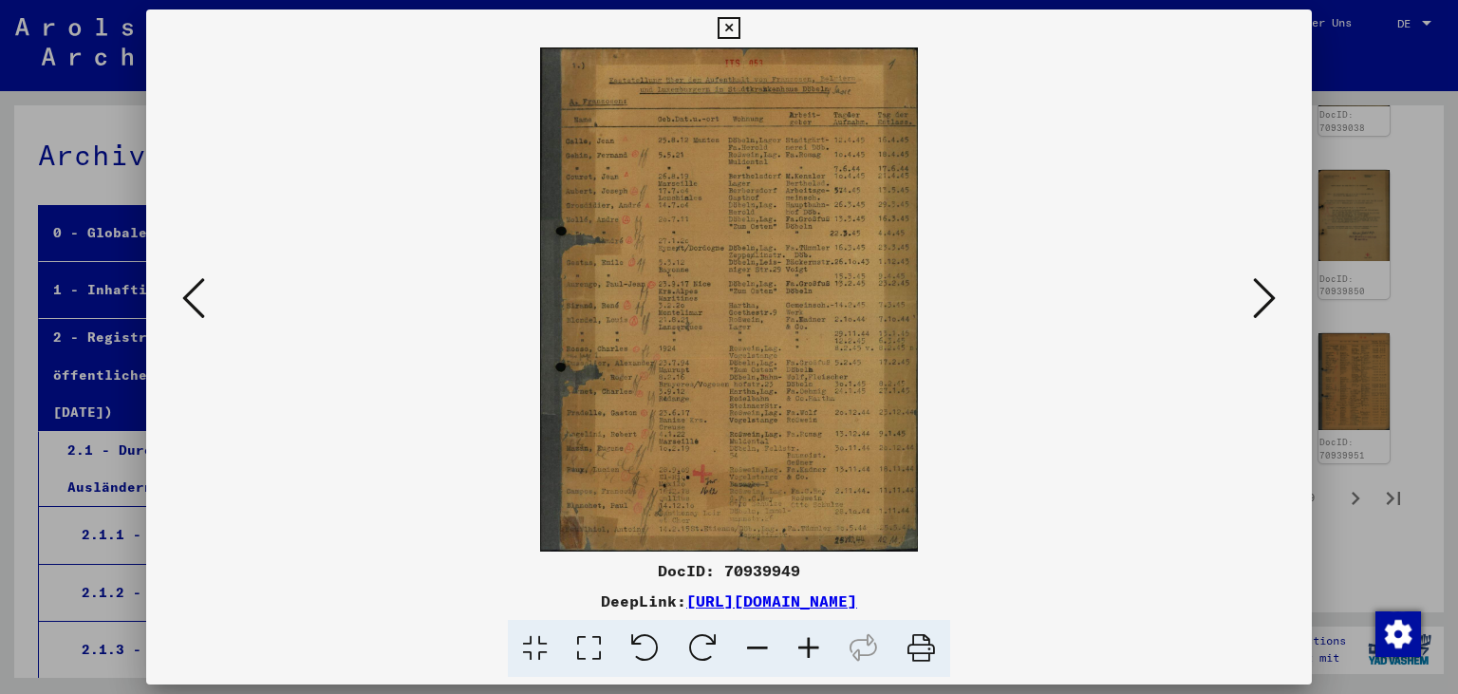
click at [807, 650] on icon at bounding box center [808, 649] width 51 height 58
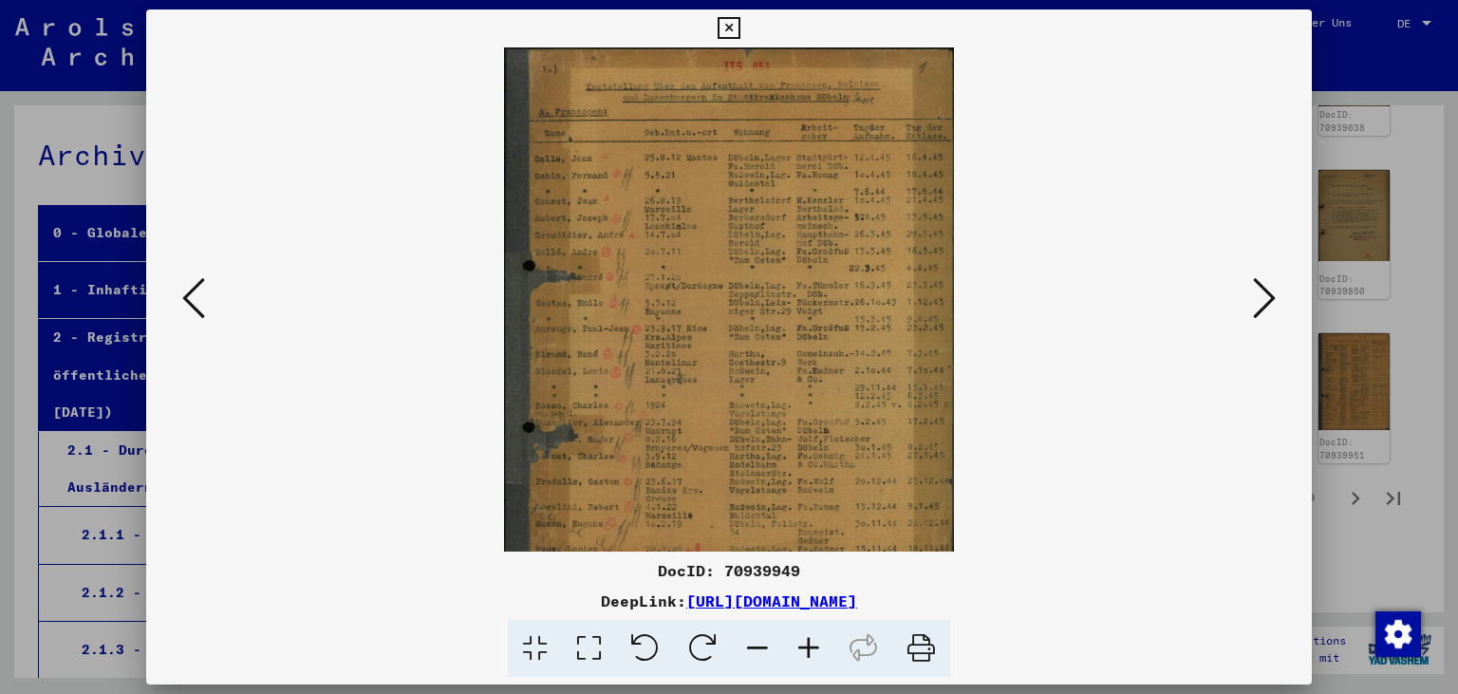
click at [807, 650] on icon at bounding box center [808, 649] width 51 height 58
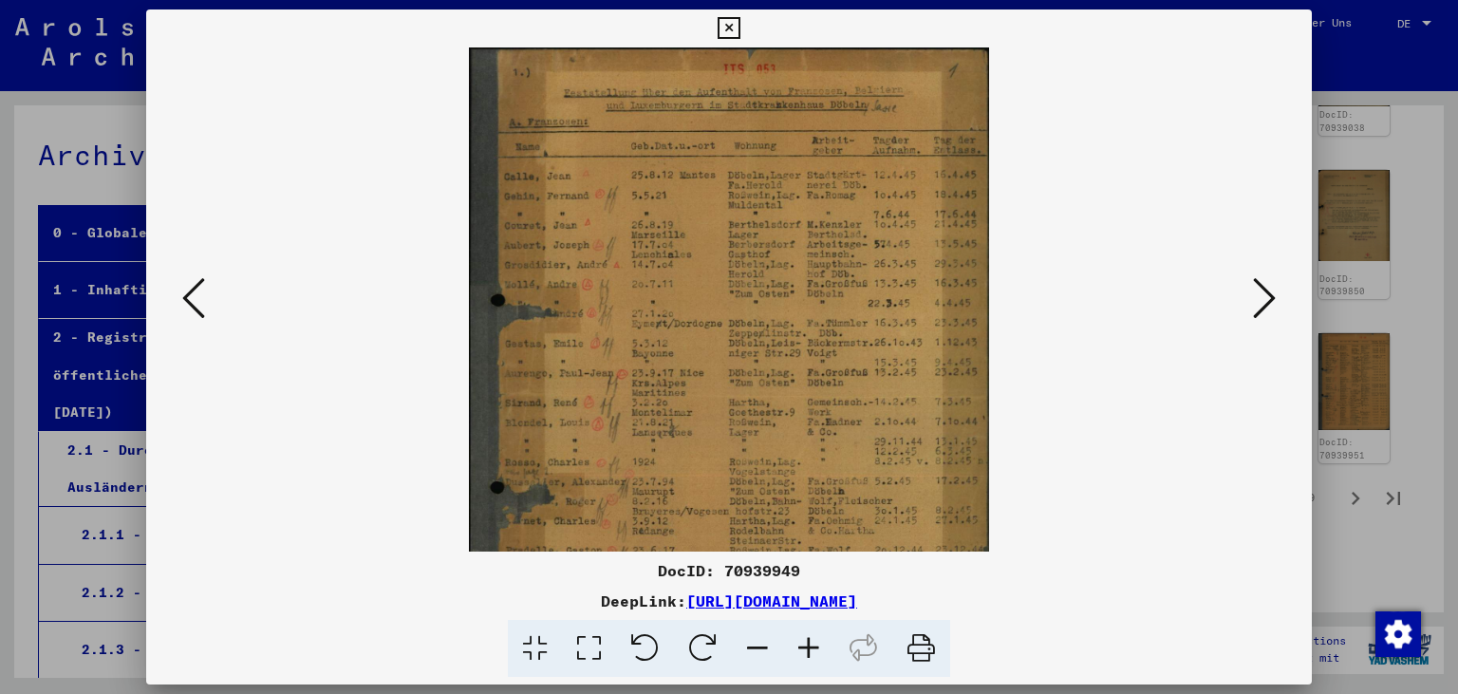
click at [807, 650] on icon at bounding box center [808, 649] width 51 height 58
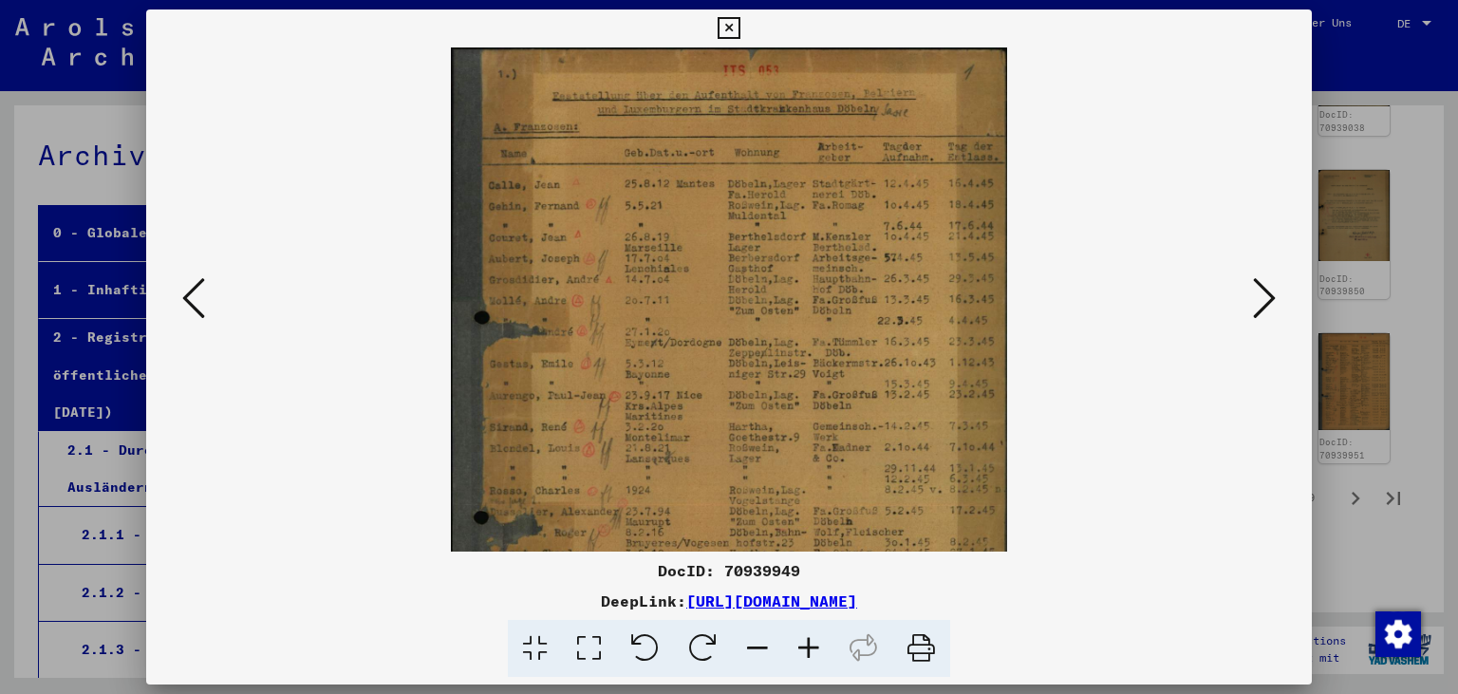
click at [807, 649] on icon at bounding box center [808, 649] width 51 height 58
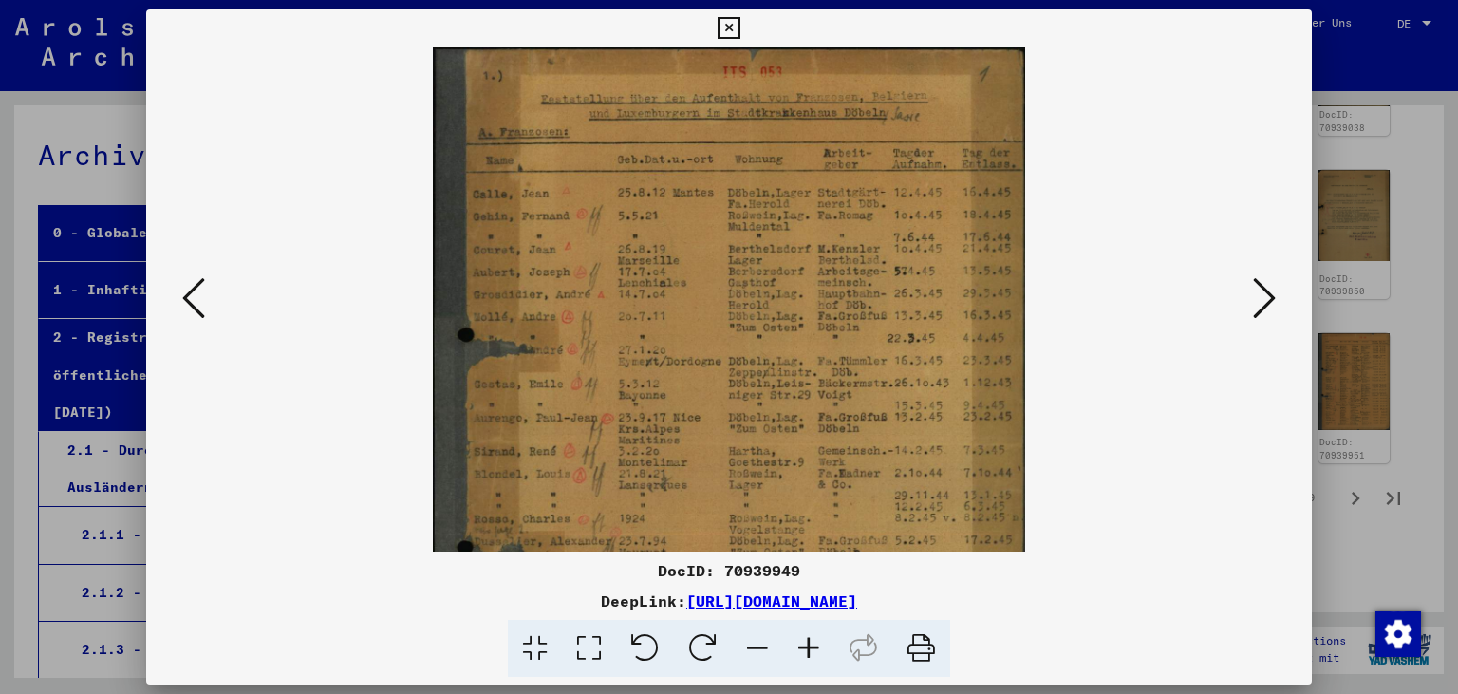
click at [739, 32] on icon at bounding box center [728, 28] width 22 height 23
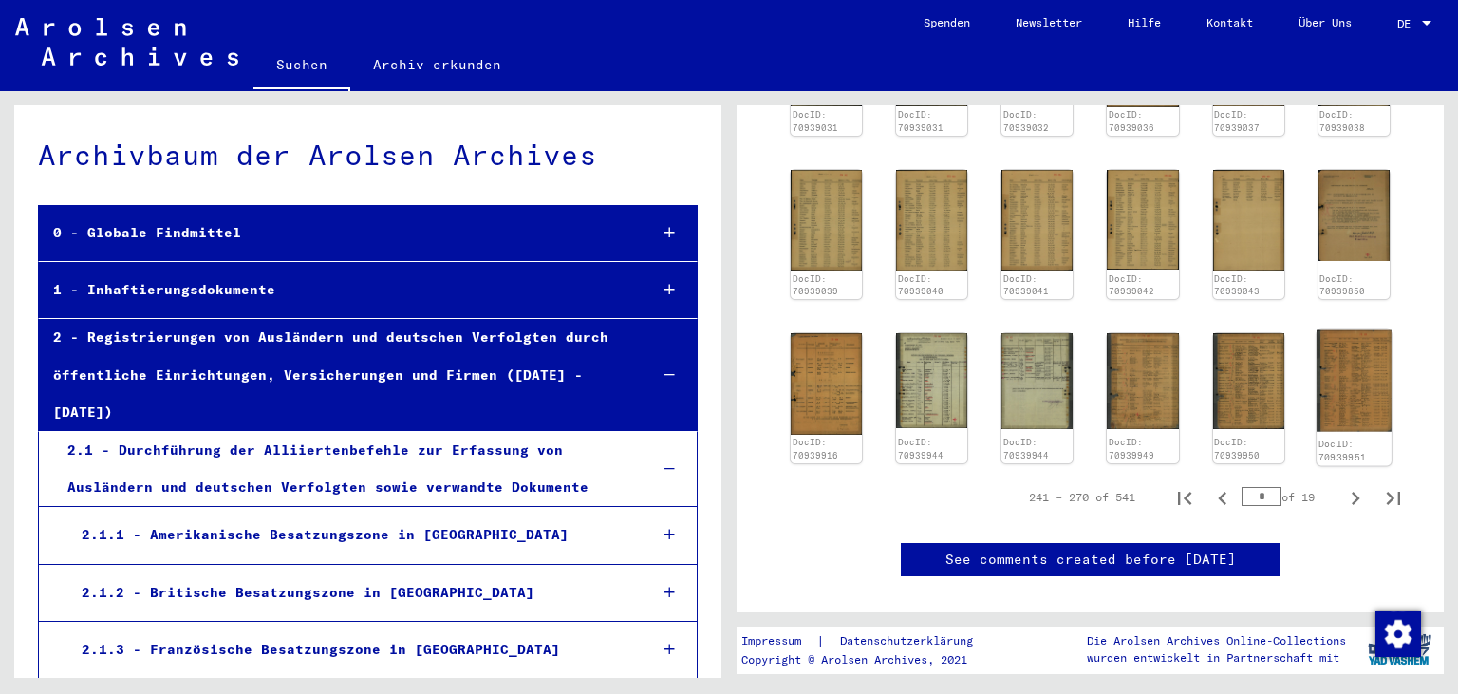
click at [1371, 397] on img at bounding box center [1353, 381] width 75 height 102
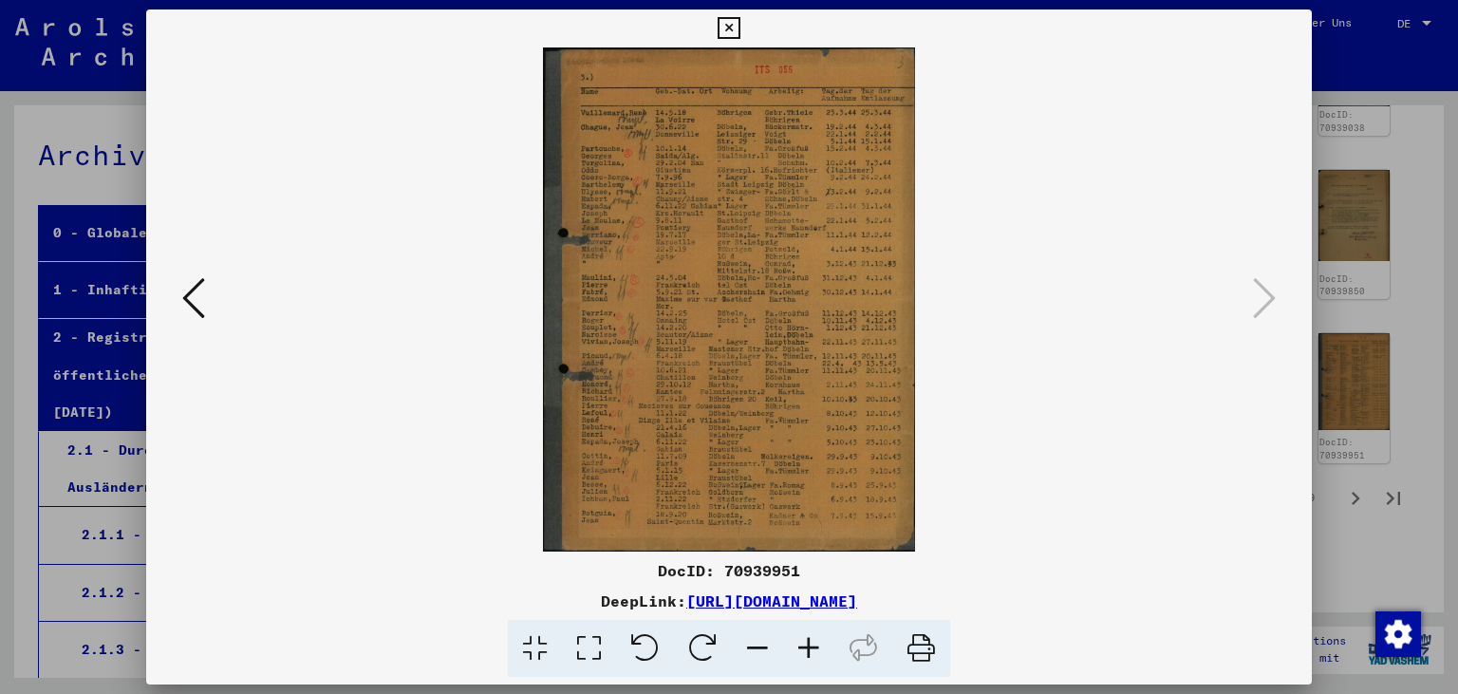
drag, startPoint x: 1294, startPoint y: 28, endPoint x: 1283, endPoint y: 53, distance: 28.0
click at [739, 28] on icon at bounding box center [728, 28] width 22 height 23
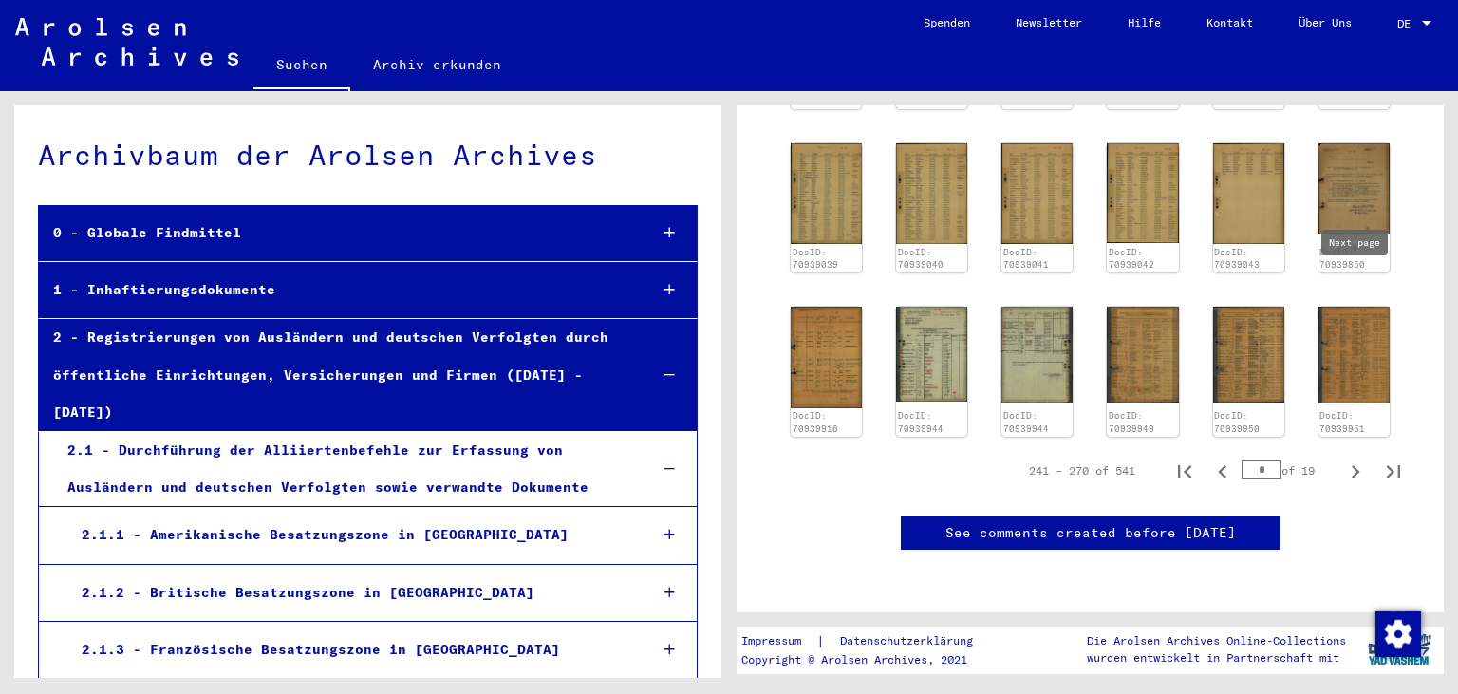
click at [1358, 458] on icon "Next page" at bounding box center [1355, 471] width 27 height 27
type input "**"
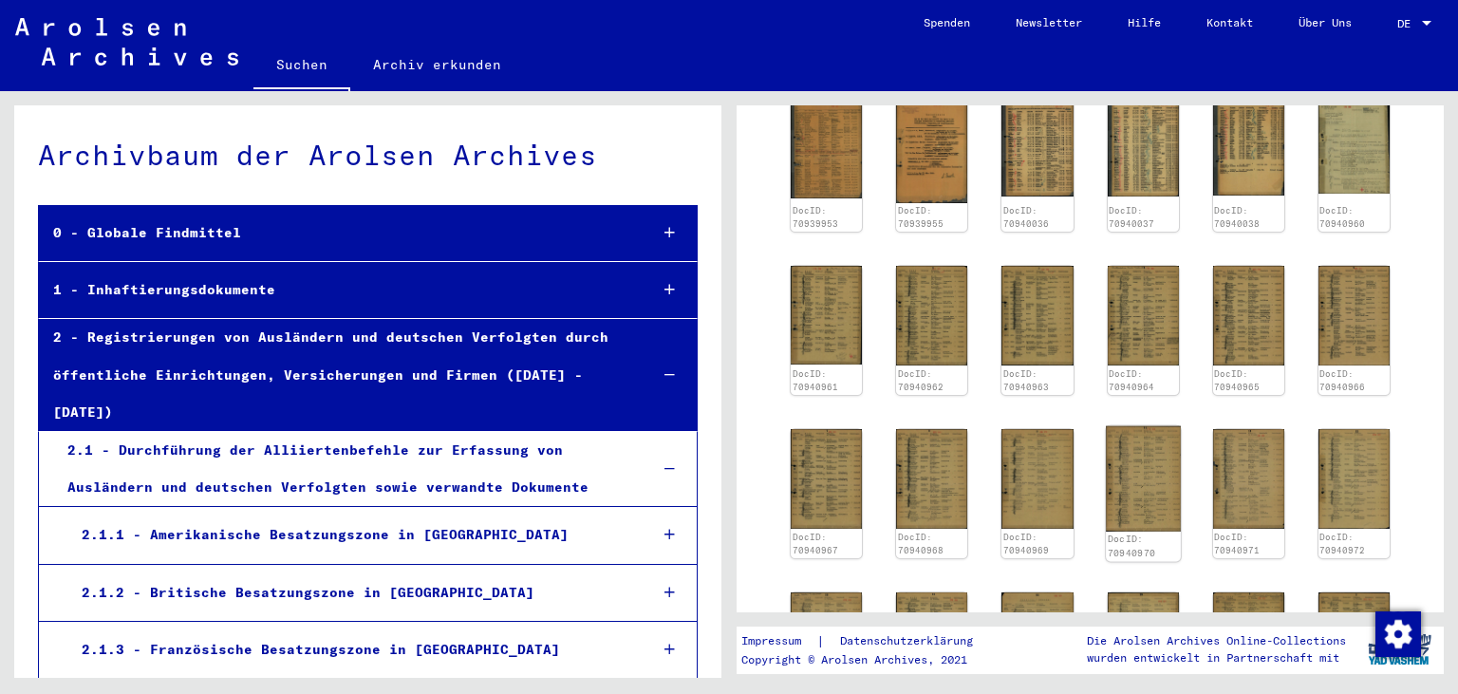
scroll to position [83, 0]
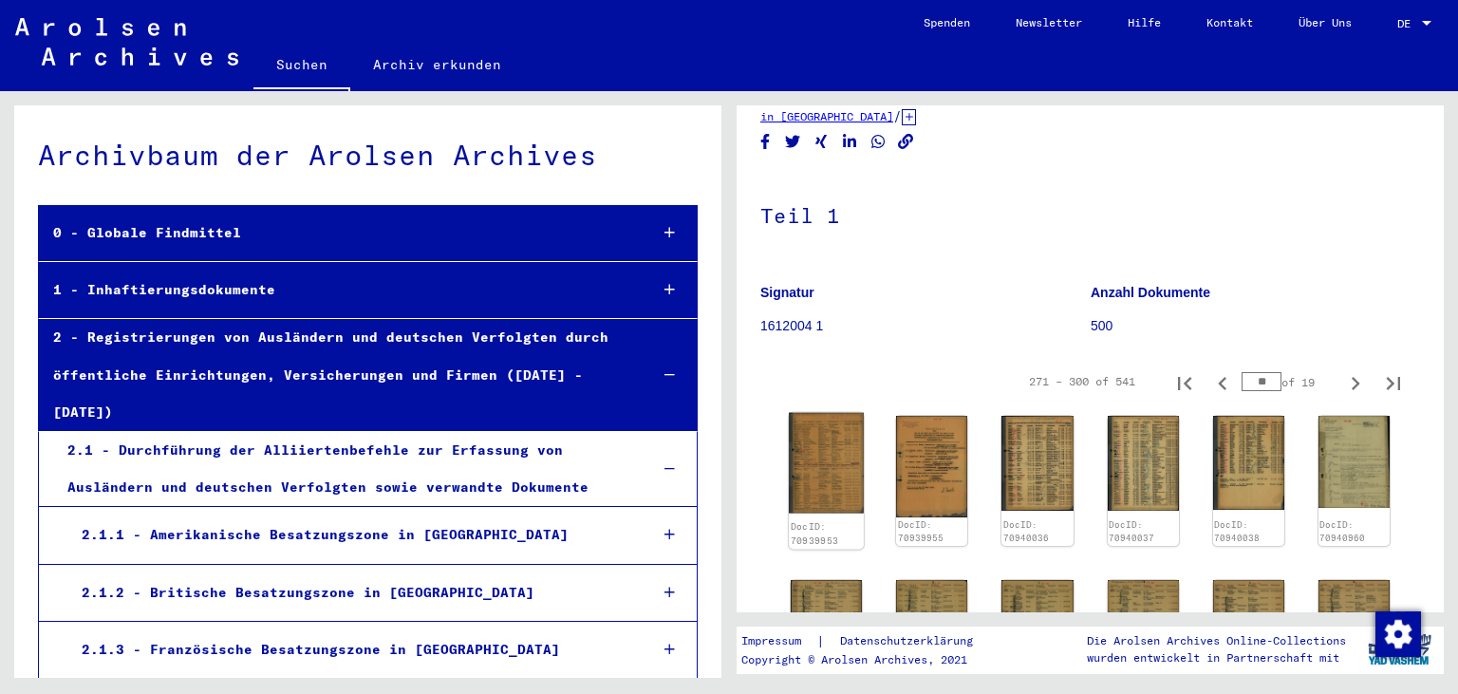
click at [831, 441] on img at bounding box center [826, 463] width 75 height 101
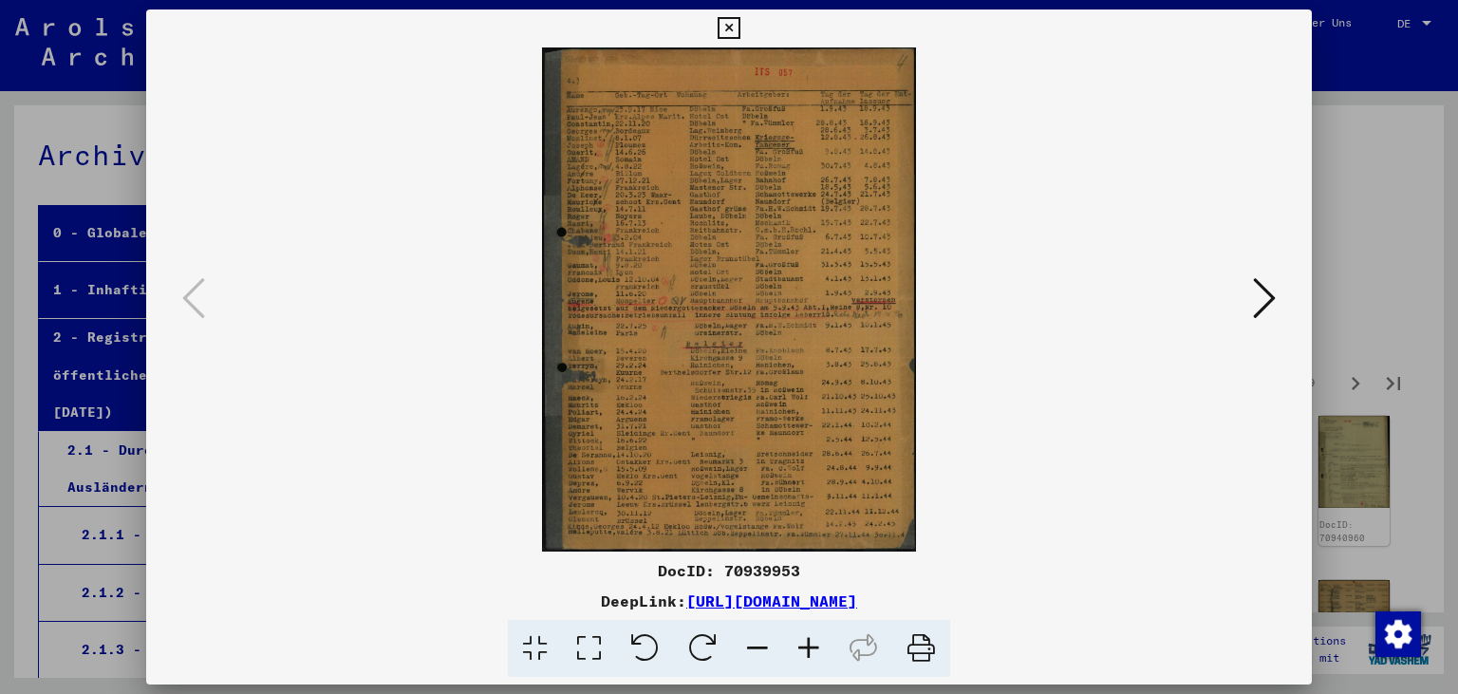
click at [1256, 290] on icon at bounding box center [1264, 298] width 23 height 46
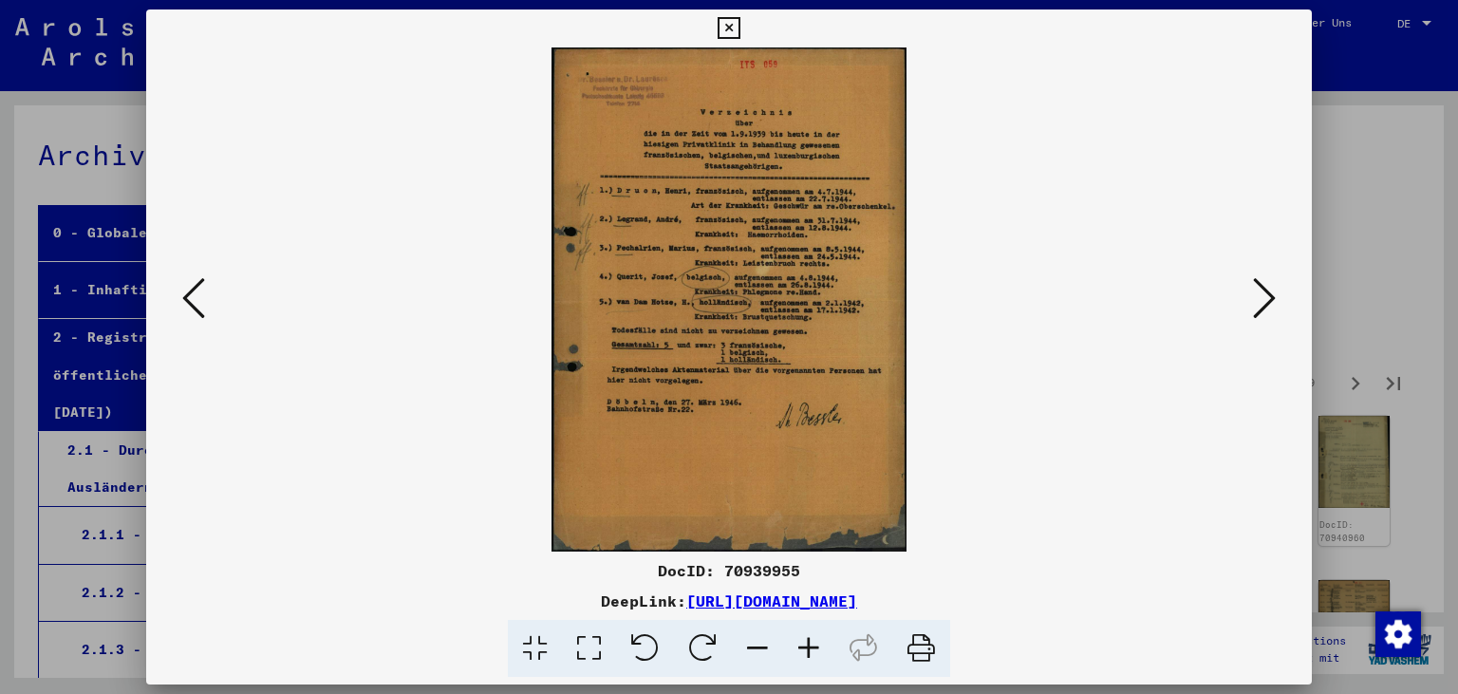
click at [1256, 290] on icon at bounding box center [1264, 298] width 23 height 46
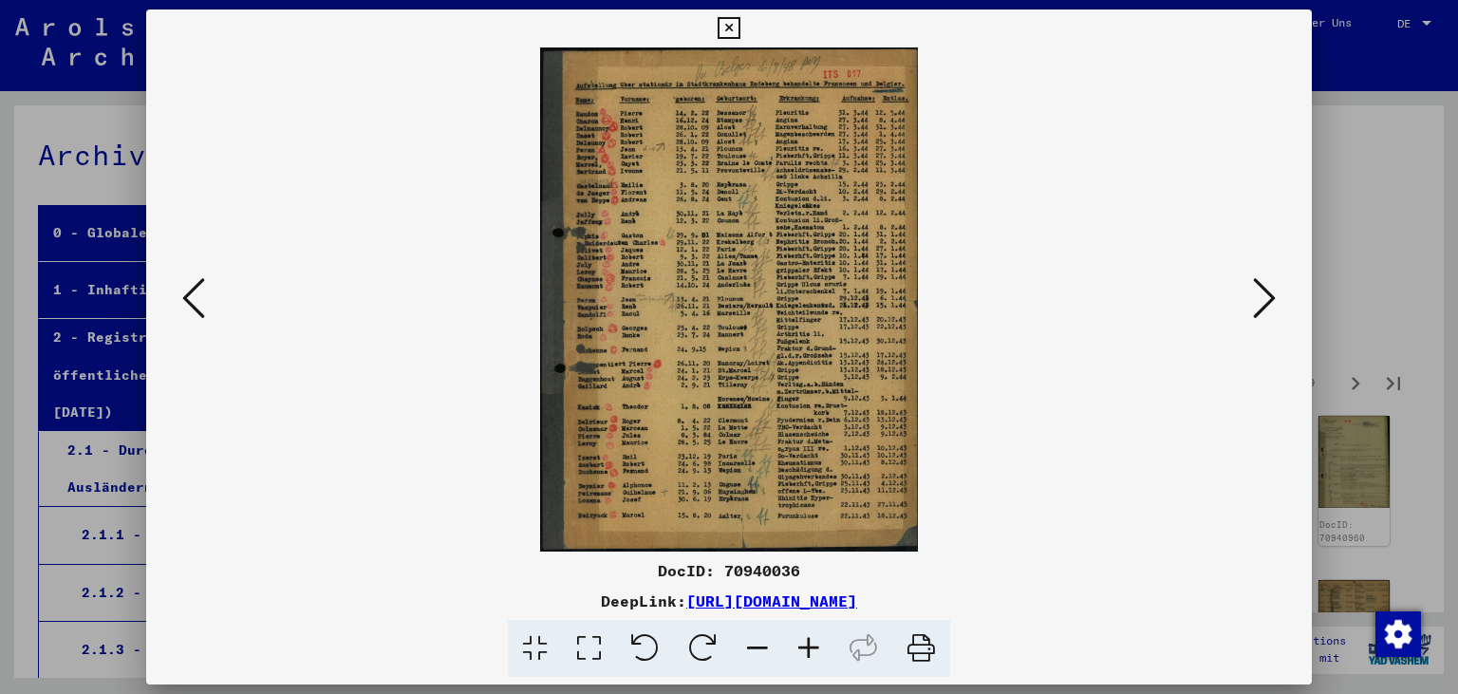
click at [745, 21] on button at bounding box center [728, 28] width 33 height 38
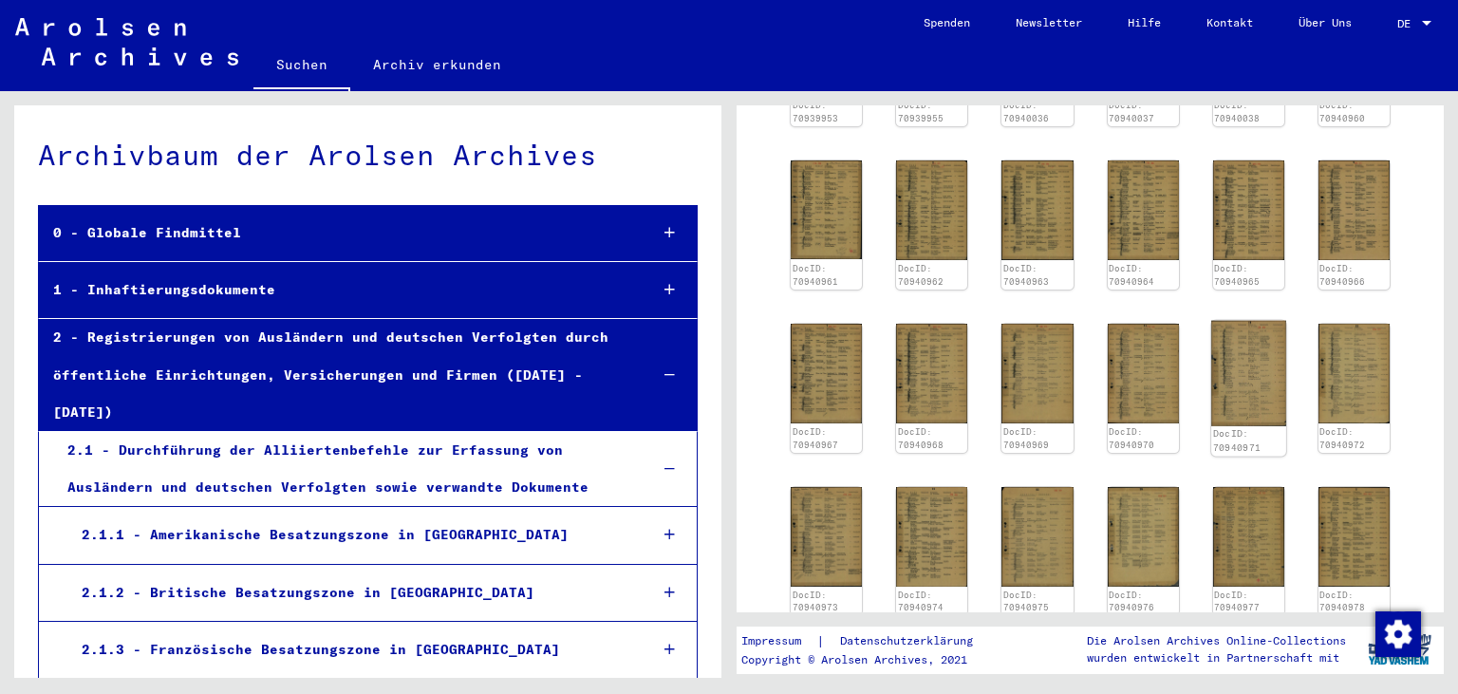
scroll to position [920, 0]
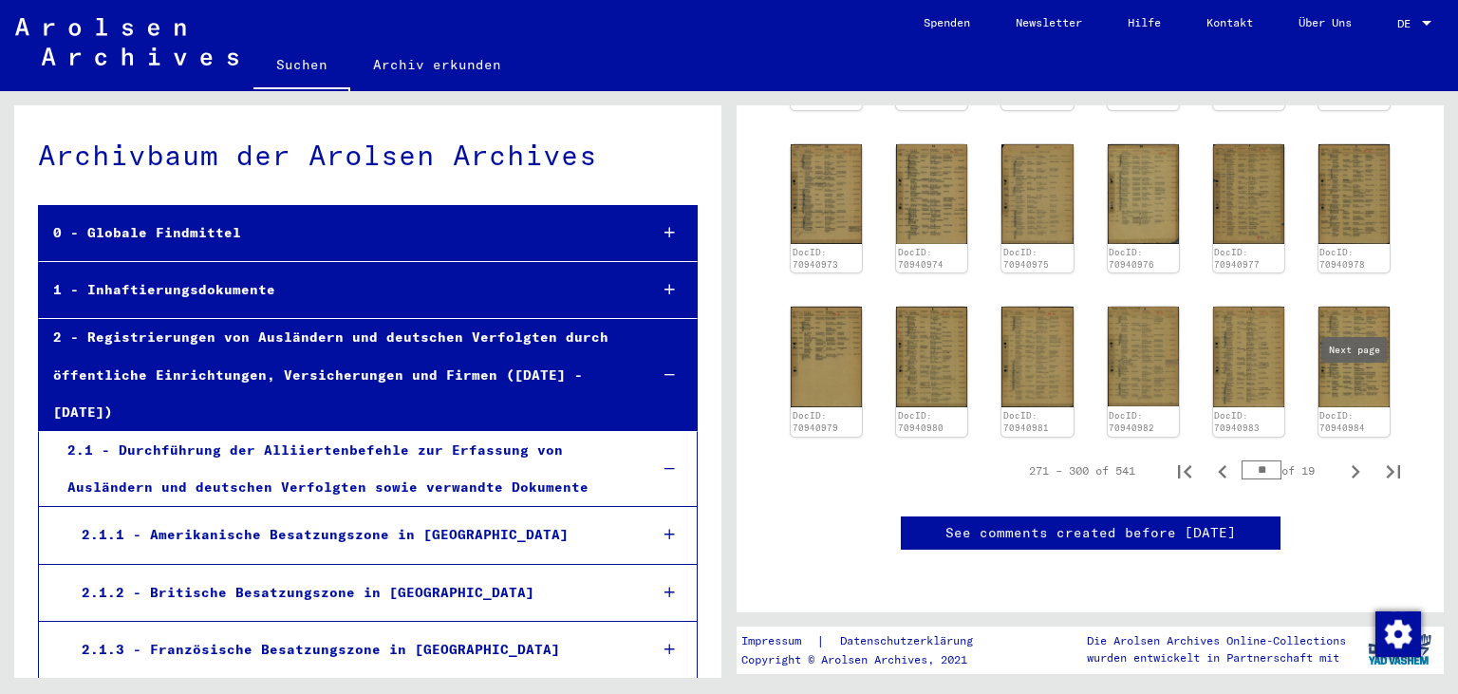
click at [1364, 458] on icon "Next page" at bounding box center [1355, 471] width 27 height 27
type input "**"
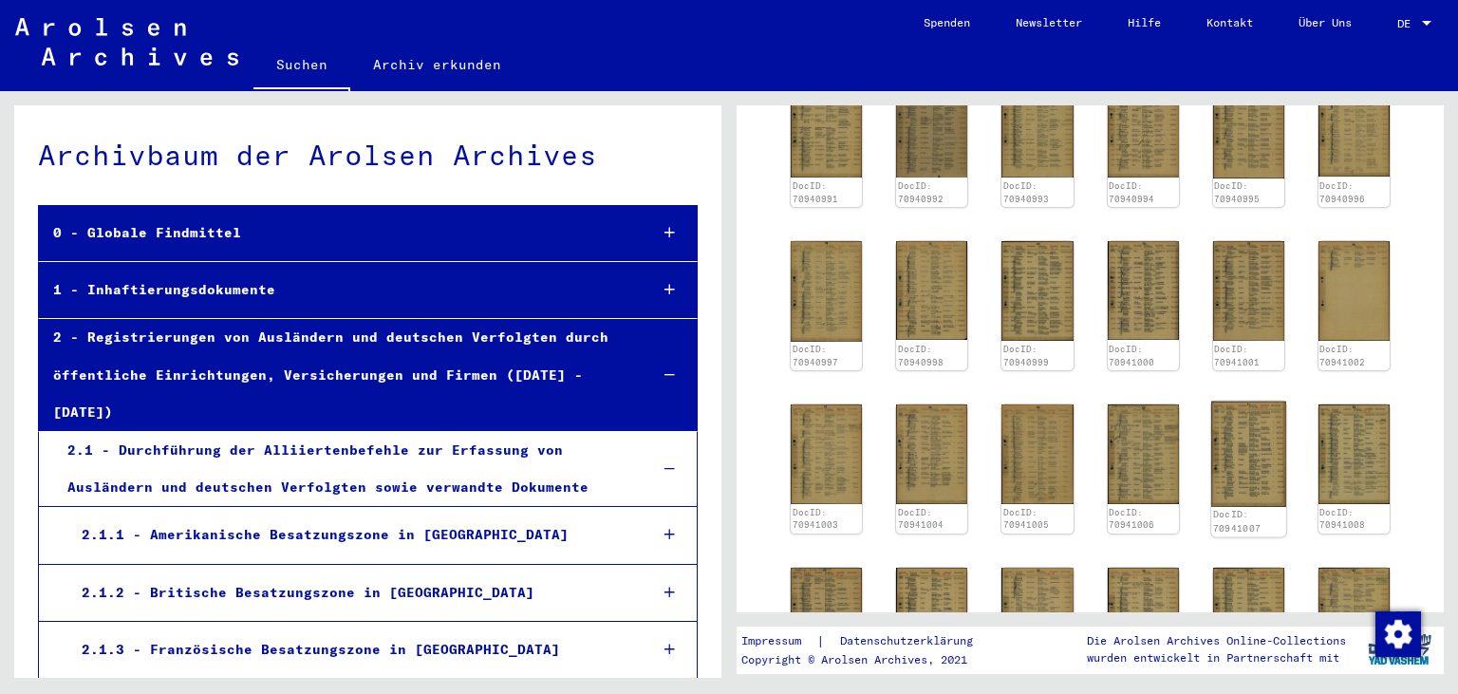
scroll to position [165, 0]
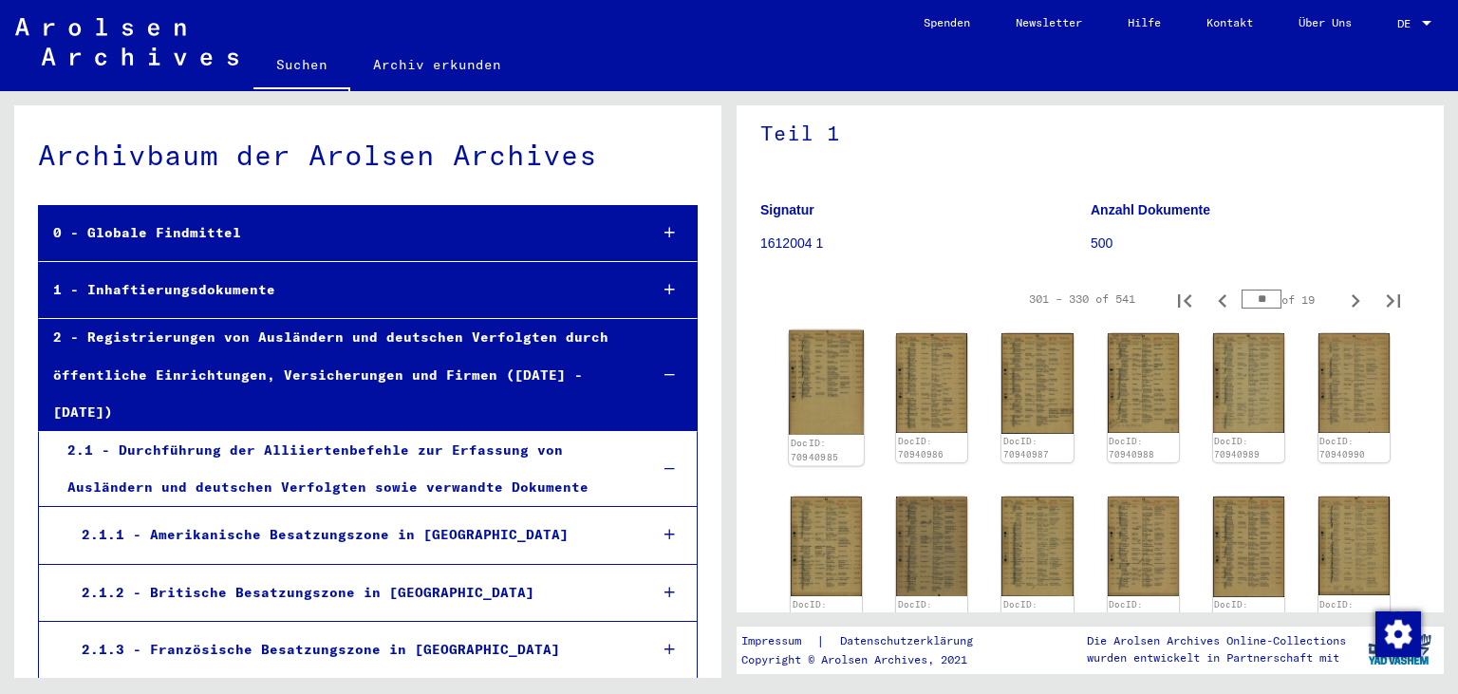
click at [808, 362] on img at bounding box center [826, 382] width 75 height 104
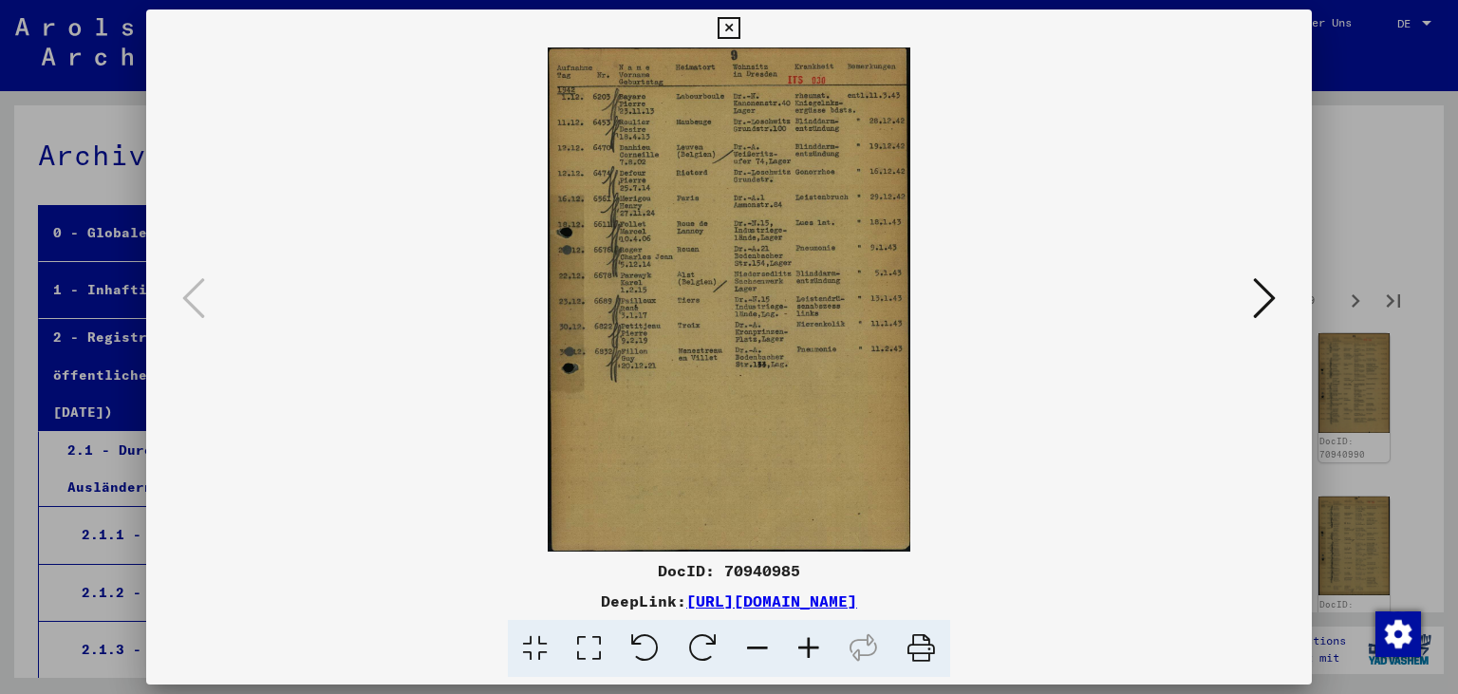
click at [1263, 309] on icon at bounding box center [1264, 298] width 23 height 46
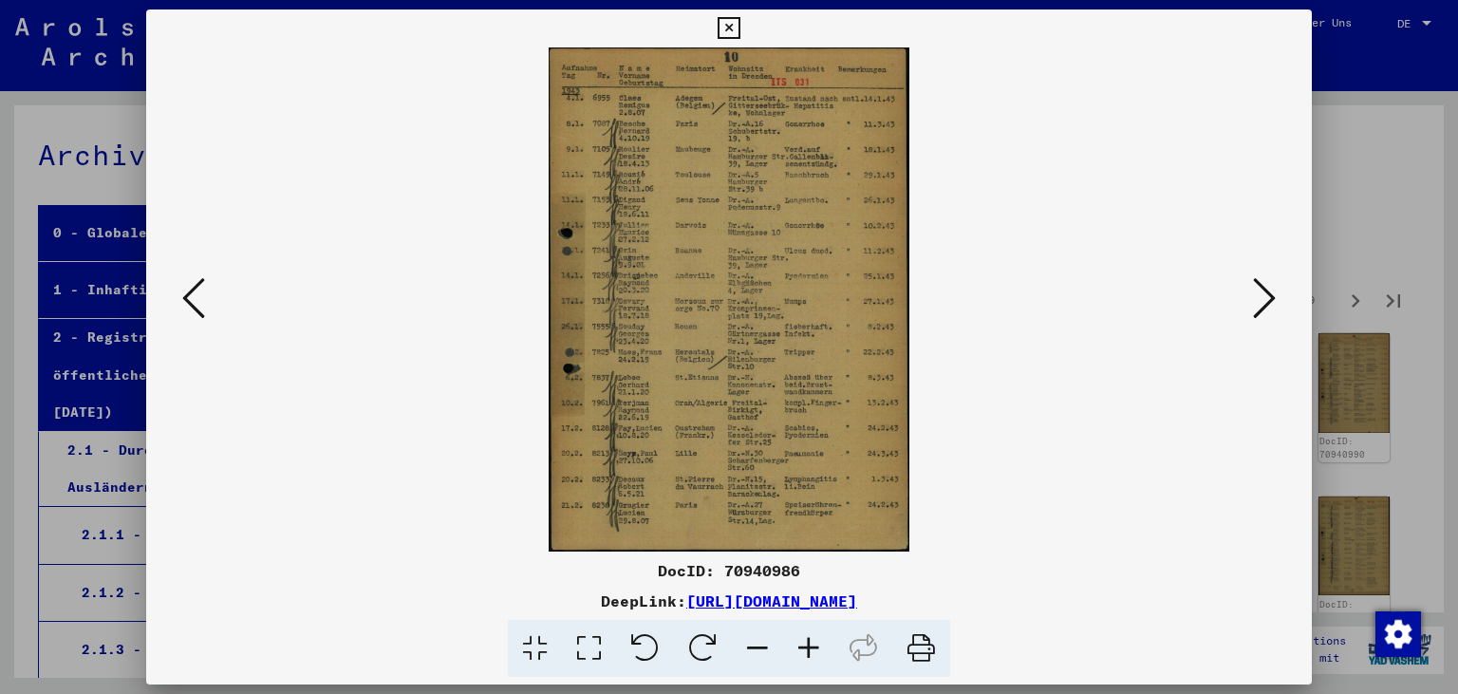
click at [739, 28] on icon at bounding box center [728, 28] width 22 height 23
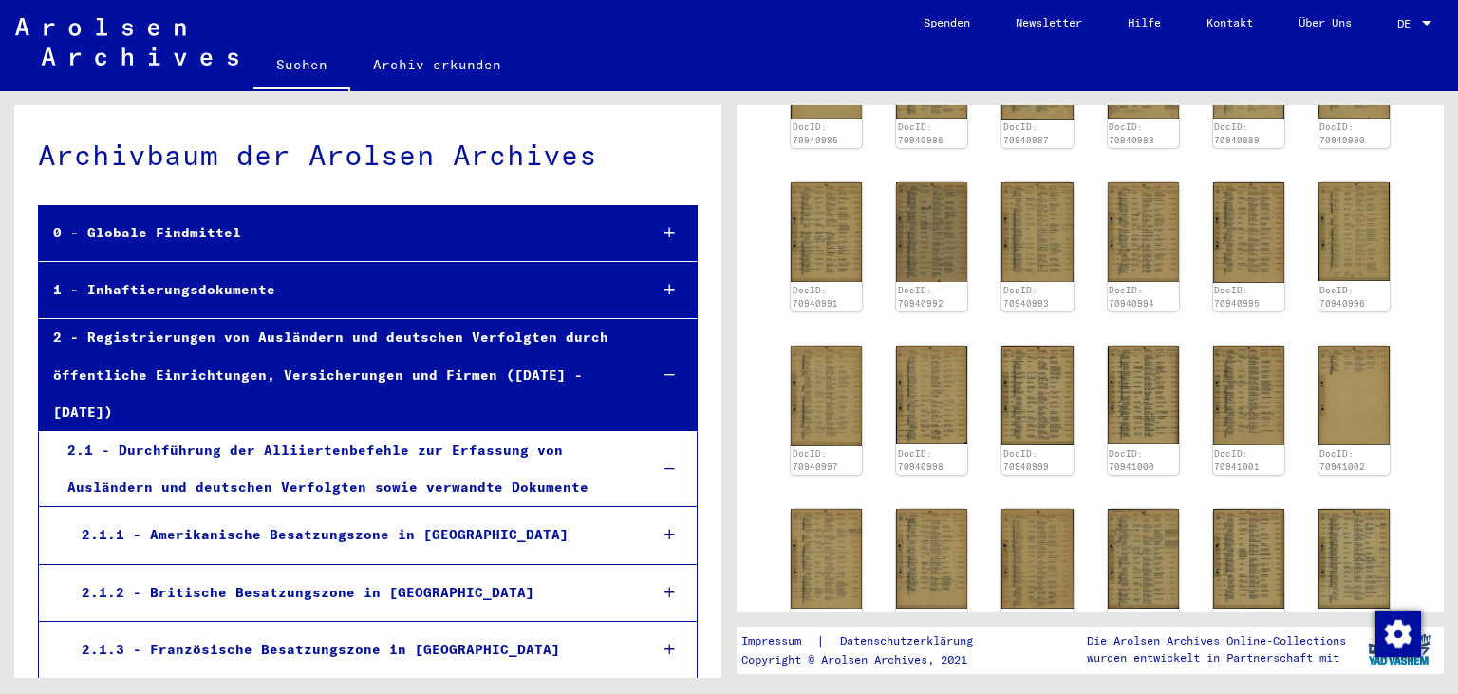
scroll to position [898, 0]
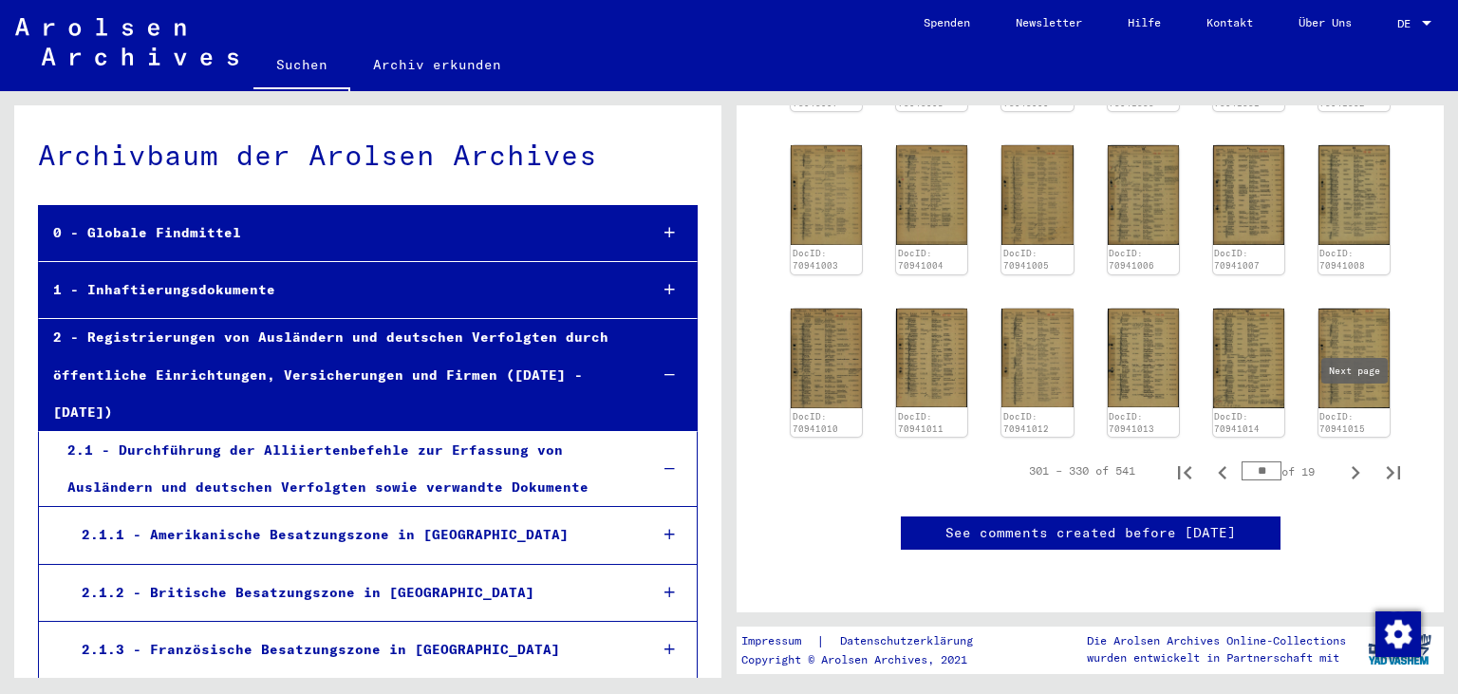
click at [1353, 466] on icon "Next page" at bounding box center [1355, 472] width 9 height 13
type input "**"
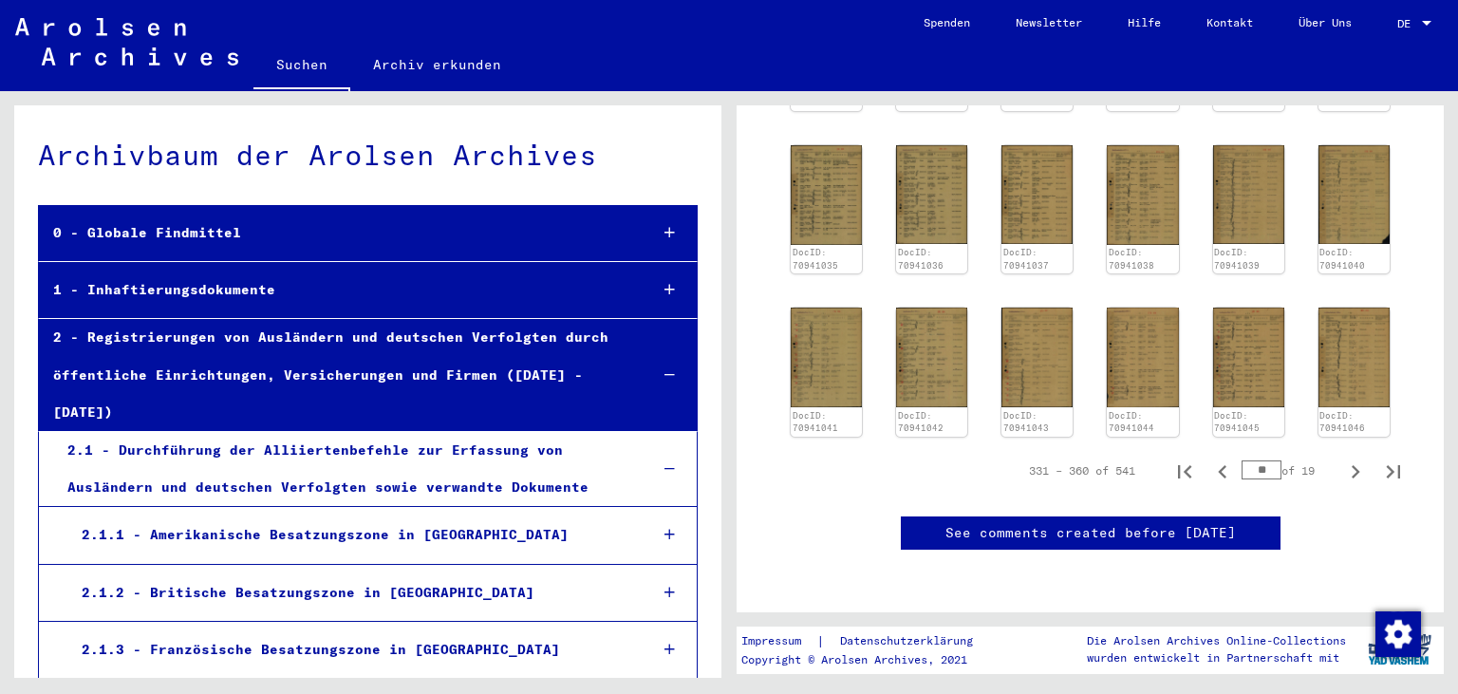
scroll to position [883, 0]
click at [1351, 458] on icon "Next page" at bounding box center [1355, 471] width 27 height 27
type input "**"
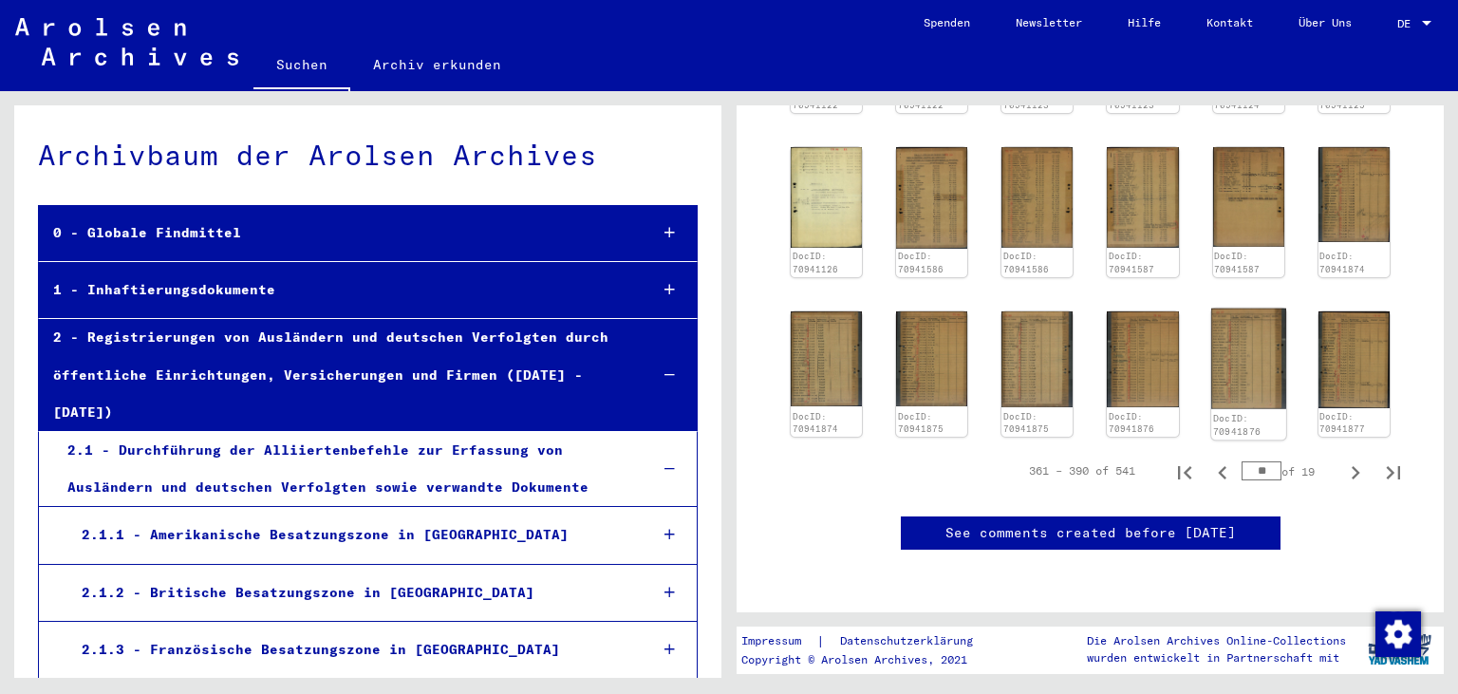
scroll to position [657, 0]
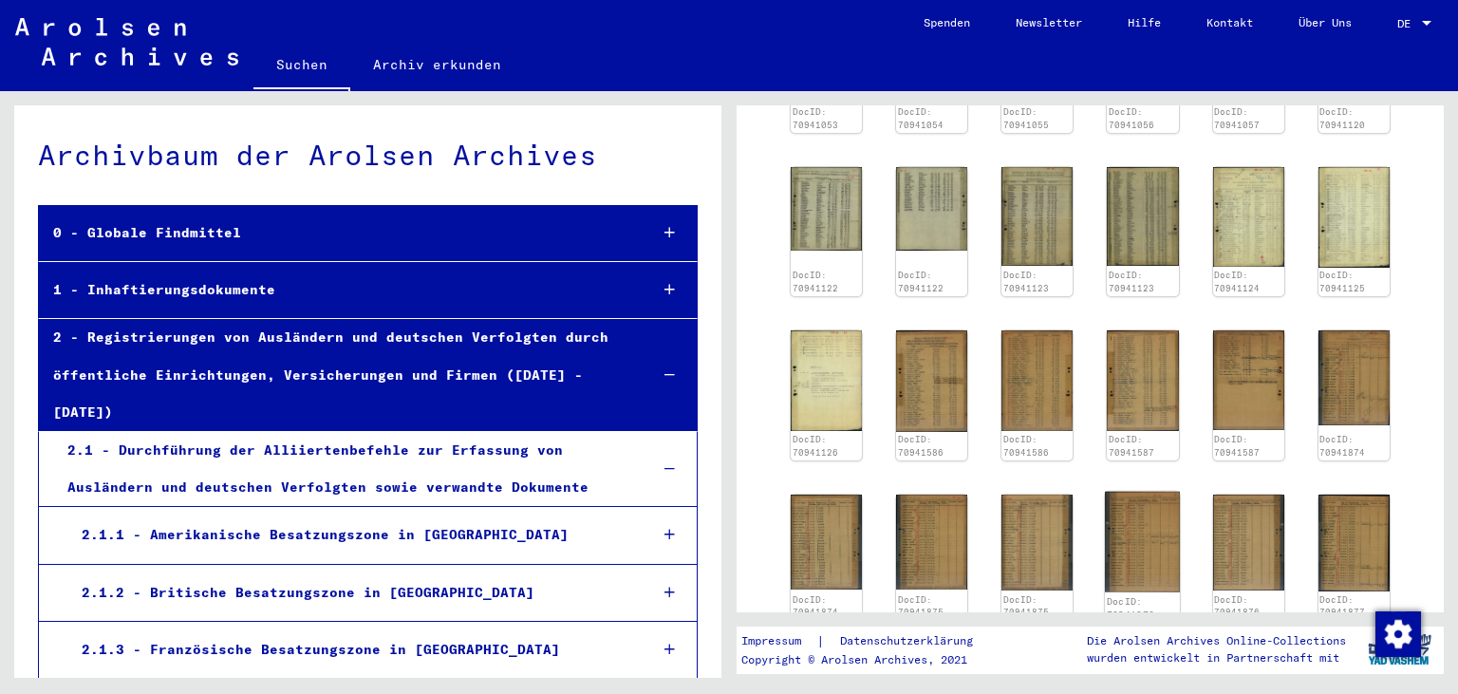
click at [1129, 541] on img at bounding box center [1143, 542] width 75 height 101
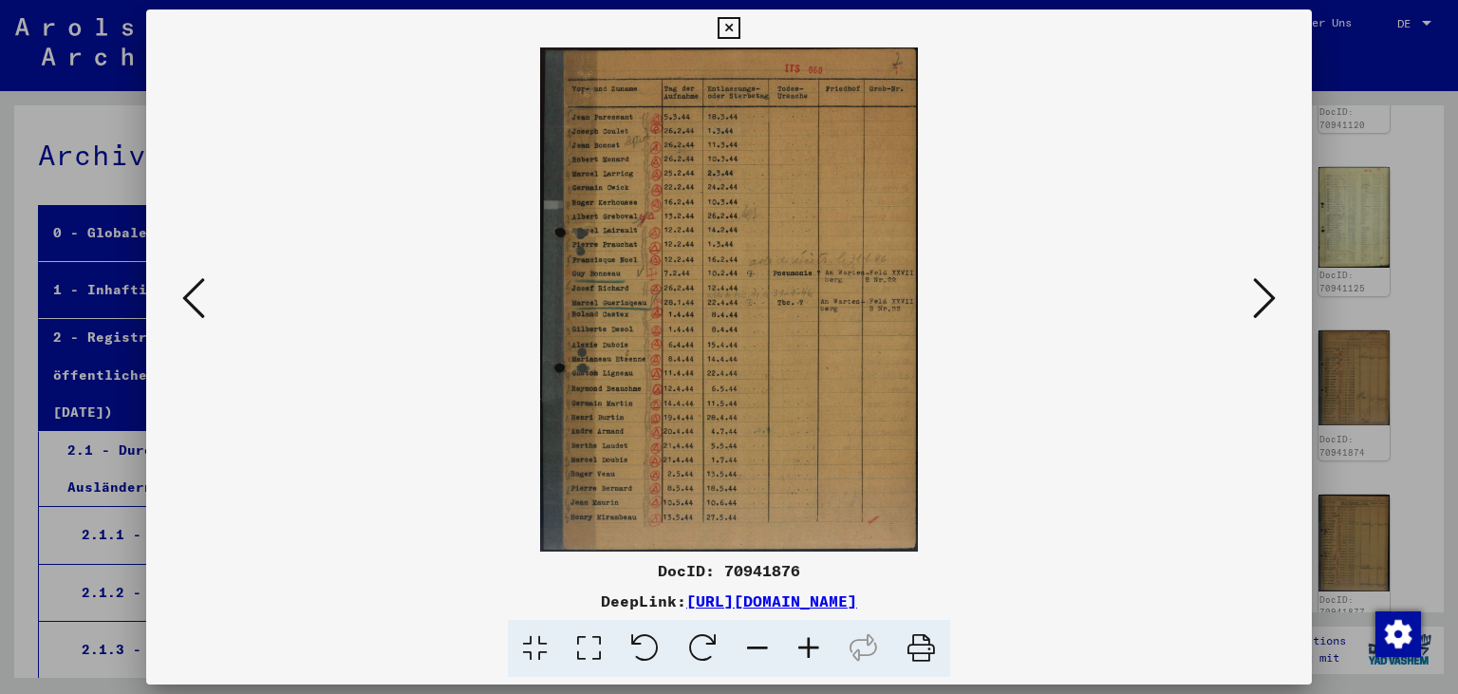
click at [739, 26] on icon at bounding box center [728, 28] width 22 height 23
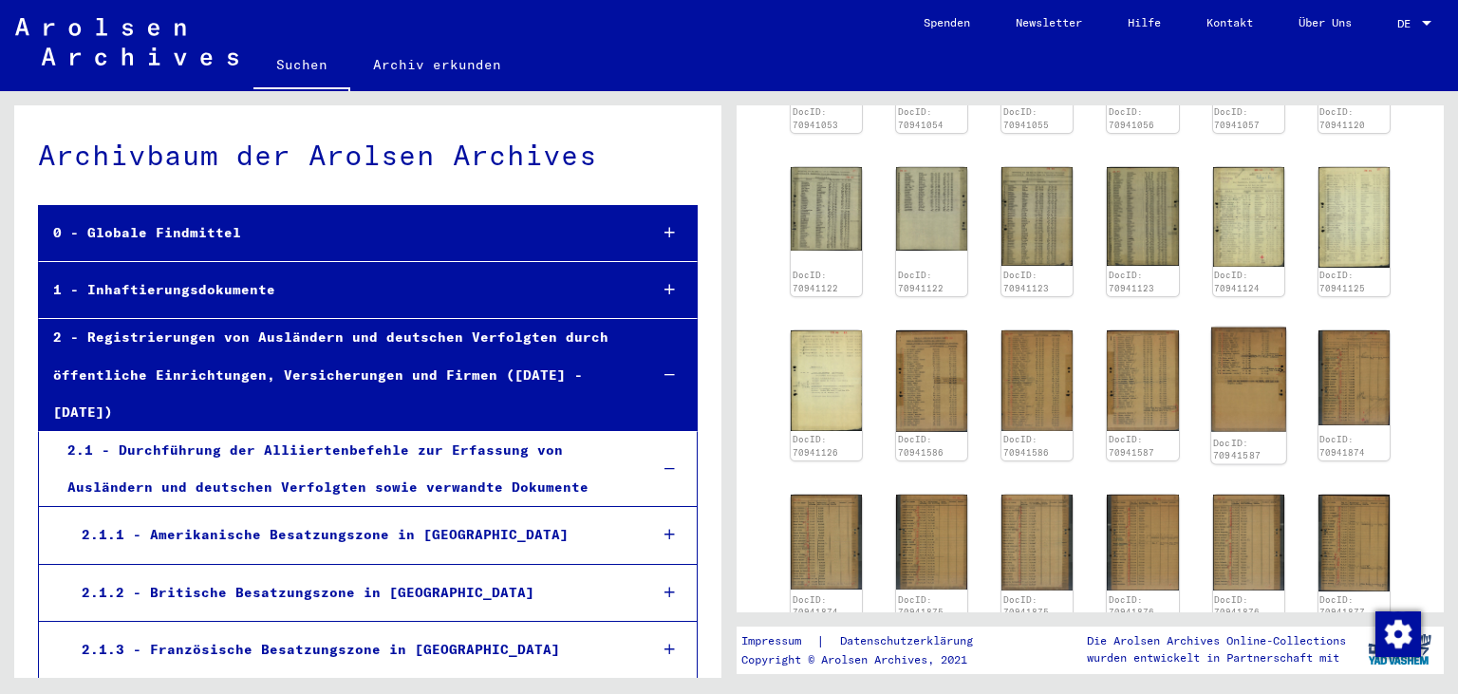
click at [1228, 381] on img at bounding box center [1248, 378] width 75 height 105
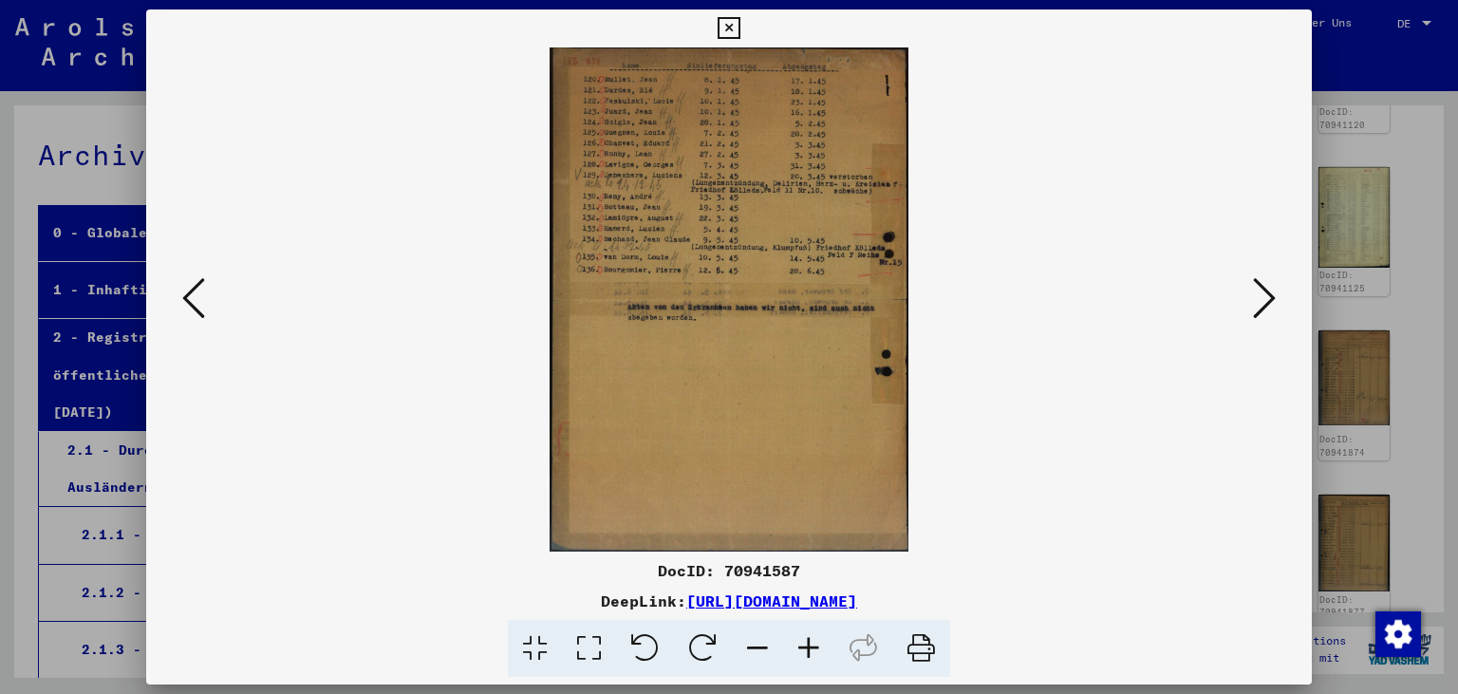
click at [1269, 294] on icon at bounding box center [1264, 298] width 23 height 46
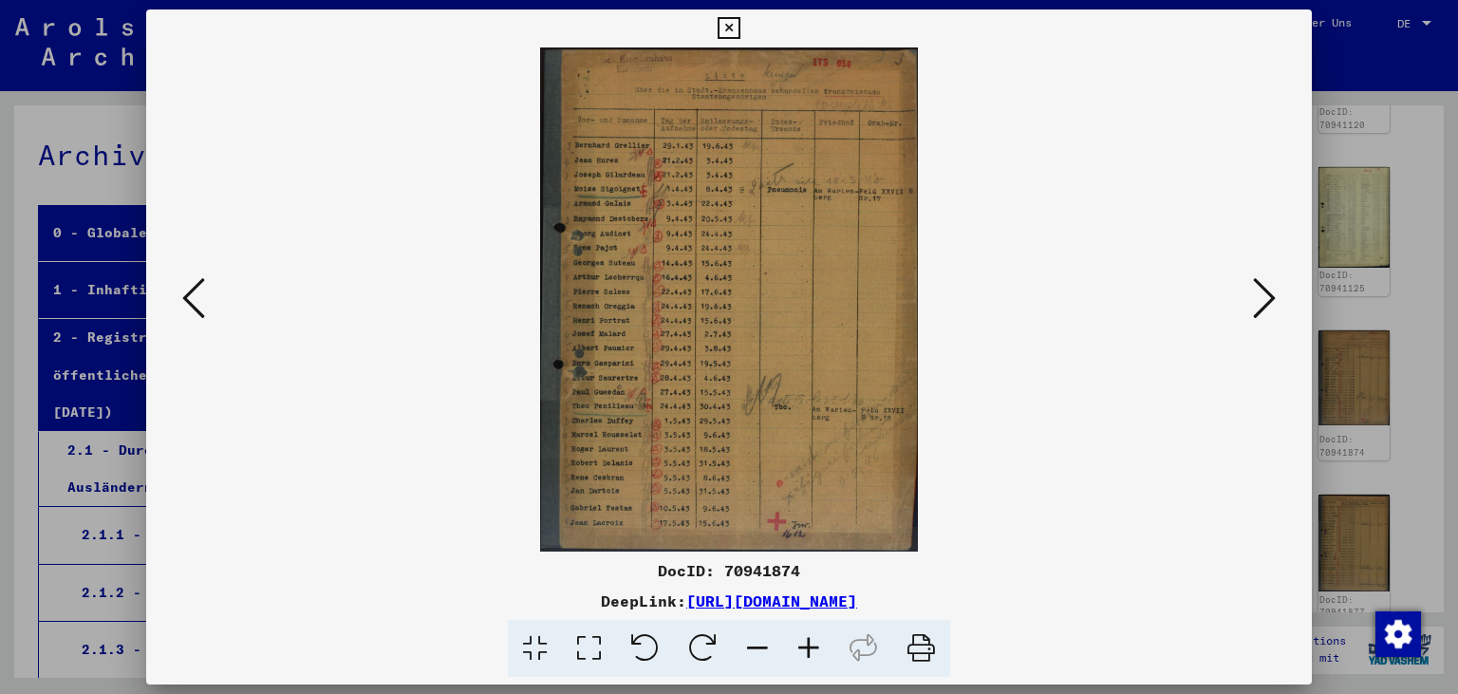
click at [810, 641] on icon at bounding box center [808, 649] width 51 height 58
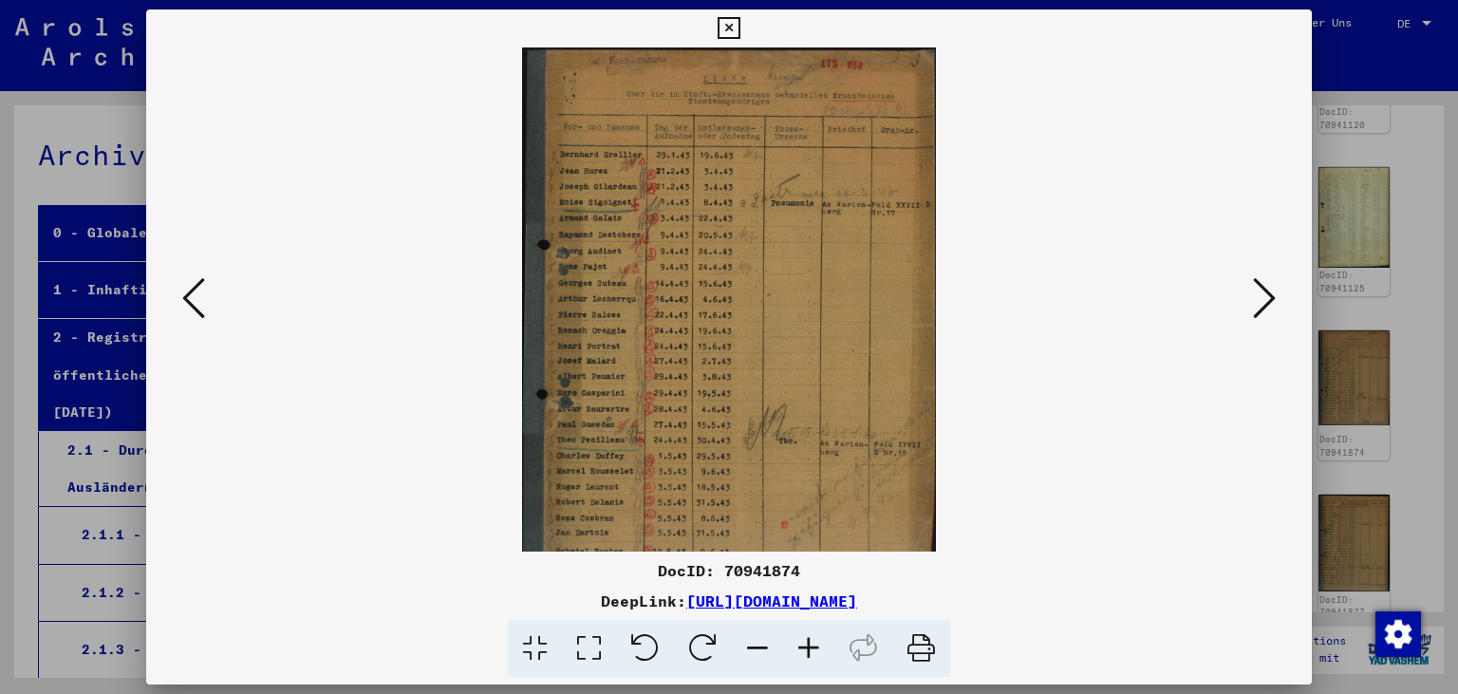
click at [809, 641] on icon at bounding box center [808, 649] width 51 height 58
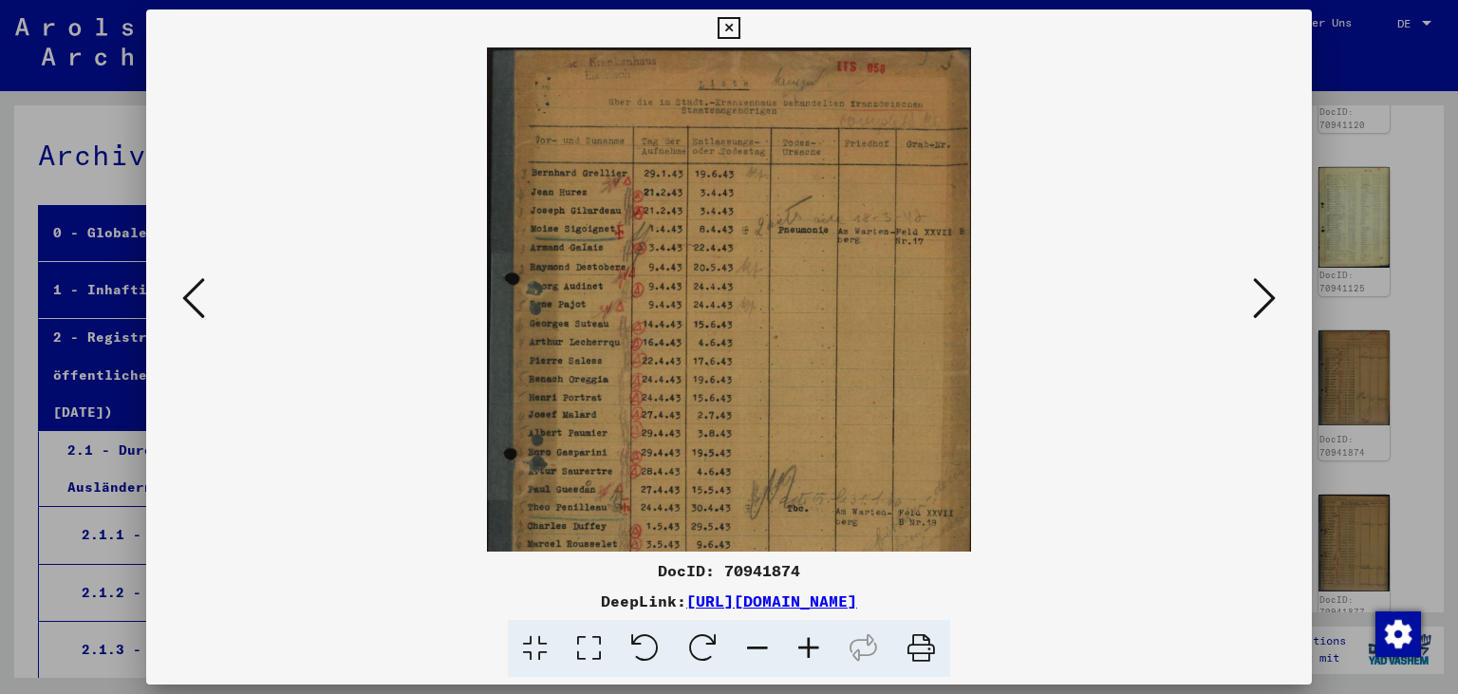
click at [809, 641] on icon at bounding box center [808, 649] width 51 height 58
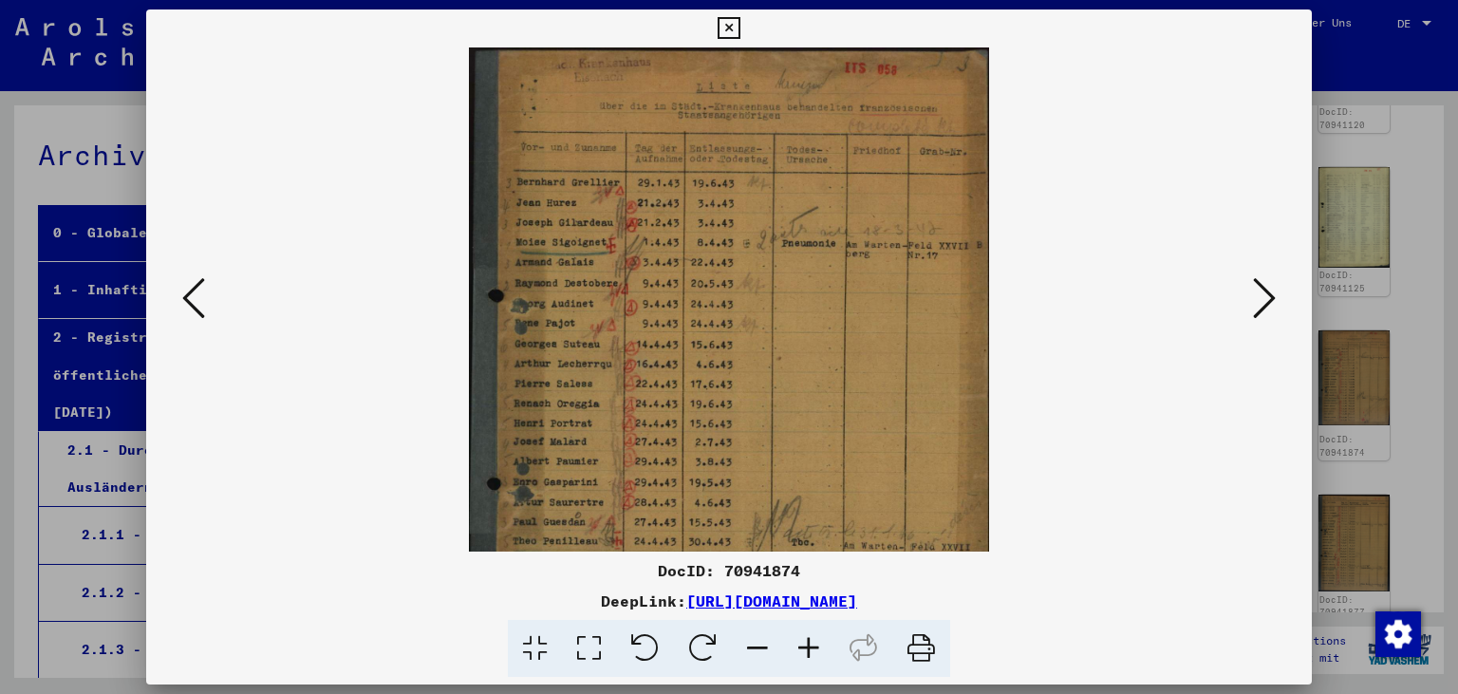
click at [809, 643] on icon at bounding box center [808, 649] width 51 height 58
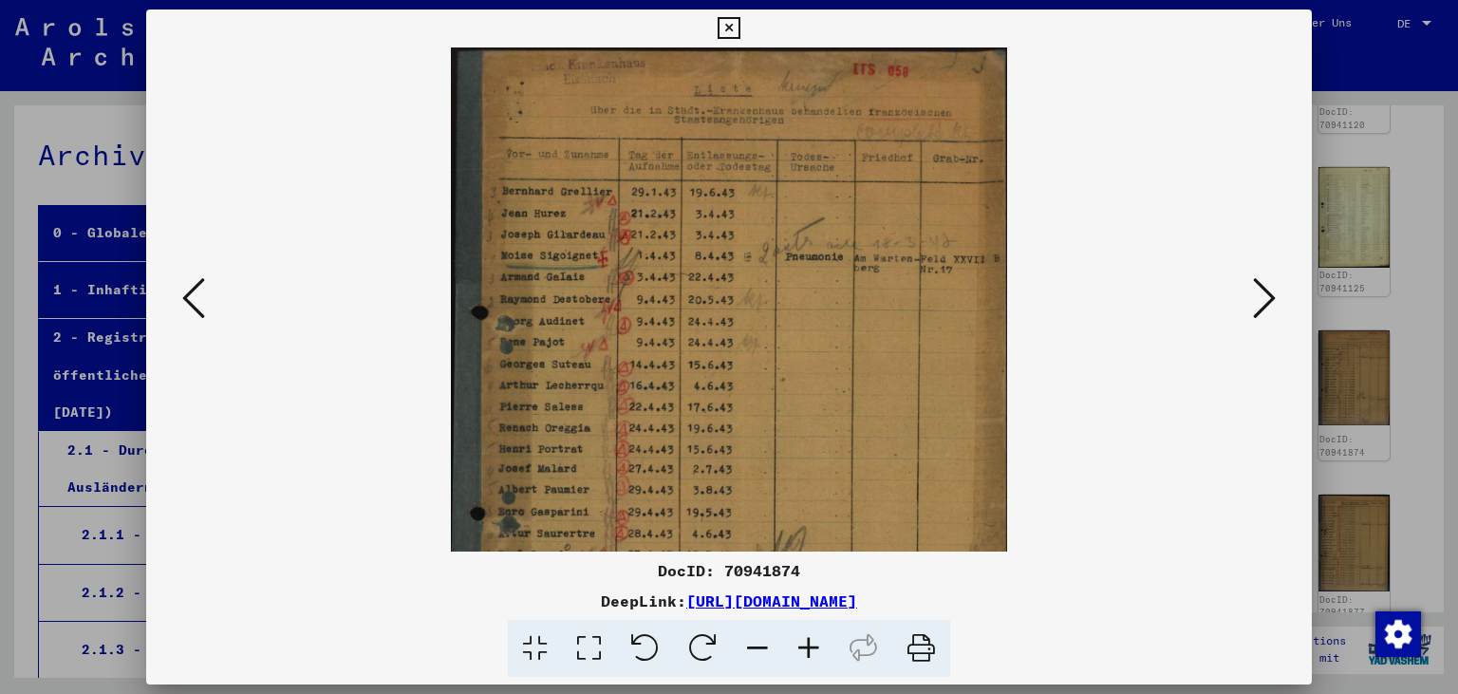
click at [808, 640] on icon at bounding box center [808, 649] width 51 height 58
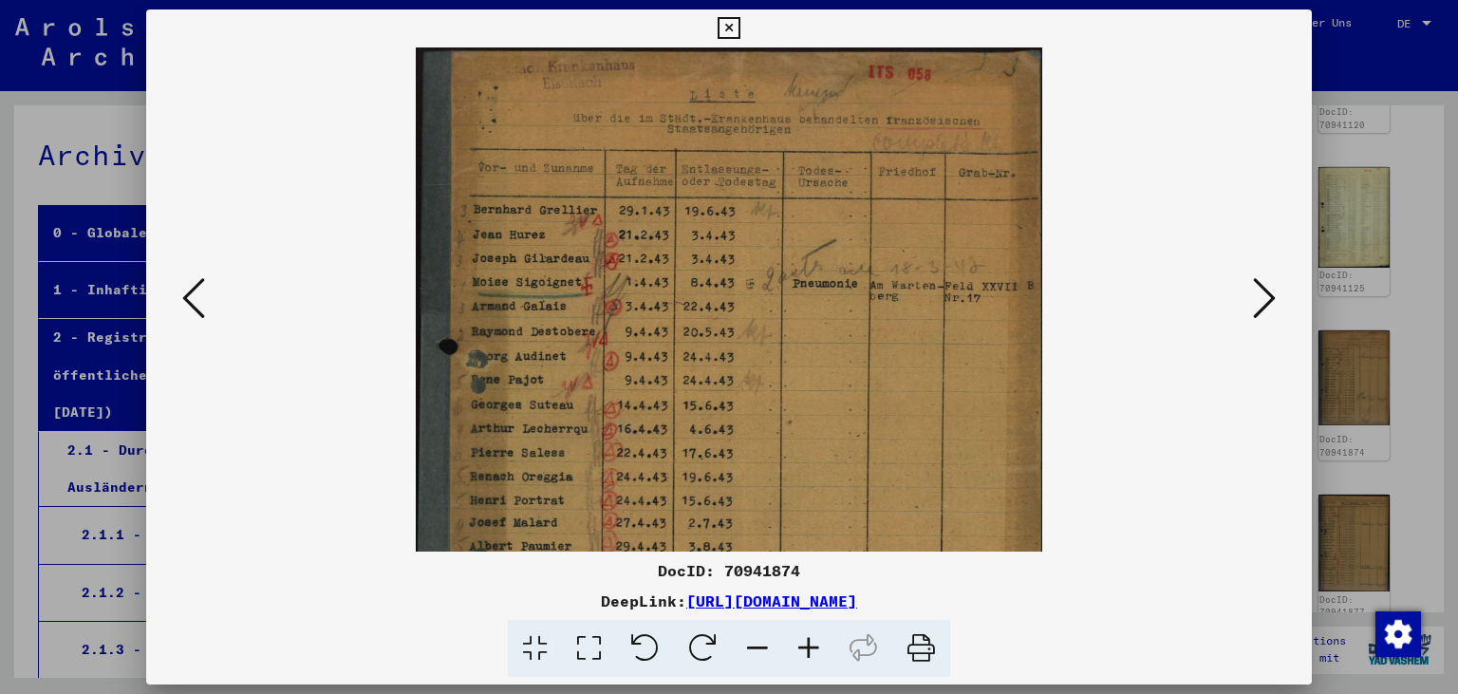
click at [808, 640] on icon at bounding box center [808, 649] width 51 height 58
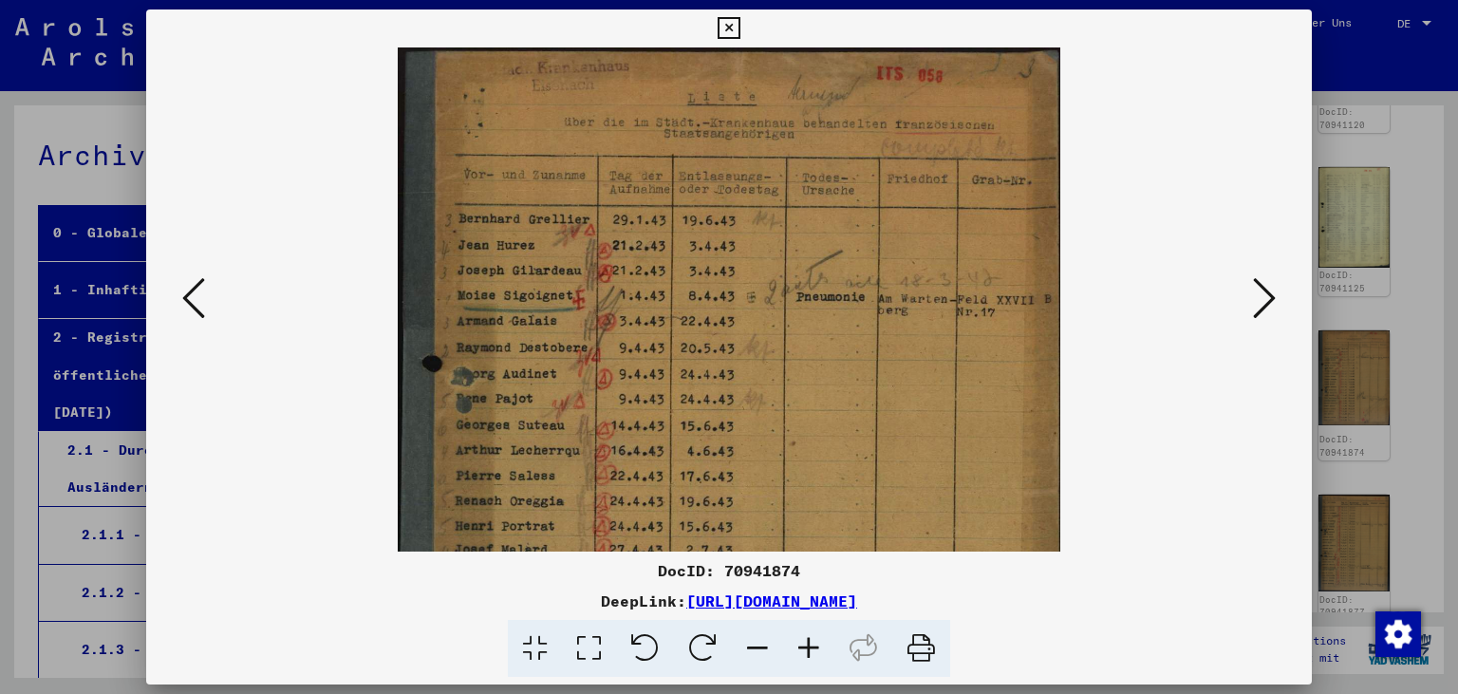
click at [808, 640] on icon at bounding box center [808, 649] width 51 height 58
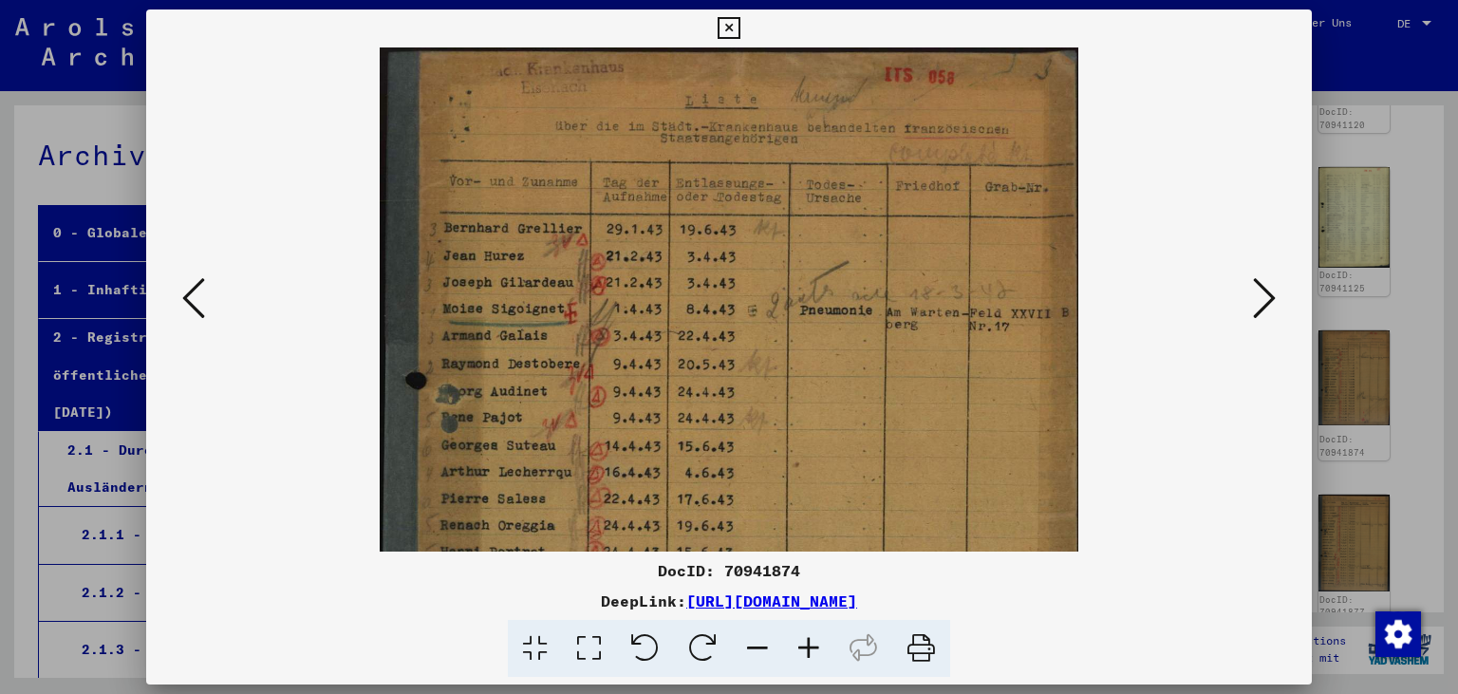
click at [283, 390] on viewer-one-image at bounding box center [729, 299] width 1037 height 504
drag, startPoint x: 661, startPoint y: 567, endPoint x: 818, endPoint y: 579, distance: 157.0
click at [818, 579] on div "DocID: 70941874" at bounding box center [729, 570] width 1166 height 23
copy div "DocID: 70941874"
click at [669, 397] on img at bounding box center [729, 512] width 698 height 931
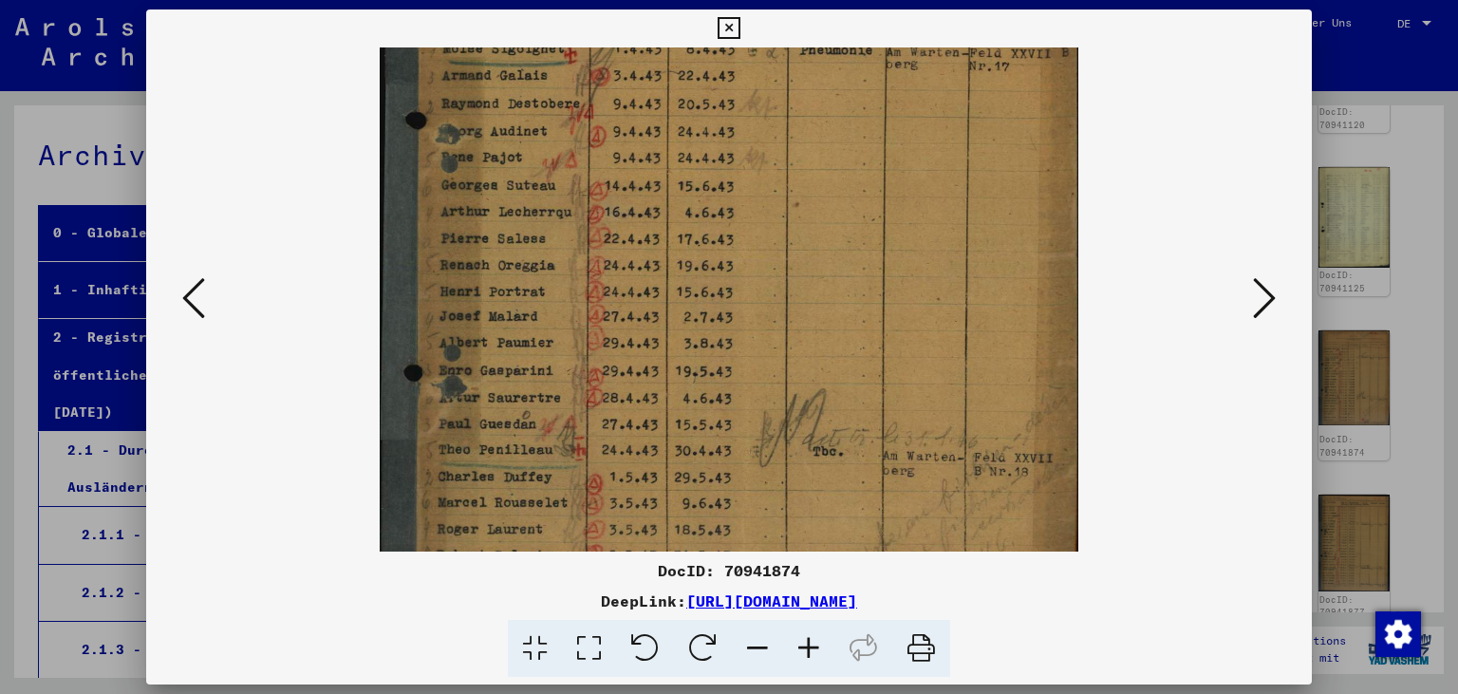
drag, startPoint x: 769, startPoint y: 399, endPoint x: 761, endPoint y: 139, distance: 260.1
click at [762, 139] on img at bounding box center [729, 252] width 698 height 931
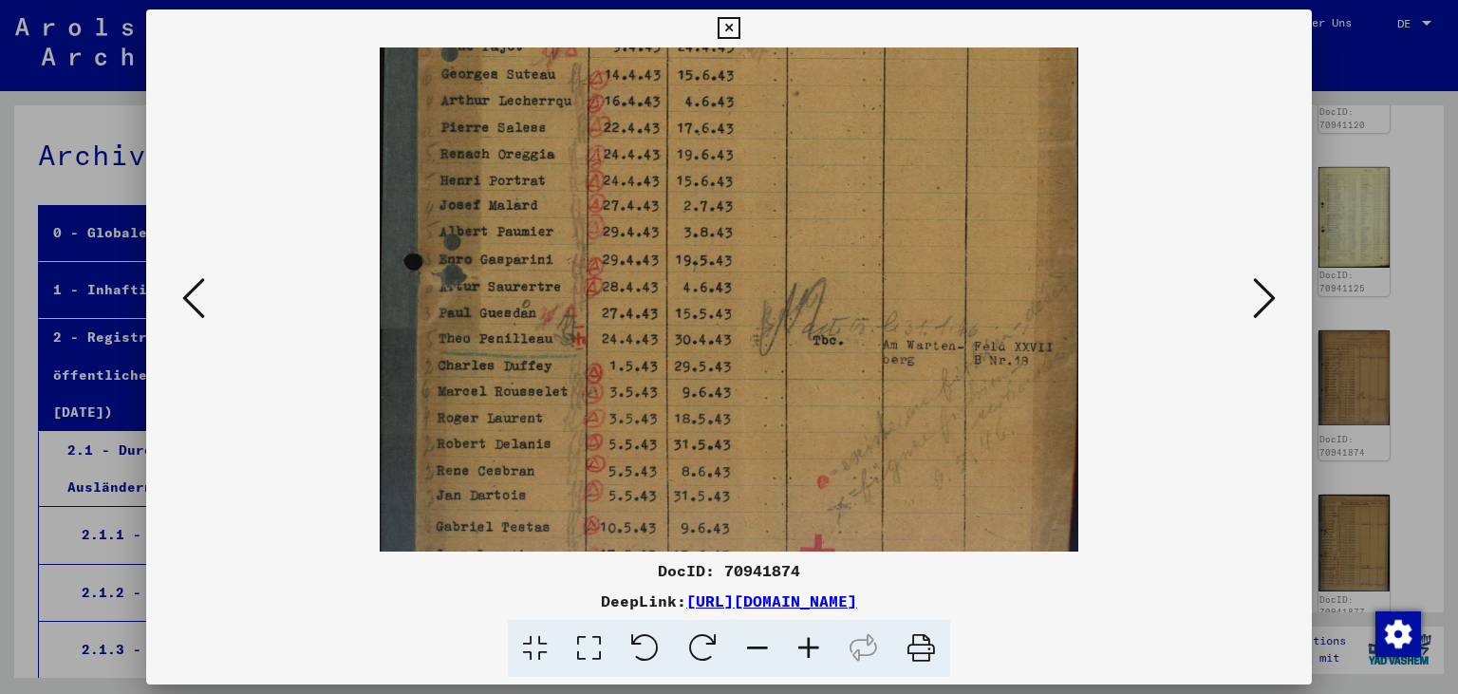
scroll to position [427, 0]
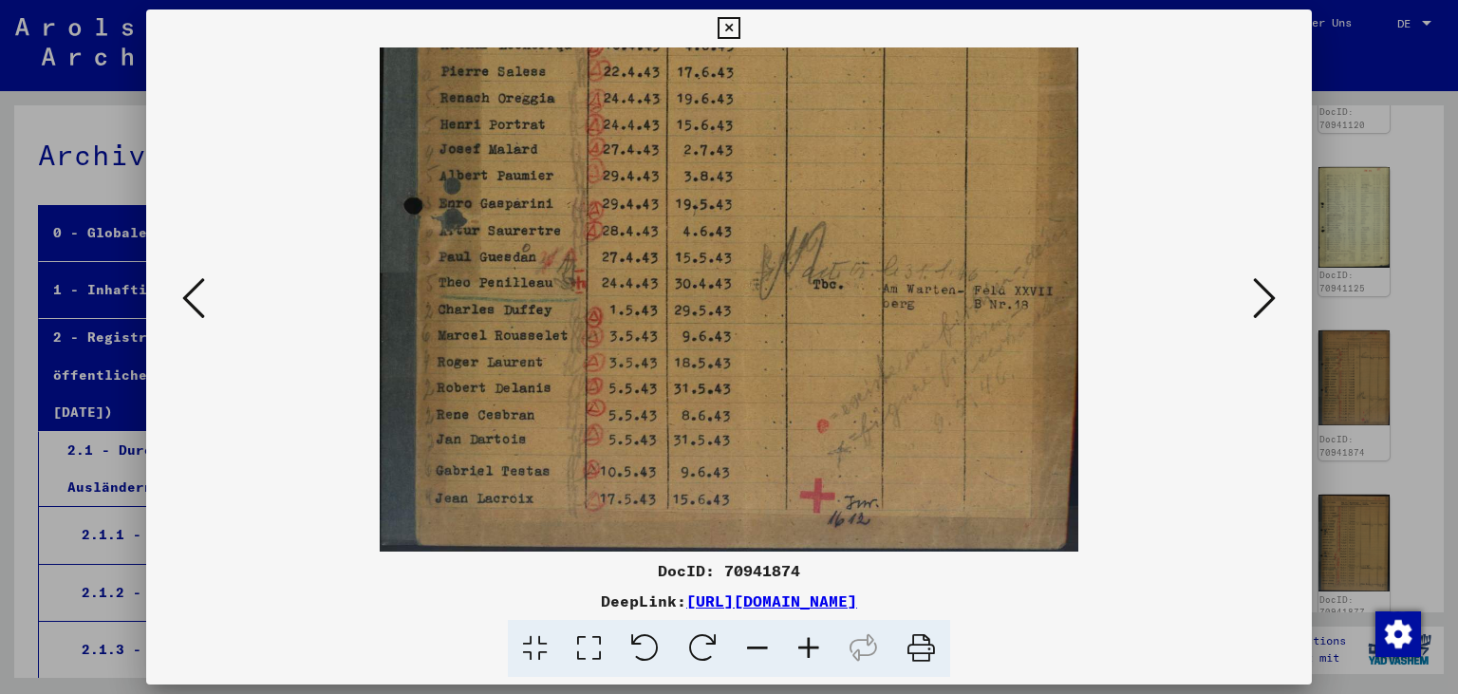
drag, startPoint x: 749, startPoint y: 454, endPoint x: 723, endPoint y: 192, distance: 263.2
click at [723, 192] on img at bounding box center [729, 85] width 698 height 931
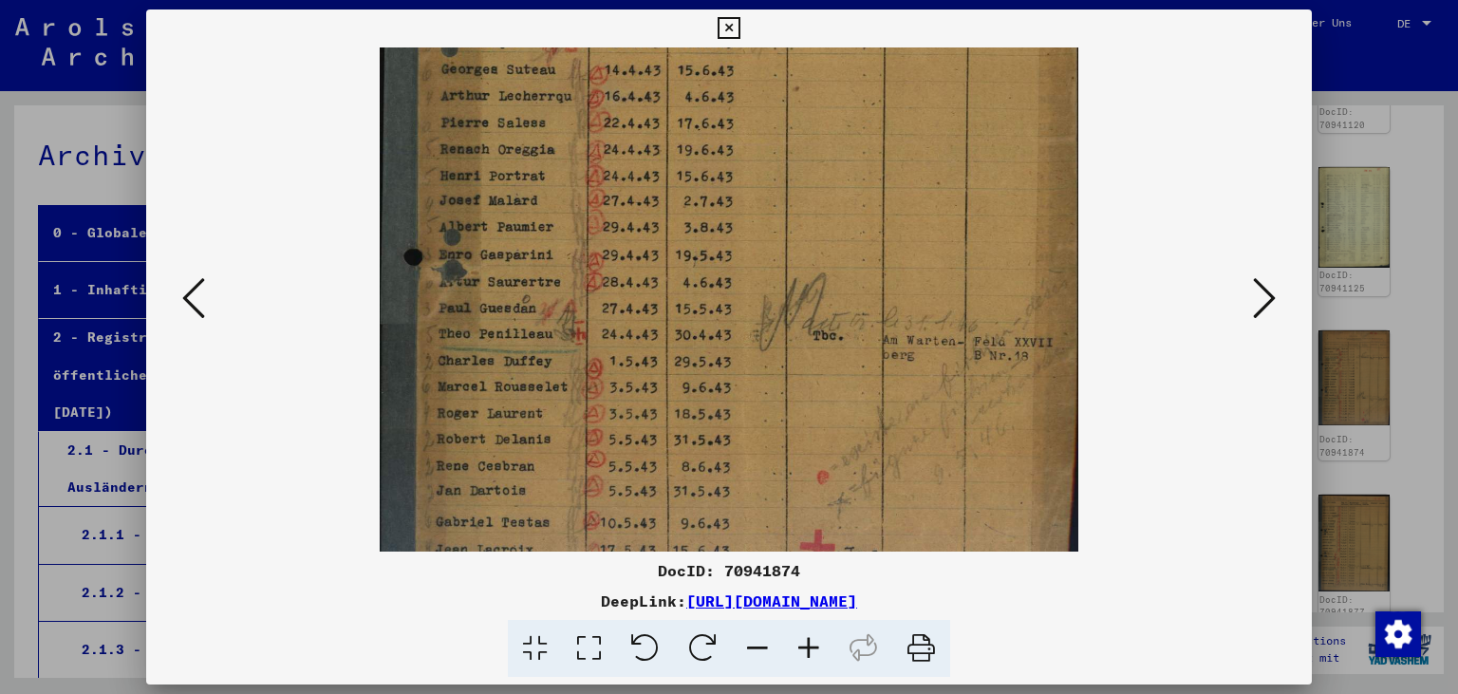
scroll to position [385, 0]
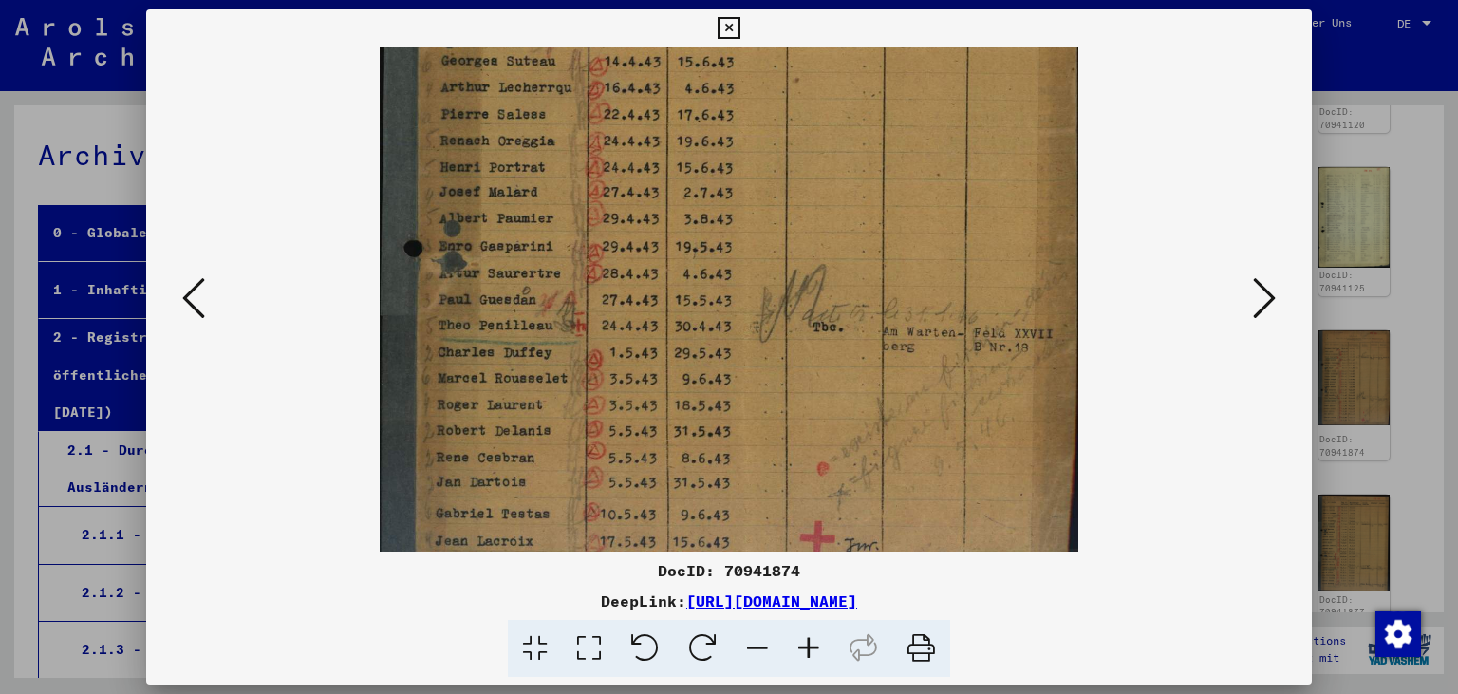
drag, startPoint x: 621, startPoint y: 256, endPoint x: 604, endPoint y: 292, distance: 39.5
click at [603, 298] on img at bounding box center [729, 128] width 698 height 931
click at [1270, 282] on icon at bounding box center [1264, 298] width 23 height 46
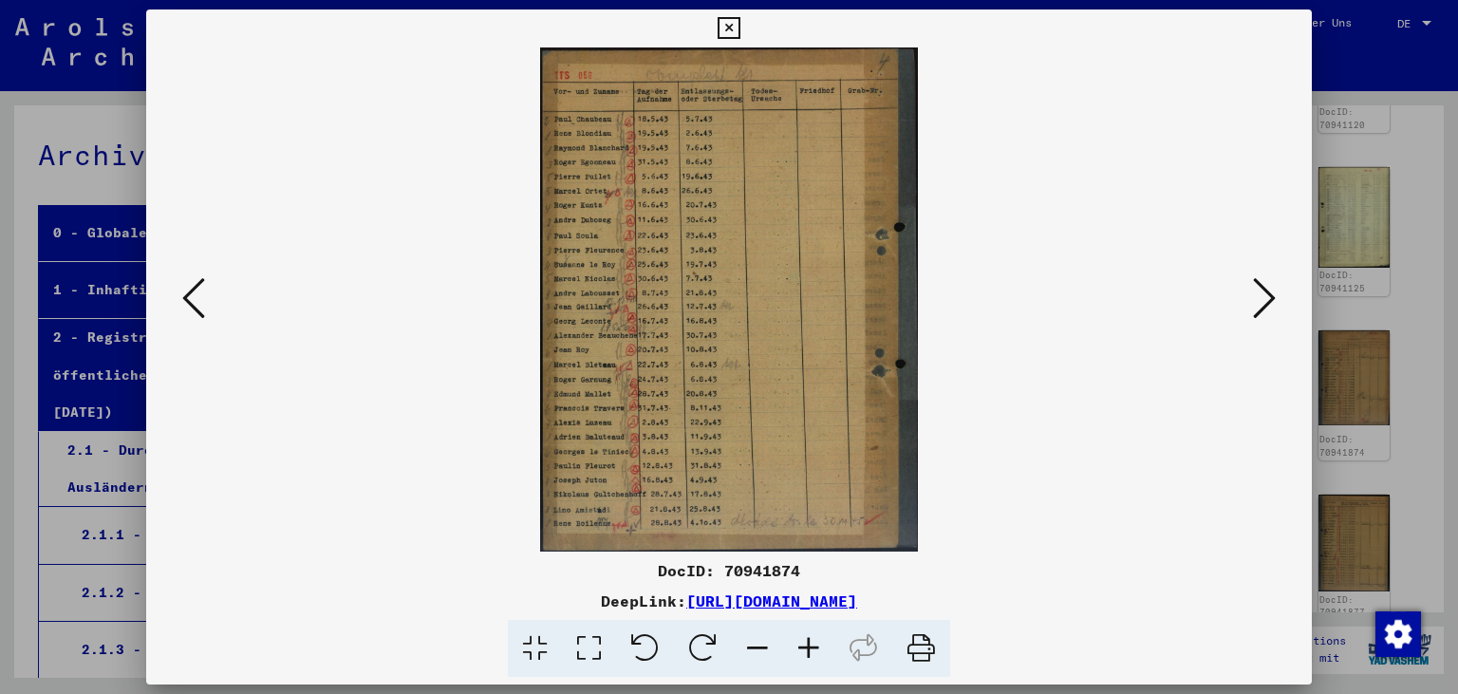
click at [815, 656] on icon at bounding box center [808, 649] width 51 height 58
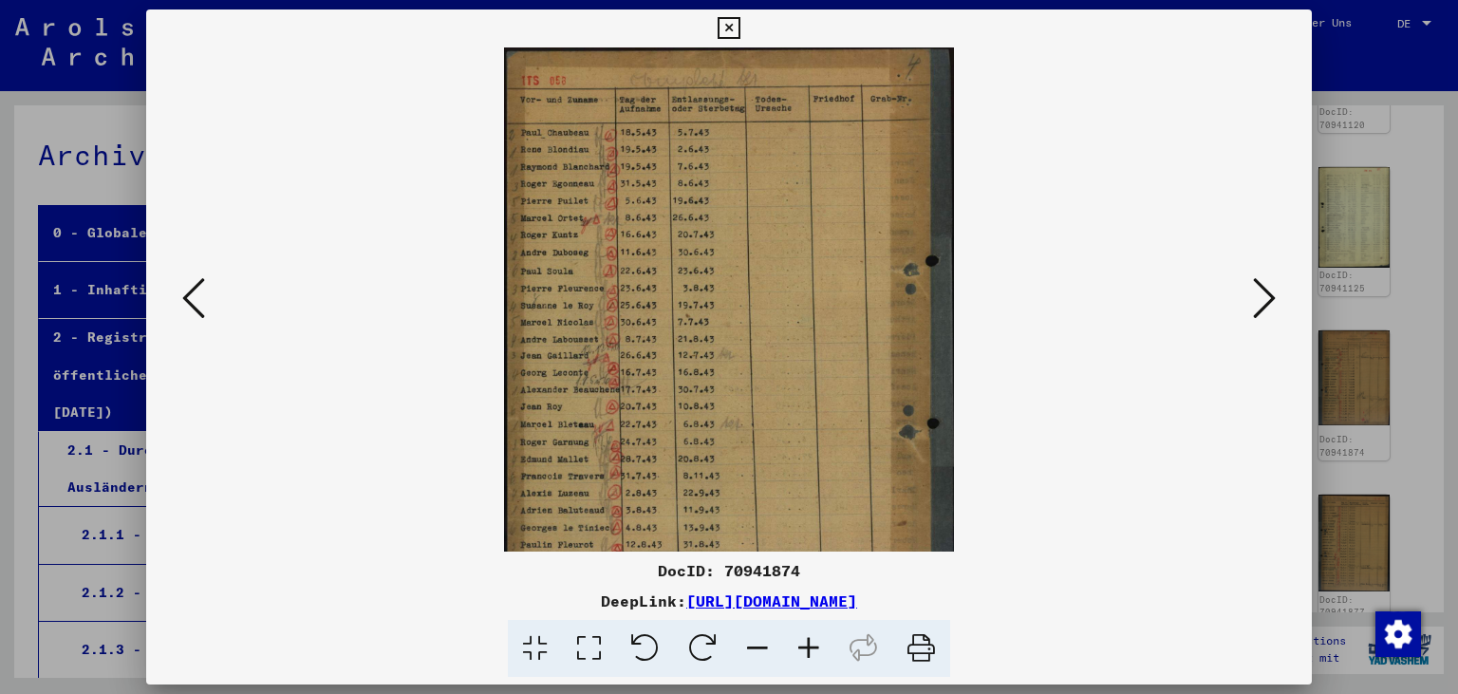
click at [815, 655] on icon at bounding box center [808, 649] width 51 height 58
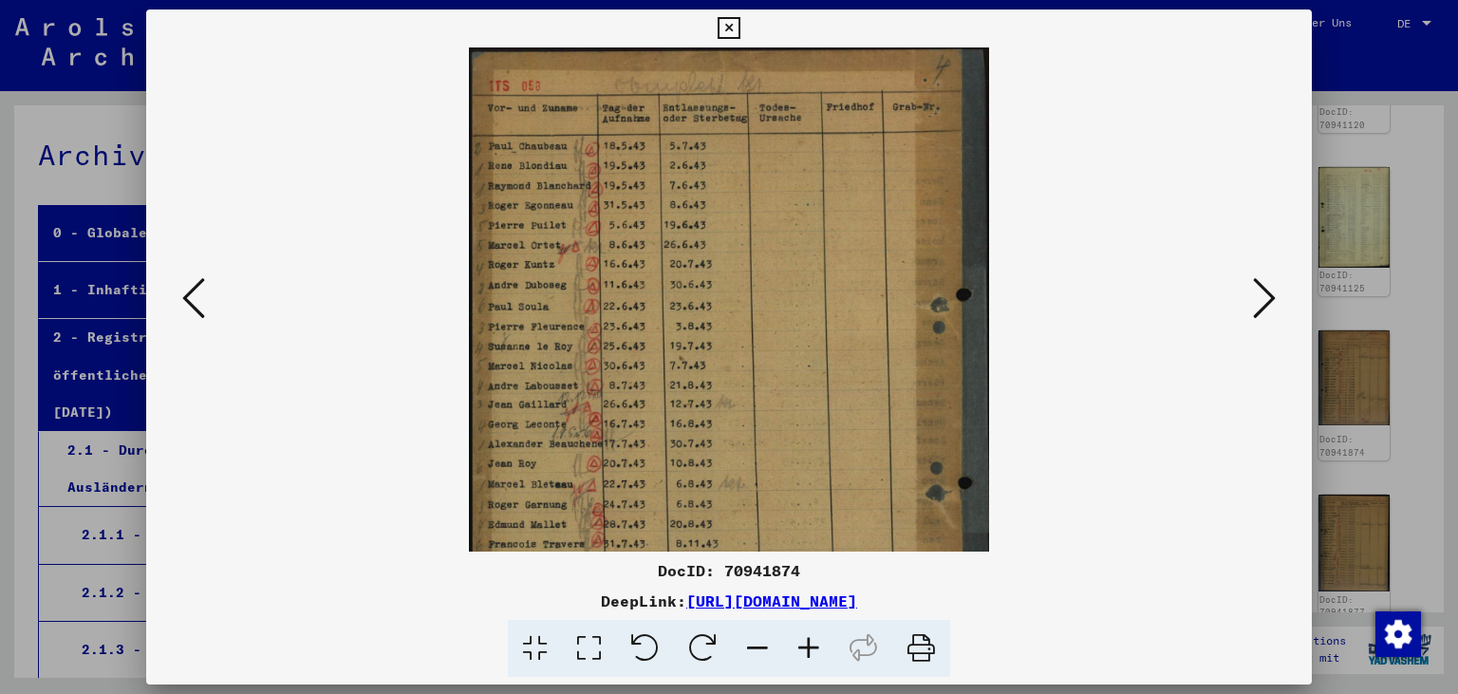
click at [815, 655] on icon at bounding box center [808, 649] width 51 height 58
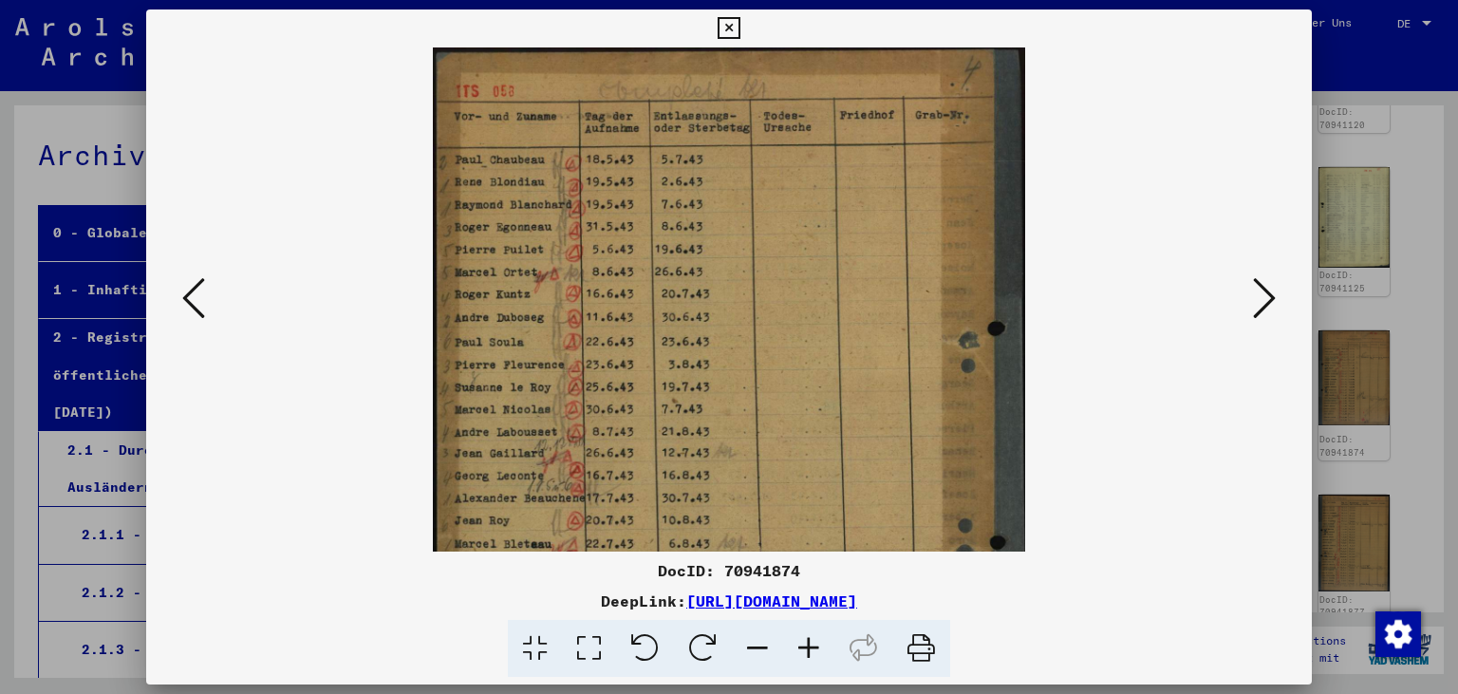
click at [814, 654] on icon at bounding box center [808, 649] width 51 height 58
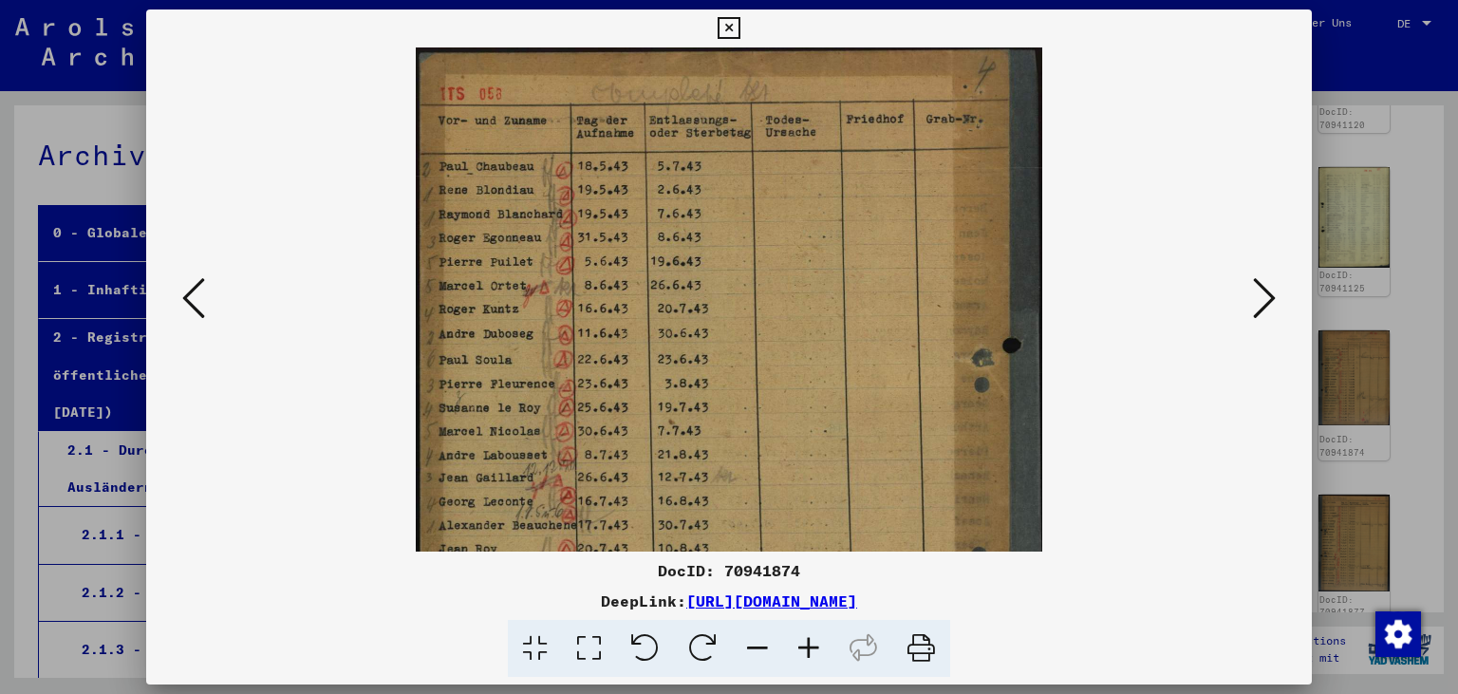
click at [814, 653] on icon at bounding box center [808, 649] width 51 height 58
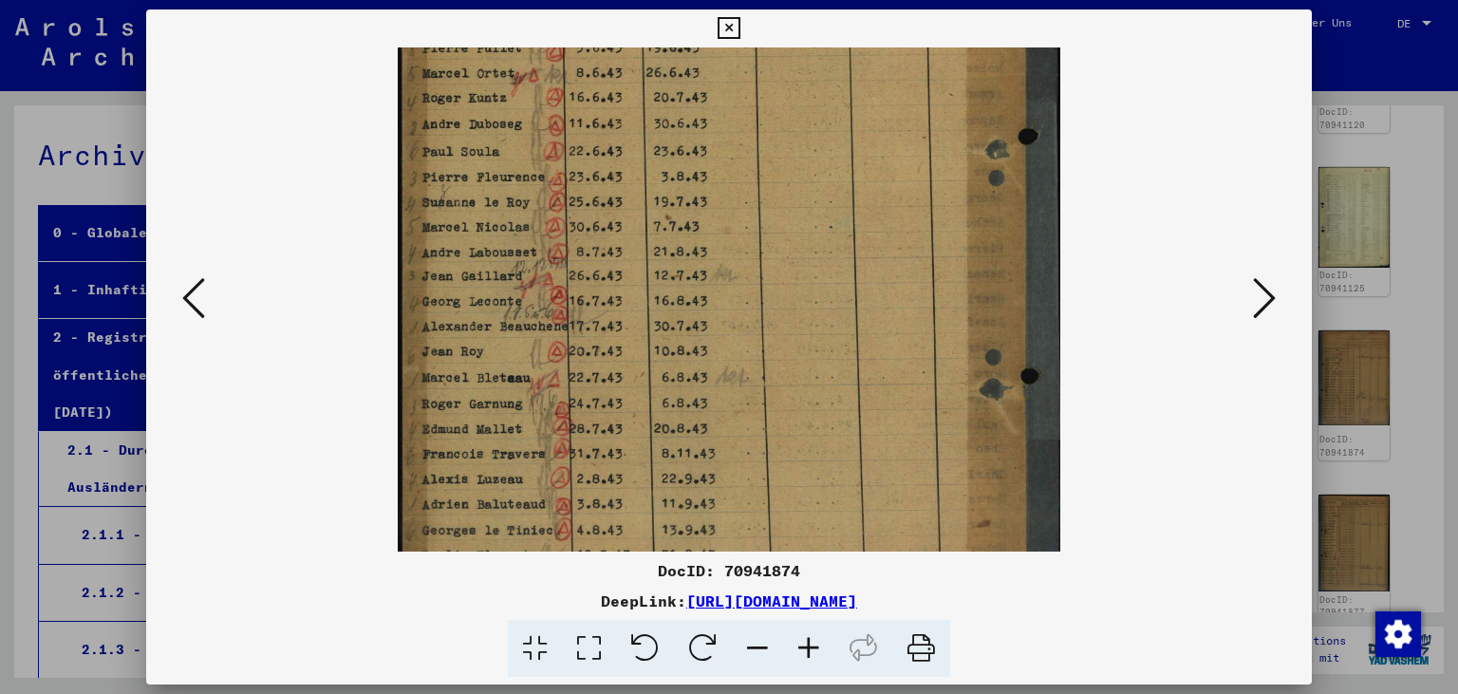
scroll to position [223, 0]
drag, startPoint x: 756, startPoint y: 395, endPoint x: 736, endPoint y: 172, distance: 223.9
click at [736, 172] on img at bounding box center [729, 265] width 662 height 883
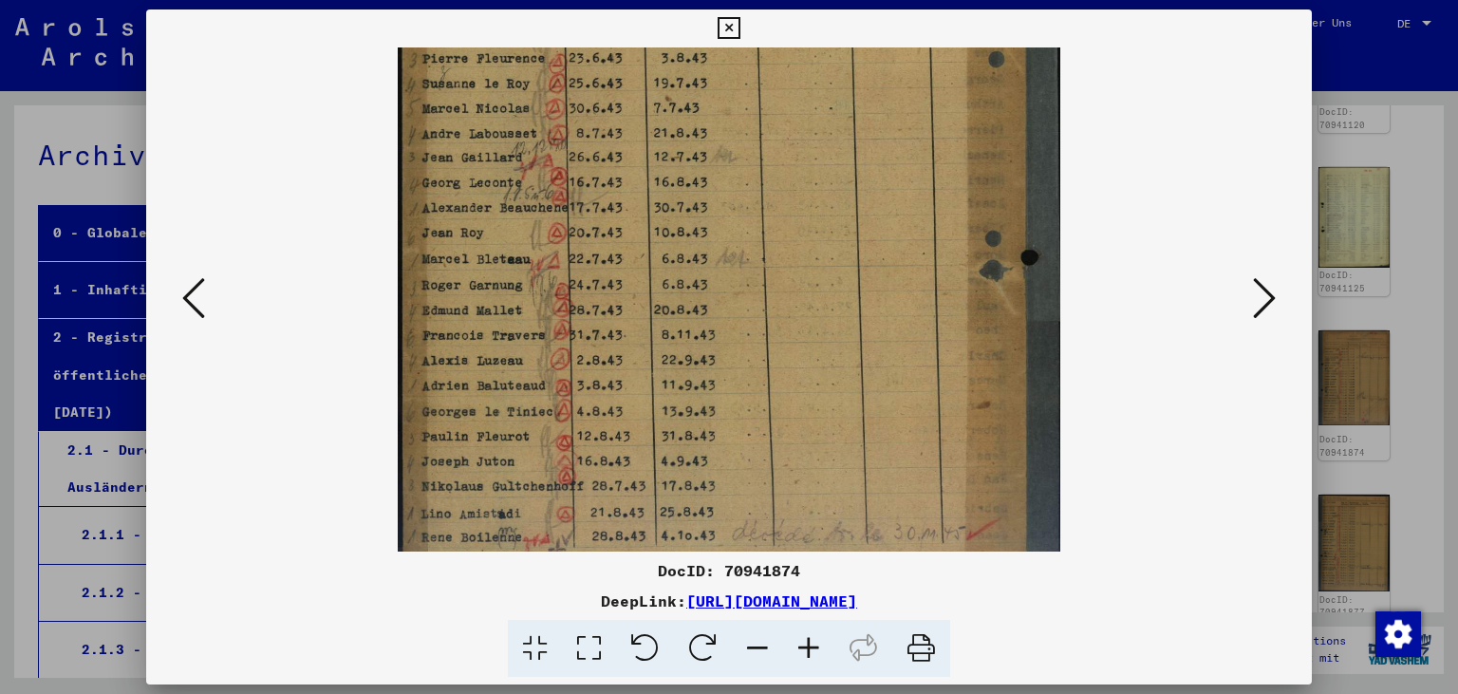
scroll to position [380, 0]
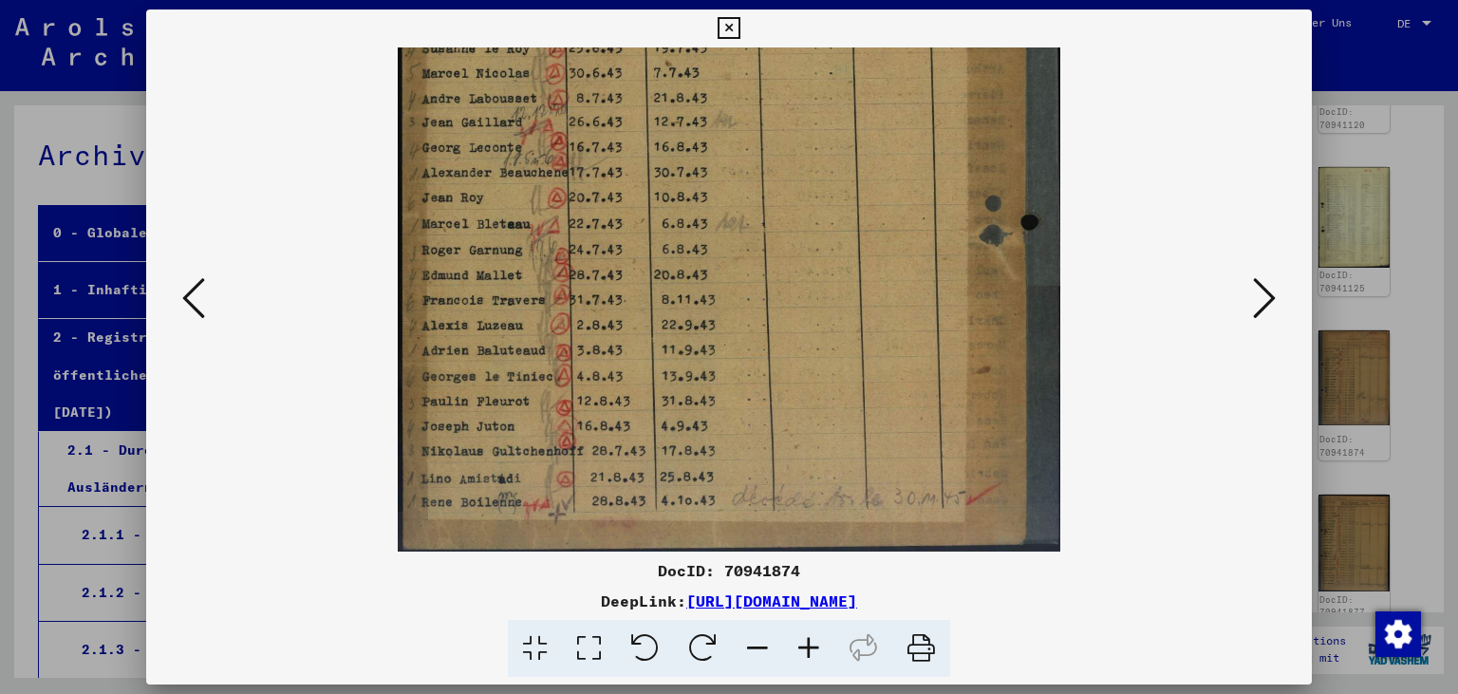
drag, startPoint x: 743, startPoint y: 379, endPoint x: 848, endPoint y: 159, distance: 243.2
click at [848, 159] on img at bounding box center [729, 109] width 662 height 883
click at [804, 645] on icon at bounding box center [808, 649] width 51 height 58
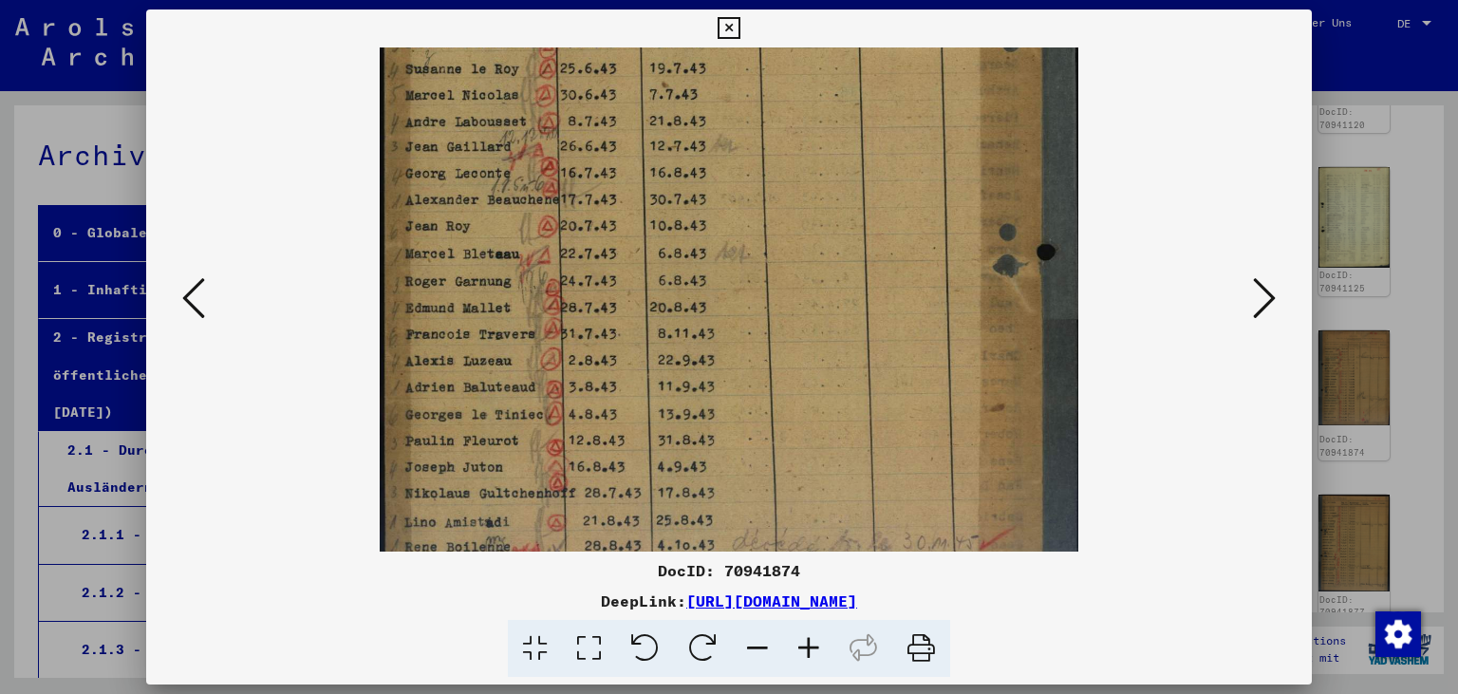
click at [804, 645] on icon at bounding box center [808, 649] width 51 height 58
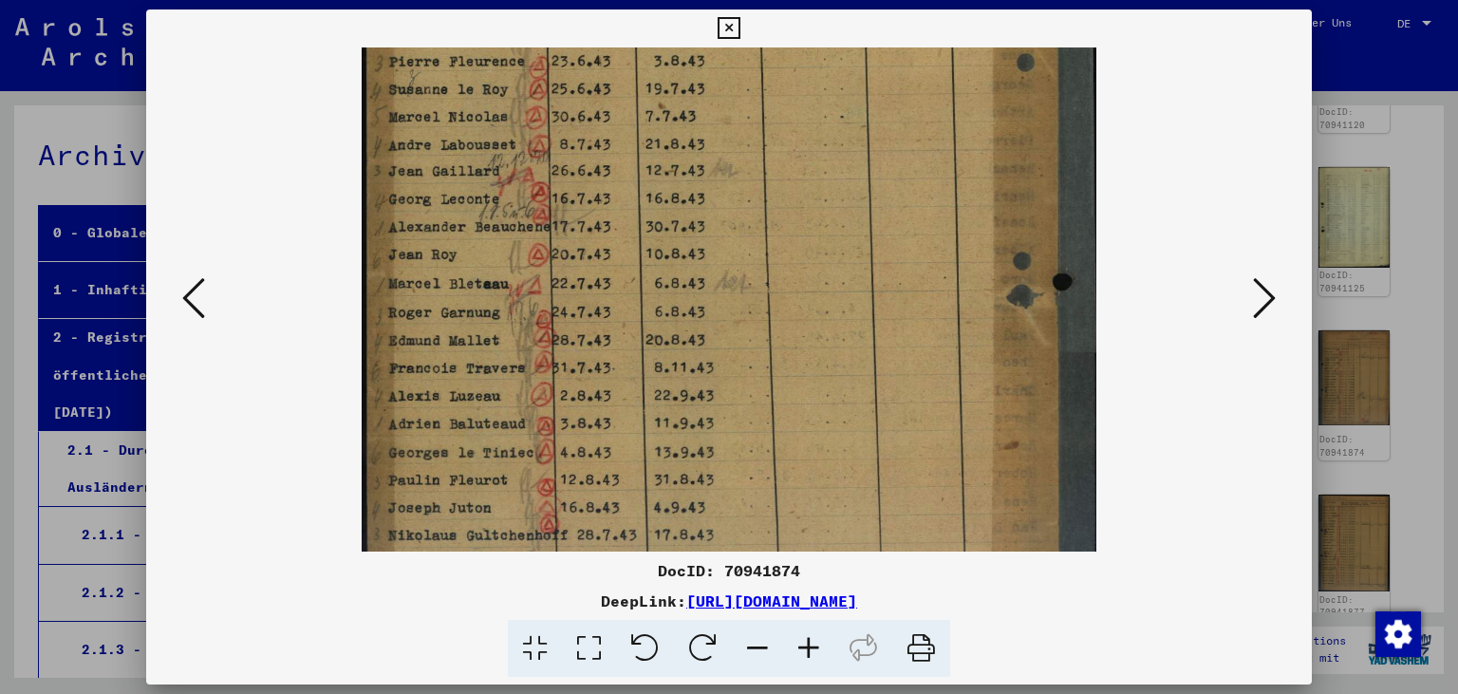
click at [803, 644] on icon at bounding box center [808, 649] width 51 height 58
click at [797, 648] on icon at bounding box center [808, 649] width 51 height 58
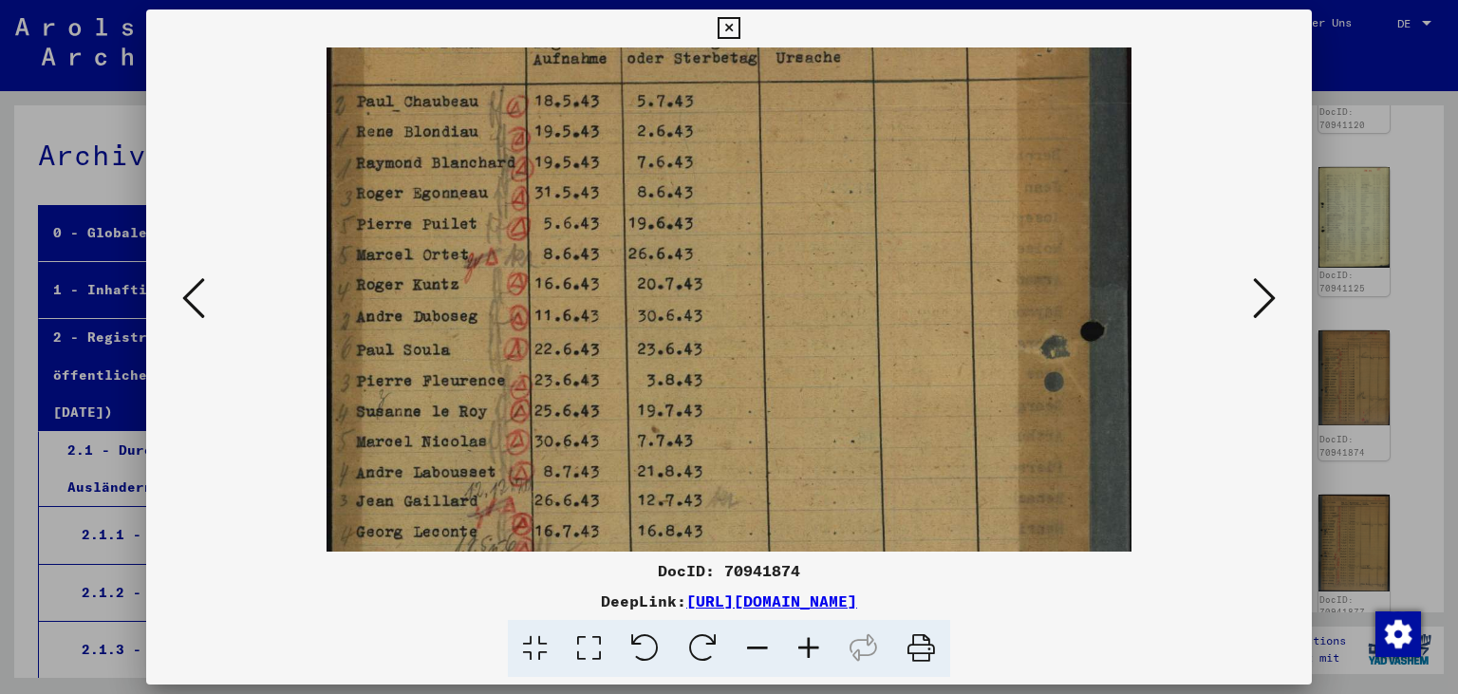
scroll to position [65, 0]
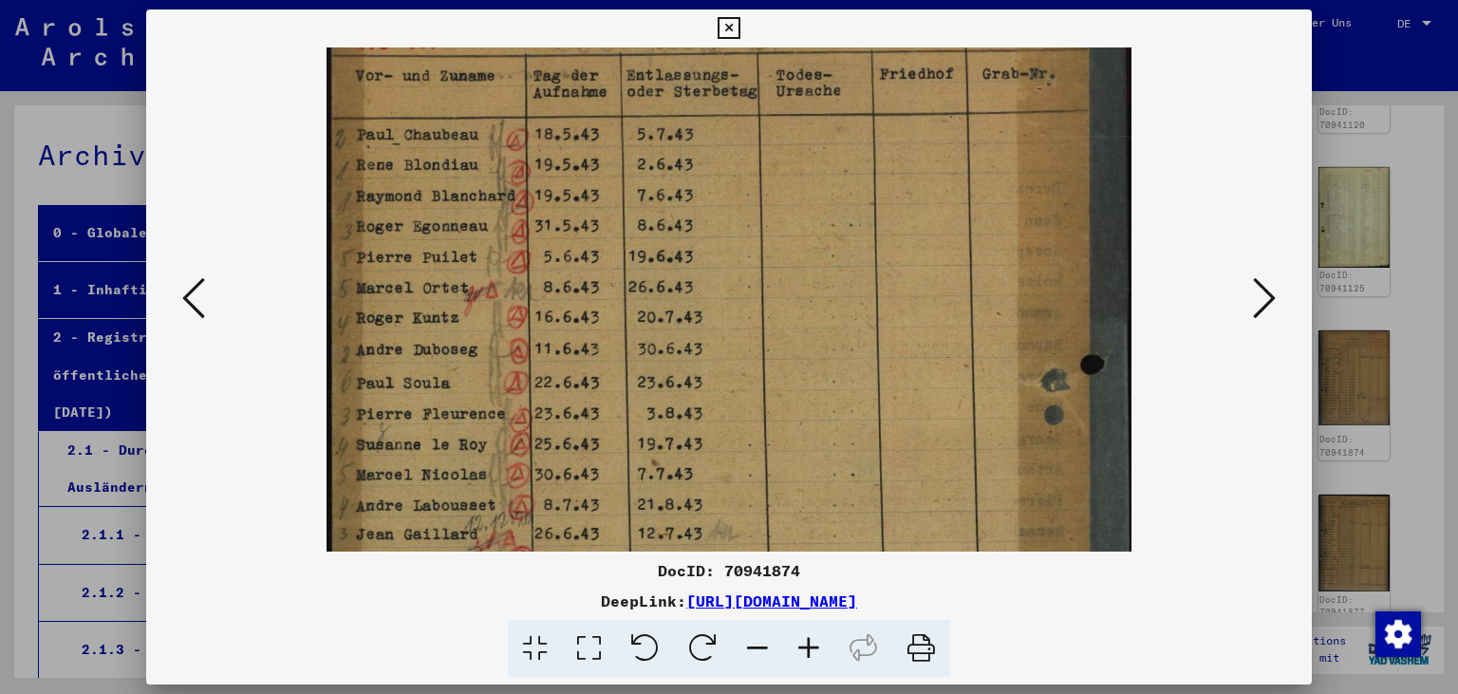
drag, startPoint x: 615, startPoint y: 494, endPoint x: 627, endPoint y: 579, distance: 85.4
click at [635, 591] on div "DocID: 70941874 DeepLink: [URL][DOMAIN_NAME]" at bounding box center [729, 343] width 1166 height 668
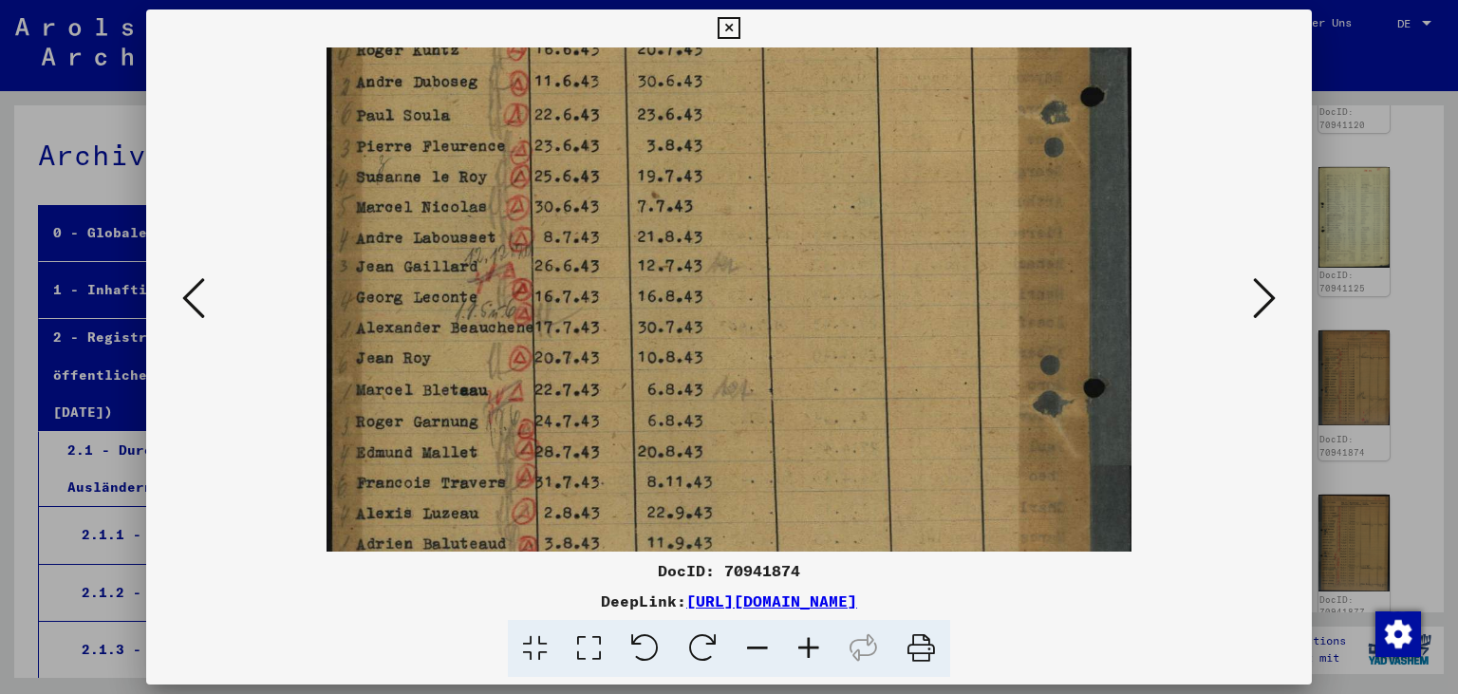
scroll to position [334, 0]
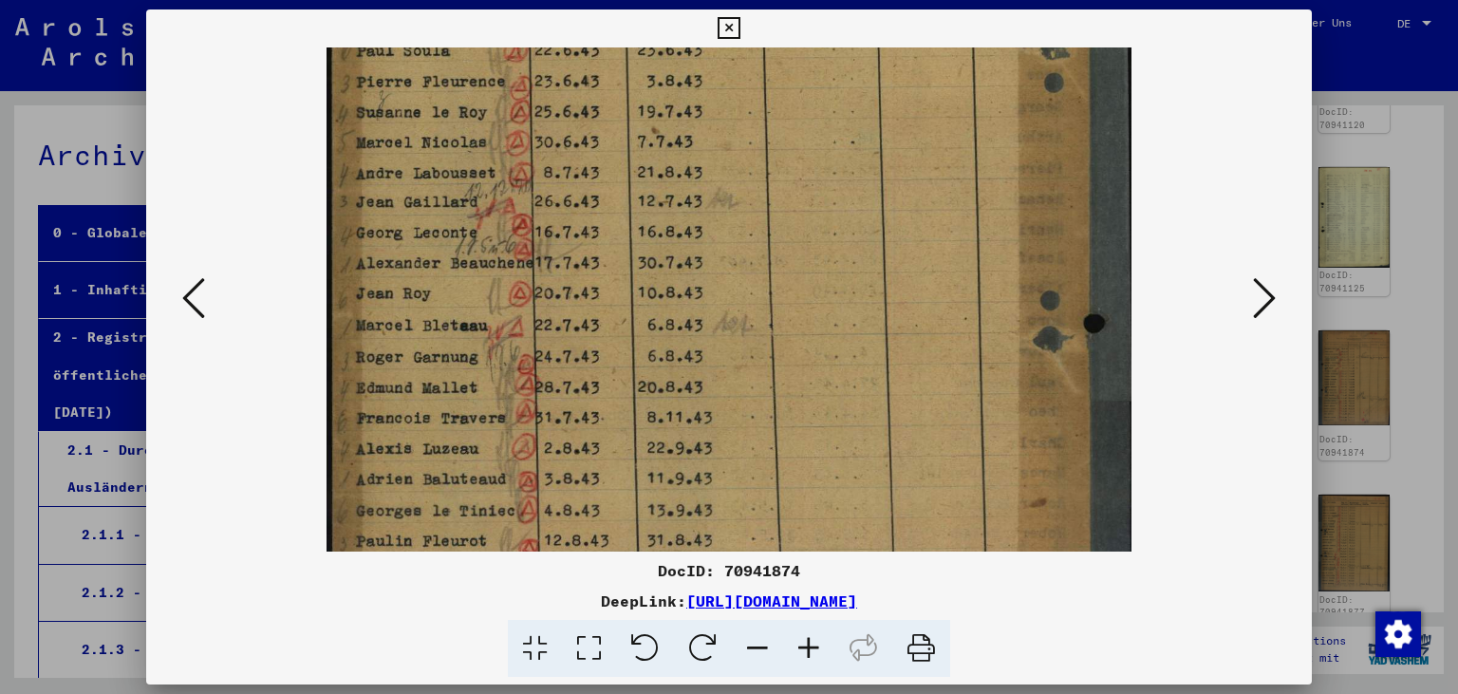
drag, startPoint x: 631, startPoint y: 304, endPoint x: 781, endPoint y: 65, distance: 282.2
click at [734, 24] on div "DocID: 70941874 DeepLink: [URL][DOMAIN_NAME]" at bounding box center [729, 343] width 1166 height 668
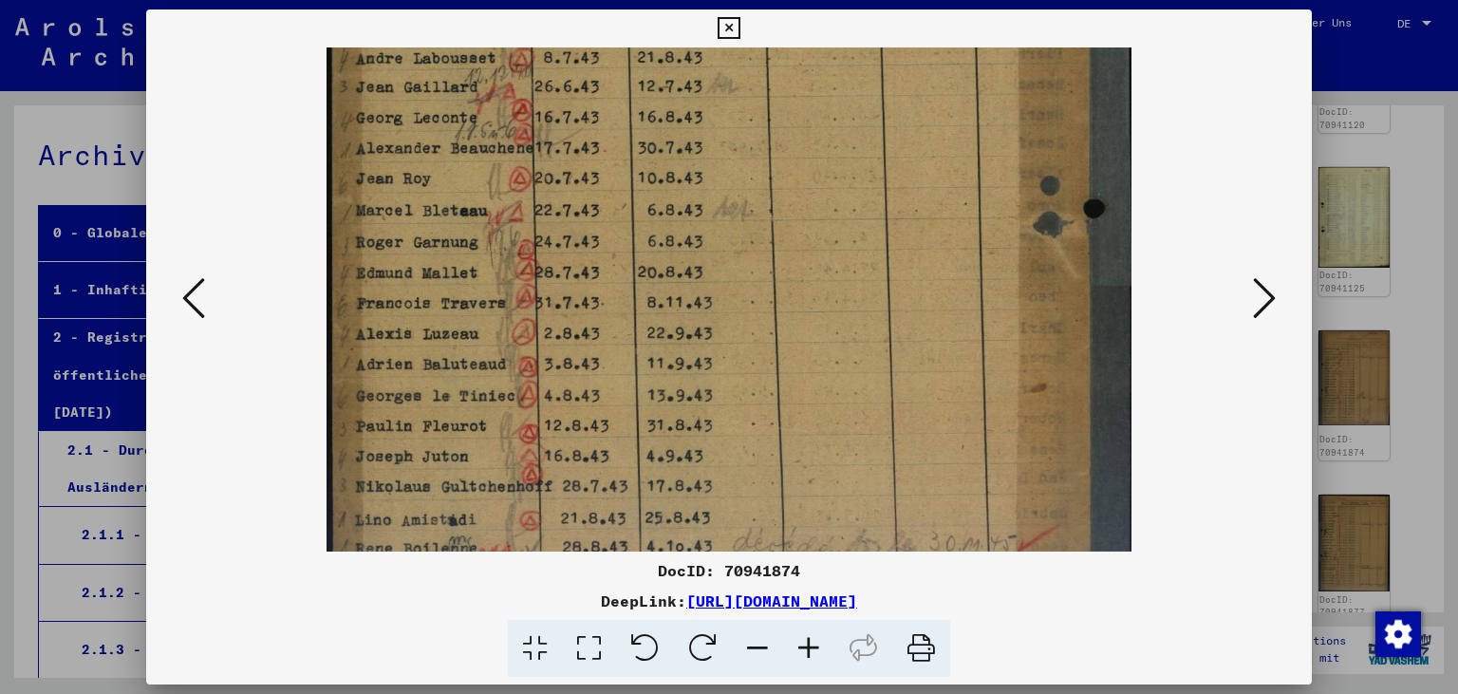
scroll to position [569, 0]
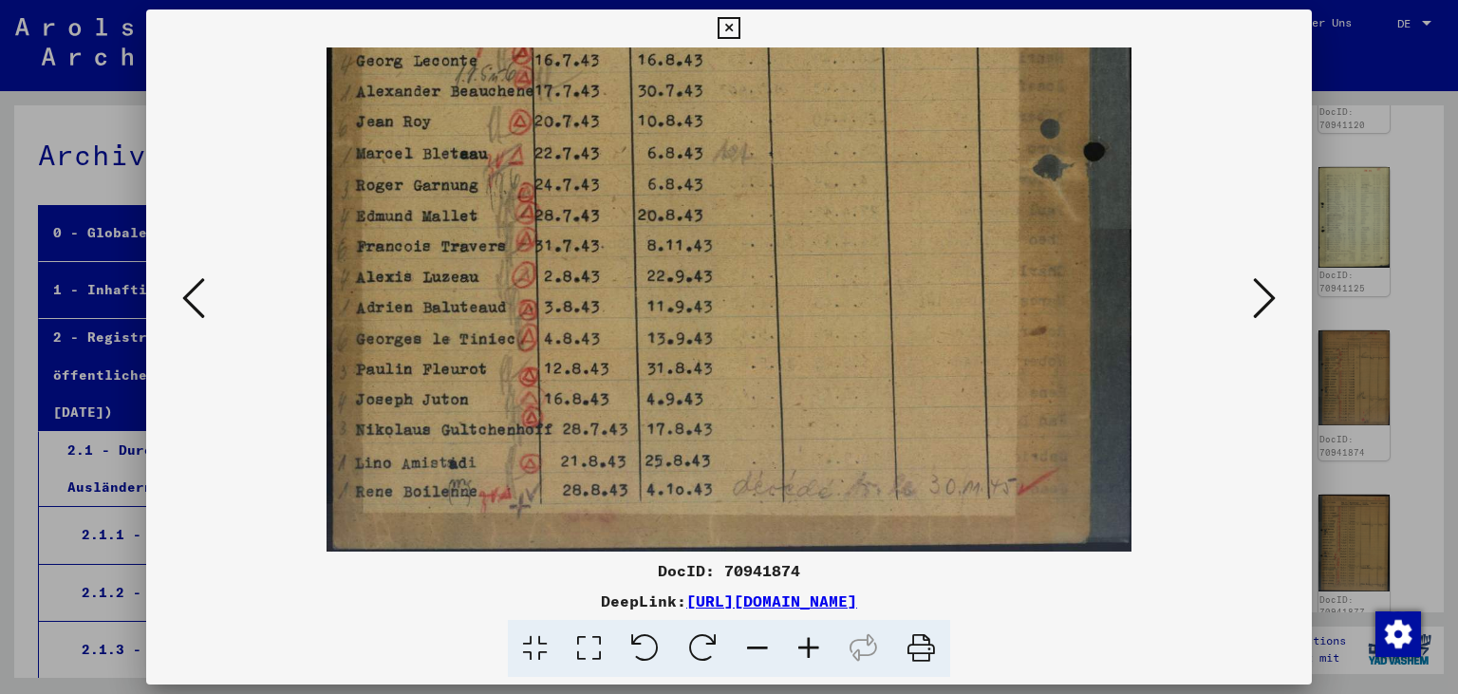
drag, startPoint x: 514, startPoint y: 453, endPoint x: 583, endPoint y: 256, distance: 208.0
click at [583, 256] on img at bounding box center [728, 14] width 805 height 1073
click at [1271, 310] on icon at bounding box center [1264, 298] width 23 height 46
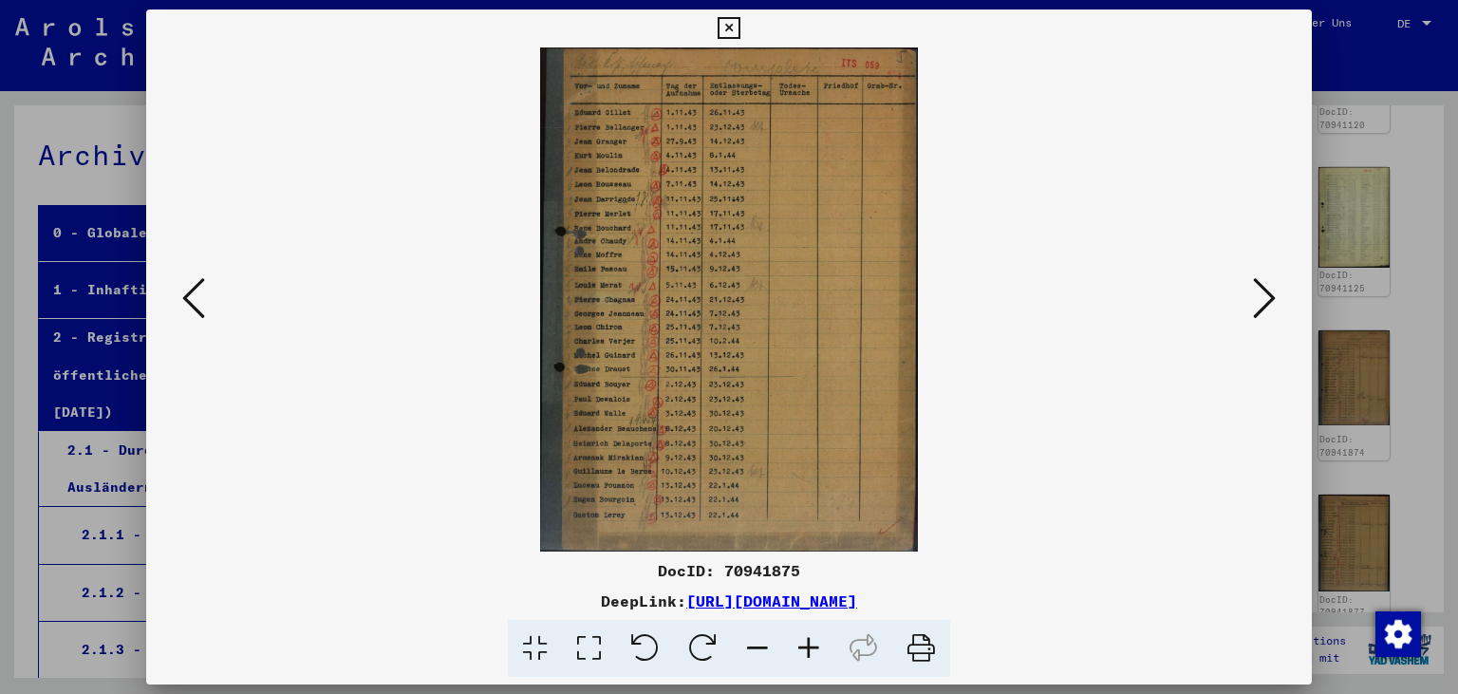
scroll to position [0, 0]
click at [826, 649] on icon at bounding box center [808, 649] width 51 height 58
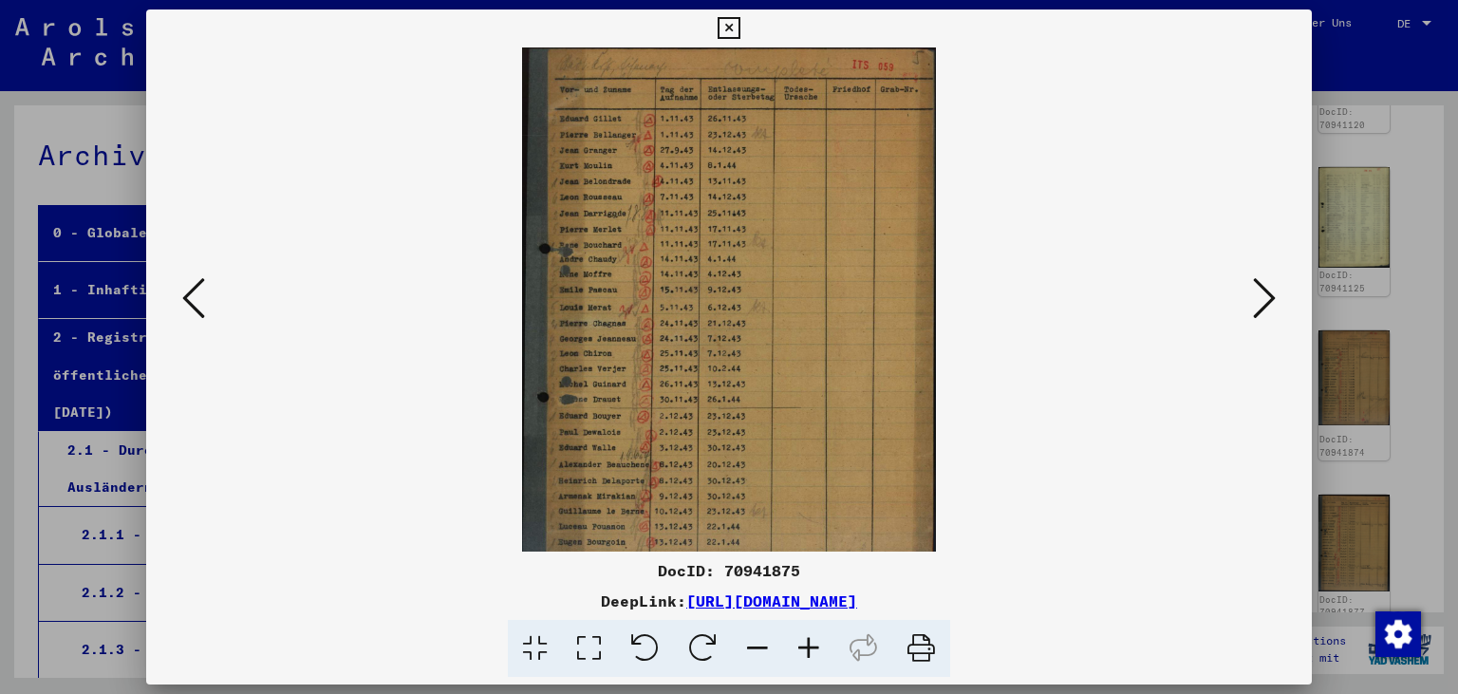
click at [826, 649] on icon at bounding box center [808, 649] width 51 height 58
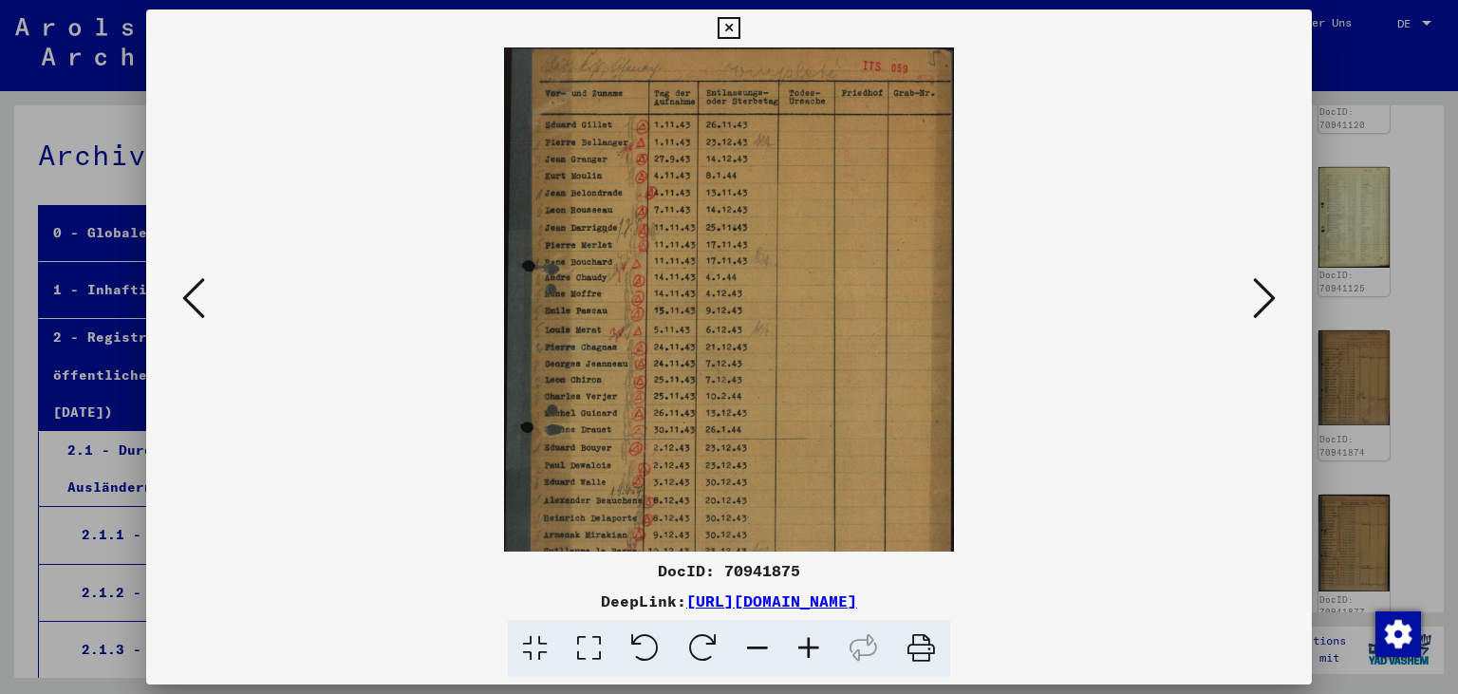
click at [826, 649] on icon at bounding box center [808, 649] width 51 height 58
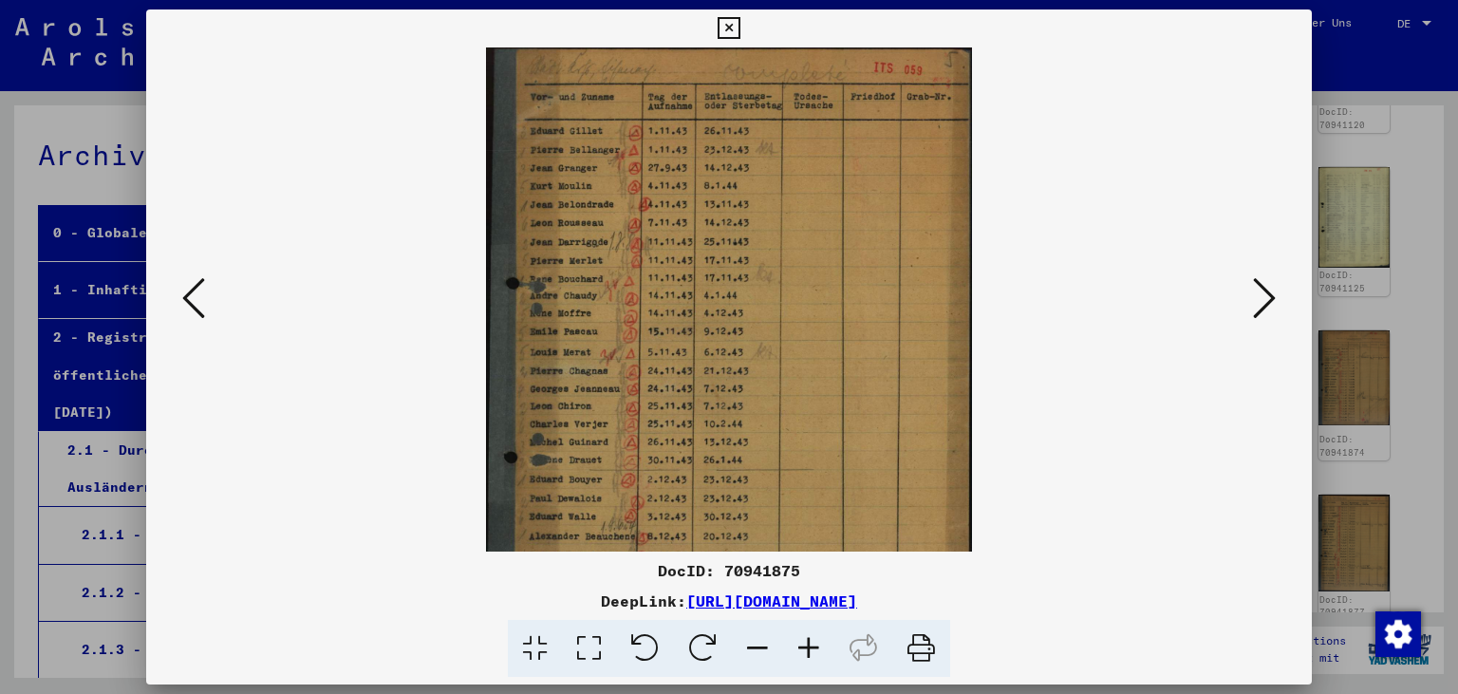
click at [826, 649] on icon at bounding box center [808, 649] width 51 height 58
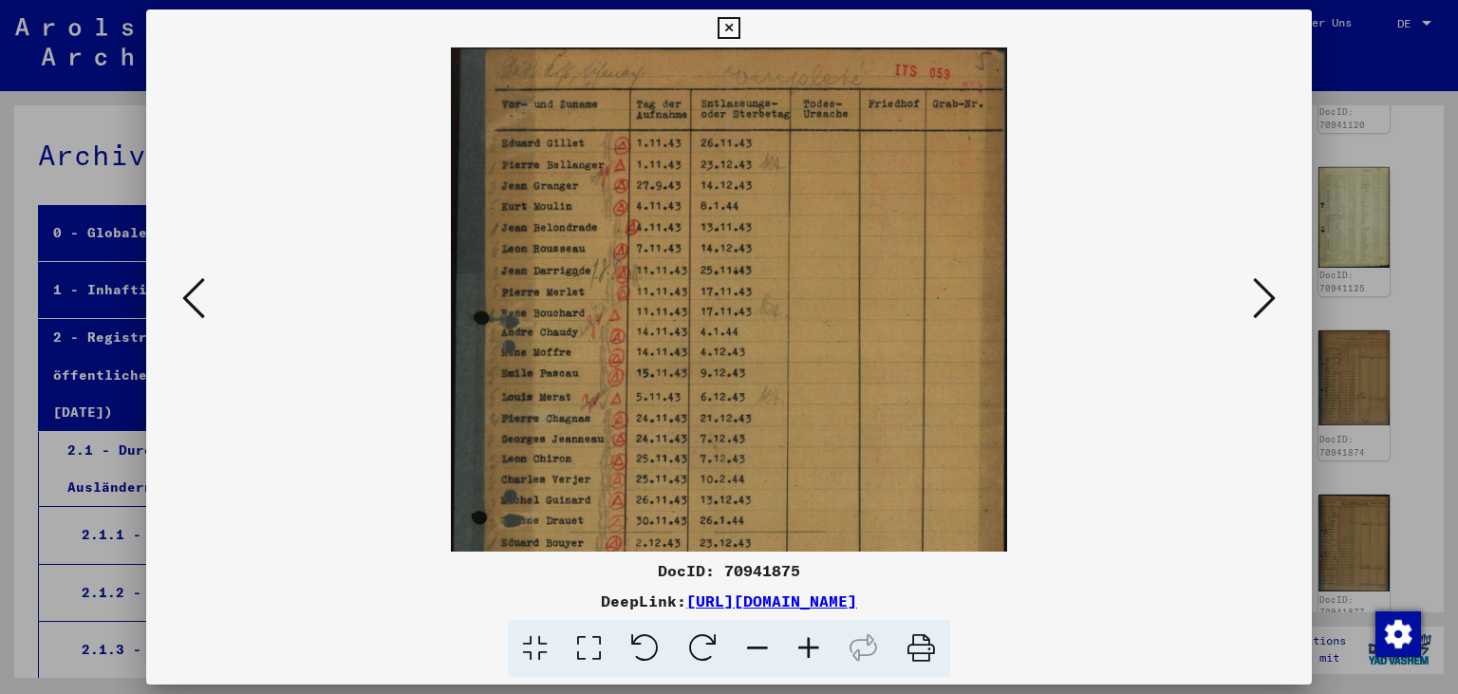
click at [826, 649] on icon at bounding box center [808, 649] width 51 height 58
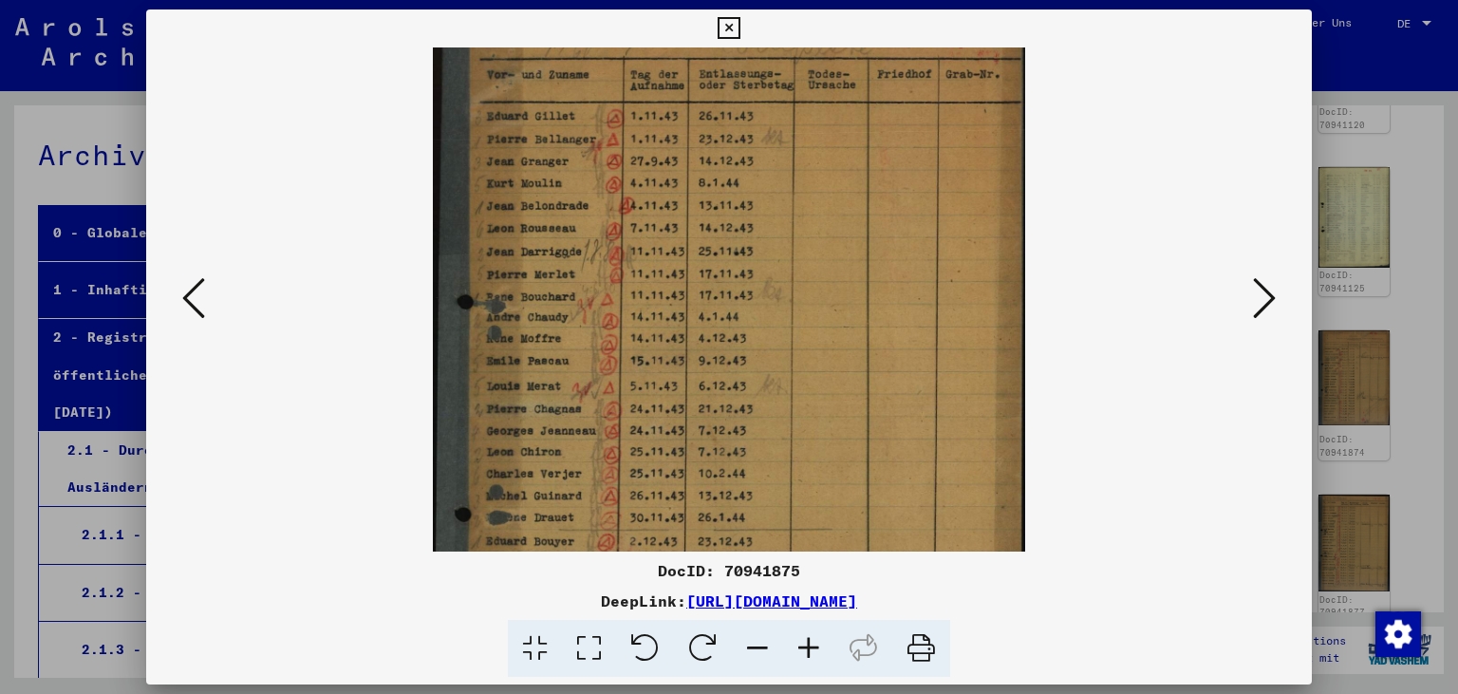
scroll to position [26, 0]
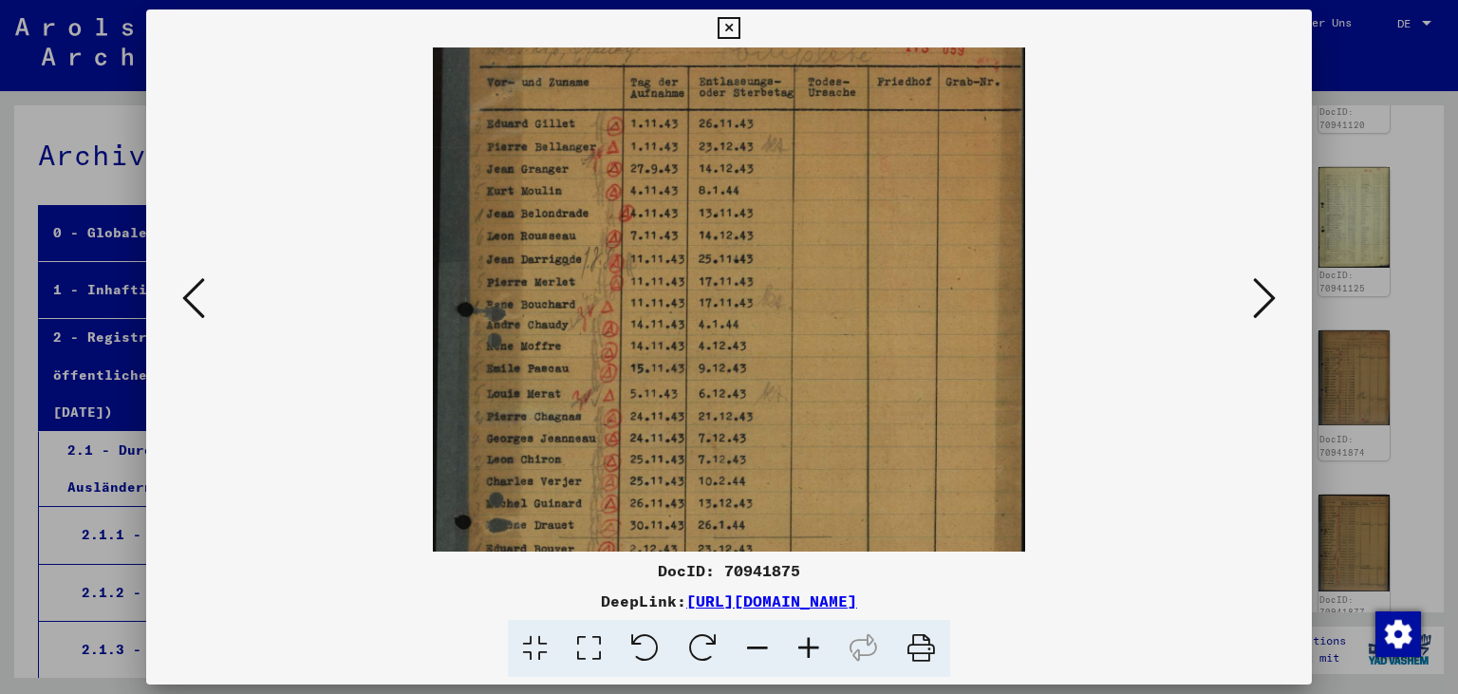
drag, startPoint x: 776, startPoint y: 473, endPoint x: 761, endPoint y: 447, distance: 29.8
click at [761, 447] on img at bounding box center [729, 416] width 592 height 789
click at [624, 416] on img at bounding box center [729, 416] width 592 height 789
click at [1271, 283] on icon at bounding box center [1264, 298] width 23 height 46
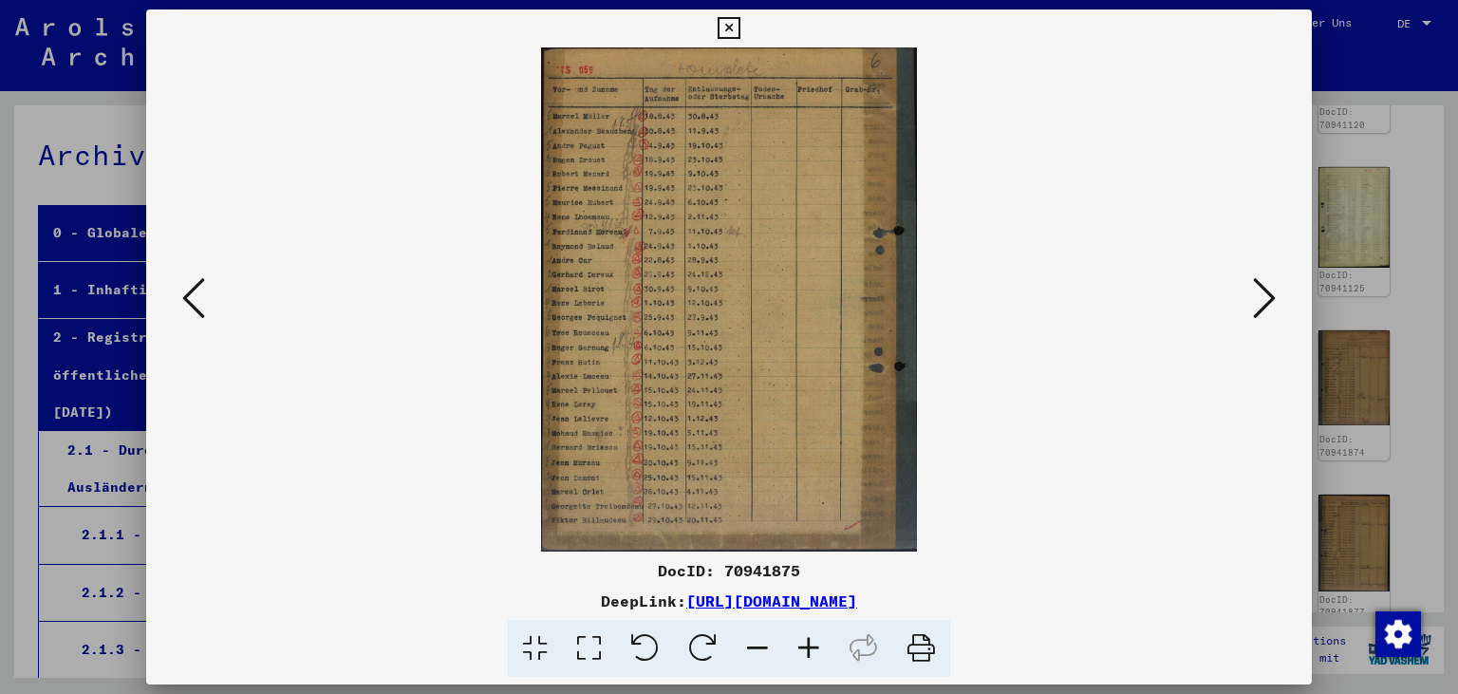
click at [807, 646] on icon at bounding box center [808, 649] width 51 height 58
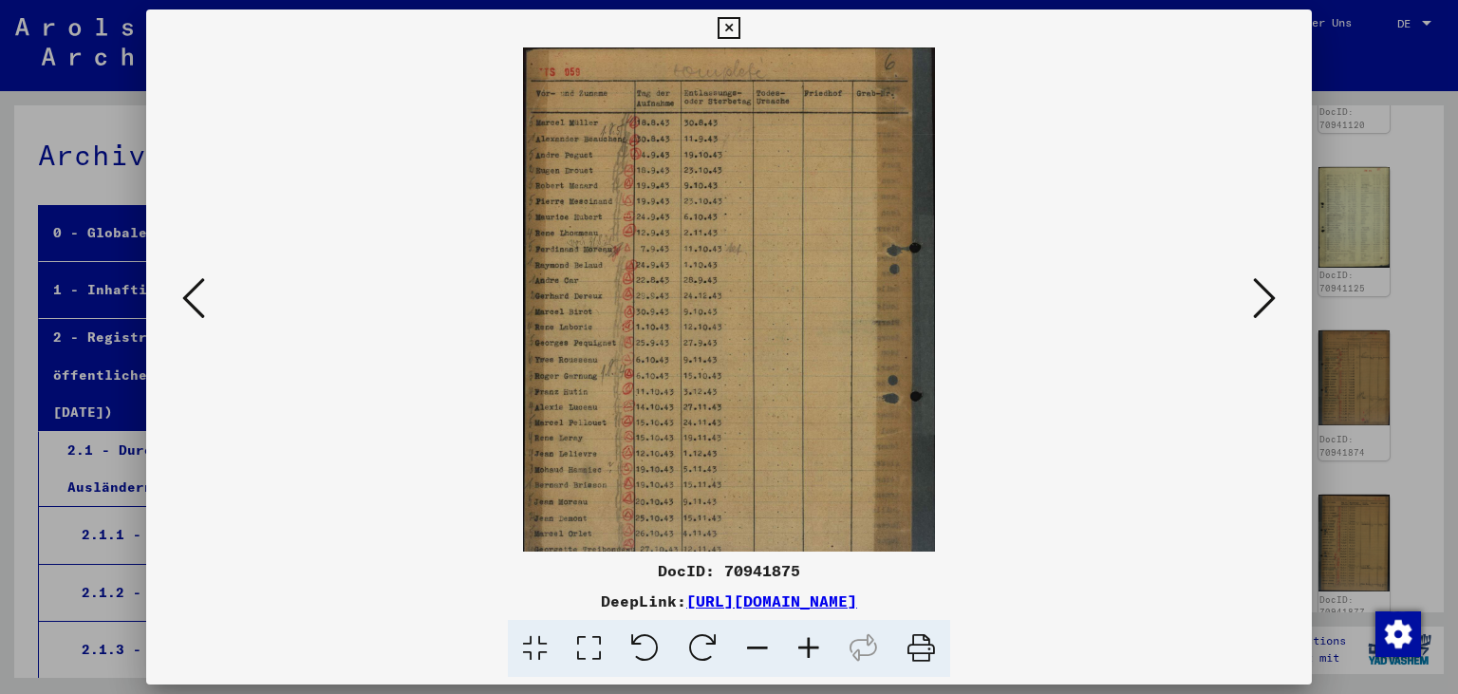
click at [807, 646] on icon at bounding box center [808, 649] width 51 height 58
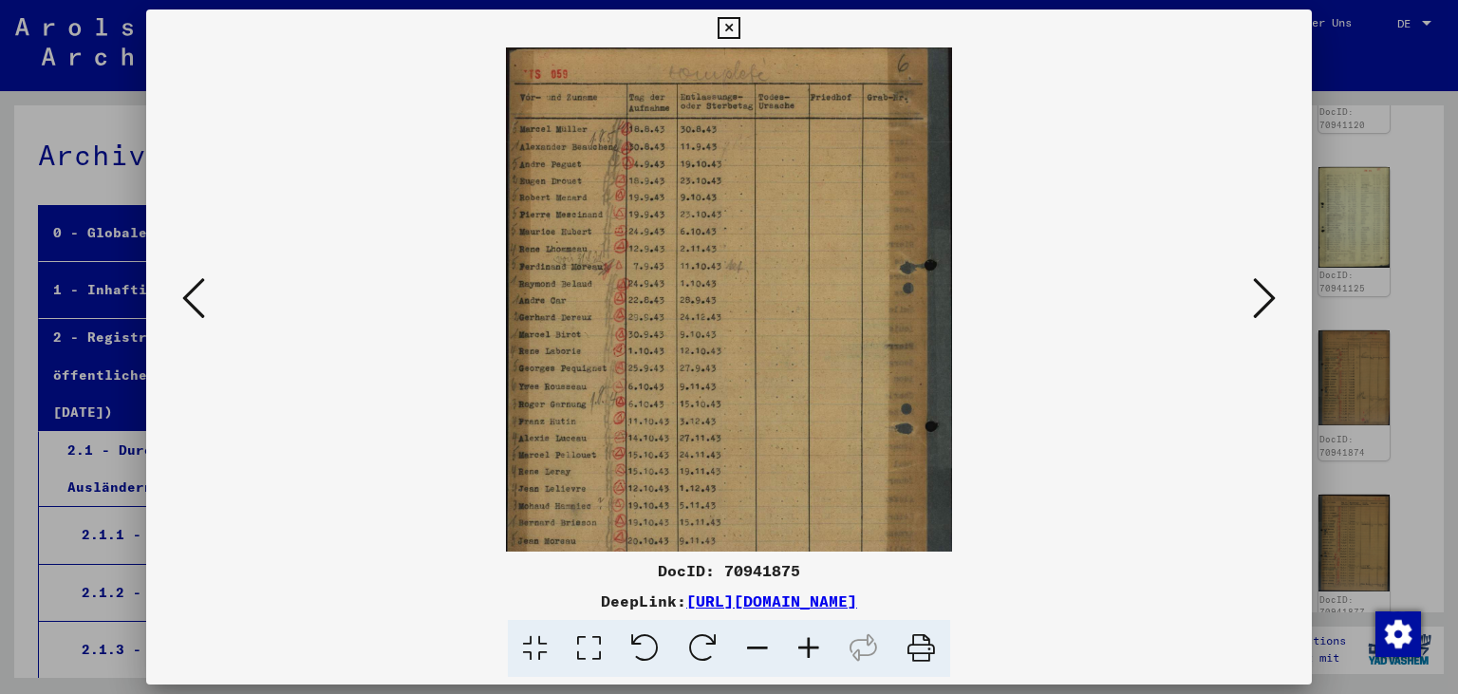
click at [807, 646] on icon at bounding box center [808, 649] width 51 height 58
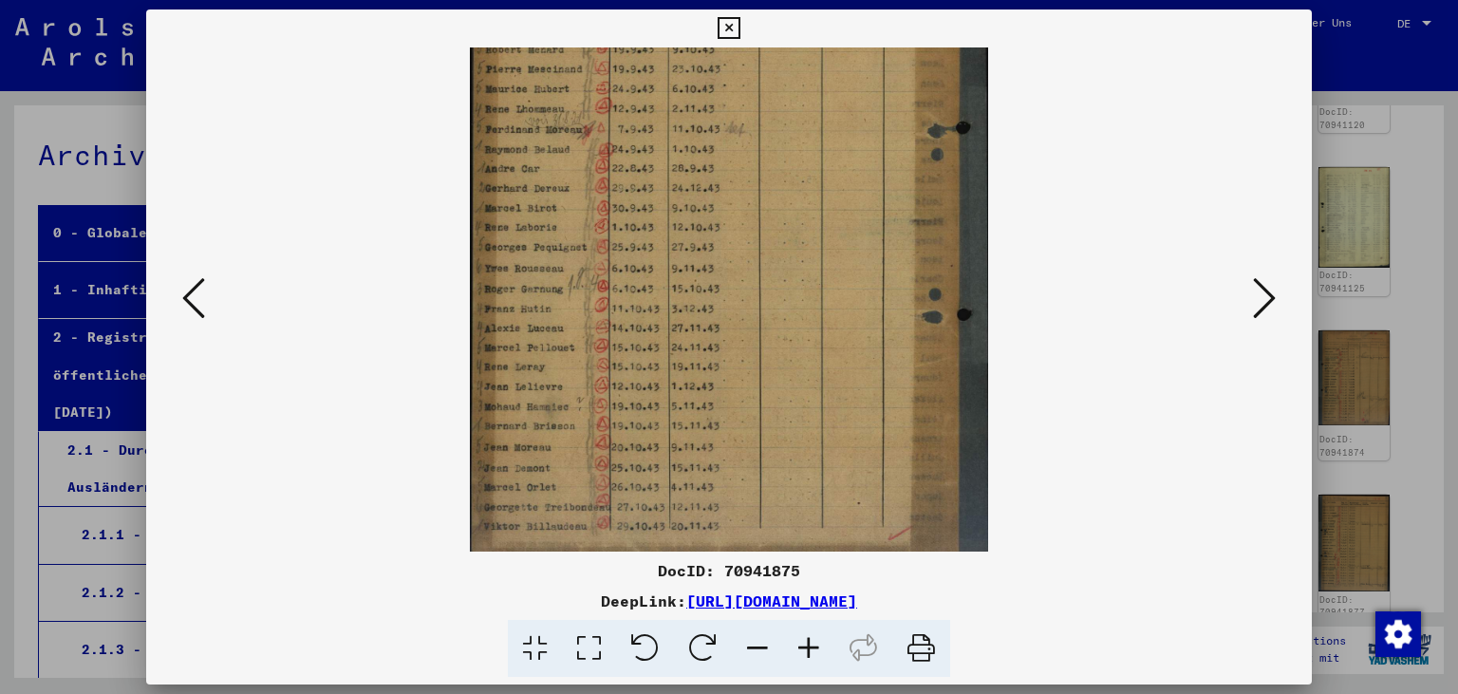
scroll to position [190, 0]
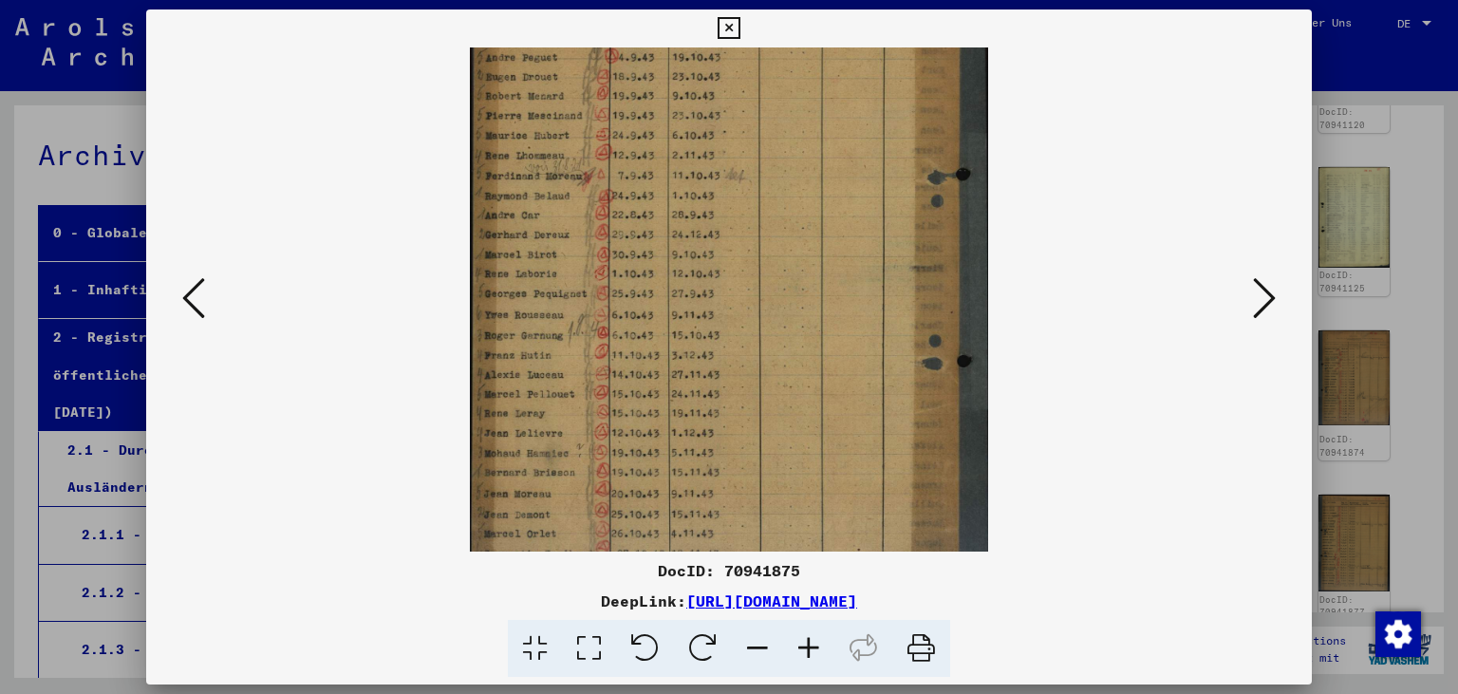
drag, startPoint x: 652, startPoint y: 448, endPoint x: 583, endPoint y: 314, distance: 150.7
click at [585, 319] on img at bounding box center [728, 269] width 517 height 694
click at [805, 653] on icon at bounding box center [808, 649] width 51 height 58
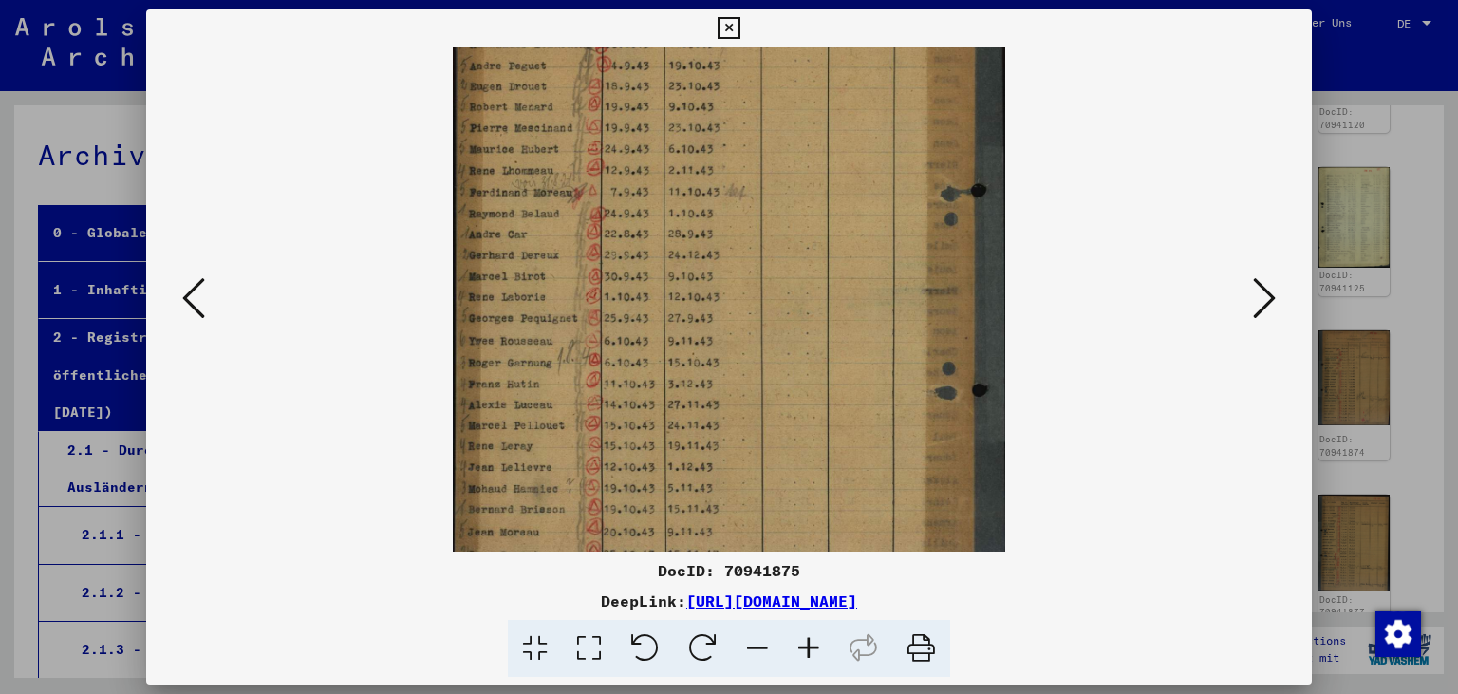
click at [805, 653] on icon at bounding box center [808, 649] width 51 height 58
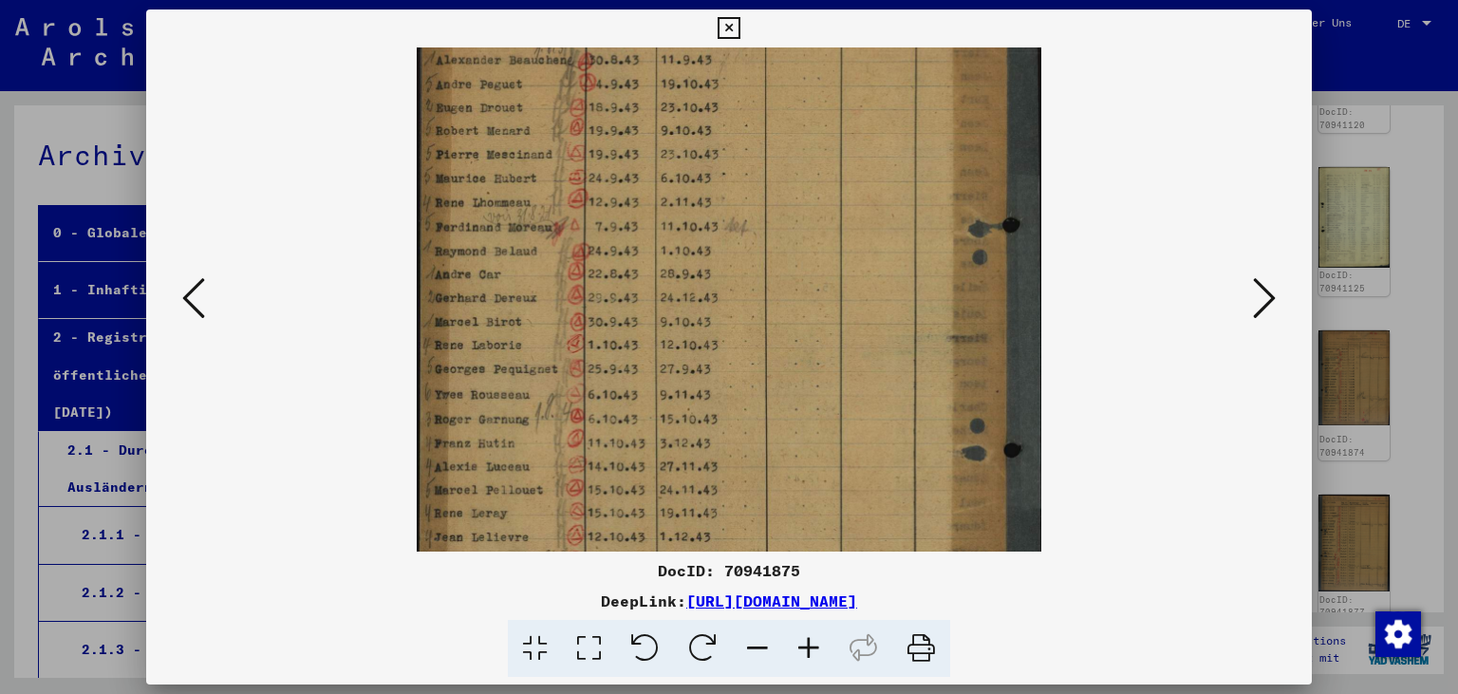
click at [804, 652] on icon at bounding box center [808, 649] width 51 height 58
click at [804, 649] on icon at bounding box center [808, 649] width 51 height 58
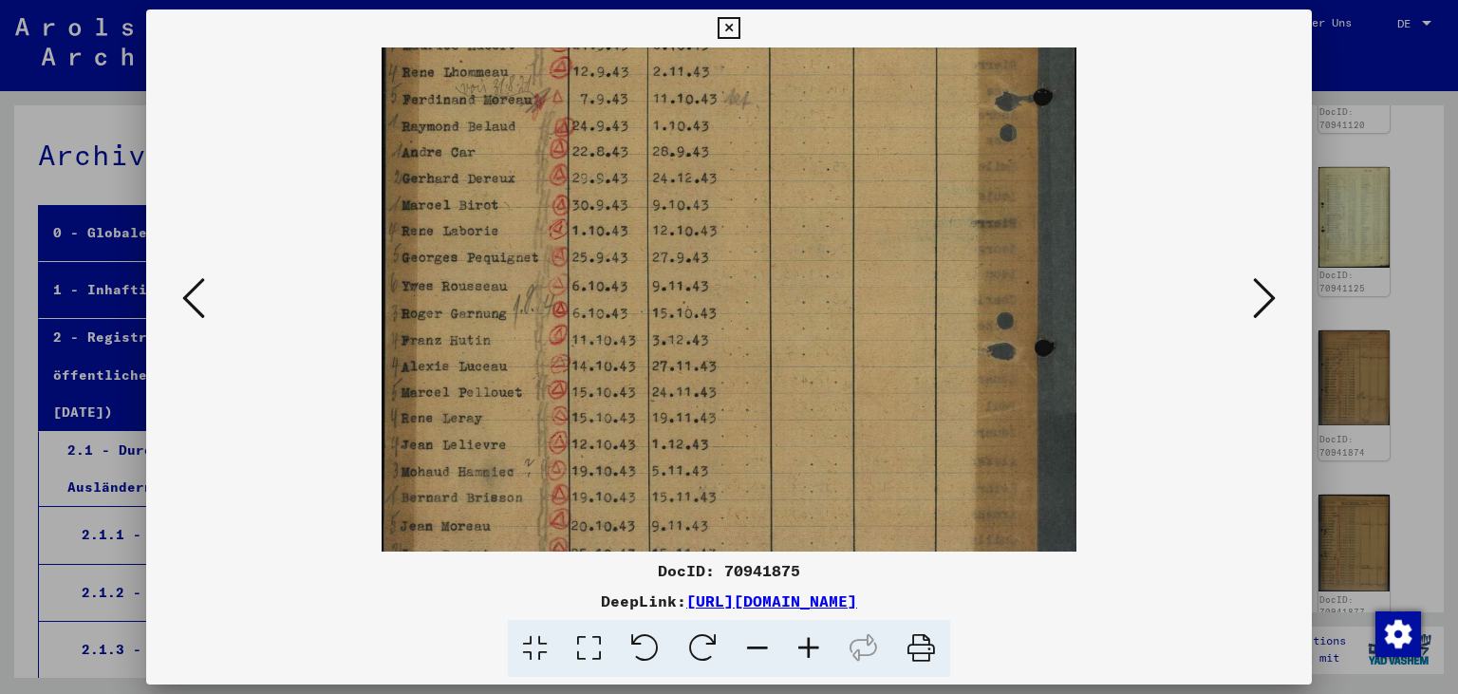
drag, startPoint x: 604, startPoint y: 213, endPoint x: 625, endPoint y: 46, distance: 168.3
click at [625, 46] on div "DocID: 70941875 DeepLink: [URL][DOMAIN_NAME]" at bounding box center [729, 343] width 1166 height 668
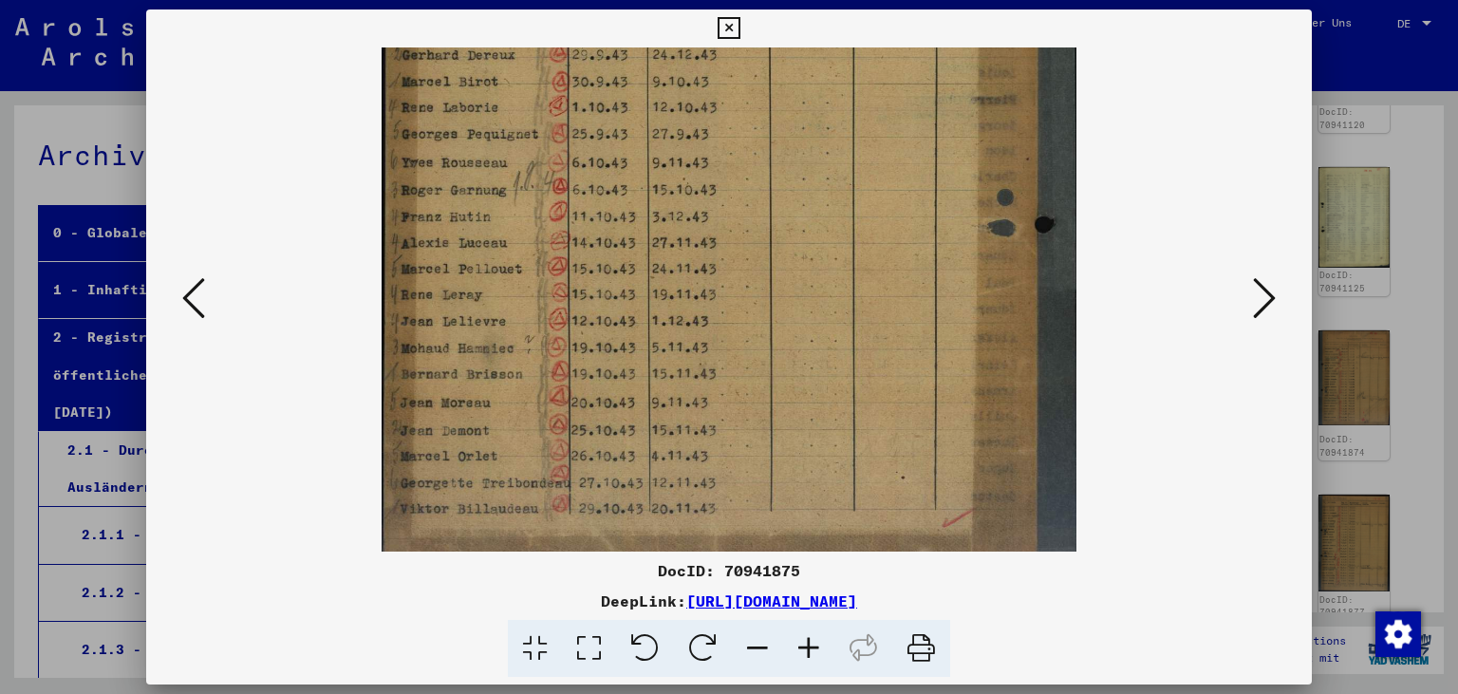
scroll to position [424, 0]
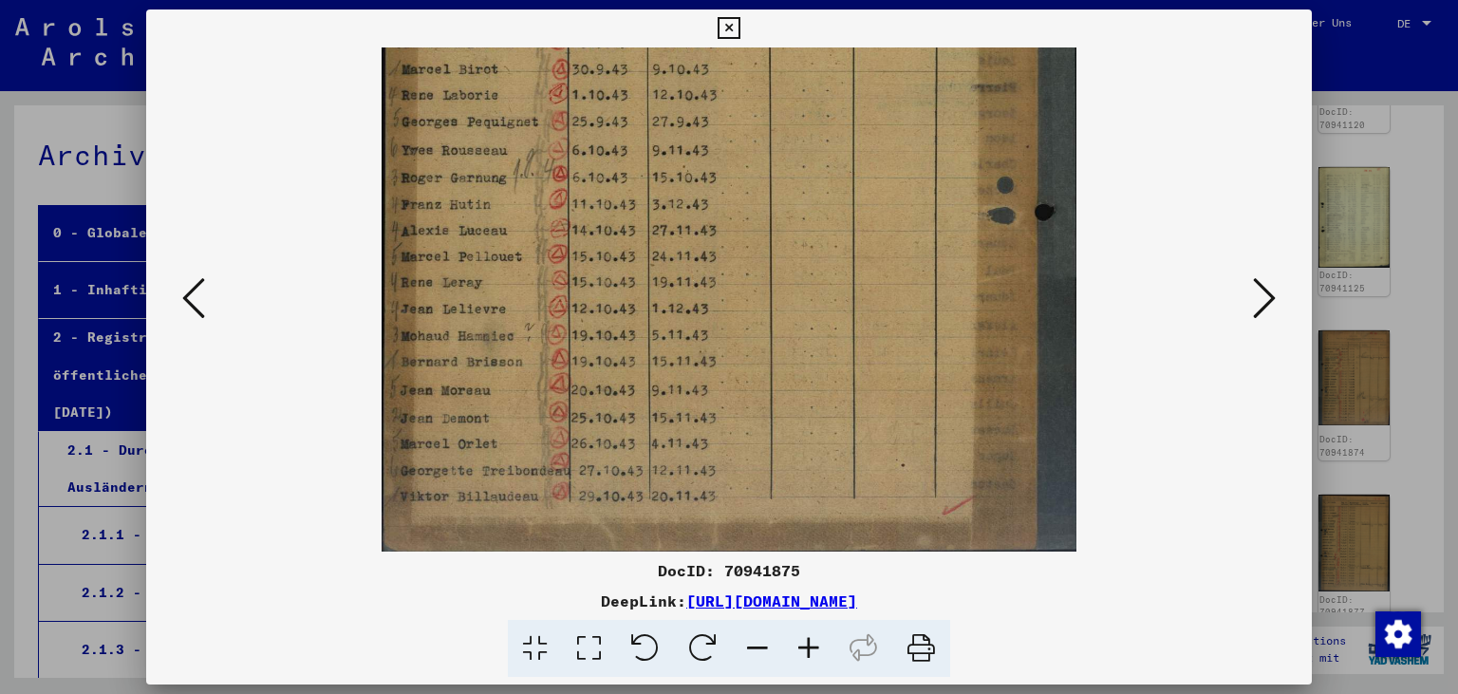
drag, startPoint x: 757, startPoint y: 278, endPoint x: 762, endPoint y: 147, distance: 131.0
click at [762, 147] on img at bounding box center [728, 88] width 695 height 931
click at [1255, 279] on icon at bounding box center [1264, 298] width 23 height 46
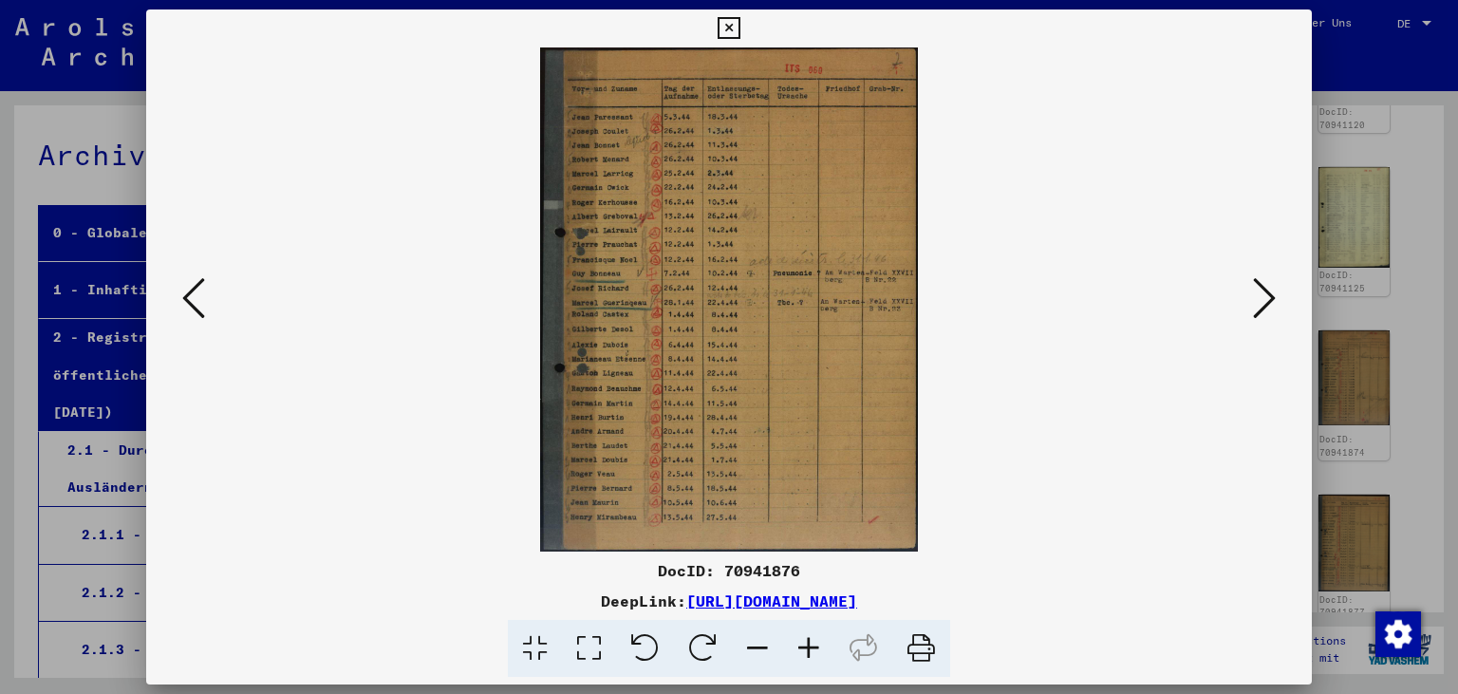
scroll to position [0, 0]
click at [800, 641] on icon at bounding box center [808, 649] width 51 height 58
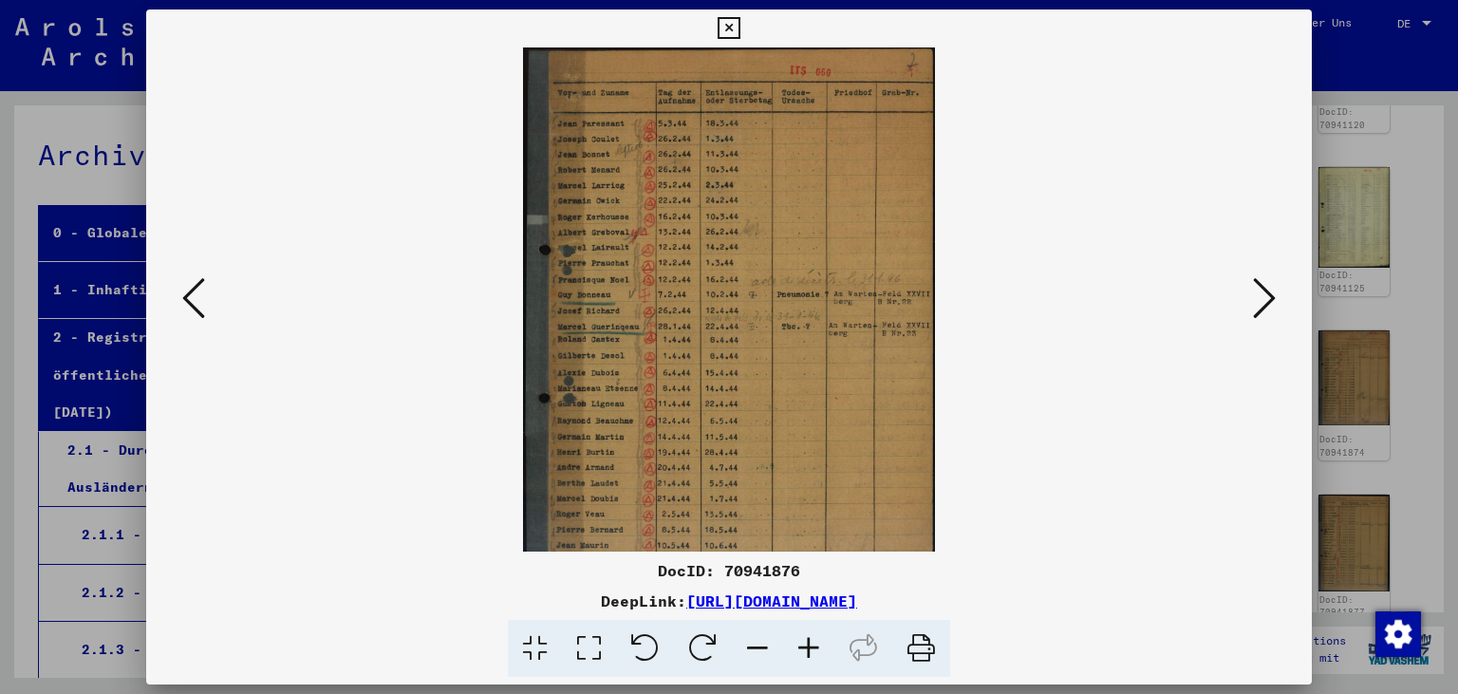
click at [799, 641] on icon at bounding box center [808, 649] width 51 height 58
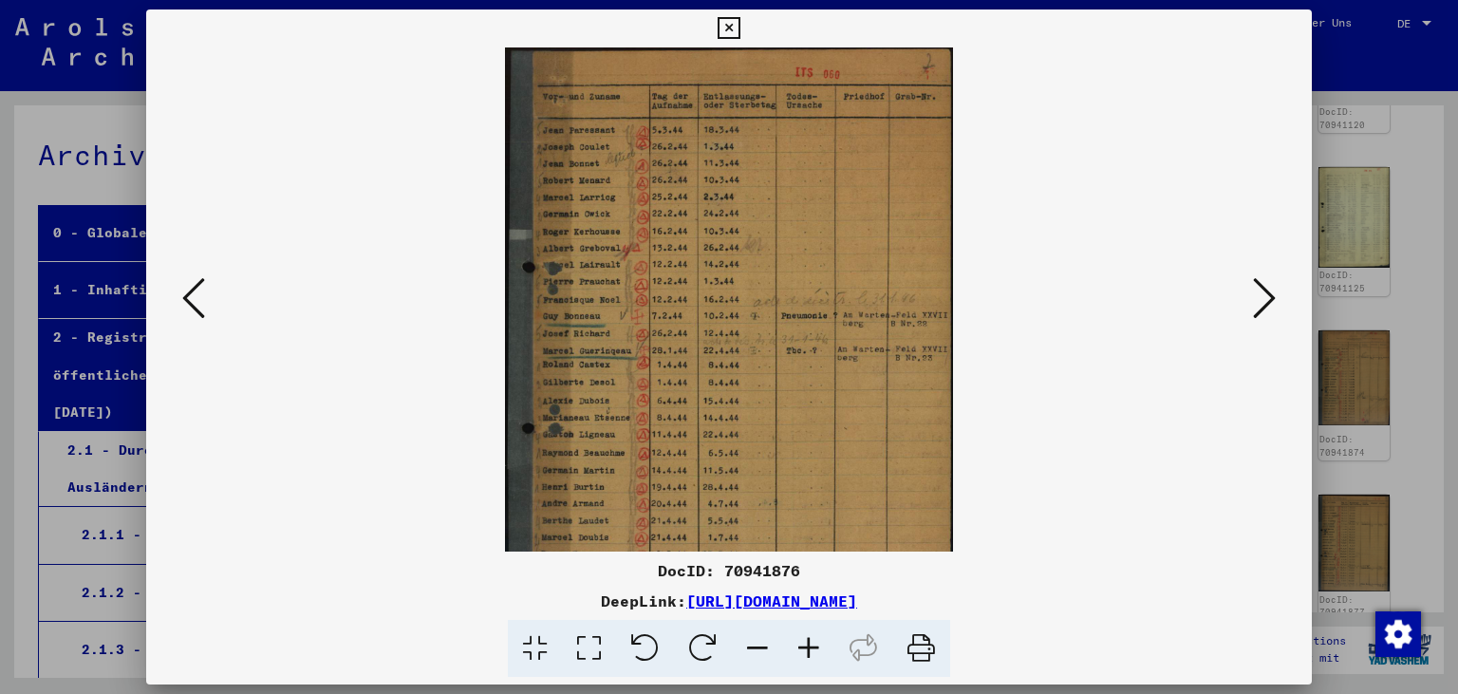
click at [799, 641] on icon at bounding box center [808, 649] width 51 height 58
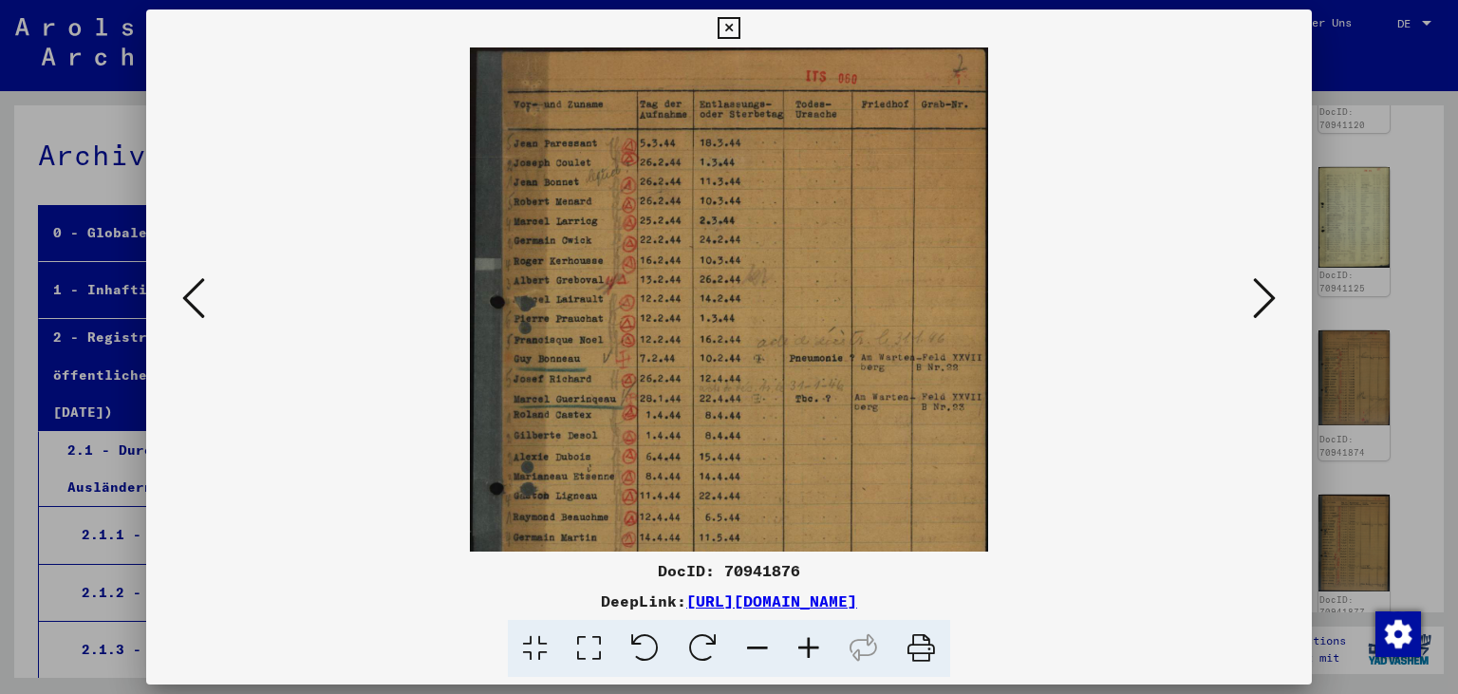
click at [799, 641] on icon at bounding box center [808, 649] width 51 height 58
click at [799, 640] on icon at bounding box center [808, 649] width 51 height 58
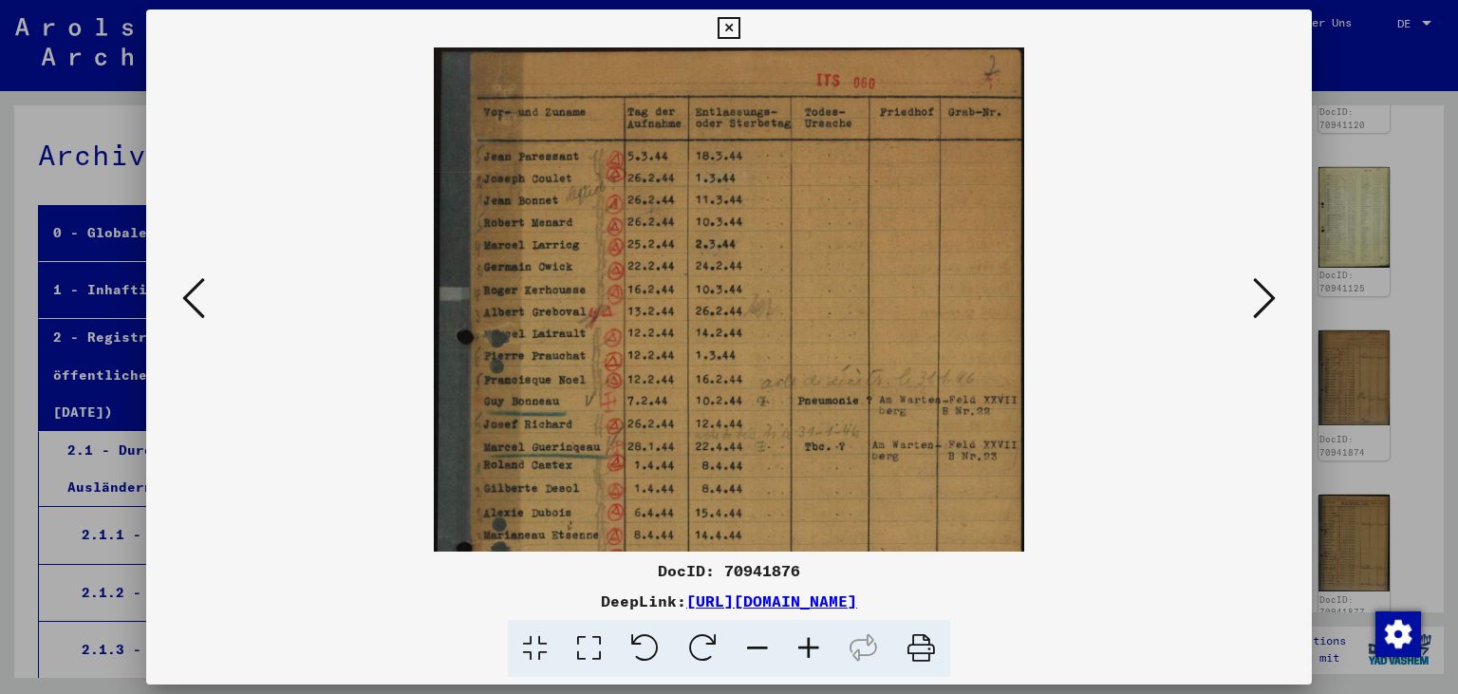
click at [739, 28] on icon at bounding box center [728, 28] width 22 height 23
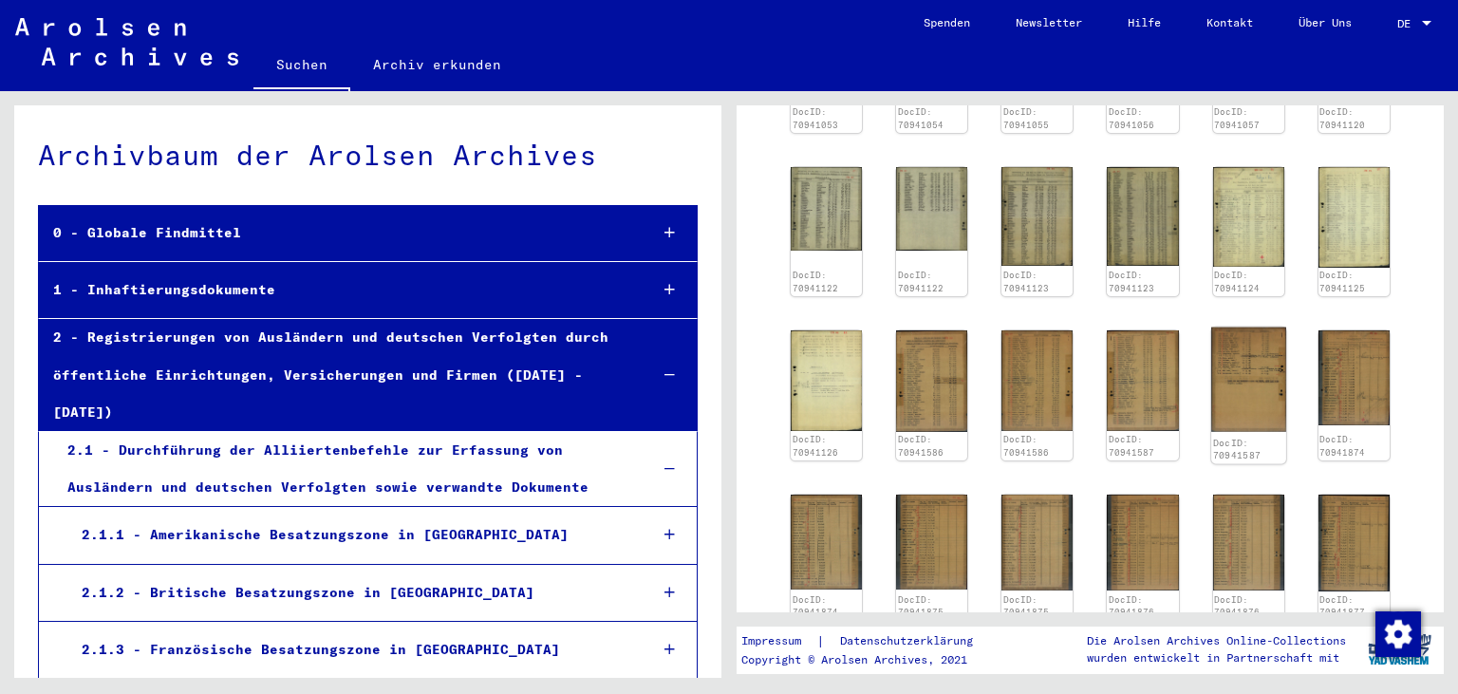
scroll to position [866, 0]
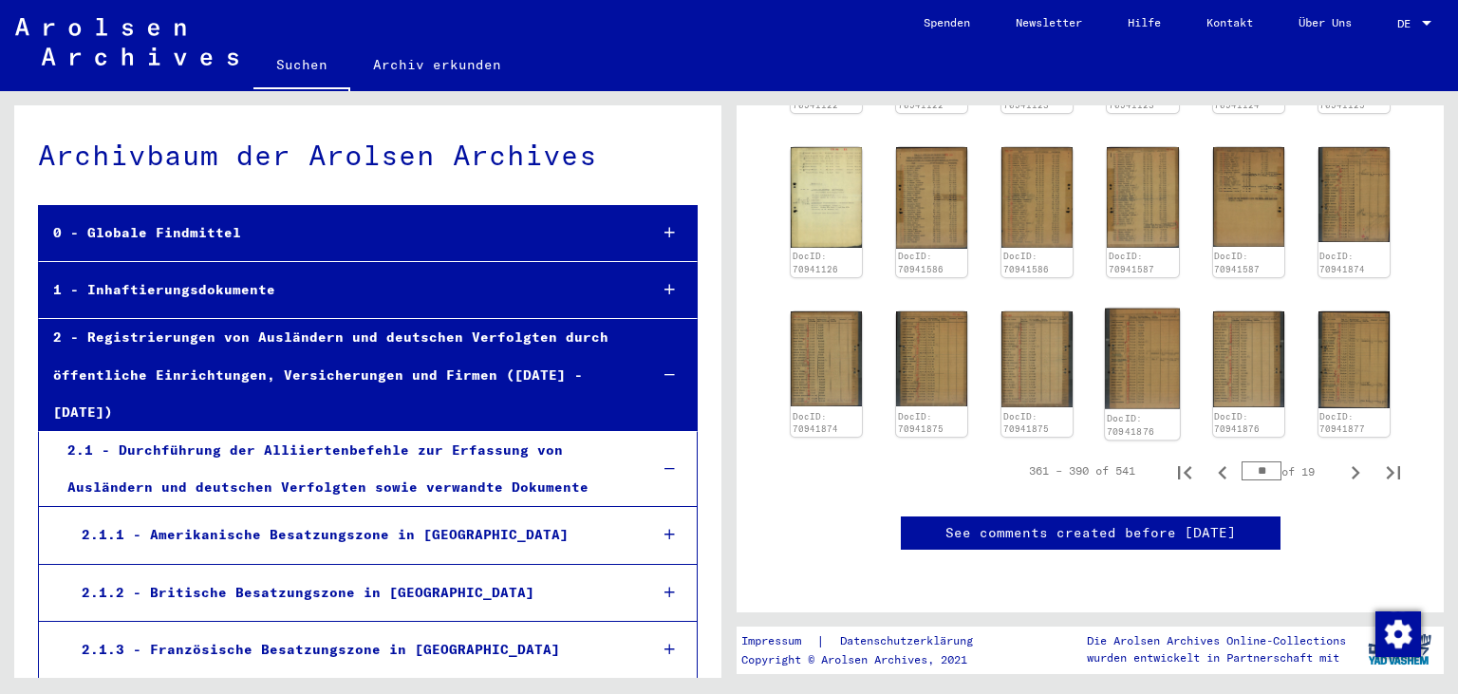
click at [1146, 327] on img at bounding box center [1143, 358] width 75 height 101
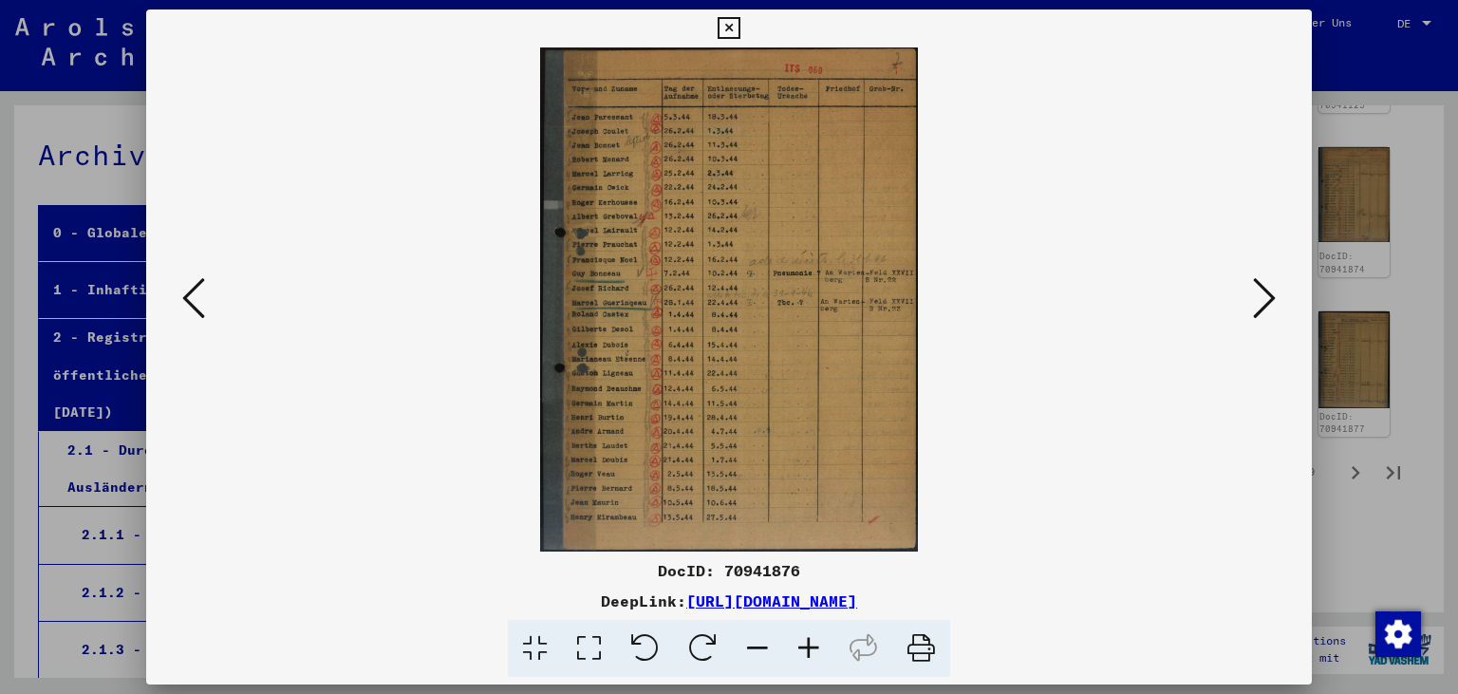
click at [808, 653] on icon at bounding box center [808, 649] width 51 height 58
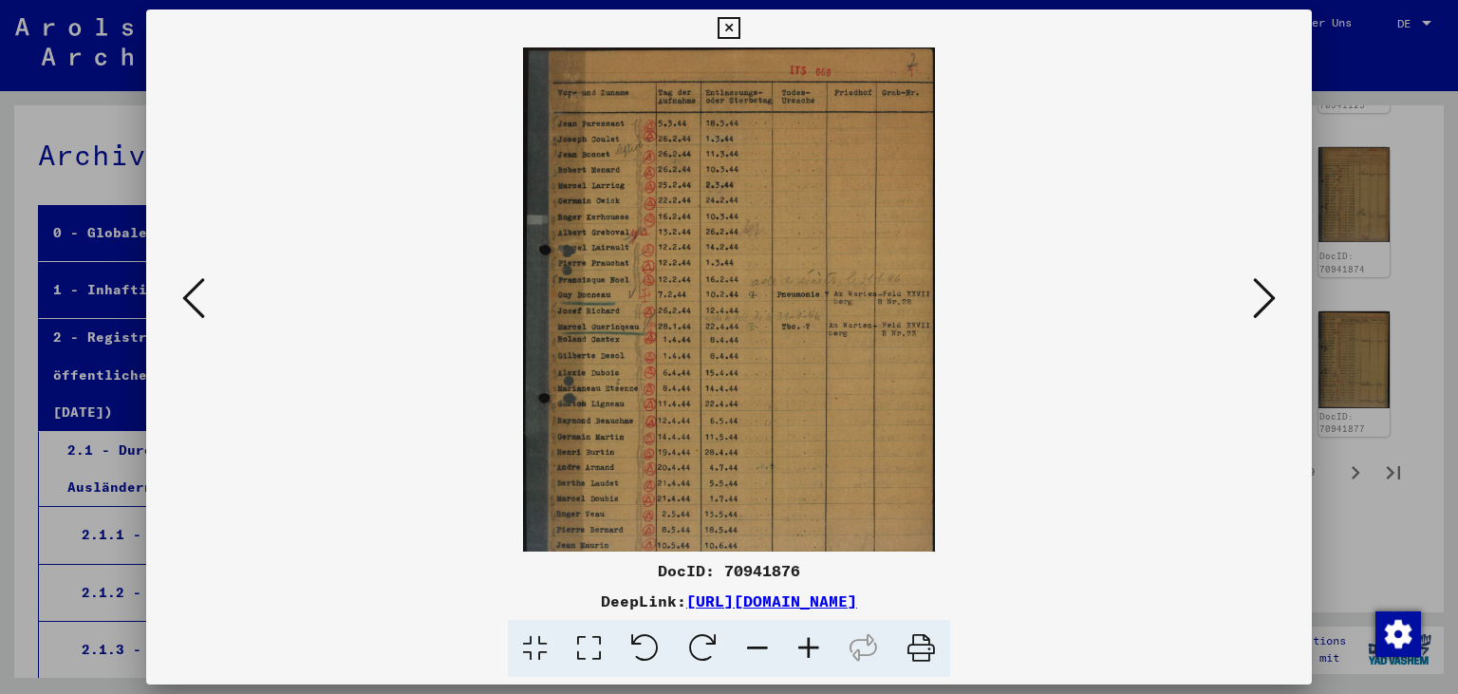
click at [808, 653] on icon at bounding box center [808, 649] width 51 height 58
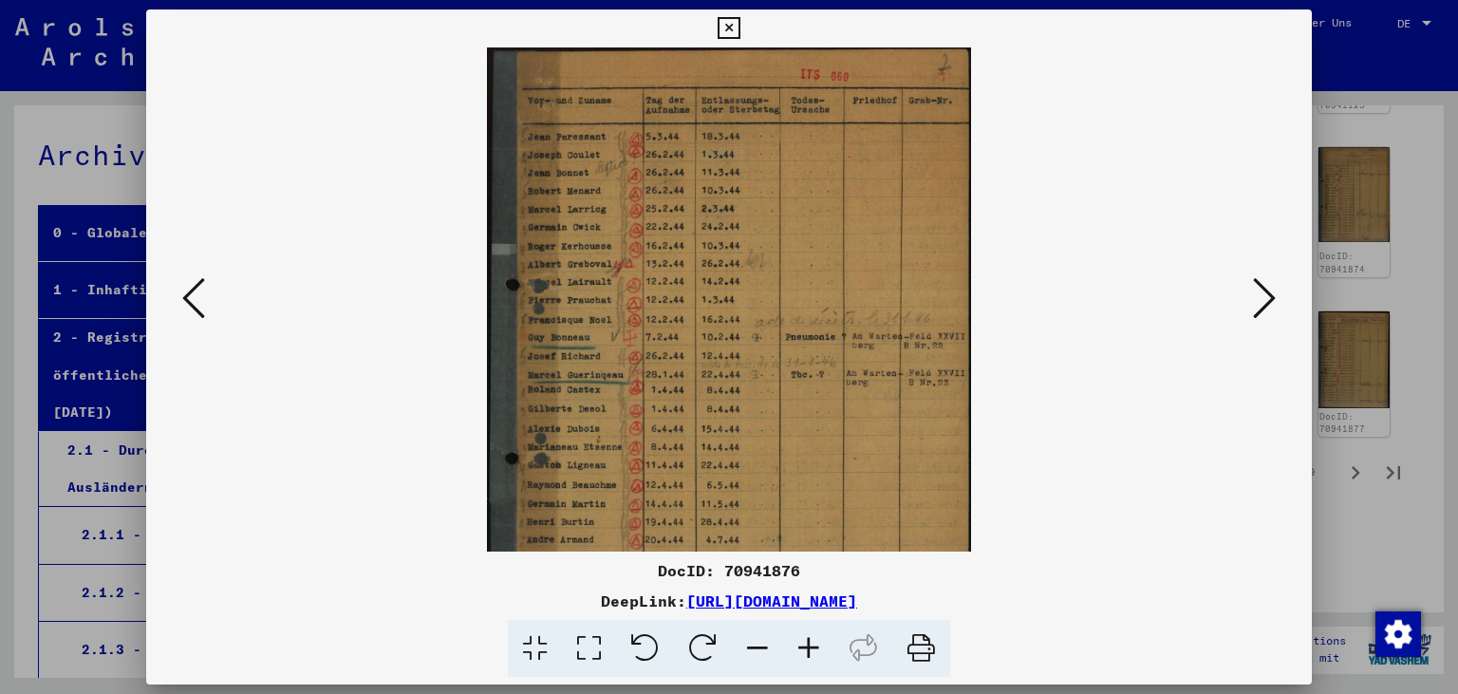
click at [808, 653] on icon at bounding box center [808, 649] width 51 height 58
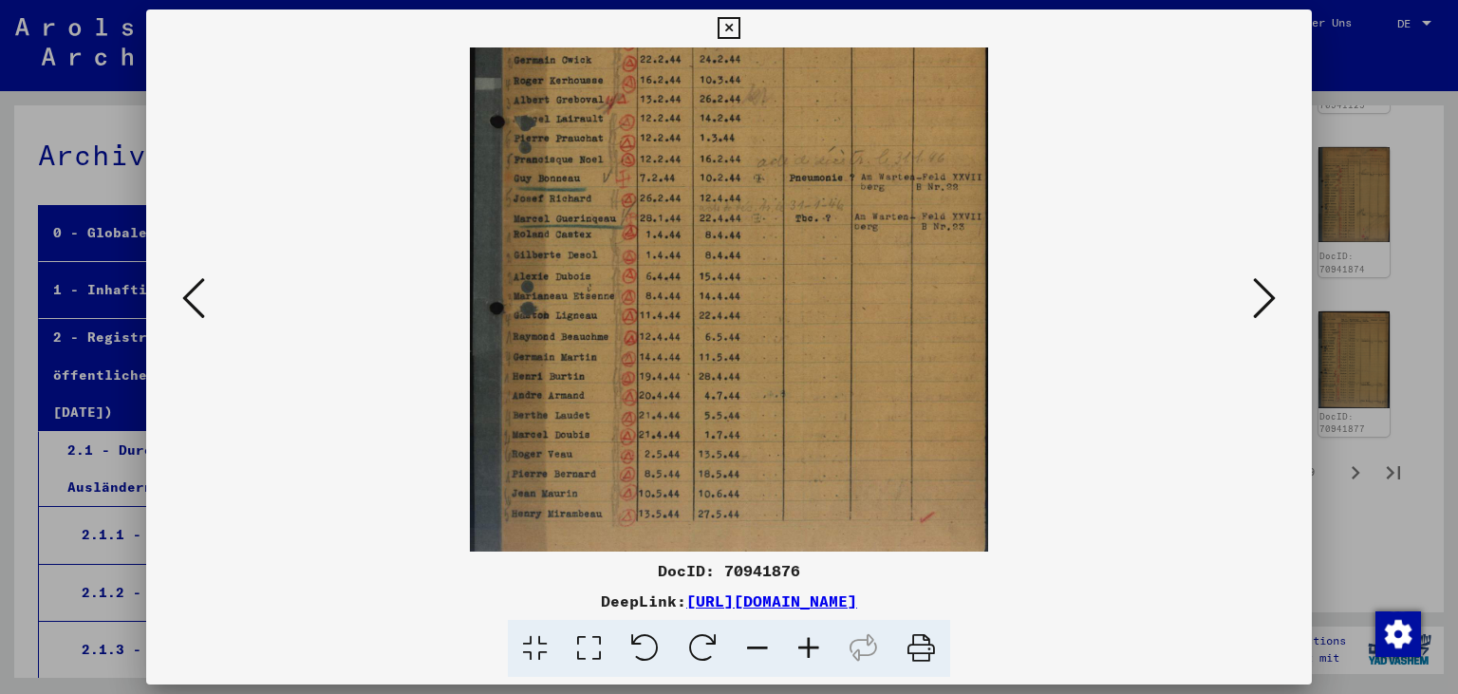
scroll to position [182, 0]
drag, startPoint x: 693, startPoint y: 455, endPoint x: 643, endPoint y: 272, distance: 188.8
click at [643, 272] on img at bounding box center [729, 212] width 519 height 694
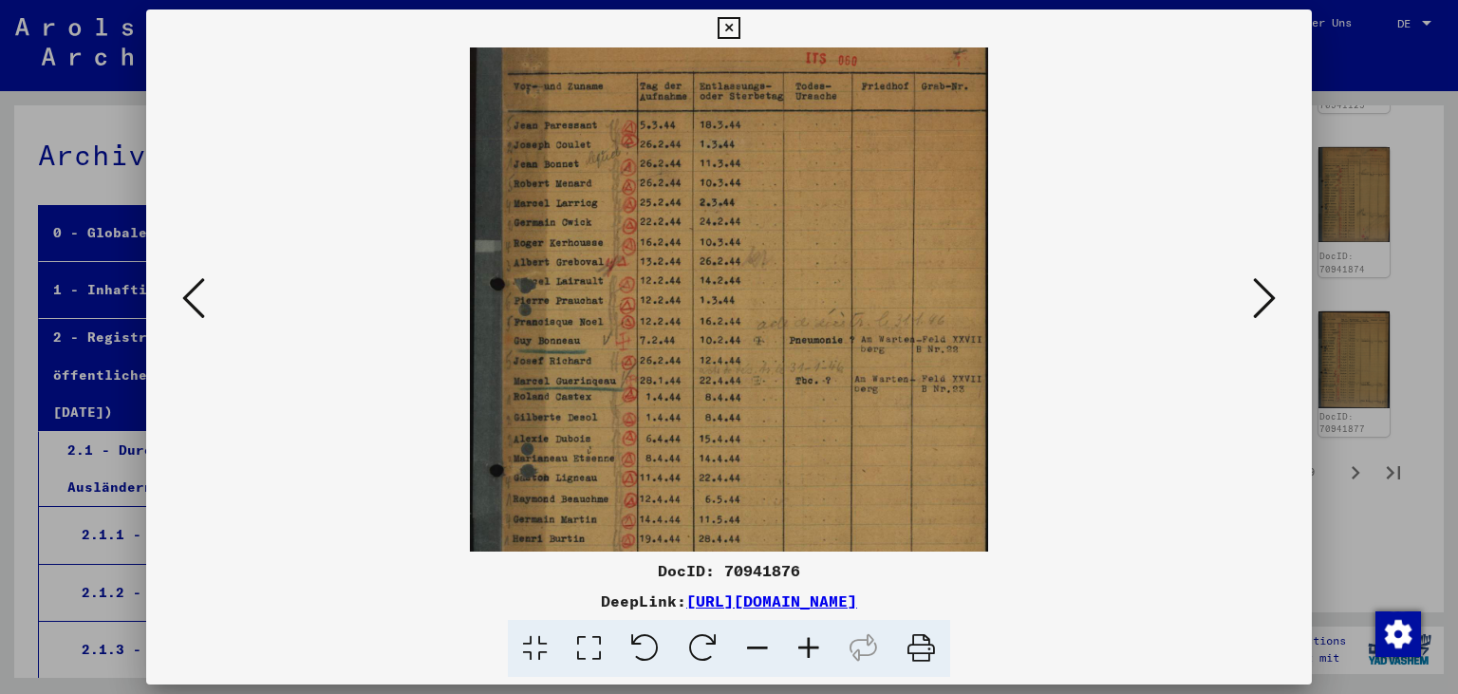
scroll to position [16, 0]
drag, startPoint x: 587, startPoint y: 333, endPoint x: 636, endPoint y: 499, distance: 173.0
click at [636, 499] on img at bounding box center [729, 378] width 519 height 694
click at [1263, 301] on icon at bounding box center [1264, 298] width 23 height 46
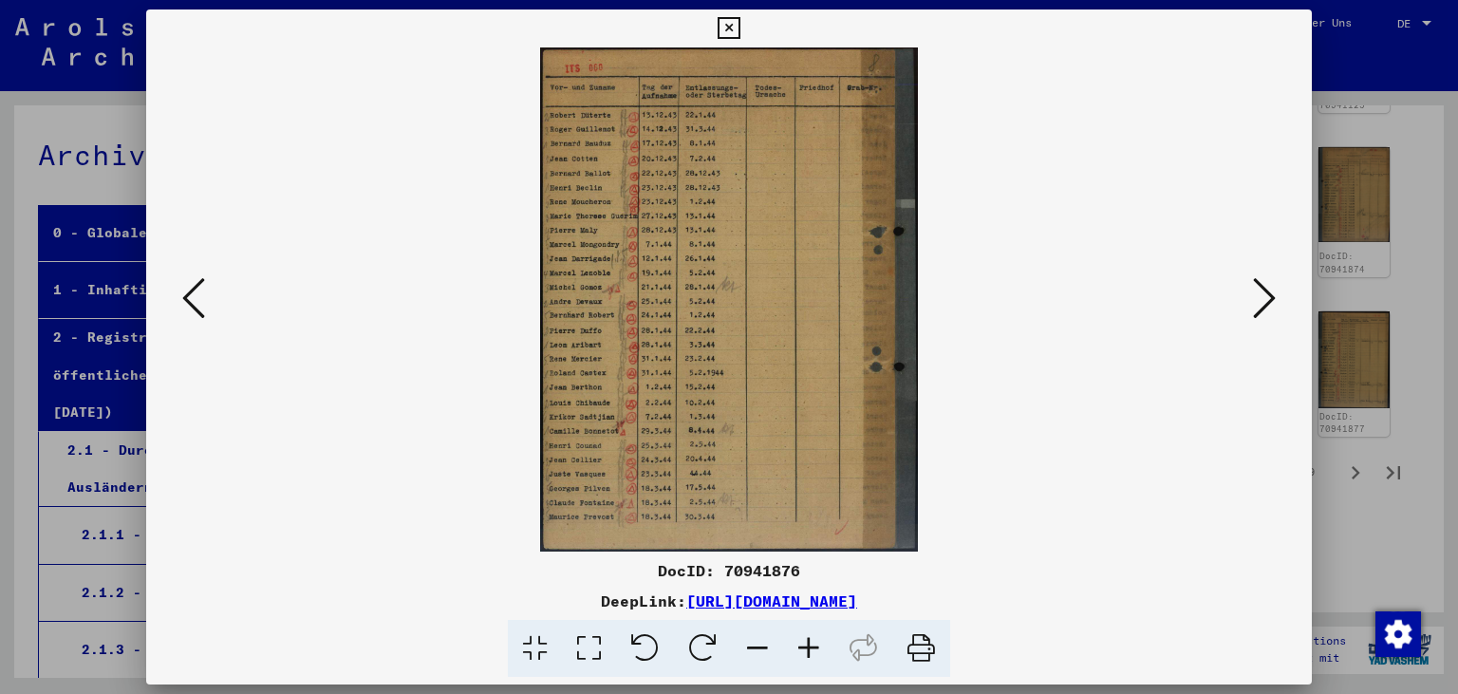
scroll to position [0, 0]
click at [813, 646] on icon at bounding box center [808, 649] width 51 height 58
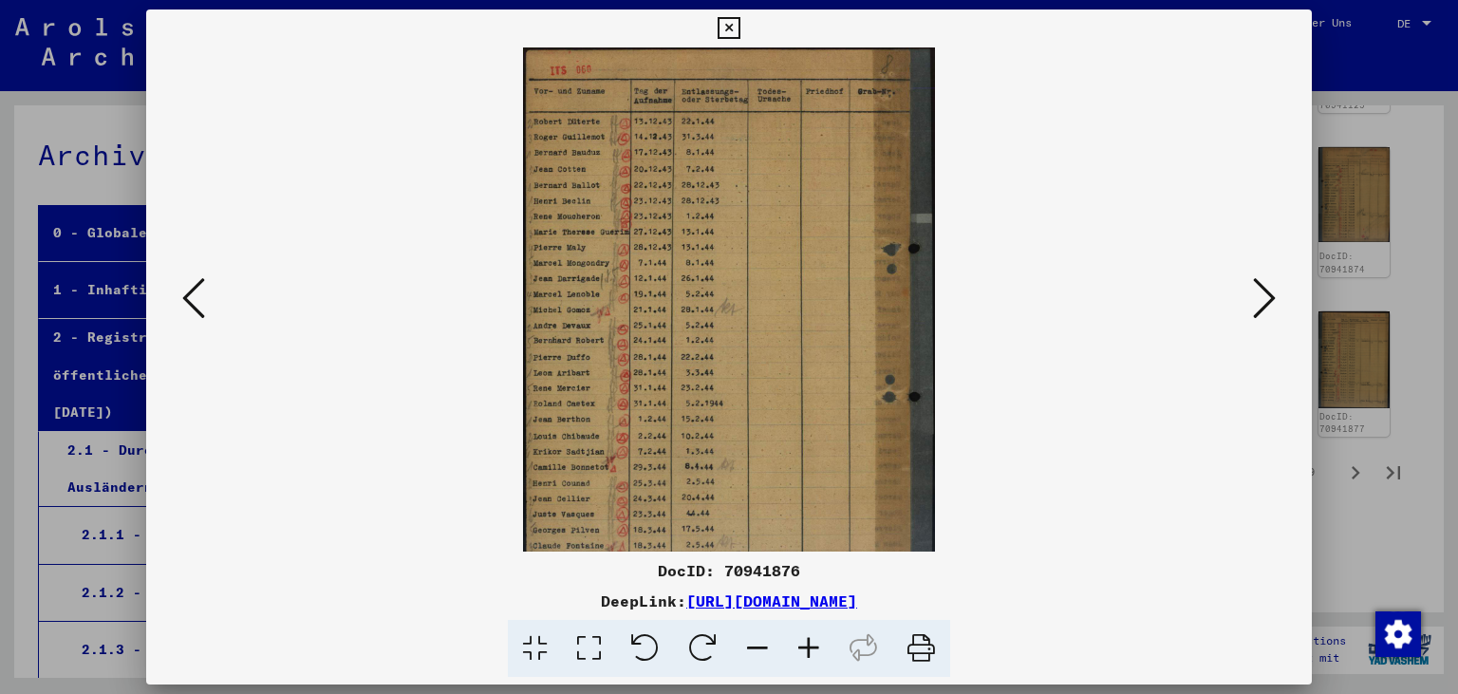
click at [815, 646] on icon at bounding box center [808, 649] width 51 height 58
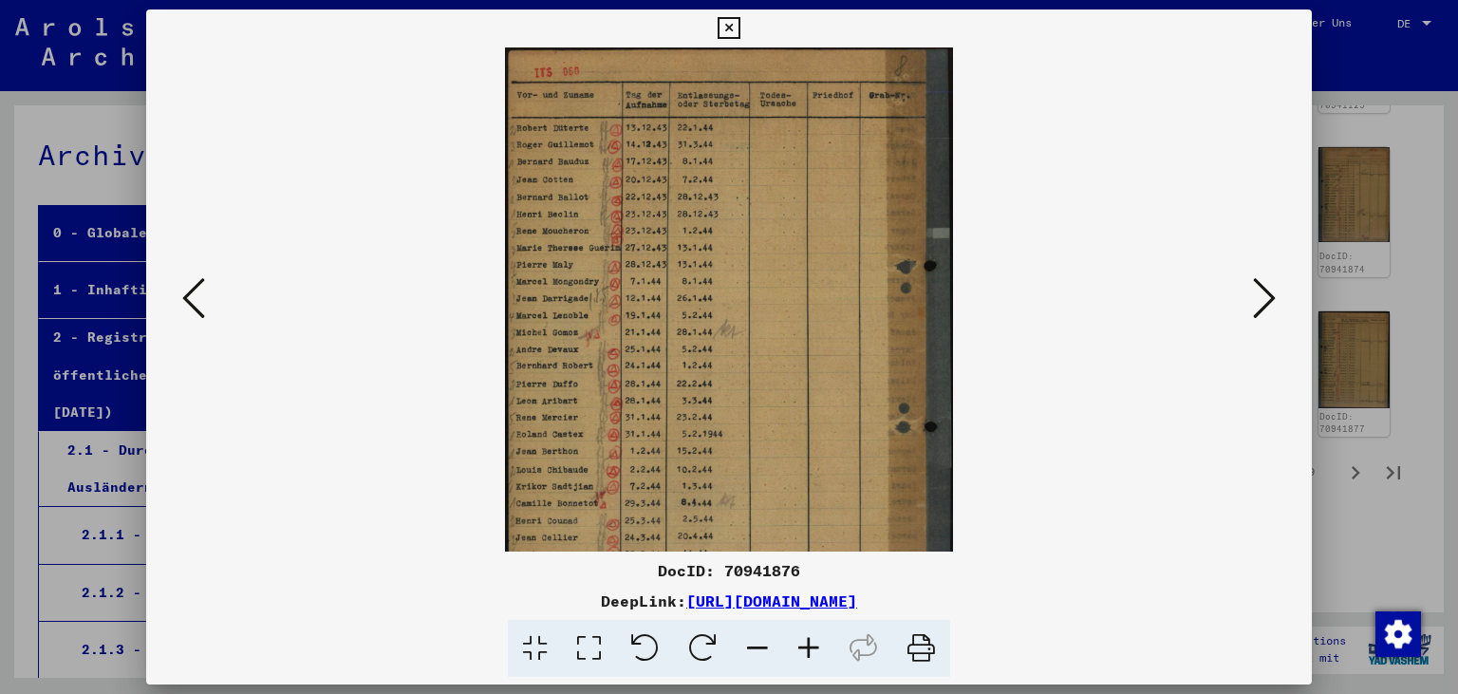
click at [815, 646] on icon at bounding box center [808, 649] width 51 height 58
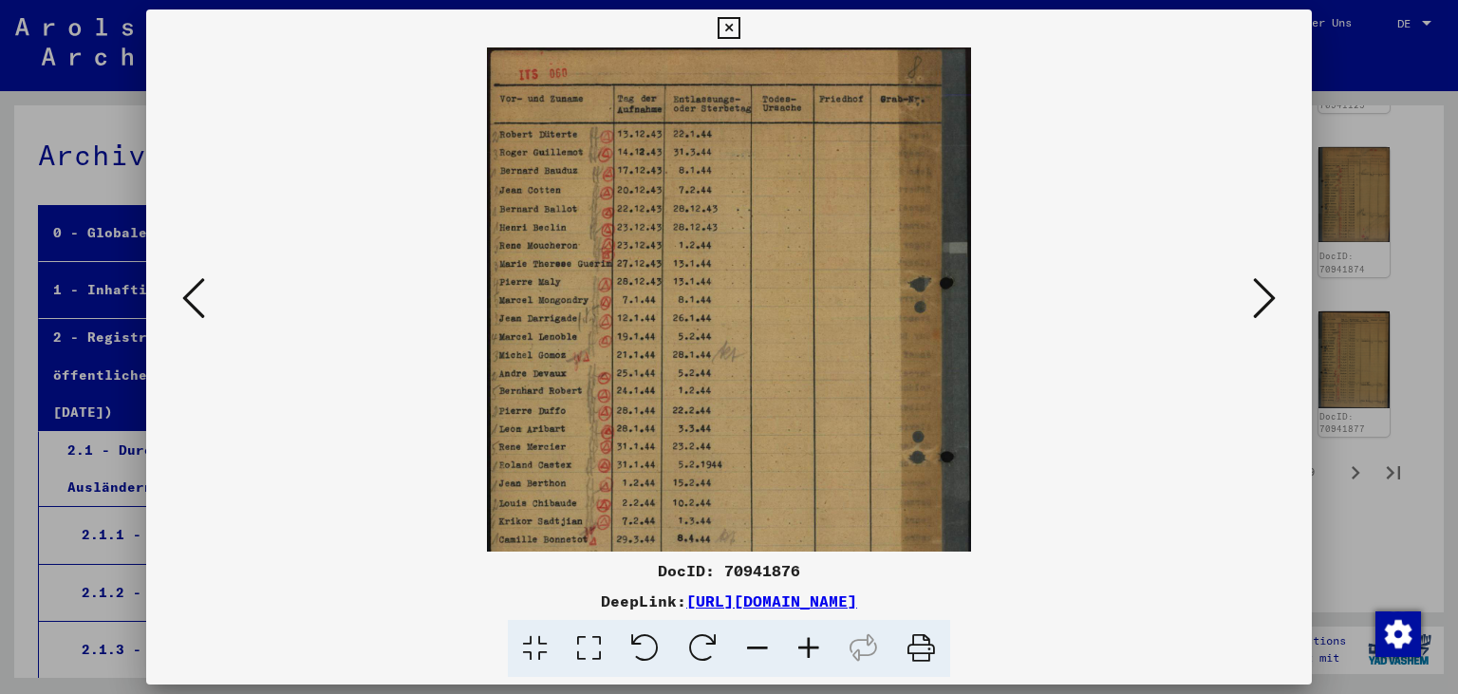
click at [815, 646] on icon at bounding box center [808, 649] width 51 height 58
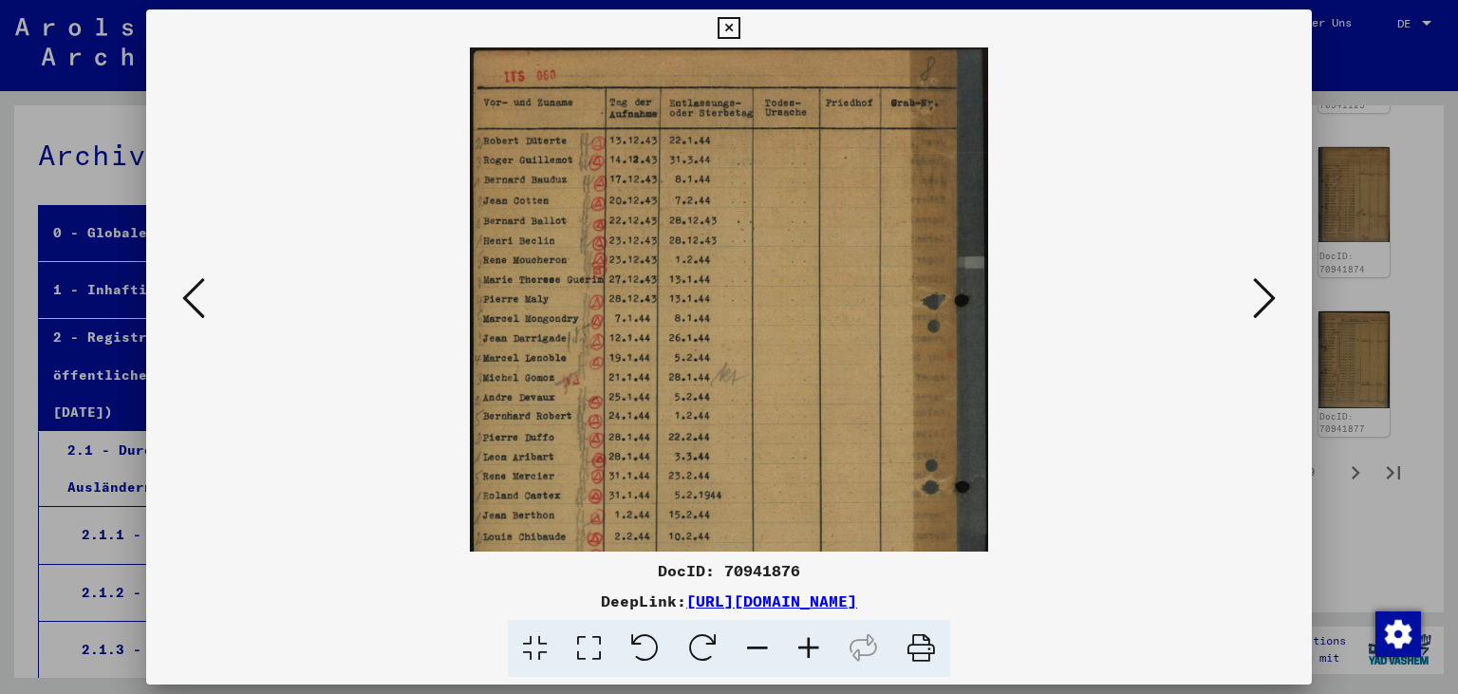
click at [815, 646] on icon at bounding box center [808, 649] width 51 height 58
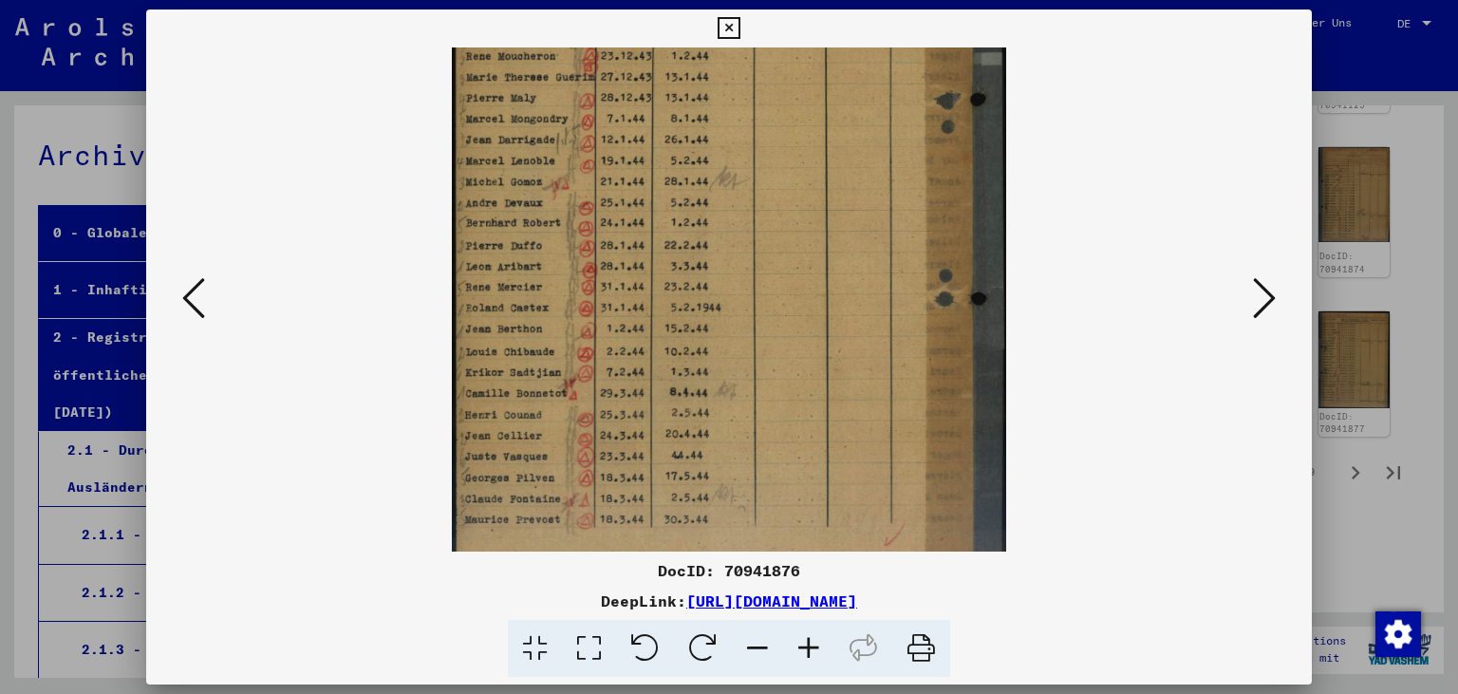
scroll to position [237, 0]
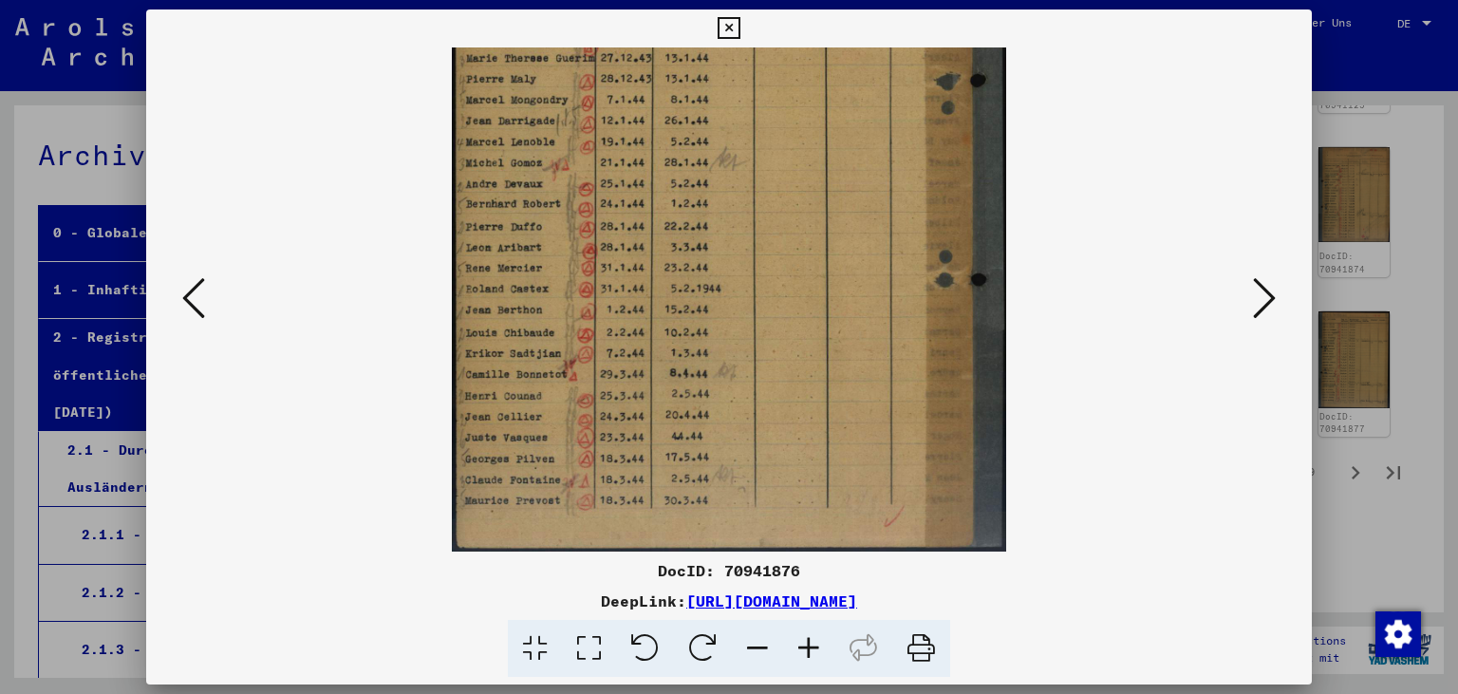
drag, startPoint x: 621, startPoint y: 425, endPoint x: 571, endPoint y: 160, distance: 269.3
click at [571, 160] on img at bounding box center [729, 180] width 554 height 741
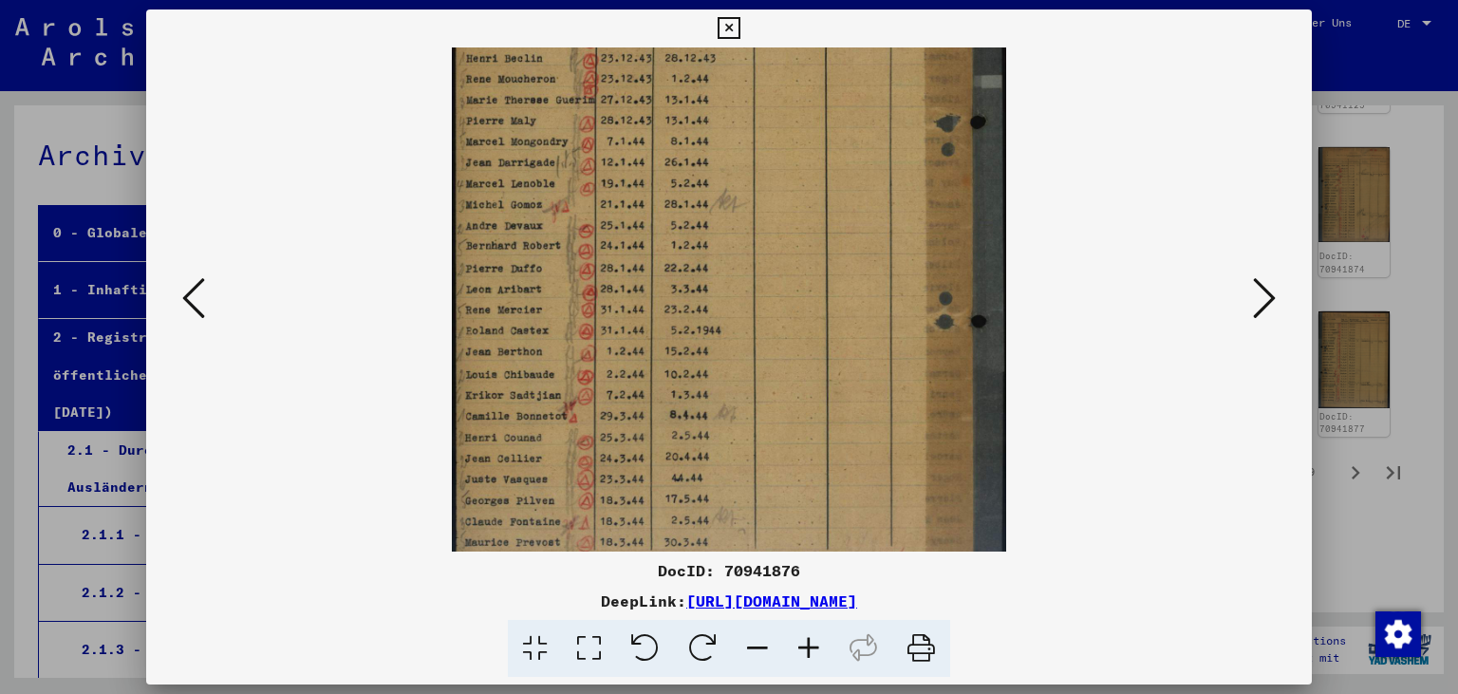
drag, startPoint x: 661, startPoint y: 211, endPoint x: 655, endPoint y: 251, distance: 41.3
click at [655, 251] on img at bounding box center [729, 222] width 554 height 741
click at [320, 354] on div at bounding box center [729, 299] width 1037 height 504
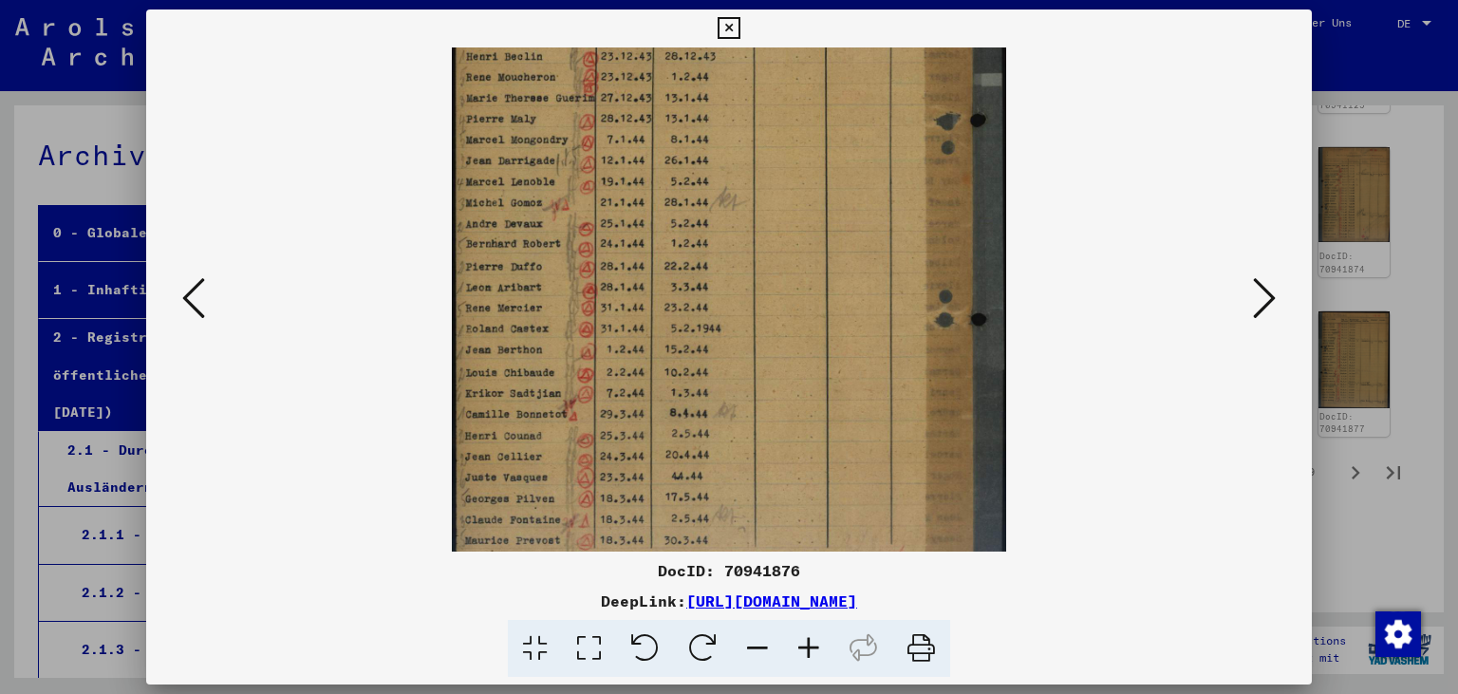
click at [745, 40] on button at bounding box center [728, 28] width 33 height 38
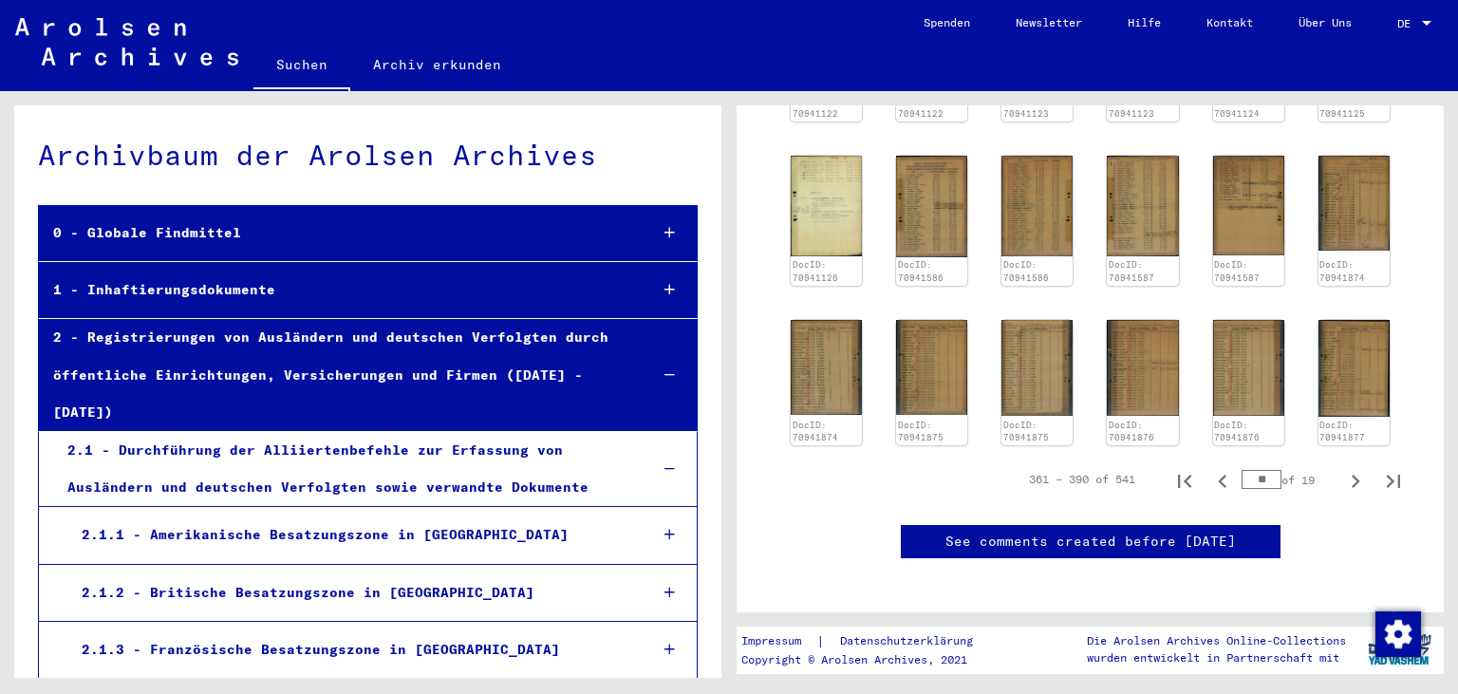
scroll to position [838, 0]
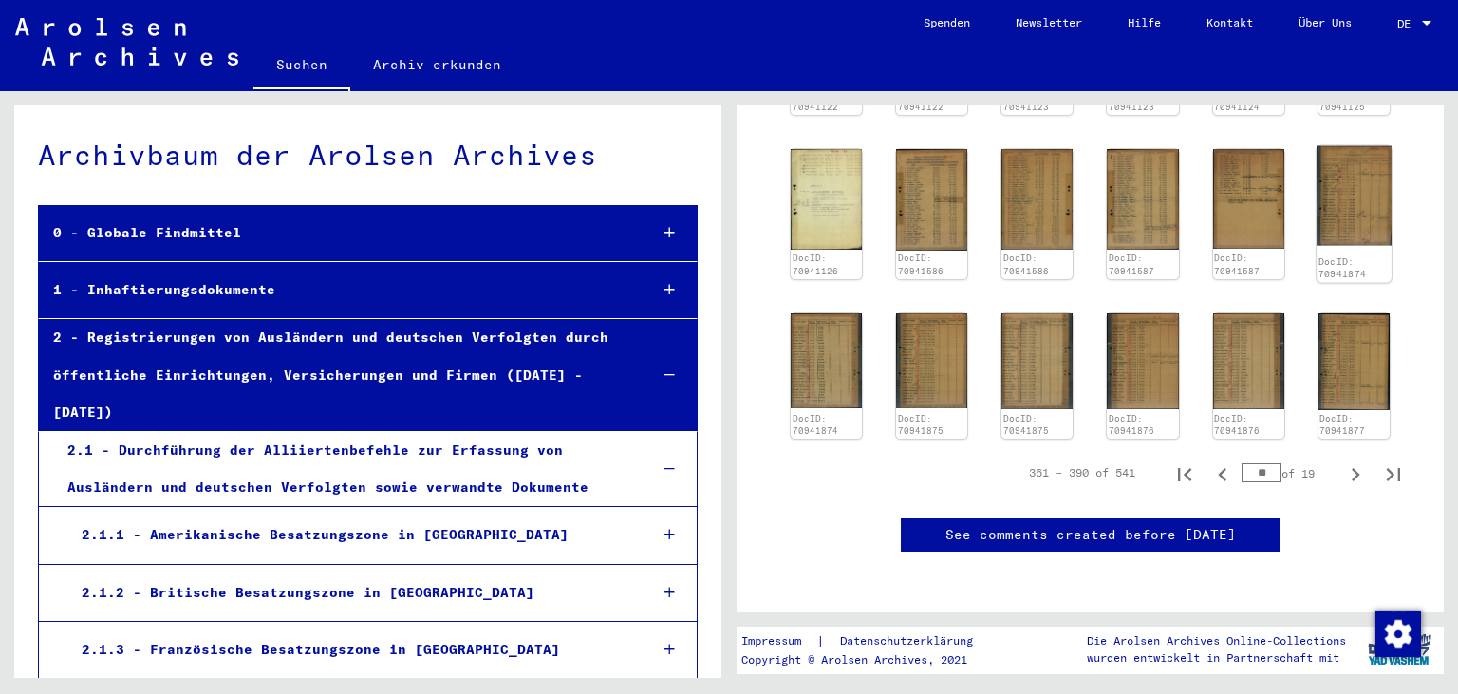
click at [1330, 195] on img at bounding box center [1353, 195] width 75 height 100
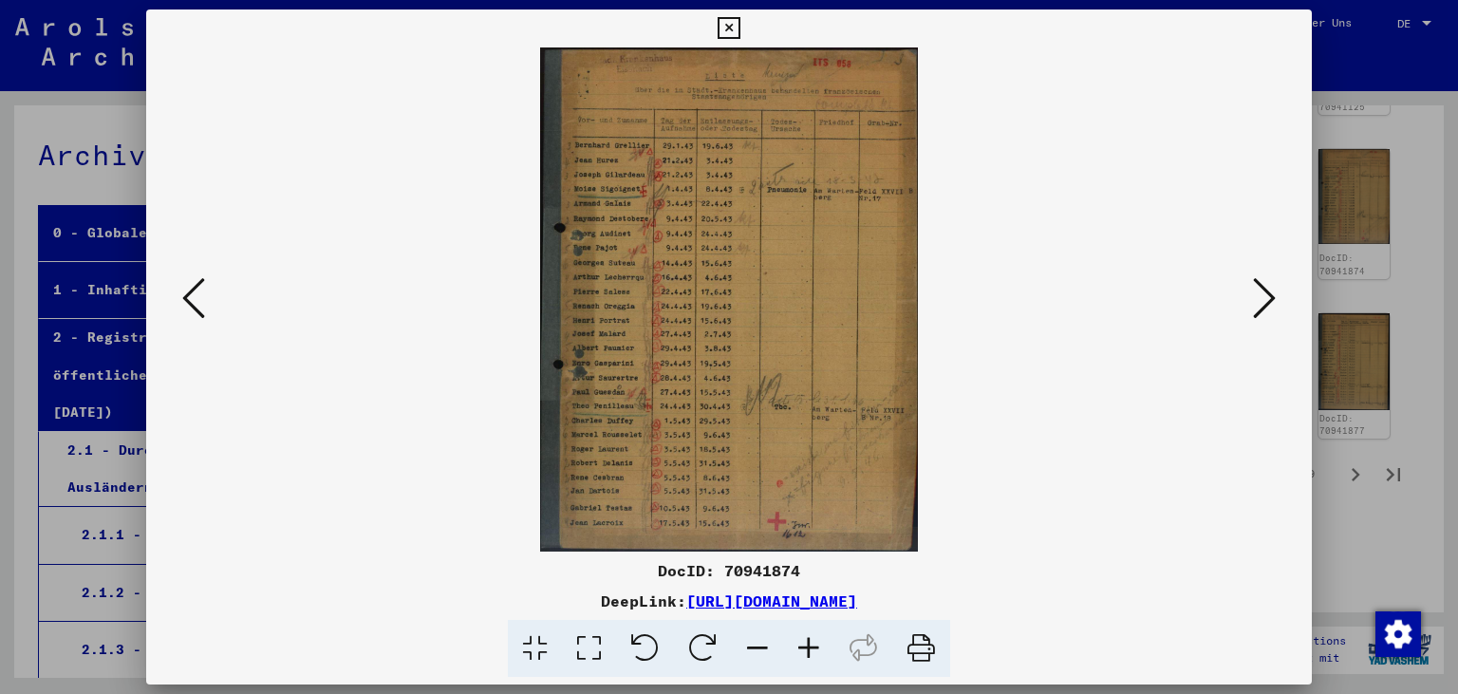
click at [813, 653] on icon at bounding box center [808, 649] width 51 height 58
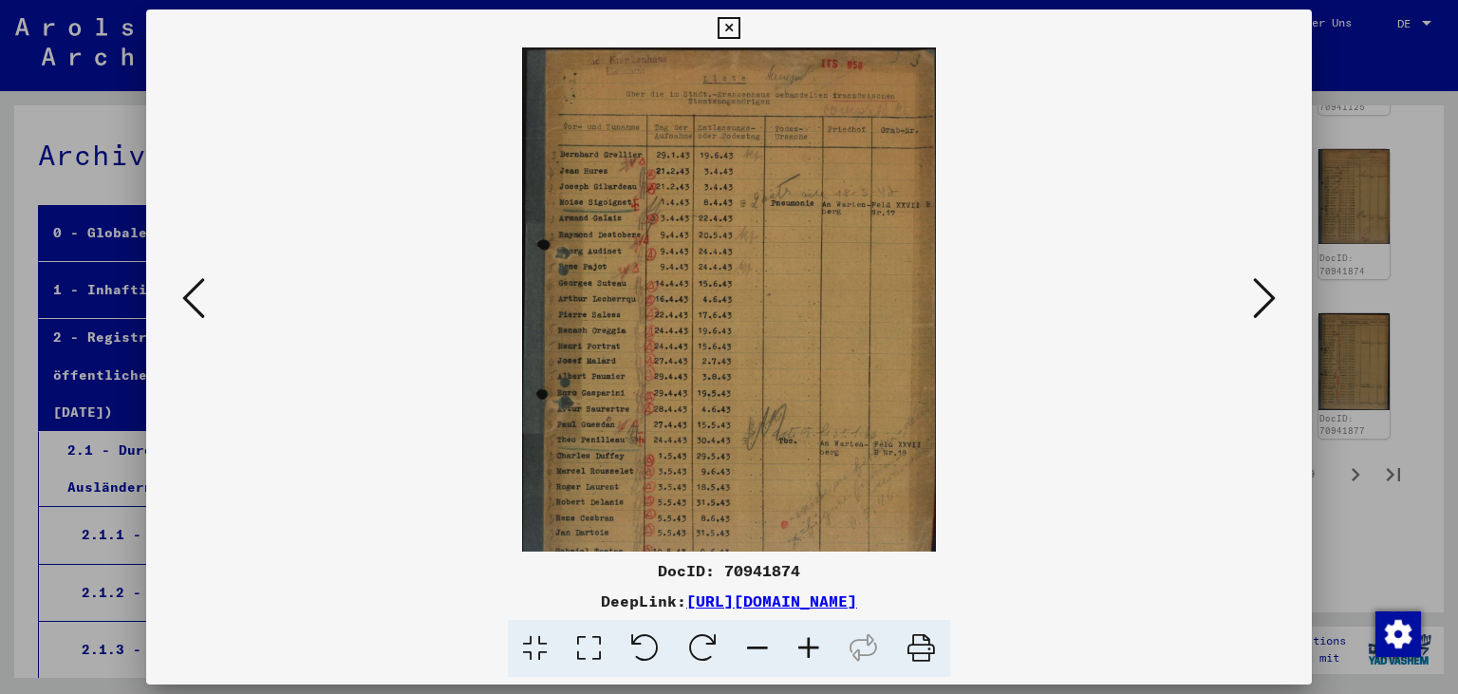
drag, startPoint x: 813, startPoint y: 653, endPoint x: 818, endPoint y: 643, distance: 10.6
click at [814, 647] on icon at bounding box center [808, 649] width 51 height 58
click at [818, 643] on icon at bounding box center [808, 649] width 51 height 58
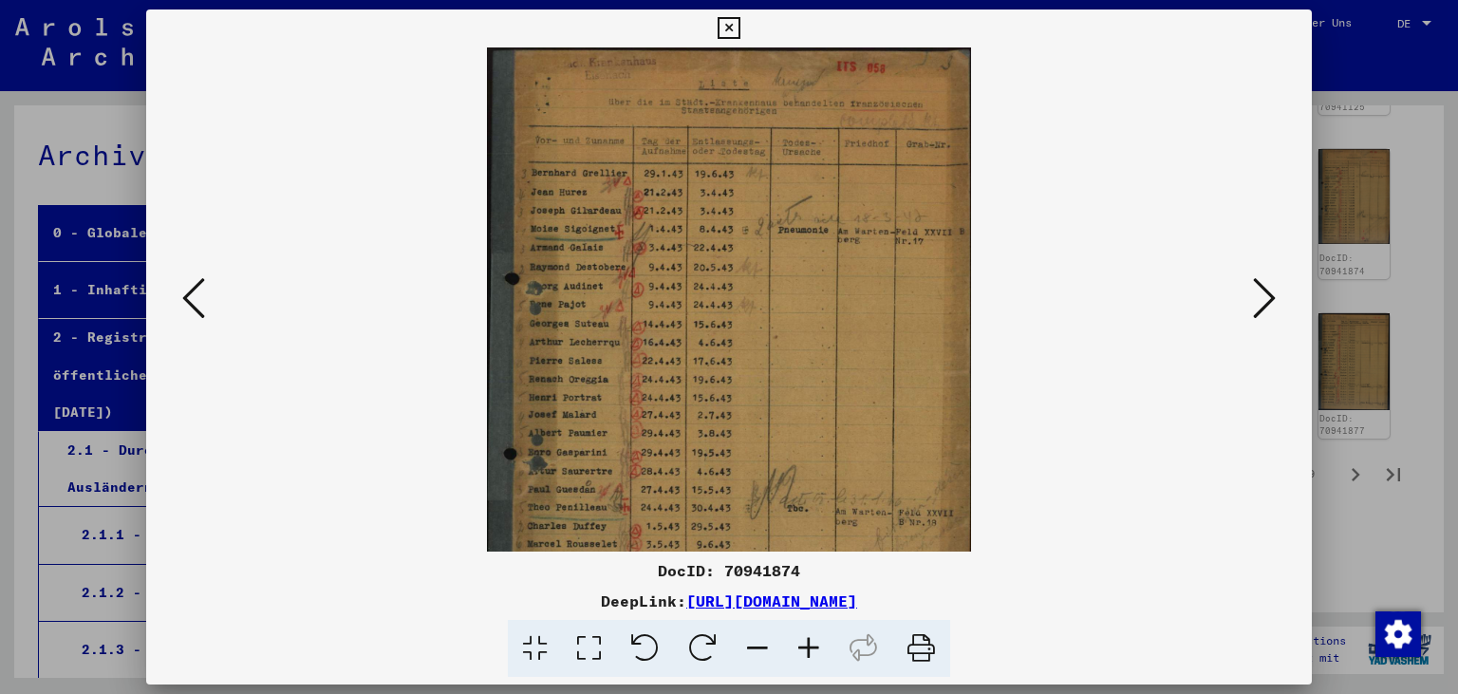
click at [818, 643] on icon at bounding box center [808, 649] width 51 height 58
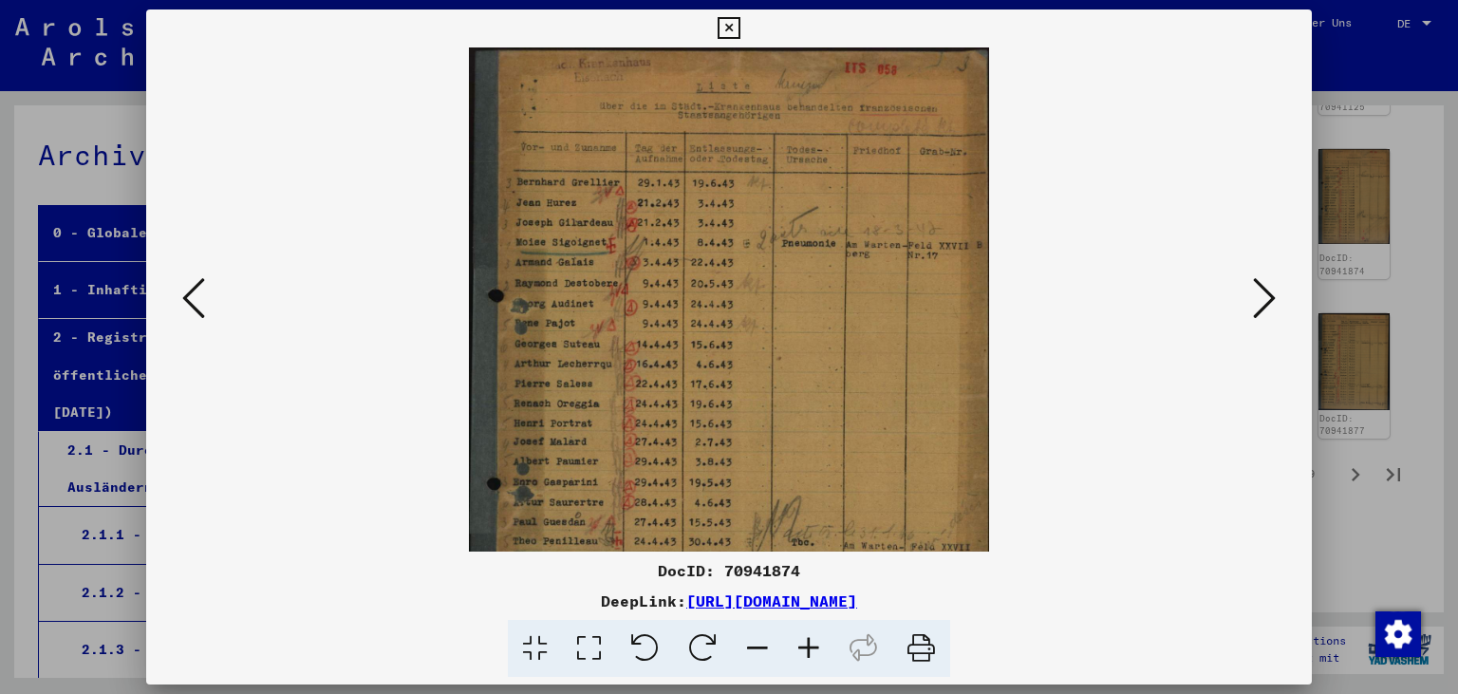
click at [818, 643] on icon at bounding box center [808, 649] width 51 height 58
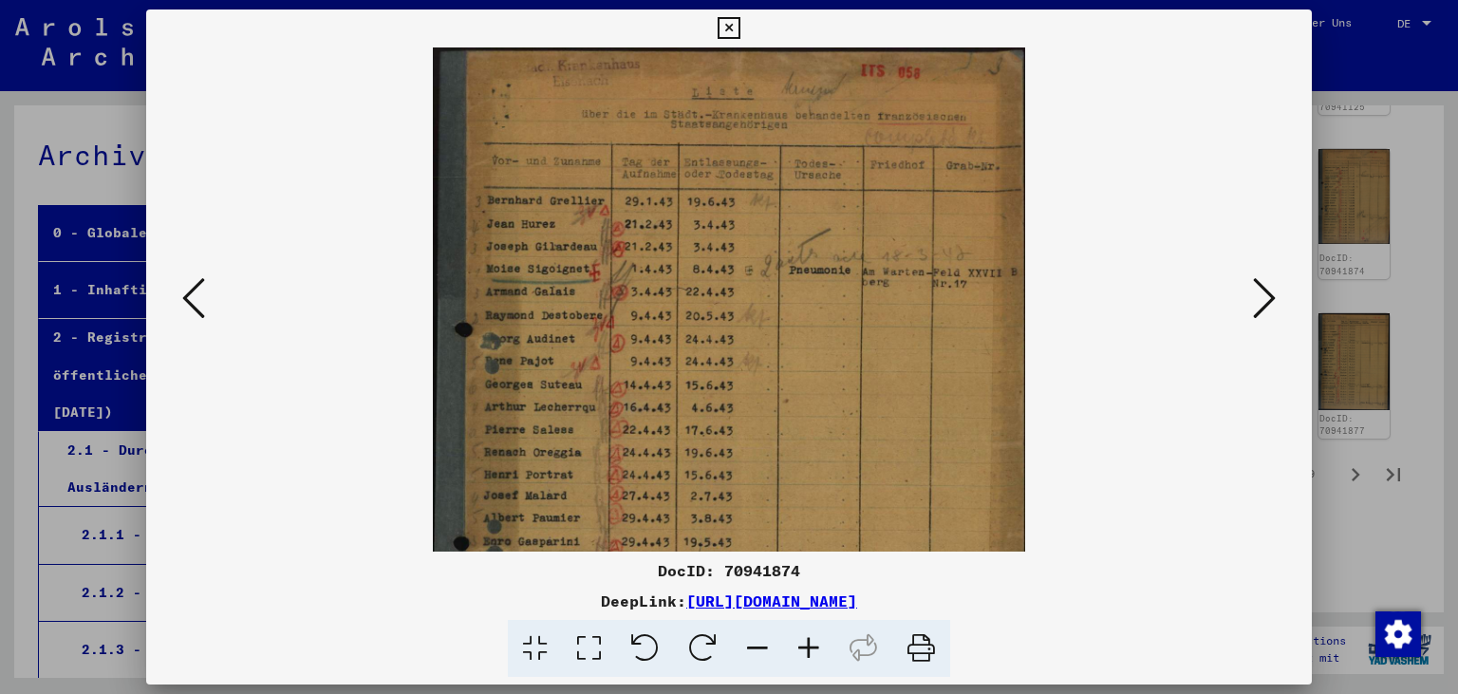
click at [818, 643] on icon at bounding box center [808, 649] width 51 height 58
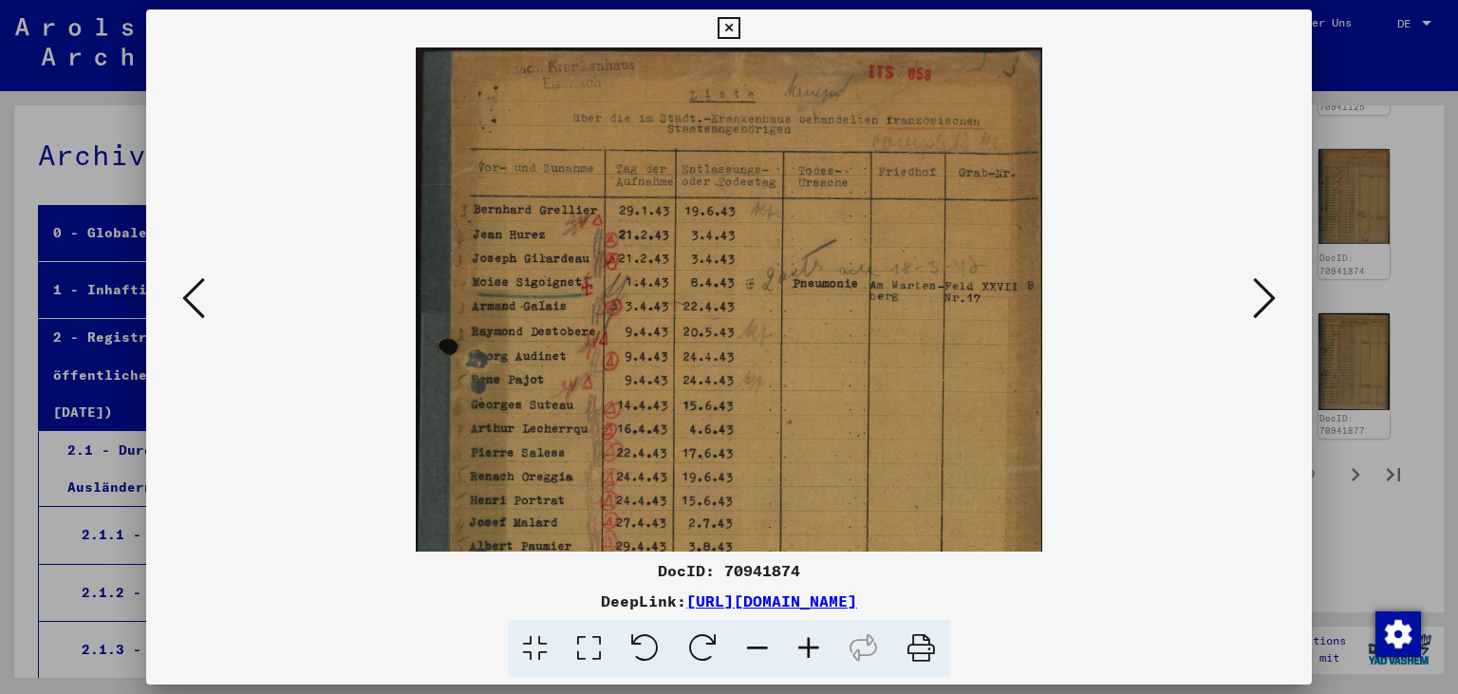
click at [818, 643] on icon at bounding box center [808, 649] width 51 height 58
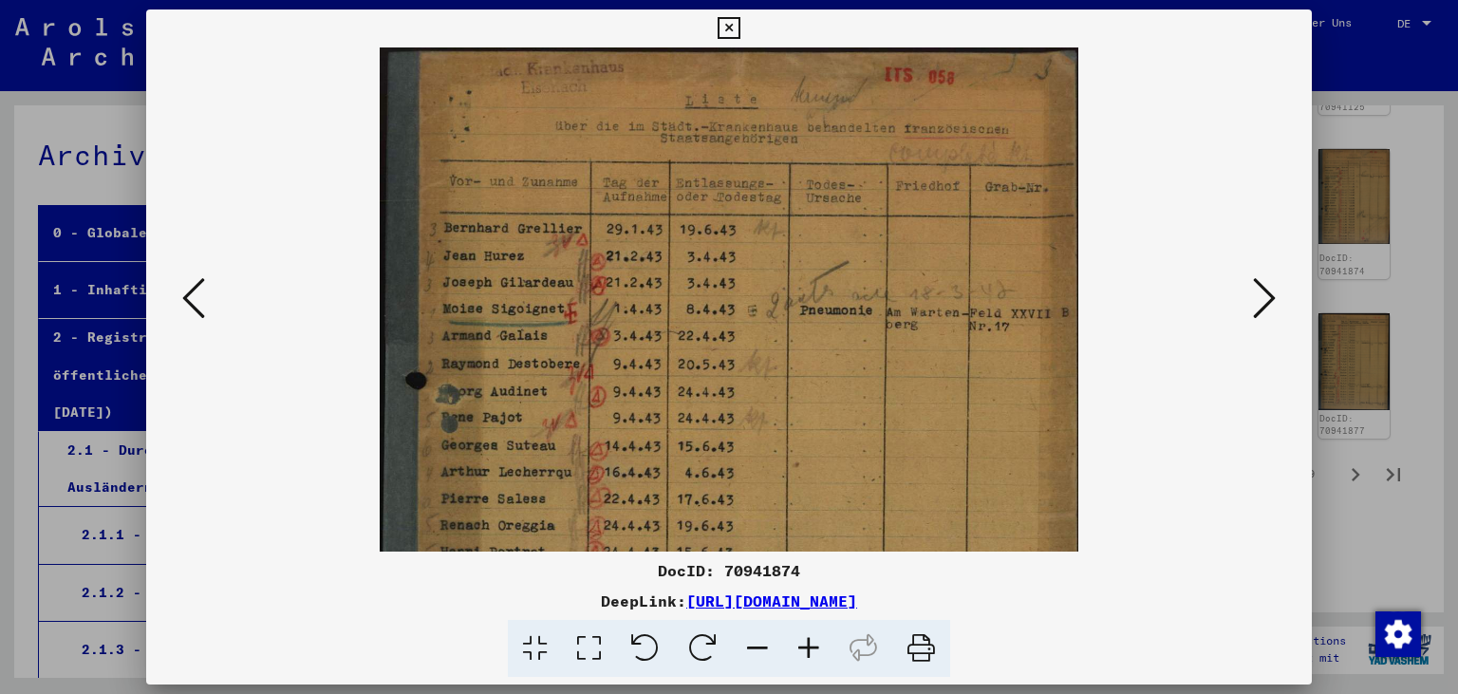
click at [818, 643] on icon at bounding box center [808, 649] width 51 height 58
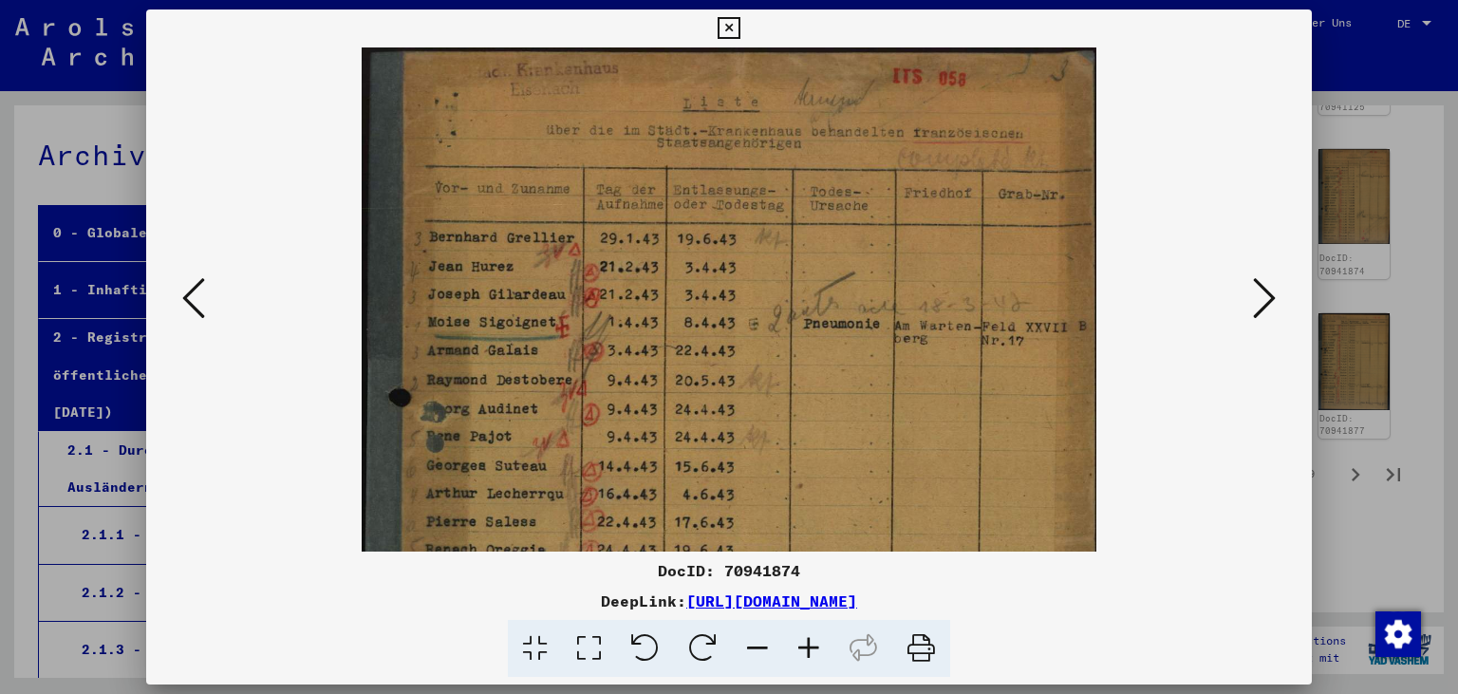
click at [818, 643] on icon at bounding box center [808, 649] width 51 height 58
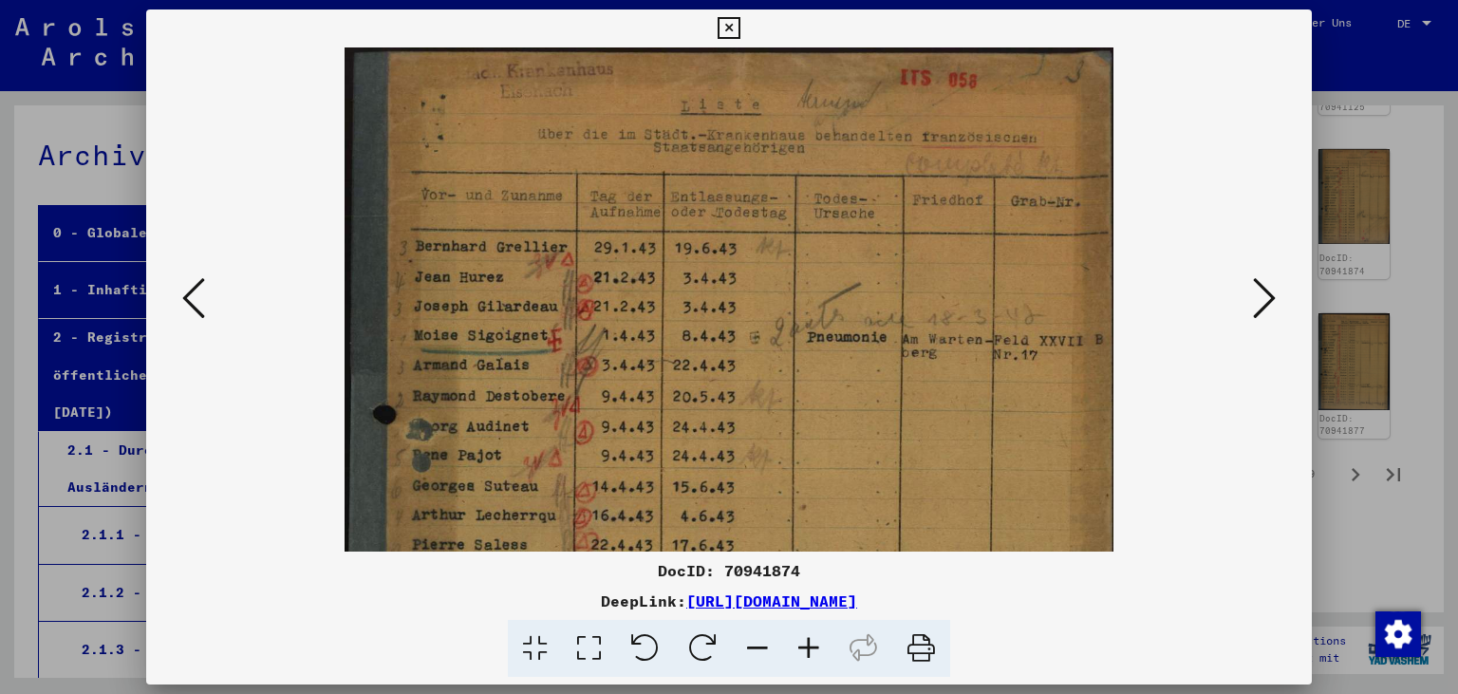
click at [818, 643] on icon at bounding box center [808, 649] width 51 height 58
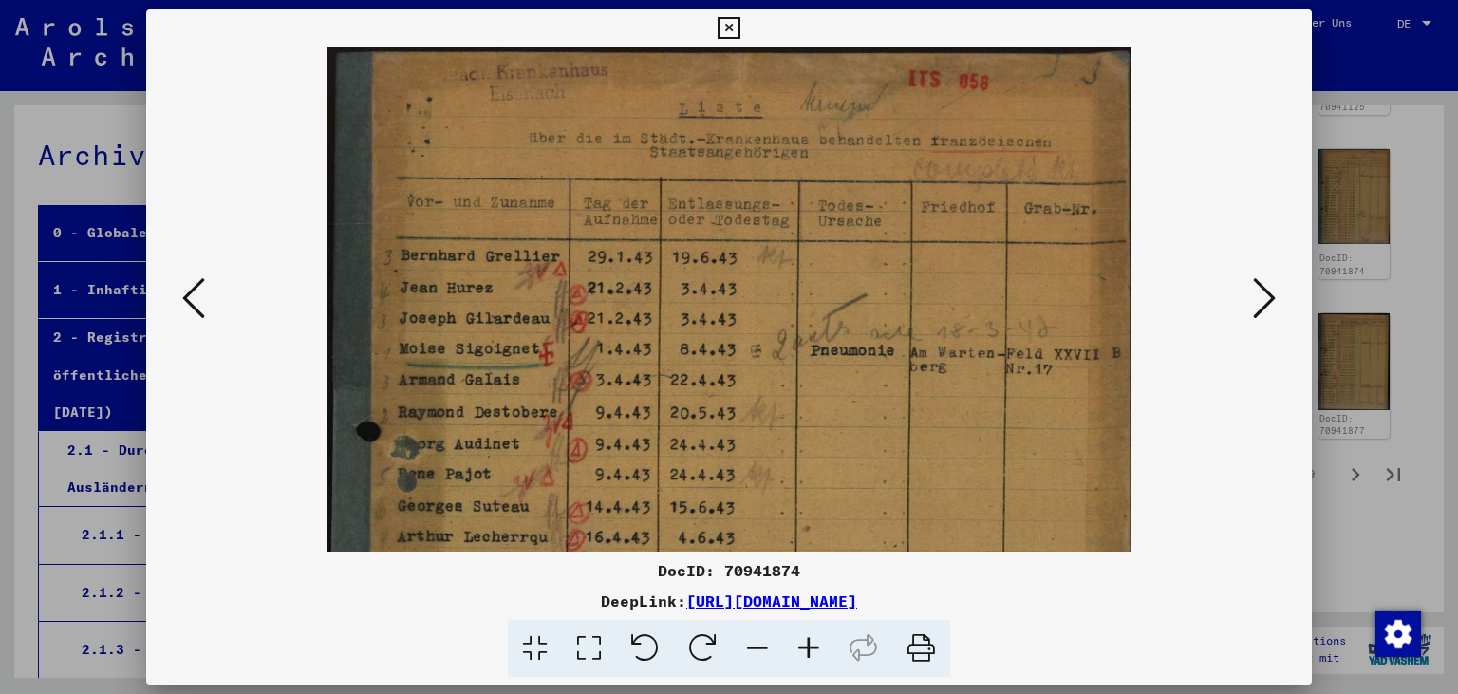
click at [818, 643] on icon at bounding box center [808, 649] width 51 height 58
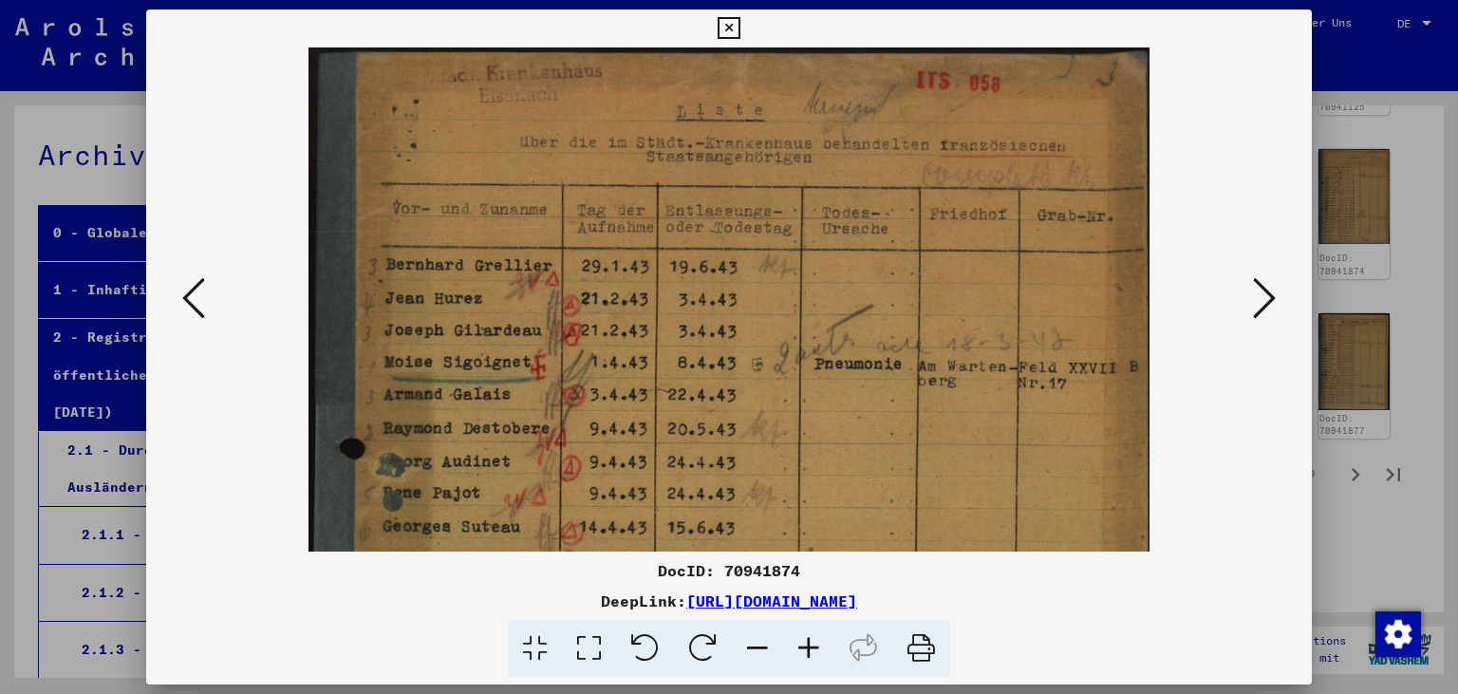
click at [739, 33] on icon at bounding box center [728, 28] width 22 height 23
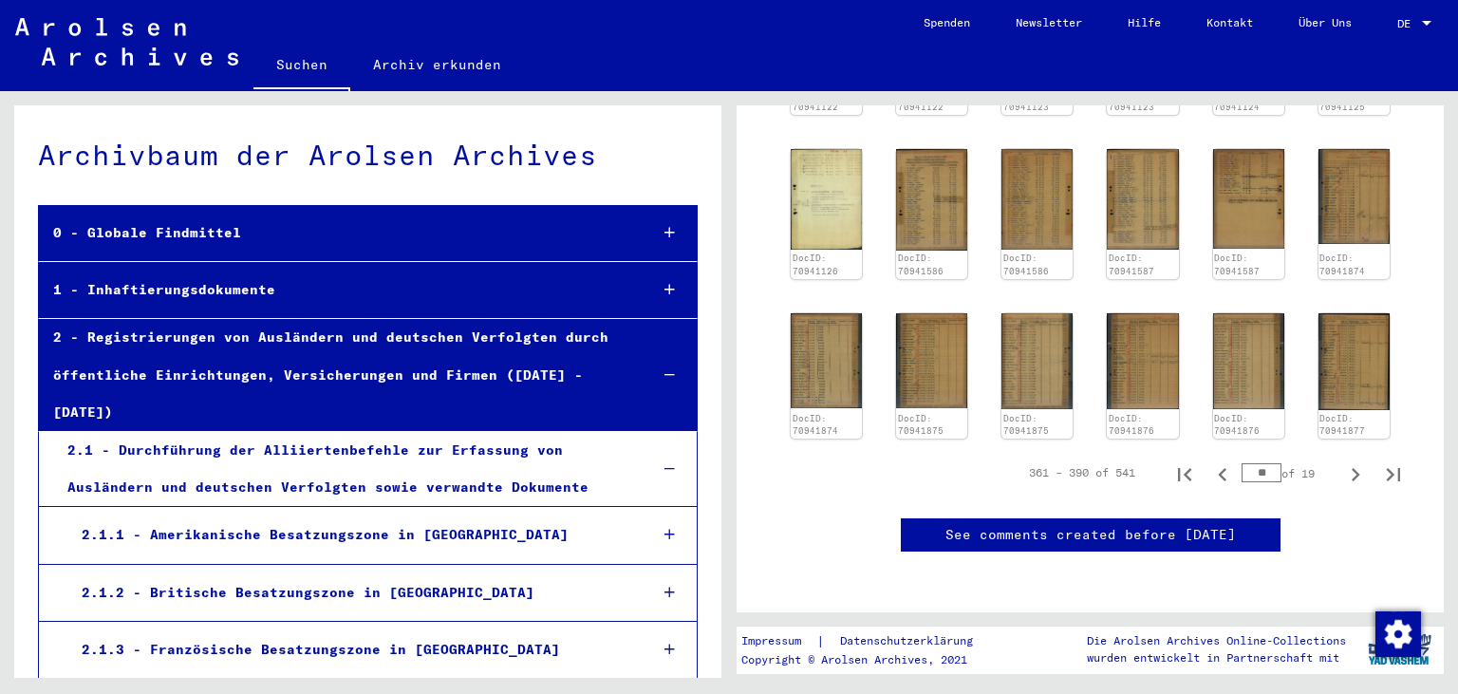
click at [1269, 468] on input "**" at bounding box center [1261, 472] width 40 height 19
drag, startPoint x: 1269, startPoint y: 468, endPoint x: 1251, endPoint y: 469, distance: 18.1
click at [1251, 469] on input "**" at bounding box center [1261, 472] width 40 height 19
type input "*"
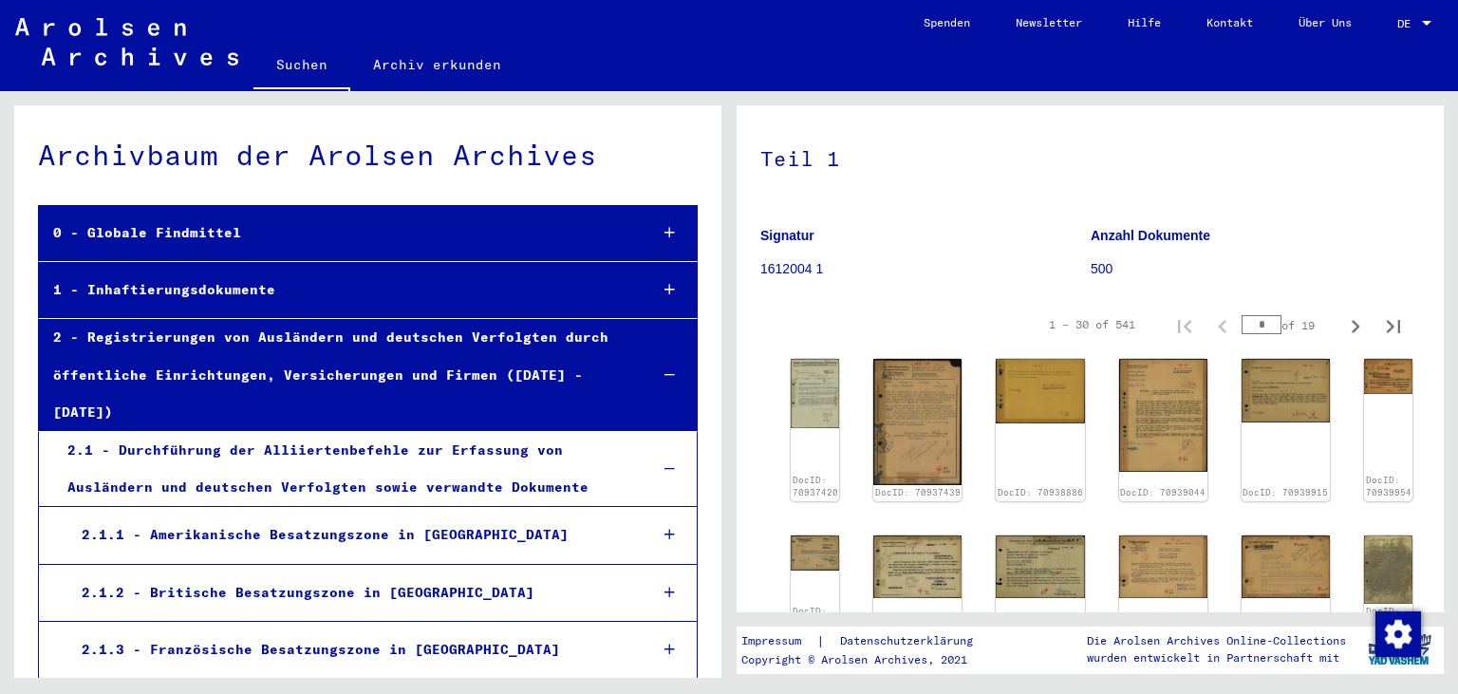
scroll to position [104, 0]
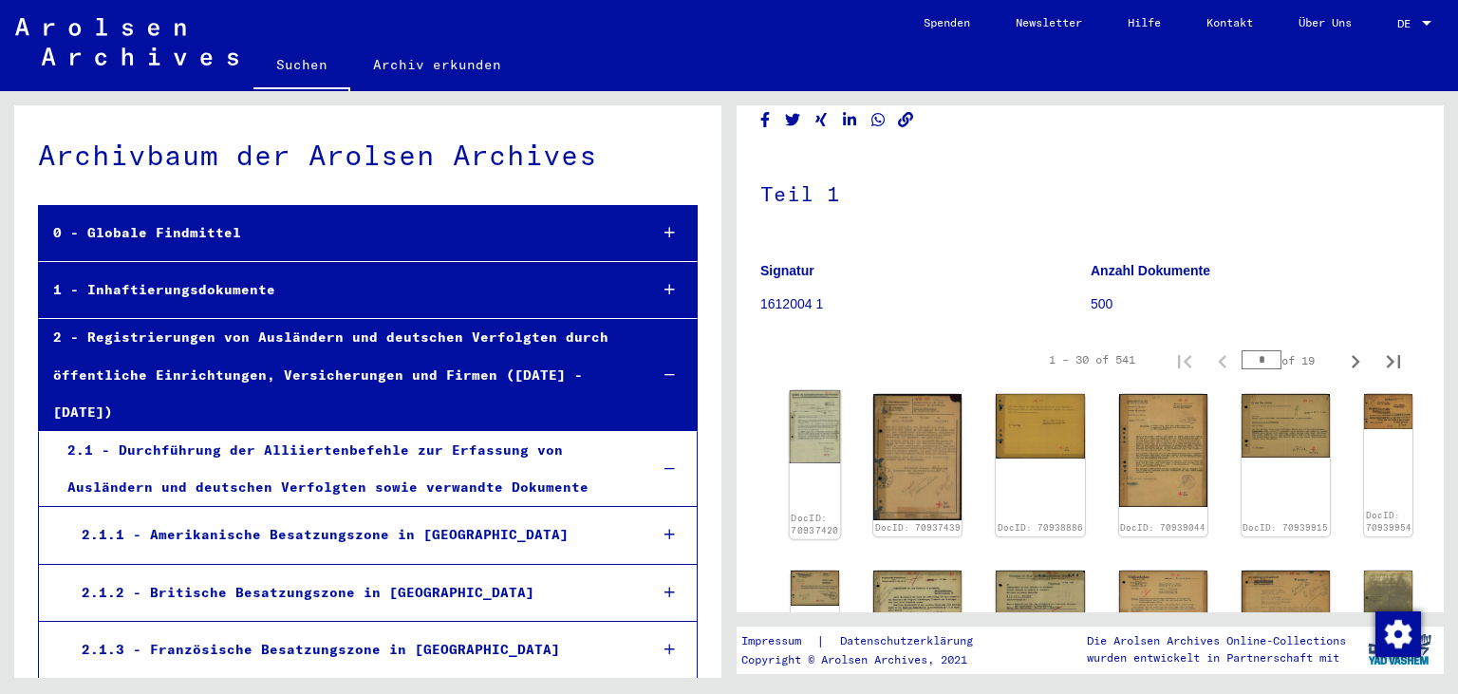
click at [841, 424] on img at bounding box center [815, 426] width 51 height 72
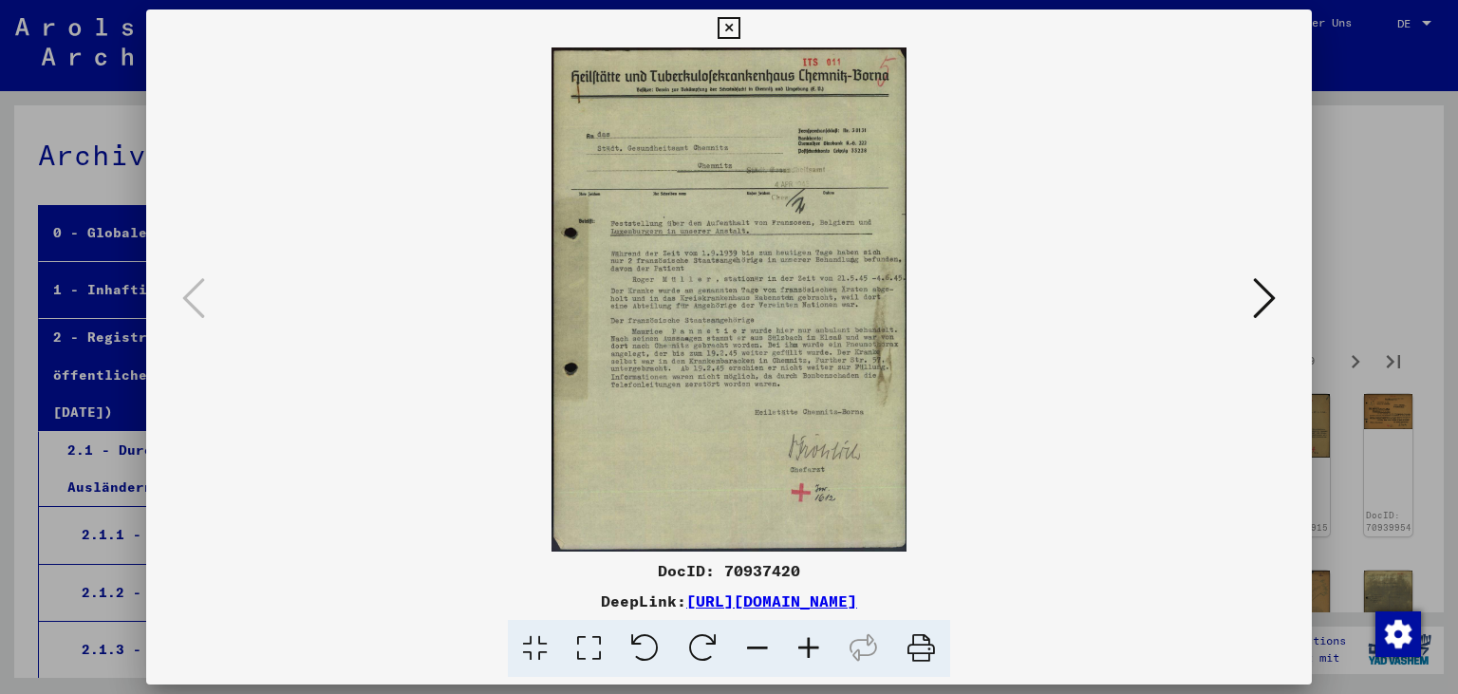
click at [804, 649] on icon at bounding box center [808, 649] width 51 height 58
click at [803, 648] on icon at bounding box center [808, 649] width 51 height 58
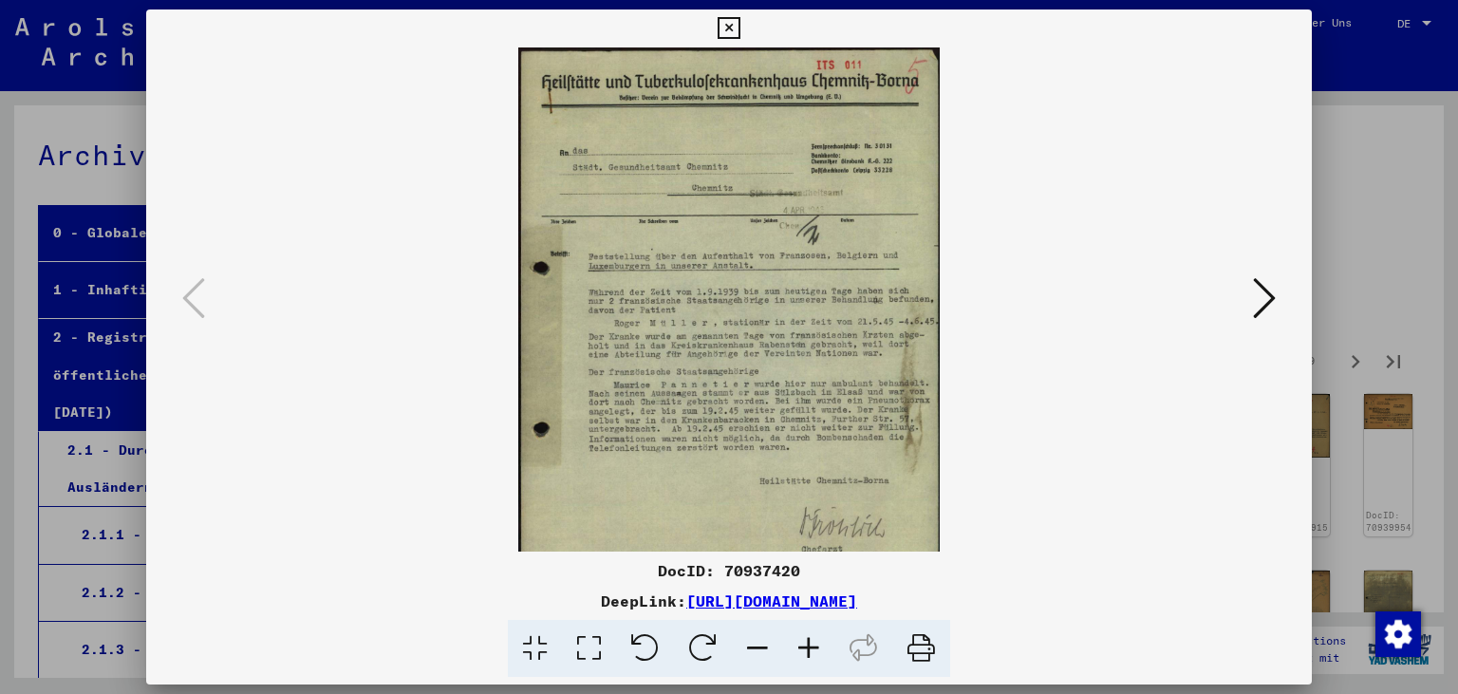
click at [803, 648] on icon at bounding box center [808, 649] width 51 height 58
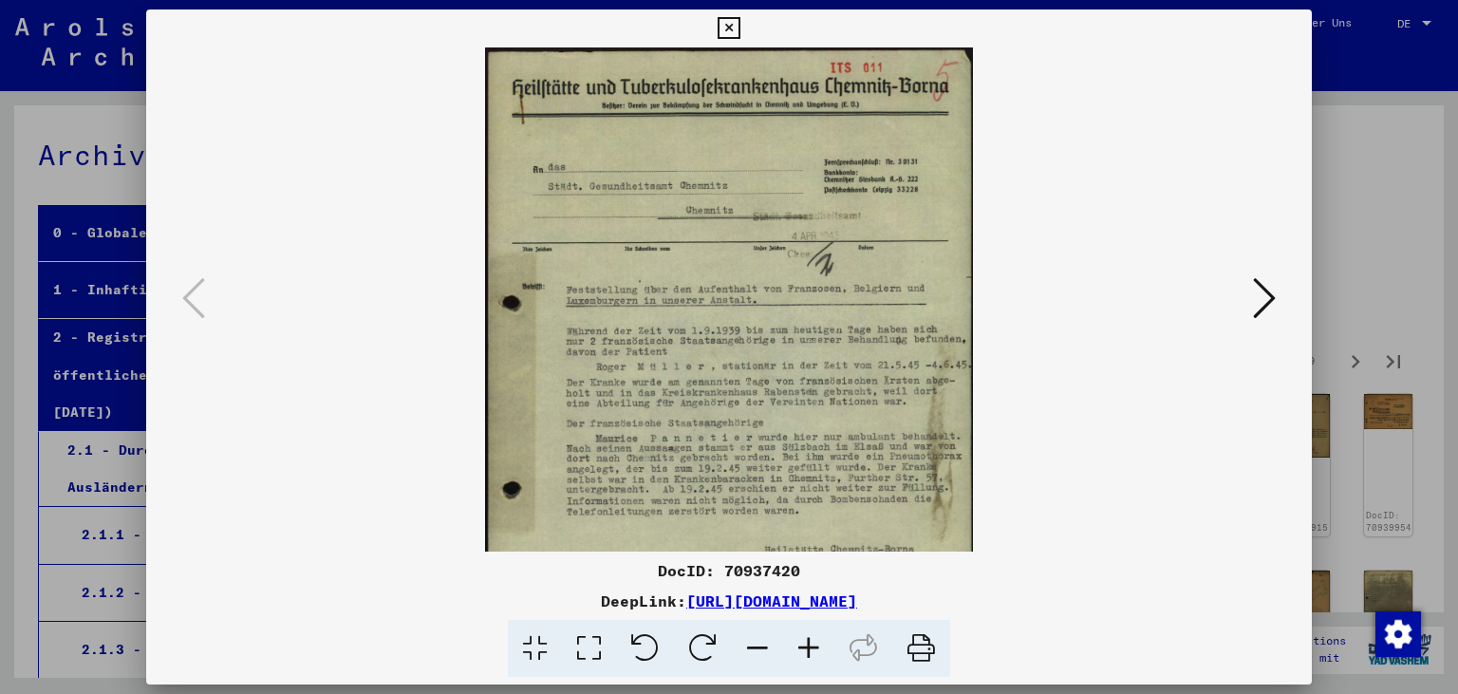
click at [803, 648] on icon at bounding box center [808, 649] width 51 height 58
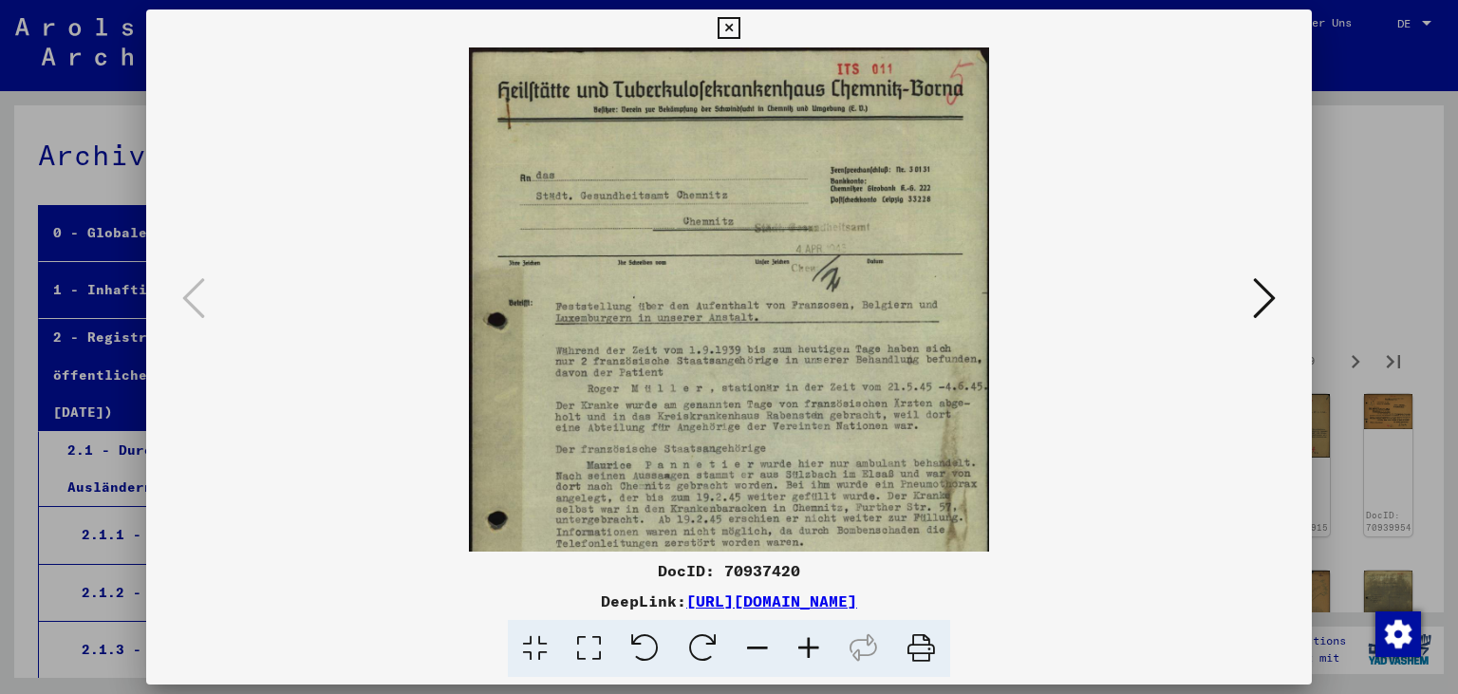
click at [803, 648] on icon at bounding box center [808, 649] width 51 height 58
click at [804, 647] on icon at bounding box center [808, 649] width 51 height 58
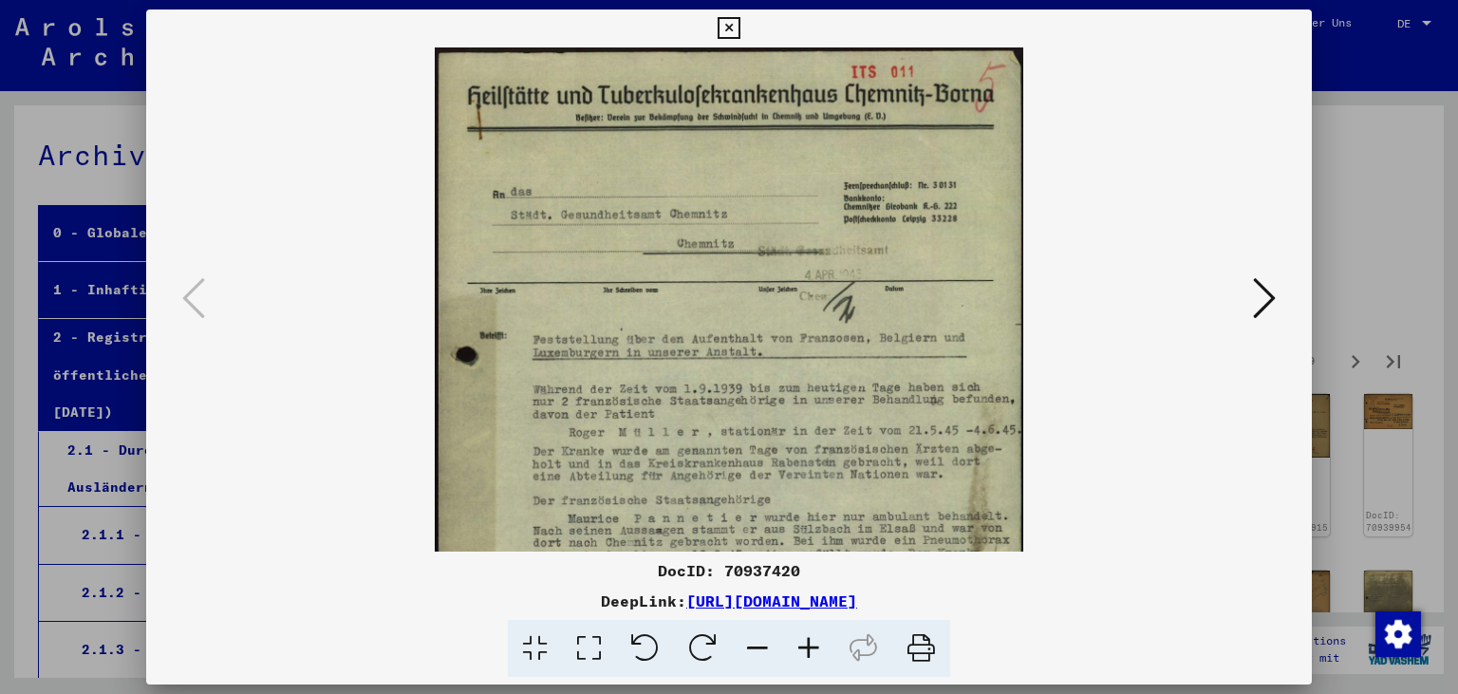
click at [804, 647] on icon at bounding box center [808, 649] width 51 height 58
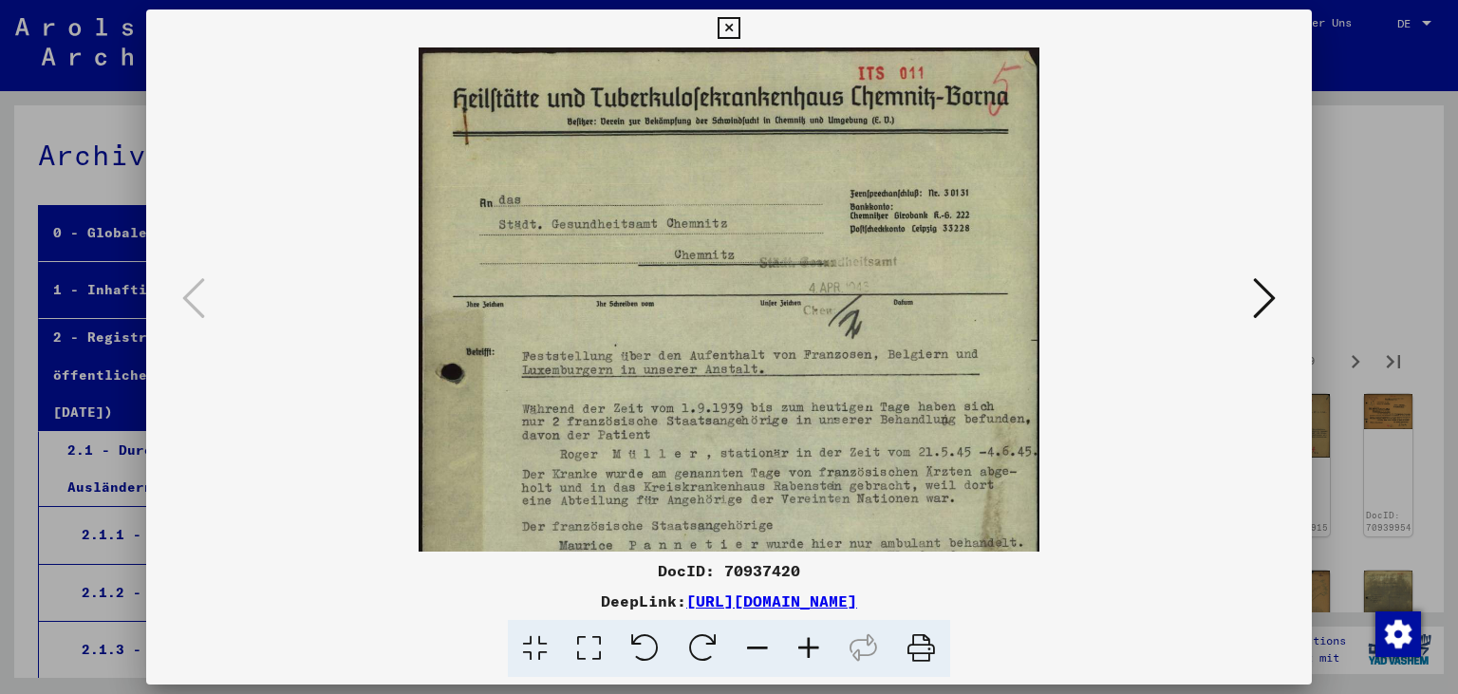
click at [1273, 302] on icon at bounding box center [1264, 298] width 23 height 46
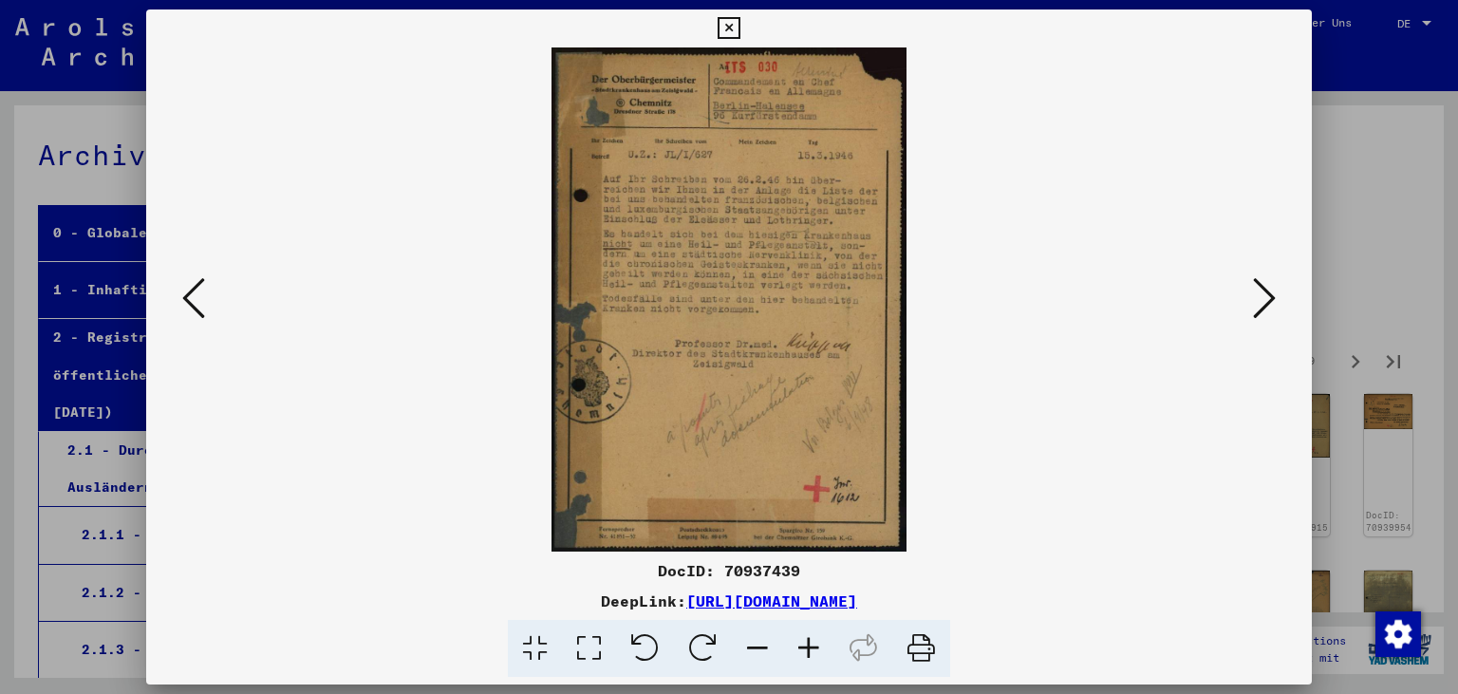
click at [1273, 302] on icon at bounding box center [1264, 298] width 23 height 46
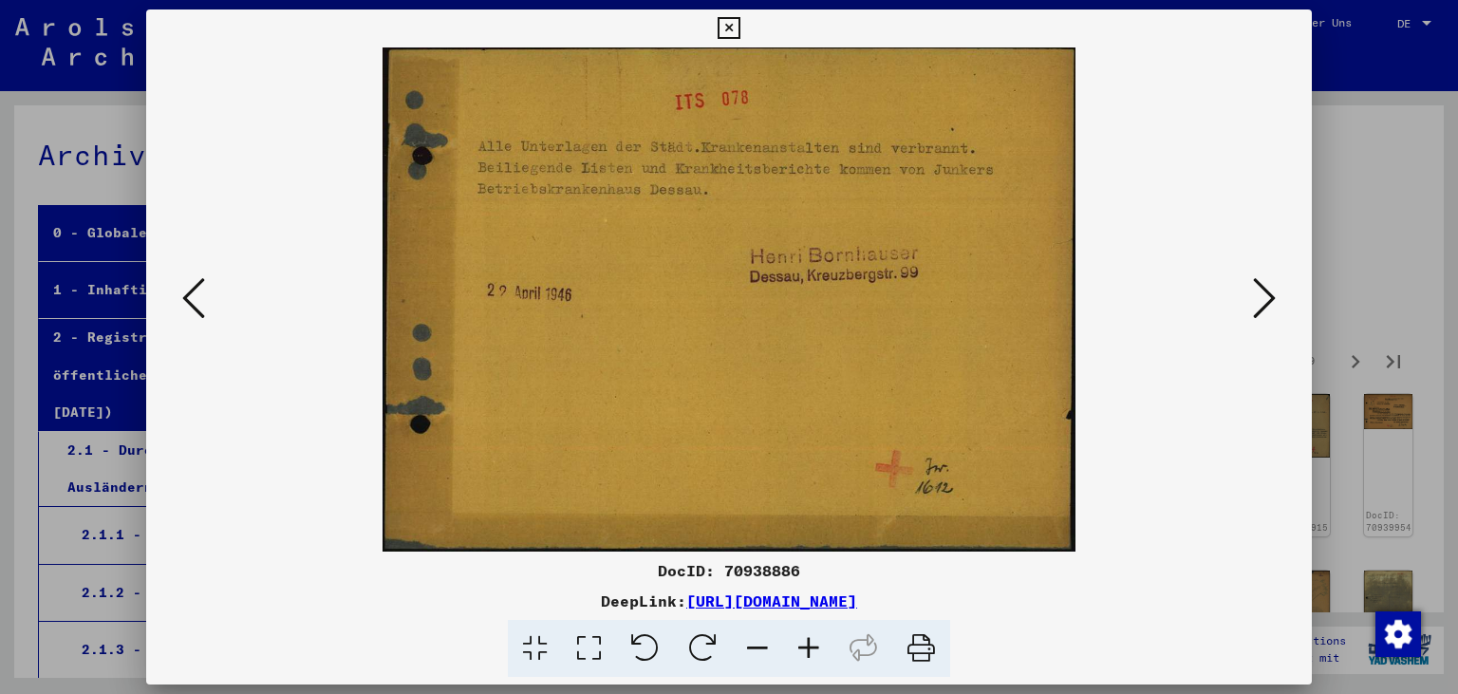
click at [190, 304] on icon at bounding box center [193, 298] width 23 height 46
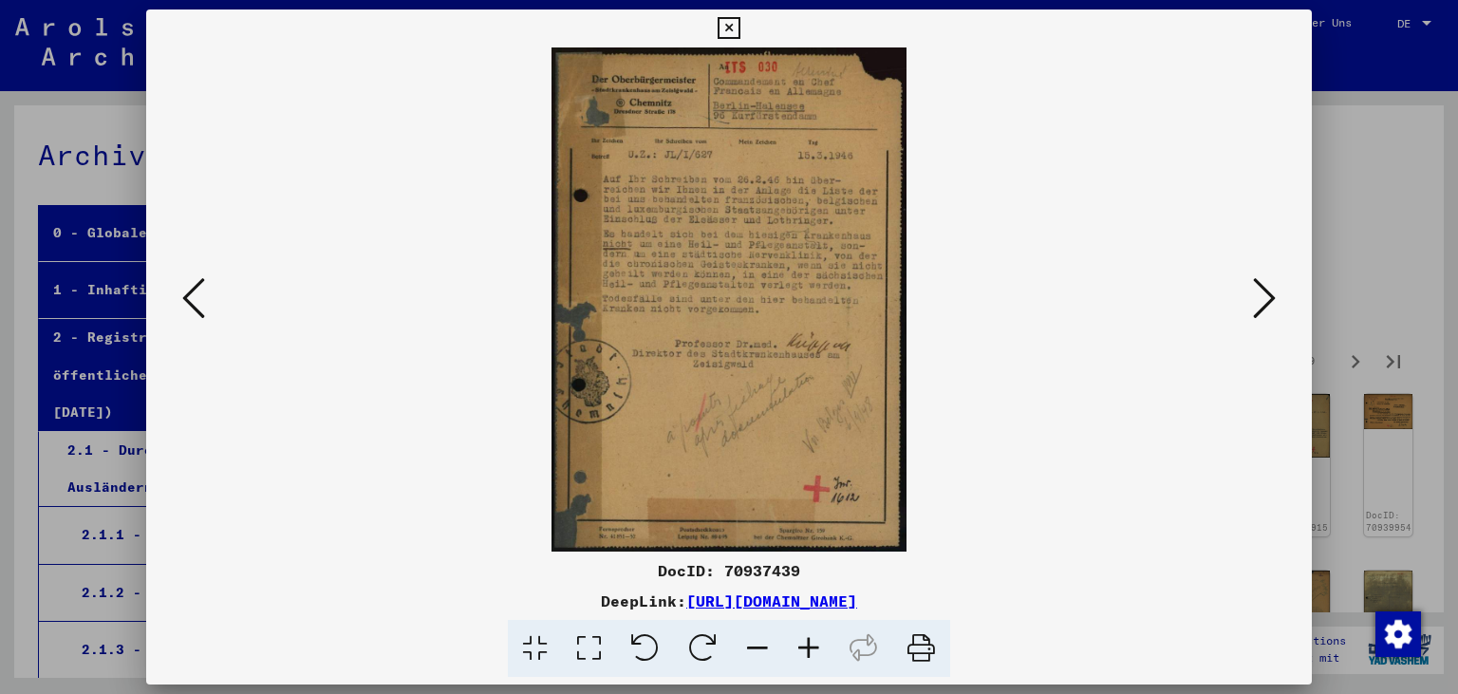
click at [476, 443] on viewer-one-image at bounding box center [729, 299] width 1037 height 504
click at [857, 604] on link "[URL][DOMAIN_NAME]" at bounding box center [771, 600] width 171 height 19
